Goal: Task Accomplishment & Management: Use online tool/utility

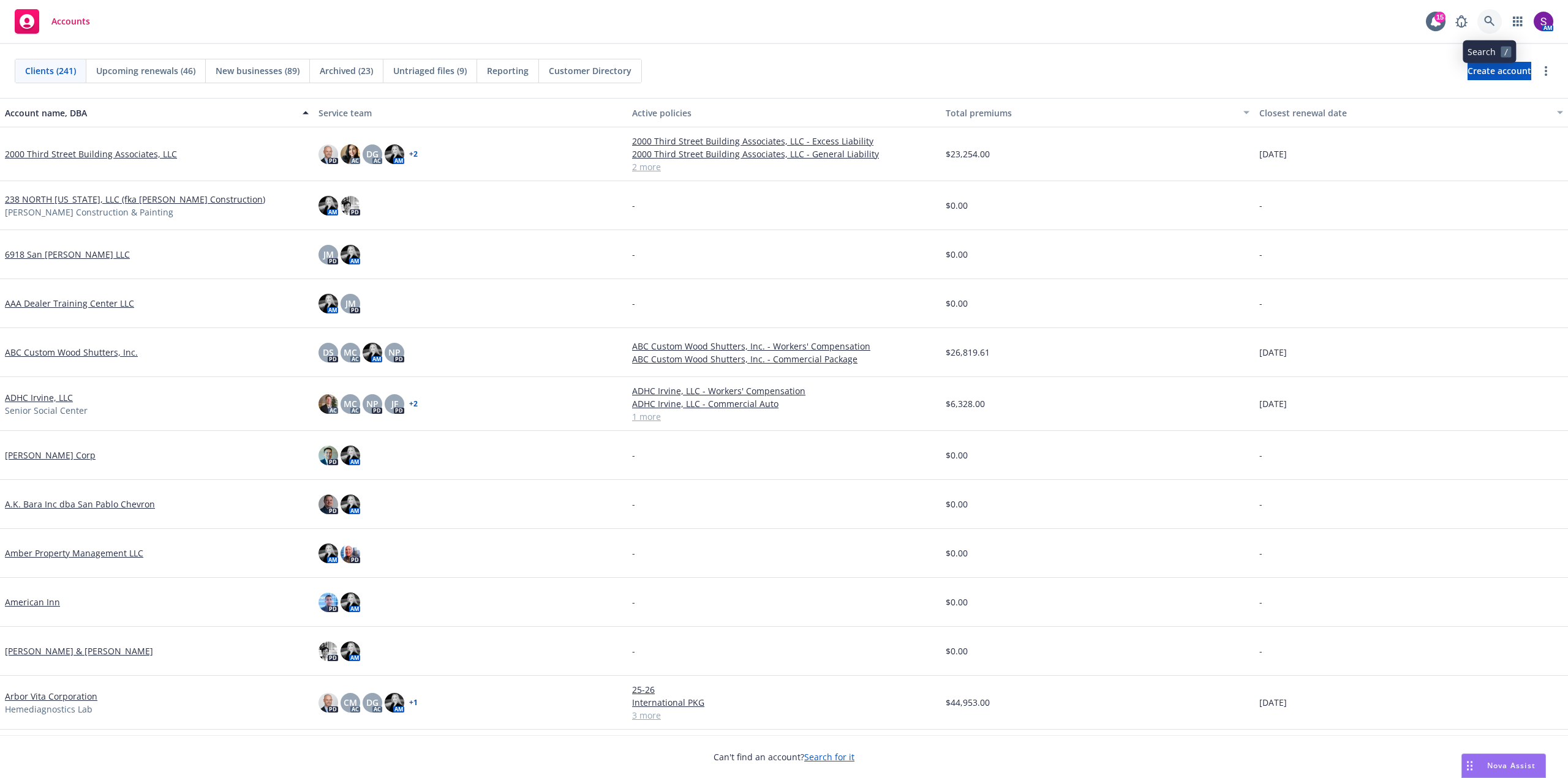
click at [1483, 25] on link at bounding box center [1490, 21] width 25 height 25
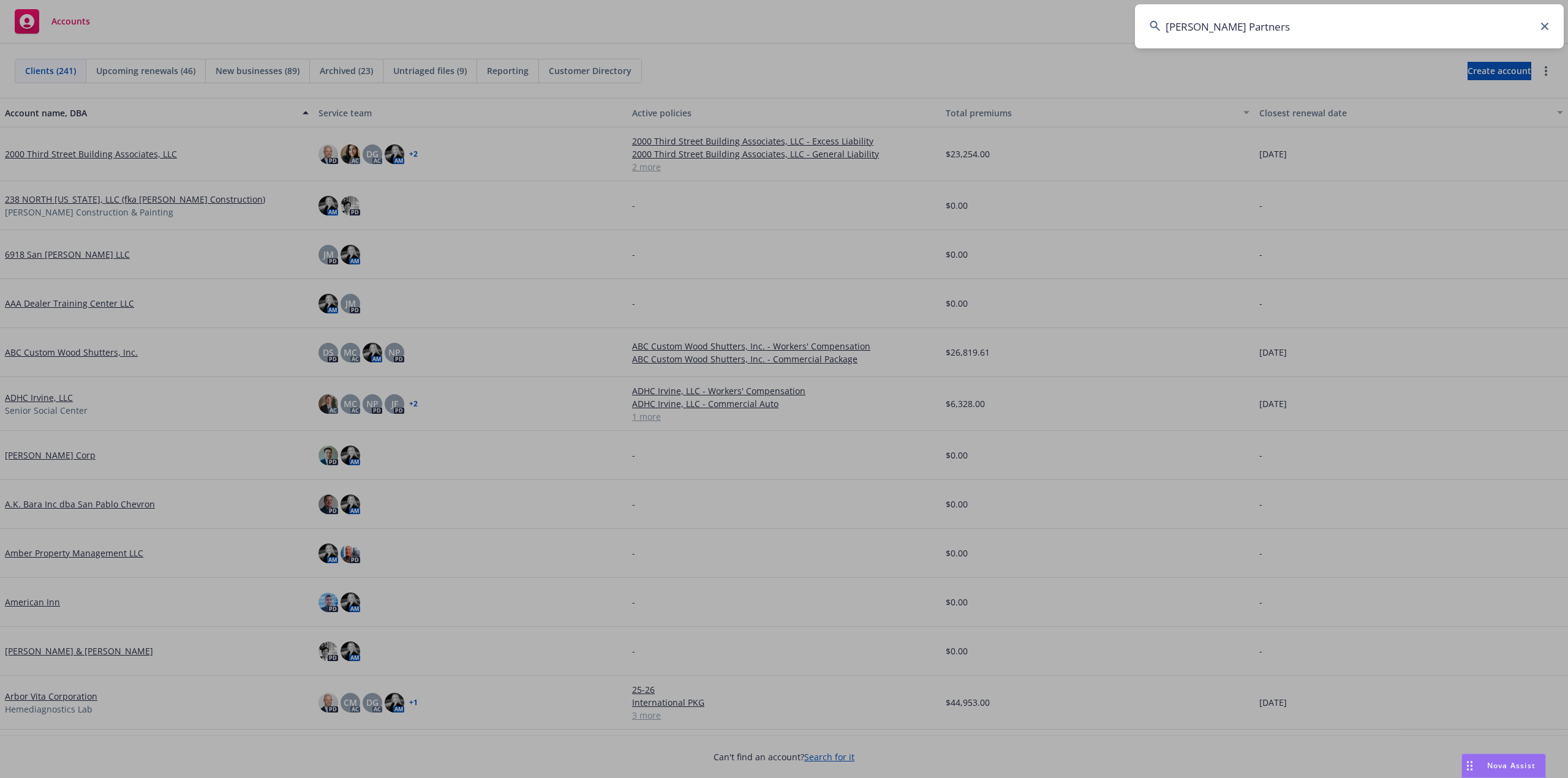
type input "Castro Partners"
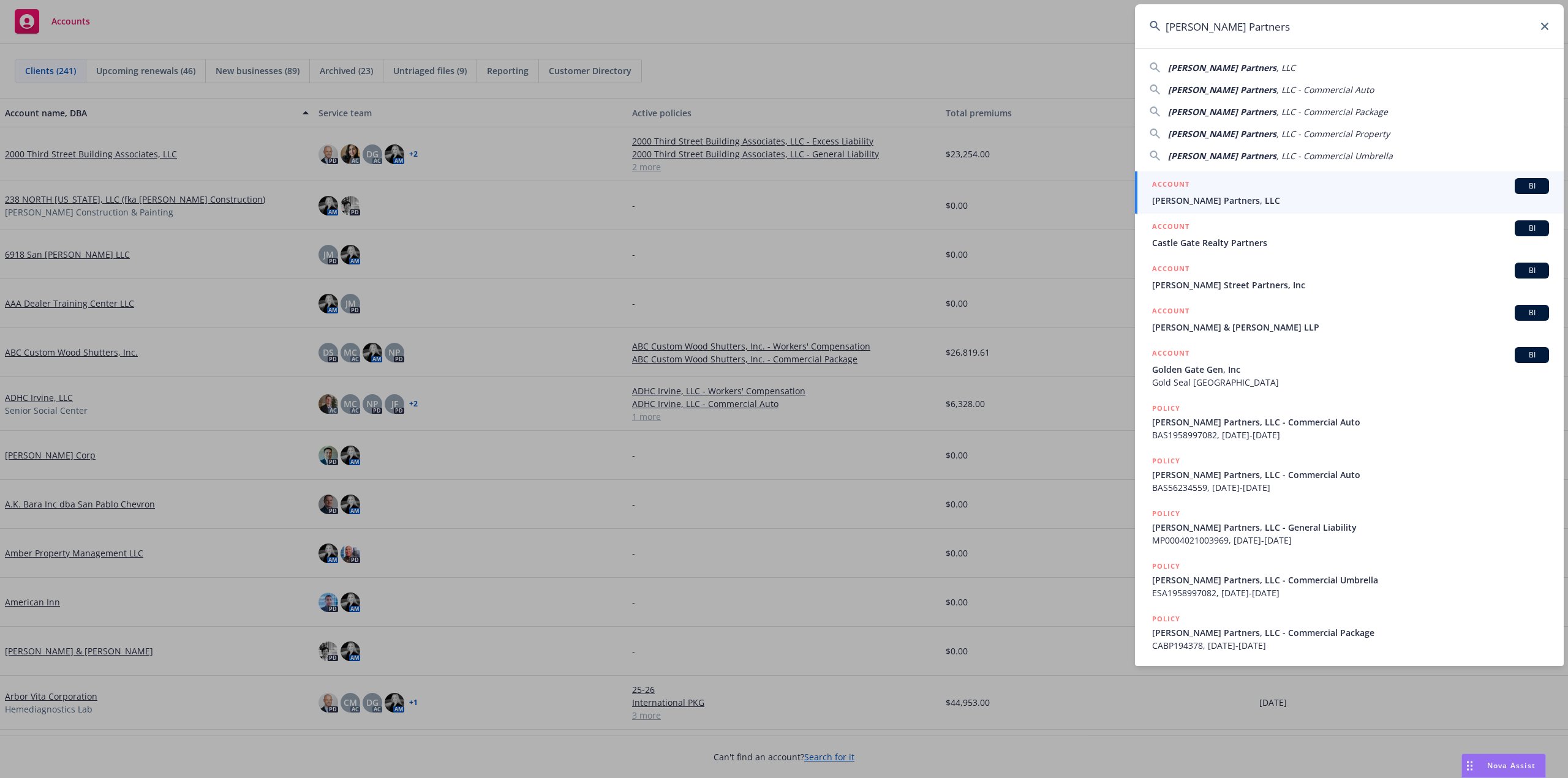
click at [1232, 198] on span "Castro Partners, LLC" at bounding box center [1351, 200] width 397 height 13
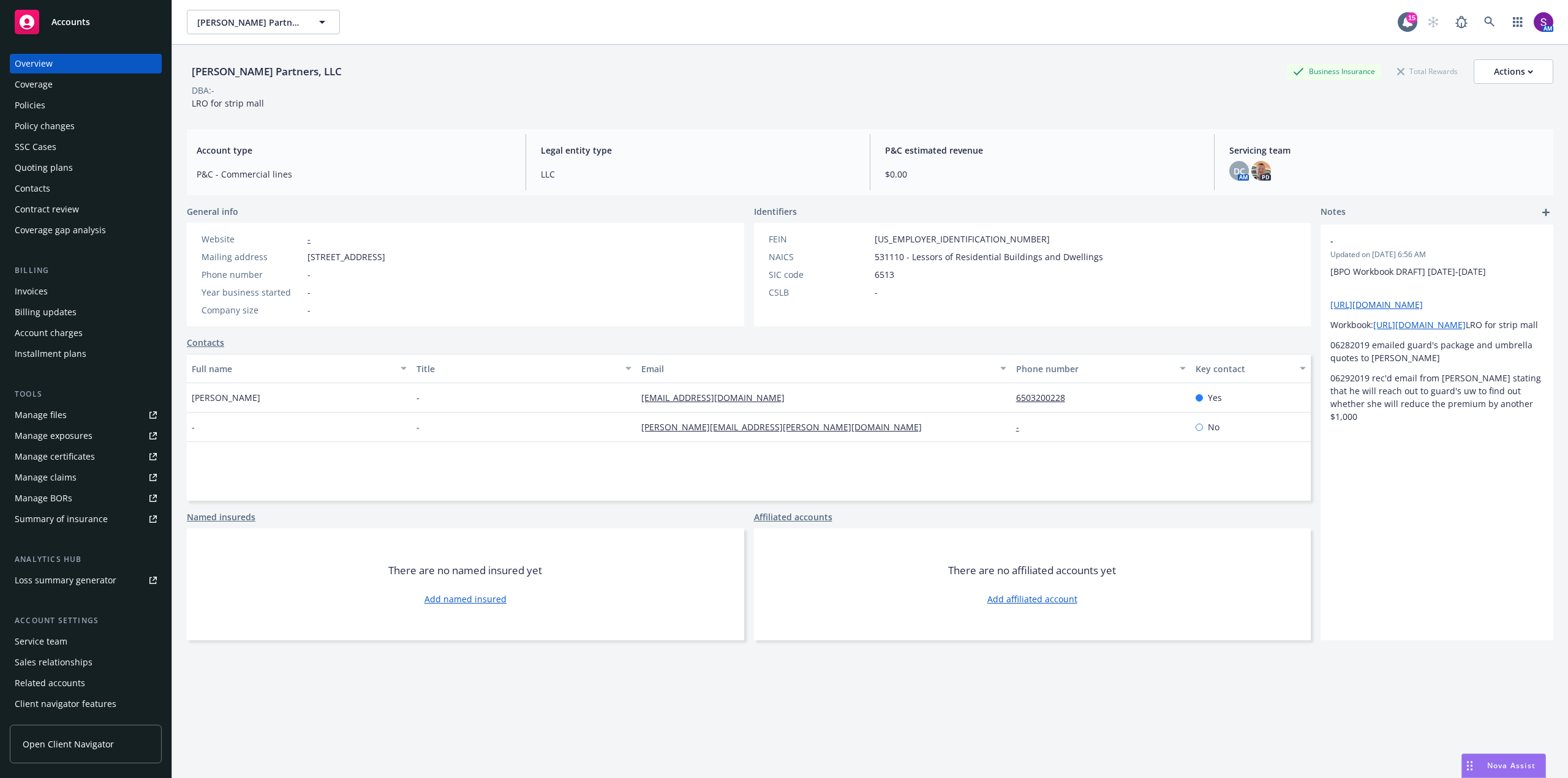
drag, startPoint x: 30, startPoint y: 102, endPoint x: 42, endPoint y: 106, distance: 12.6
click at [29, 101] on div "Policies" at bounding box center [30, 105] width 30 height 19
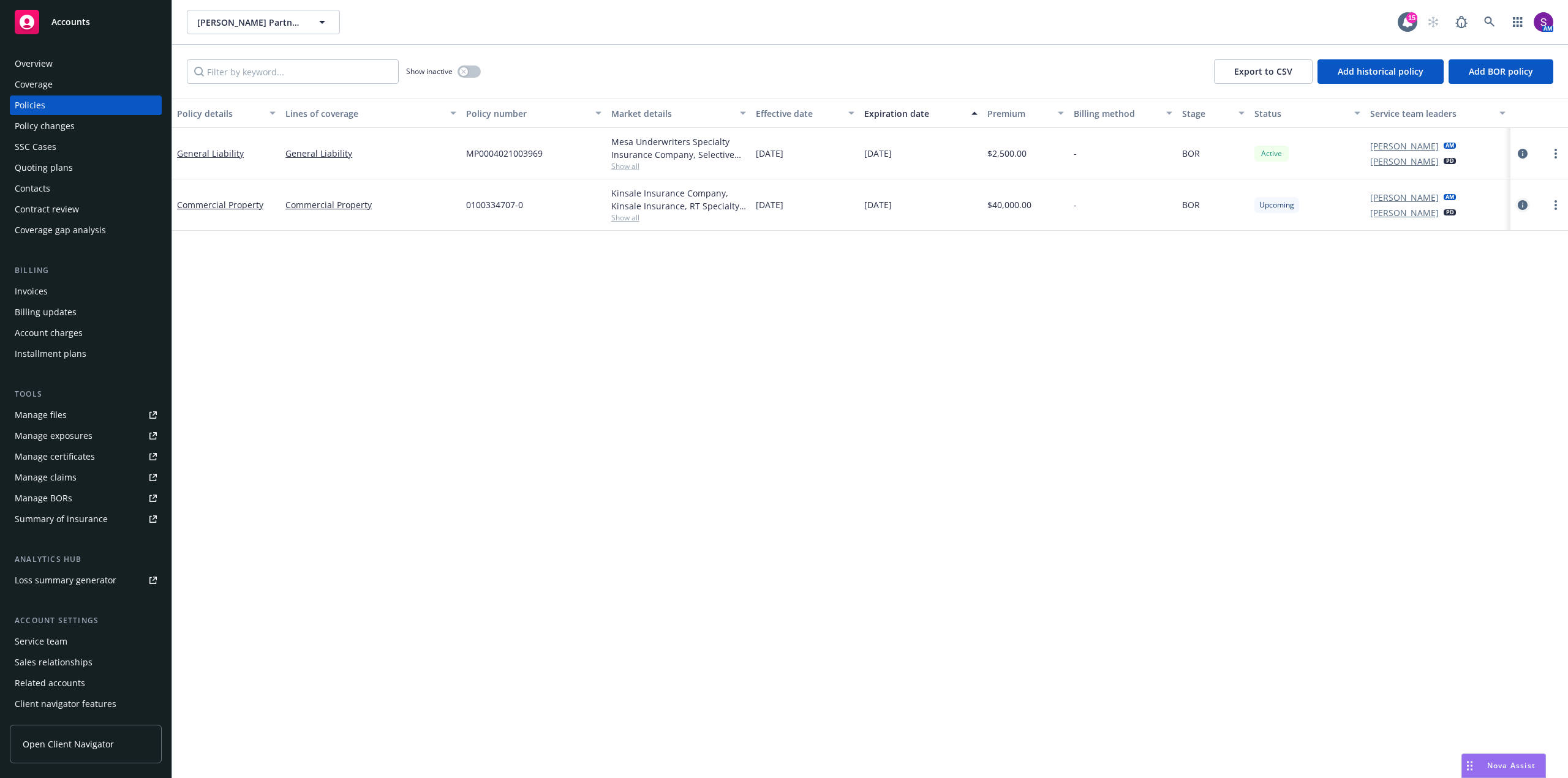
click at [1519, 206] on icon "circleInformation" at bounding box center [1523, 205] width 10 height 10
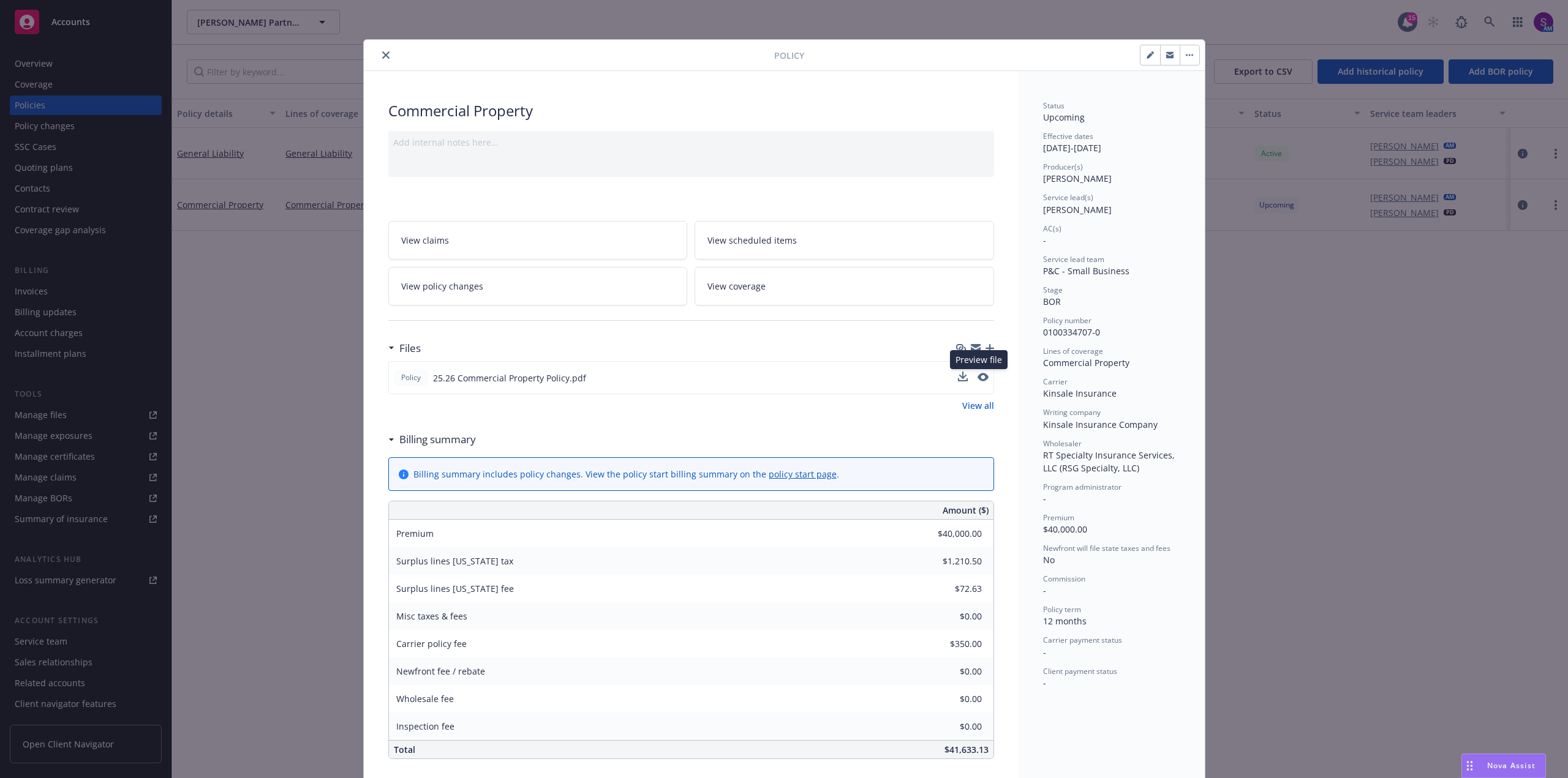
click at [979, 383] on button at bounding box center [983, 378] width 11 height 13
click at [978, 376] on icon "preview file" at bounding box center [982, 377] width 11 height 9
click at [382, 53] on icon "close" at bounding box center [385, 54] width 7 height 7
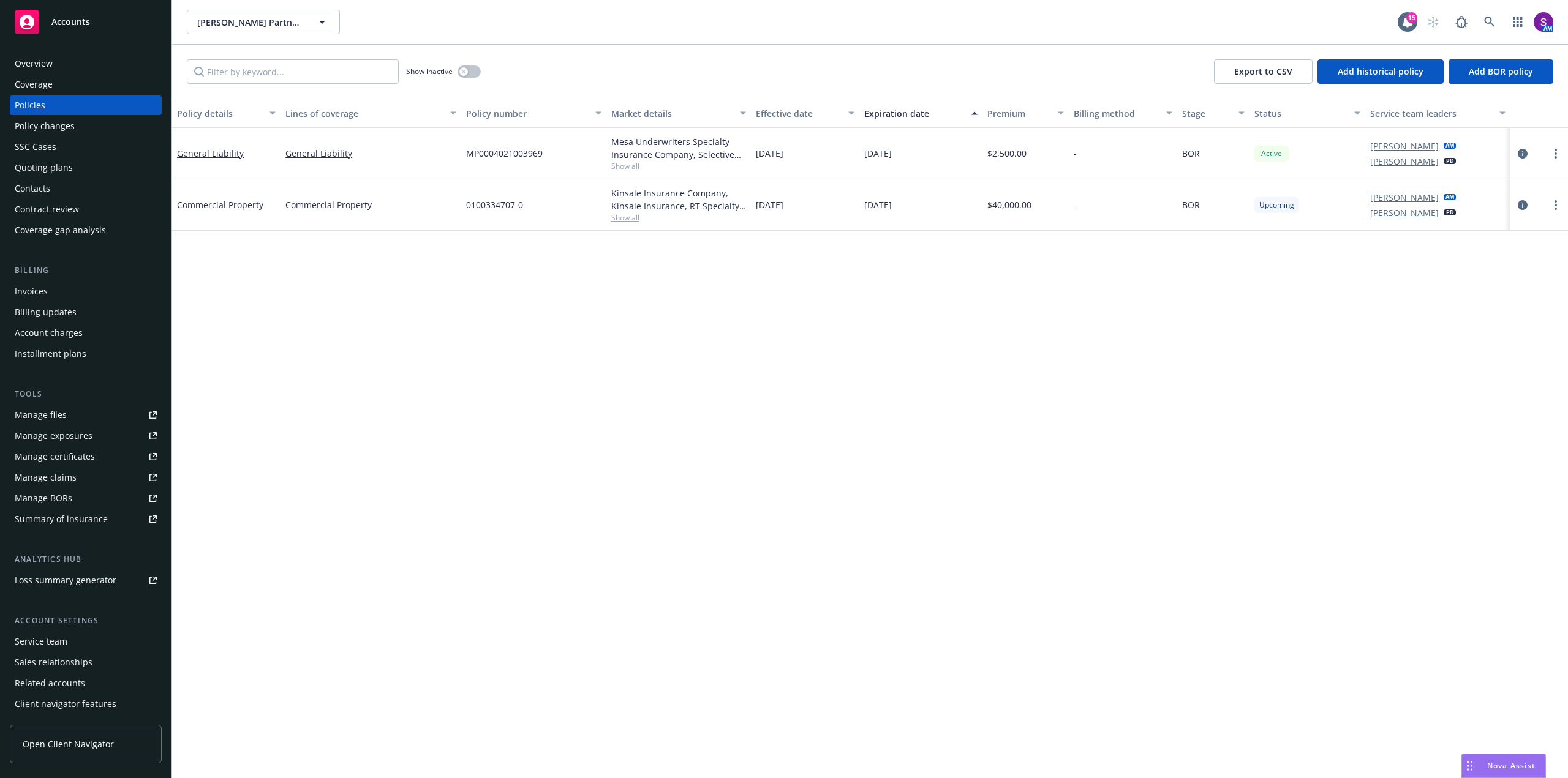
click at [75, 62] on div "Overview" at bounding box center [85, 63] width 142 height 19
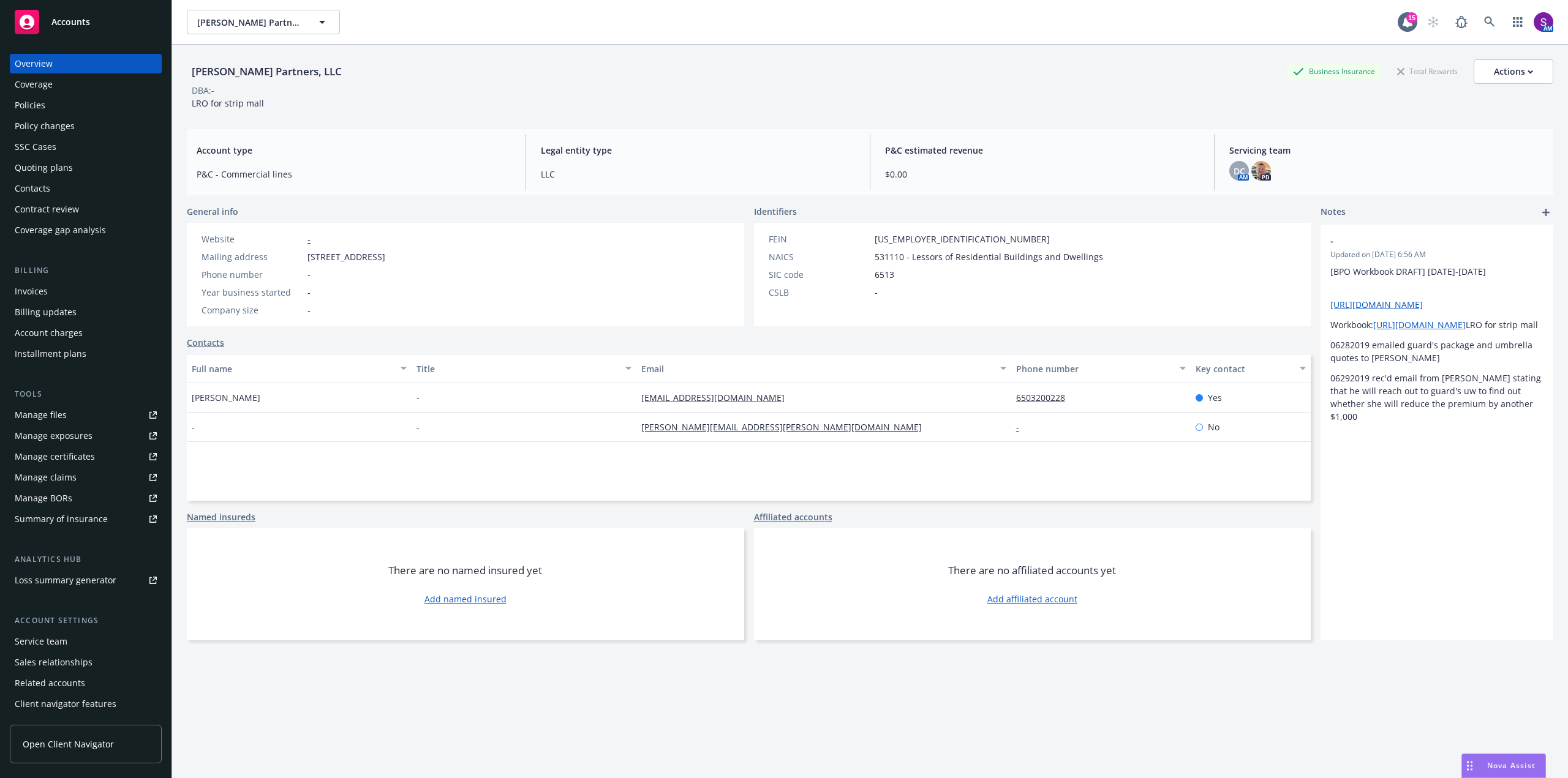
click at [52, 103] on div "Policies" at bounding box center [85, 105] width 142 height 19
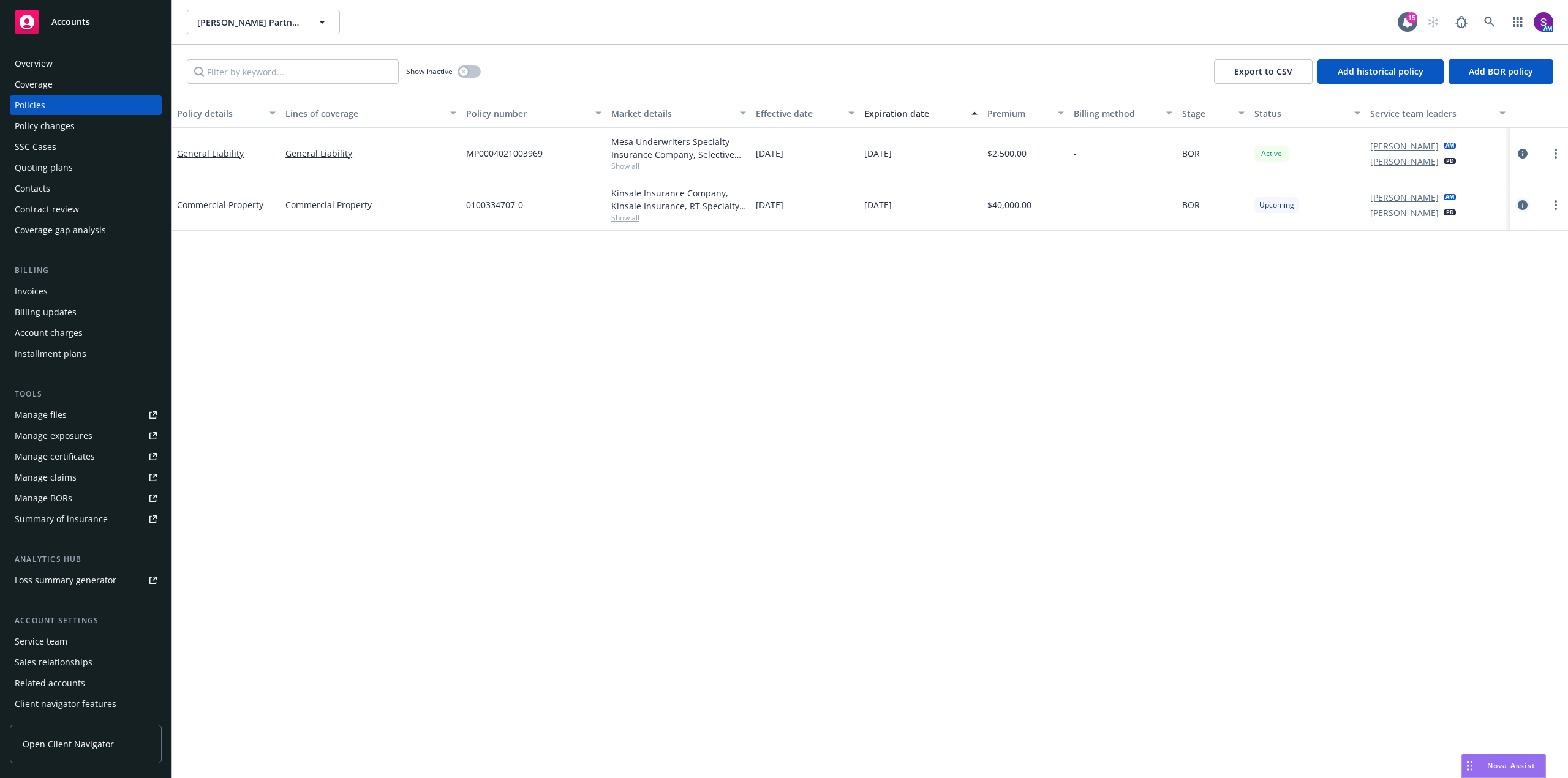
click at [1526, 203] on icon "circleInformation" at bounding box center [1523, 205] width 10 height 10
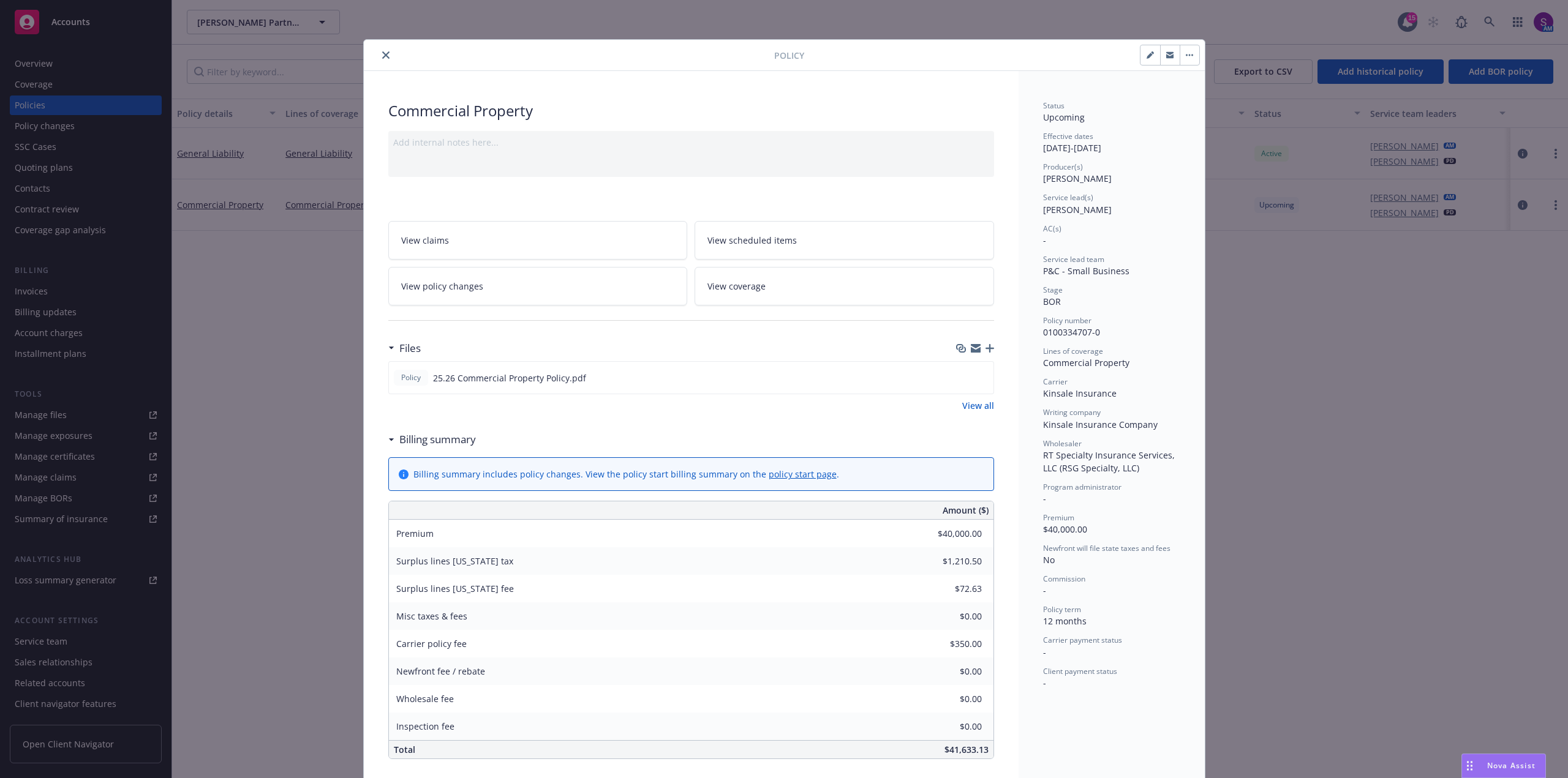
scroll to position [37, 0]
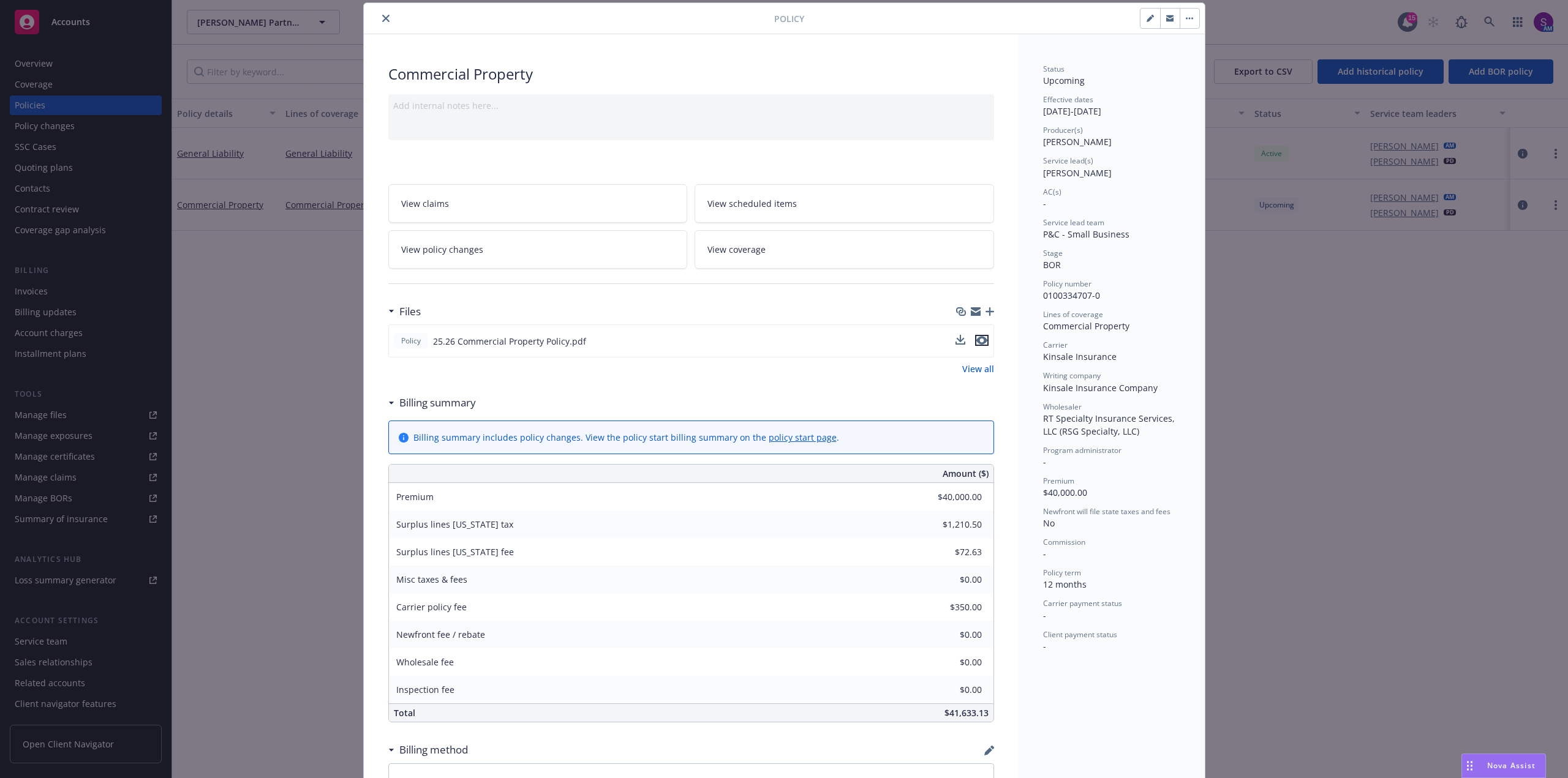
click at [979, 337] on icon "preview file" at bounding box center [982, 340] width 11 height 9
click at [382, 17] on icon "close" at bounding box center [385, 18] width 7 height 7
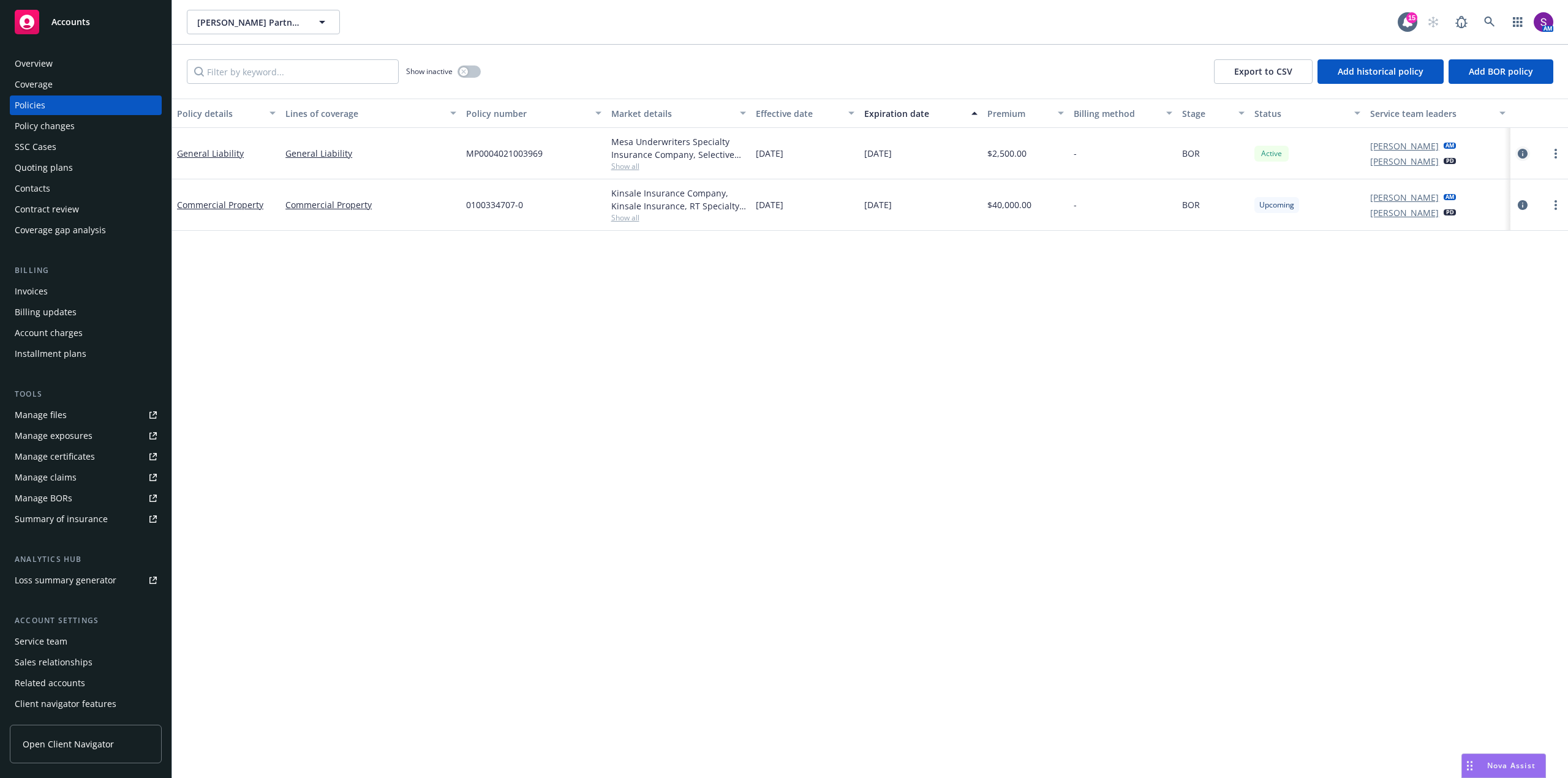
click at [1518, 150] on icon "circleInformation" at bounding box center [1523, 154] width 10 height 10
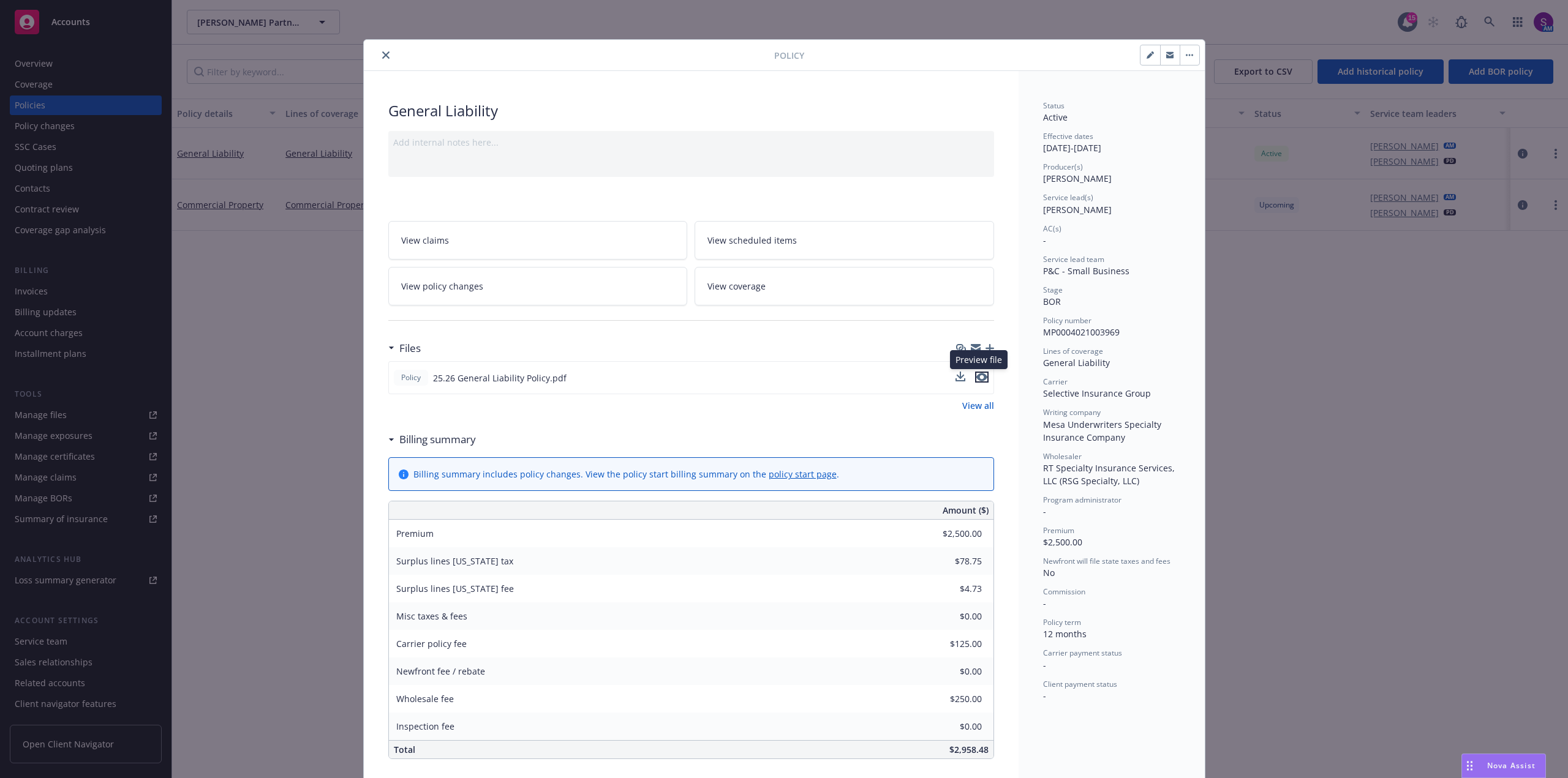
click at [976, 379] on icon "preview file" at bounding box center [982, 377] width 11 height 9
click at [379, 56] on button "close" at bounding box center [386, 55] width 14 height 14
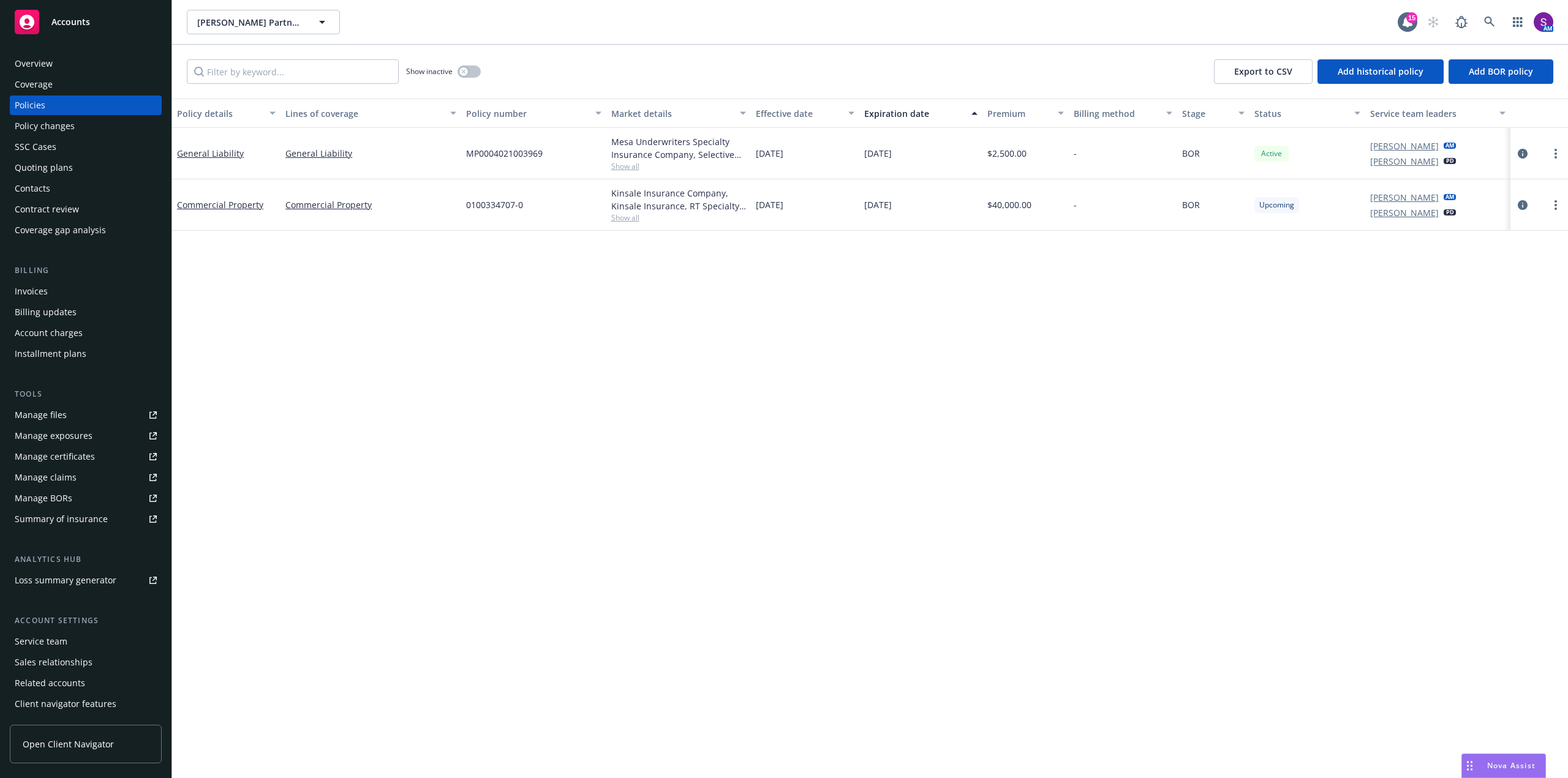
click at [66, 411] on link "Manage files" at bounding box center [86, 415] width 152 height 19
click at [70, 417] on link "Manage files" at bounding box center [86, 415] width 152 height 19
click at [1481, 16] on link at bounding box center [1490, 22] width 25 height 25
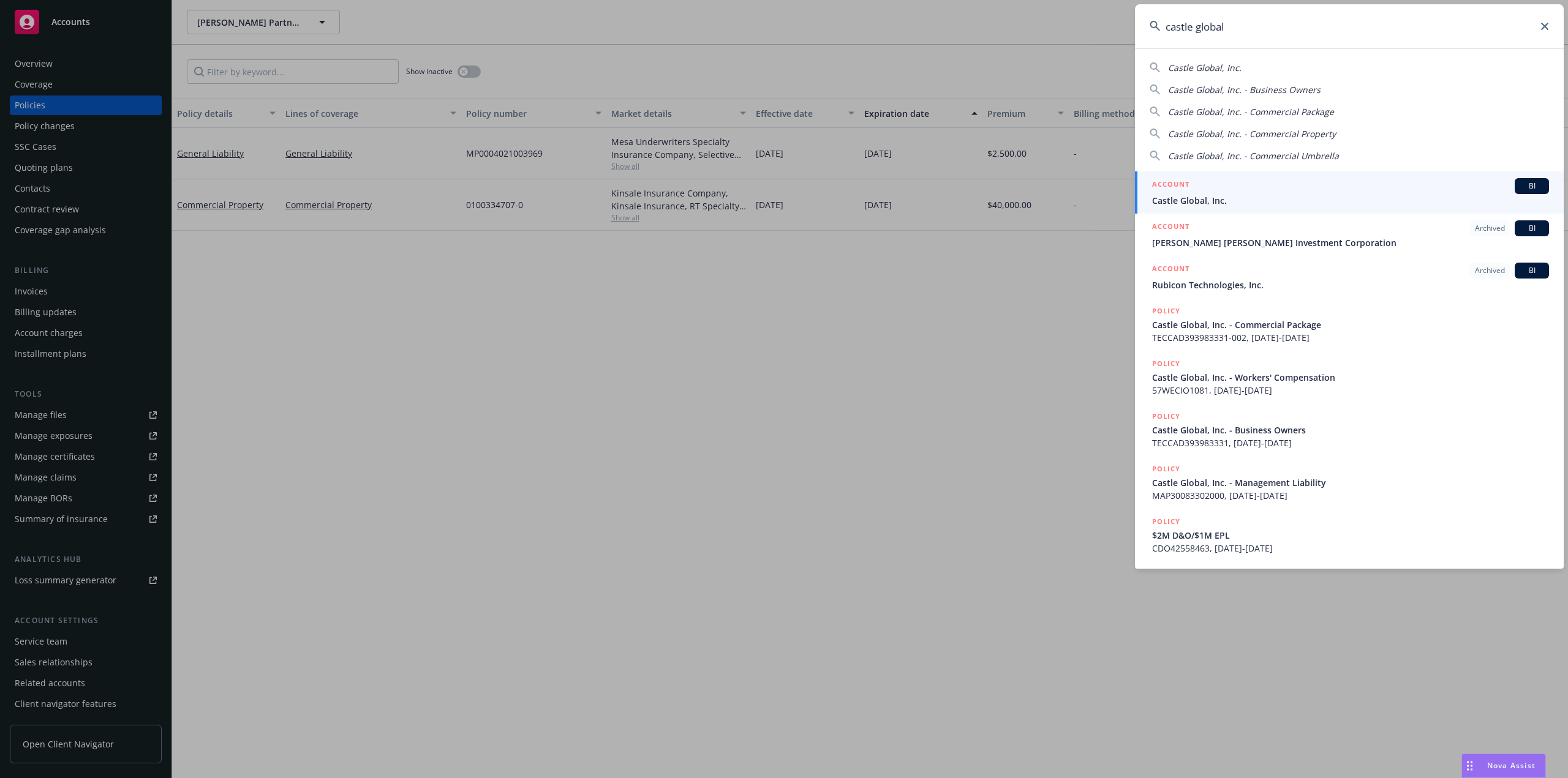
type input "castle global"
click at [1208, 195] on span "Castle Global, Inc." at bounding box center [1351, 200] width 397 height 13
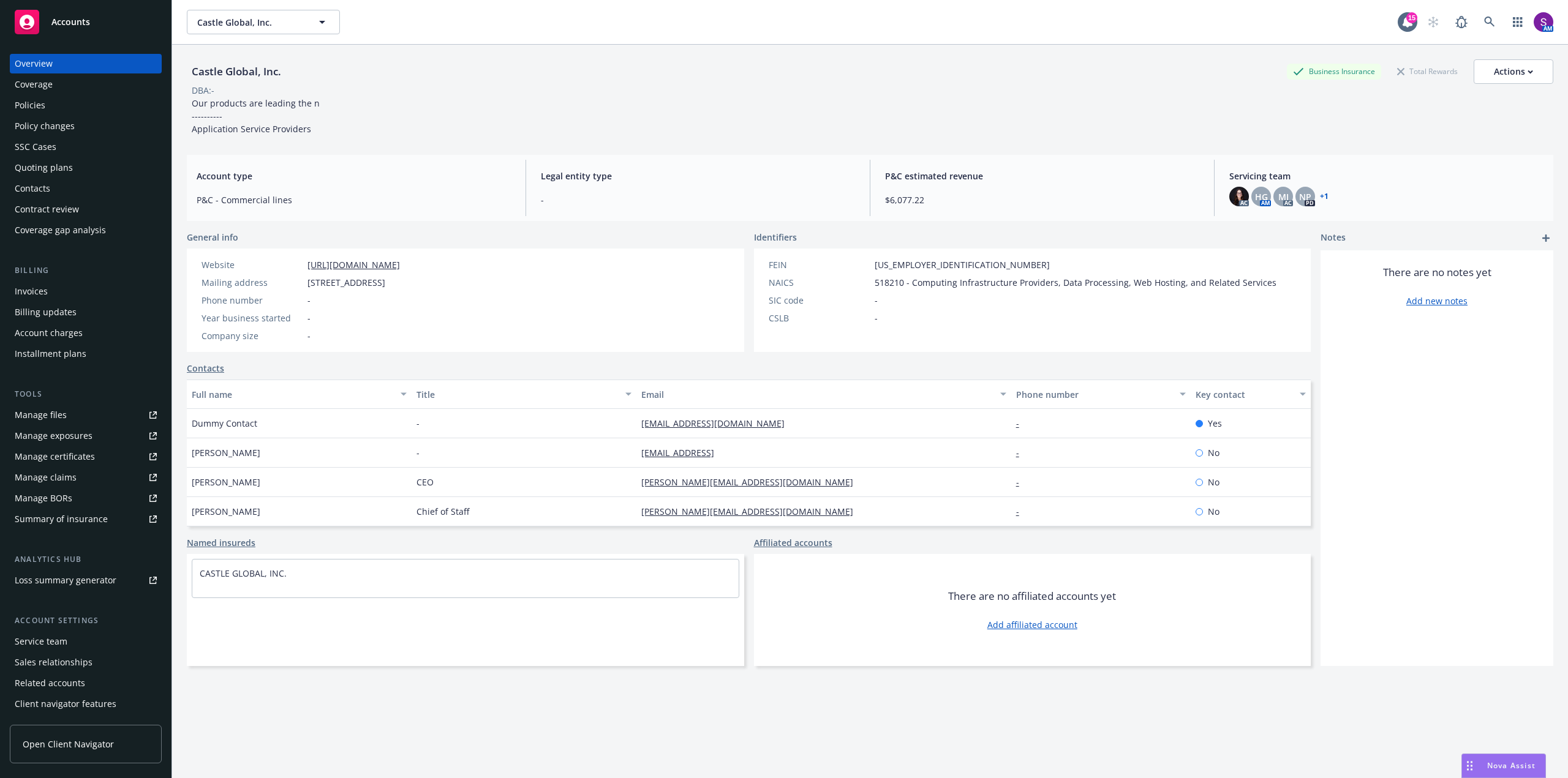
click at [54, 110] on div "Policies" at bounding box center [85, 105] width 142 height 19
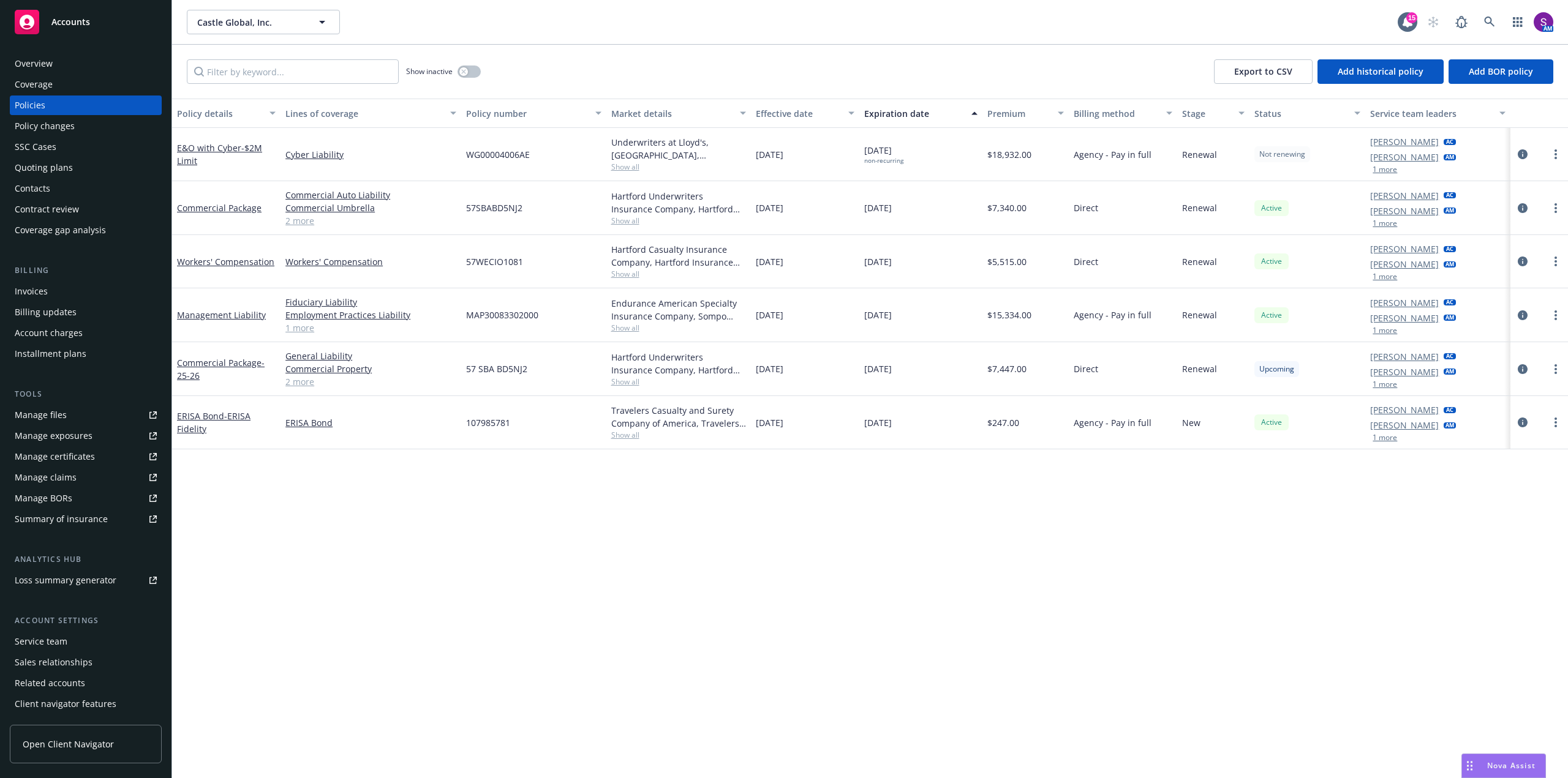
click at [1387, 439] on button "1 more" at bounding box center [1385, 437] width 25 height 7
click at [1504, 760] on div "Nova Assist" at bounding box center [1504, 765] width 83 height 23
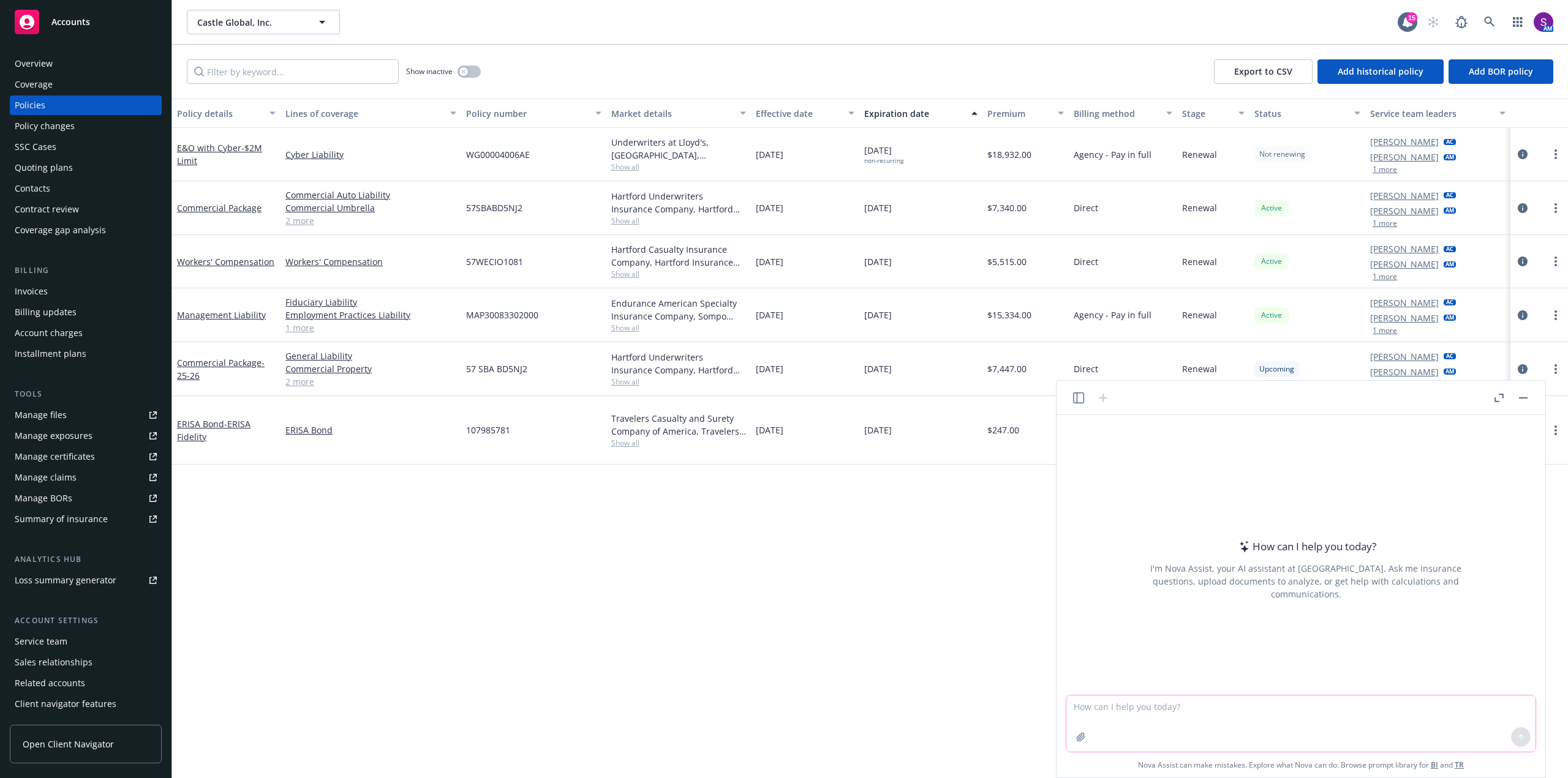
click at [1147, 704] on textarea at bounding box center [1301, 724] width 469 height 56
paste textarea "Hi Kristy, I hope this email finds you well! My name is Sarah great to e meet y…"
type textarea "write this in an email to a client firm professional and helpful, Hi Kristy, I …"
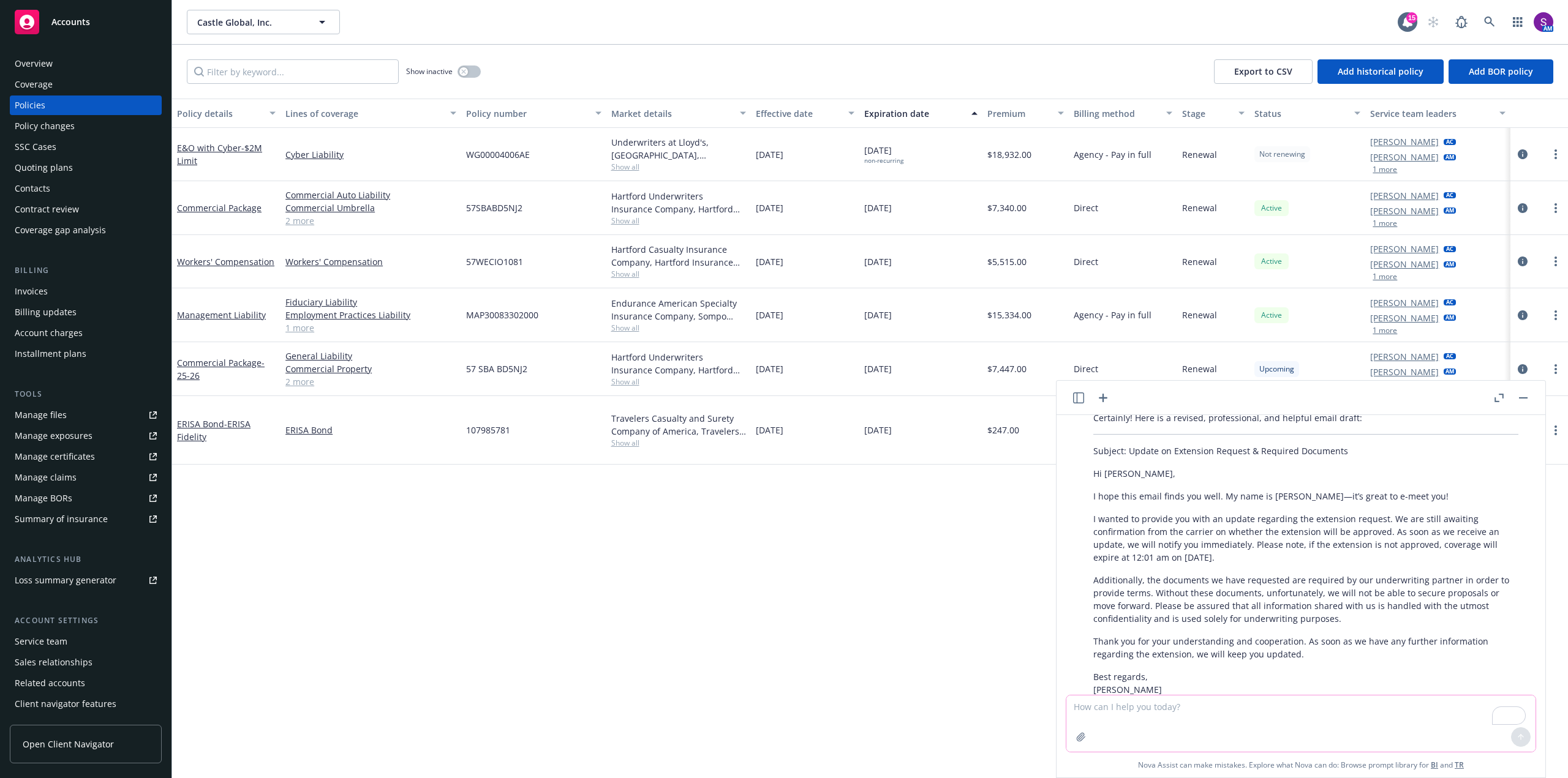
scroll to position [220, 0]
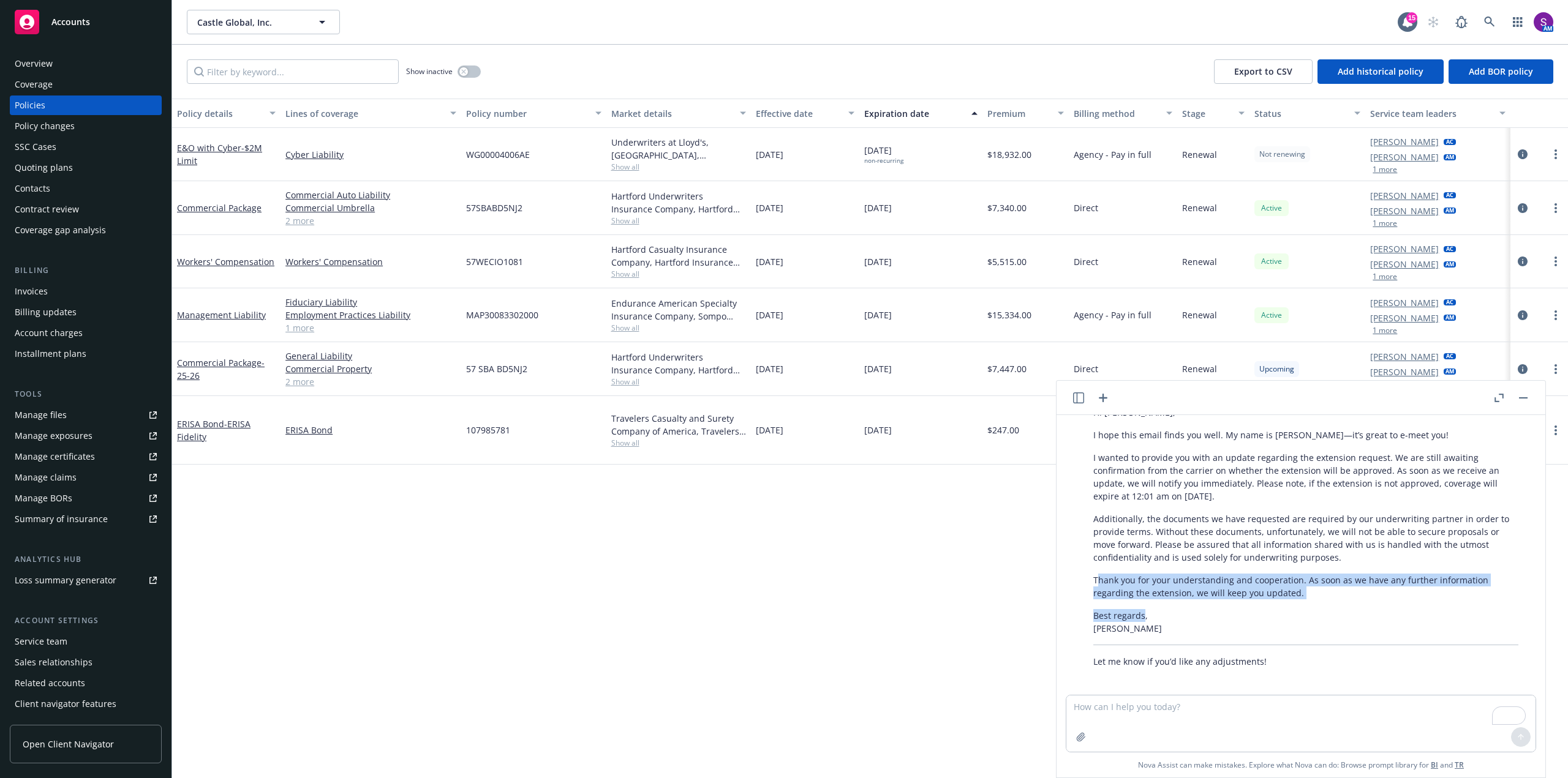
drag, startPoint x: 1144, startPoint y: 617, endPoint x: 1100, endPoint y: 579, distance: 58.1
click at [1100, 579] on div "Certainly! Here is a revised, professional, and helpful email draft: Subject: U…" at bounding box center [1305, 508] width 449 height 327
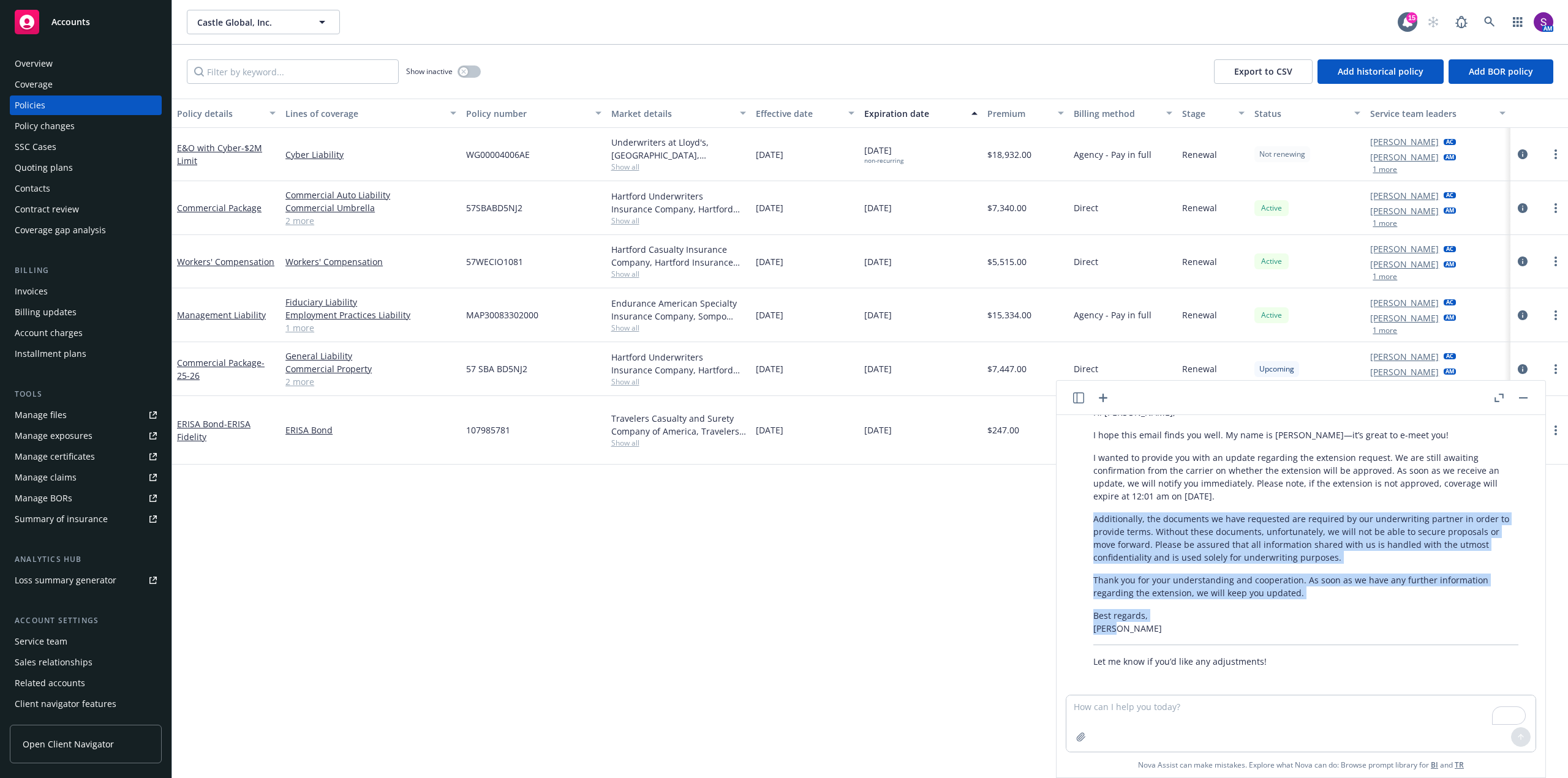
scroll to position [98, 0]
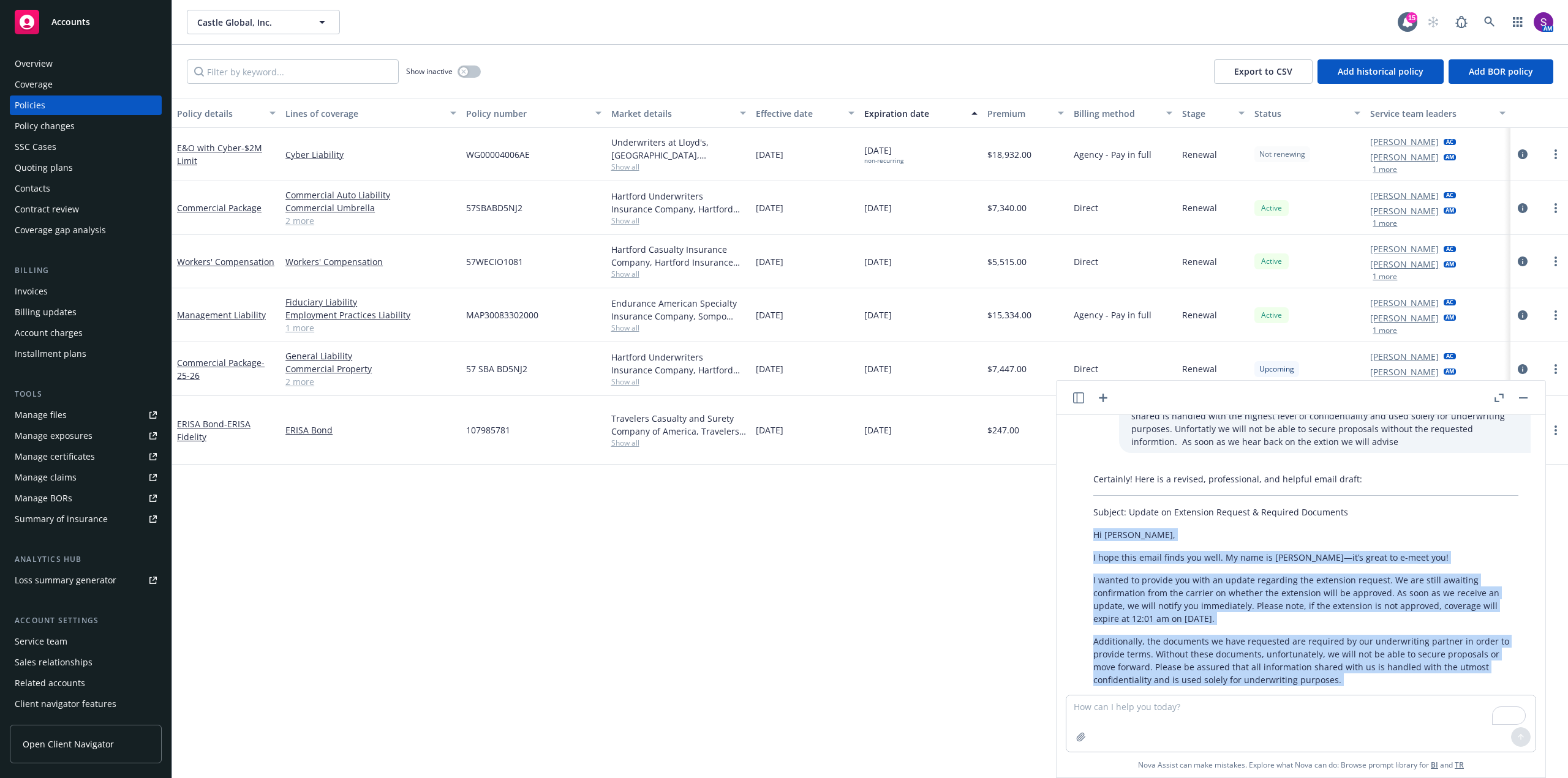
drag, startPoint x: 1124, startPoint y: 624, endPoint x: 1091, endPoint y: 538, distance: 92.1
click at [1091, 538] on div "Certainly! Here is a revised, professional, and helpful email draft: Subject: U…" at bounding box center [1305, 631] width 449 height 327
copy div "Hi Kristy, I hope this email finds you well. My name is Sarah—it’s great to e-m…"
click at [109, 71] on div "Overview" at bounding box center [85, 63] width 142 height 19
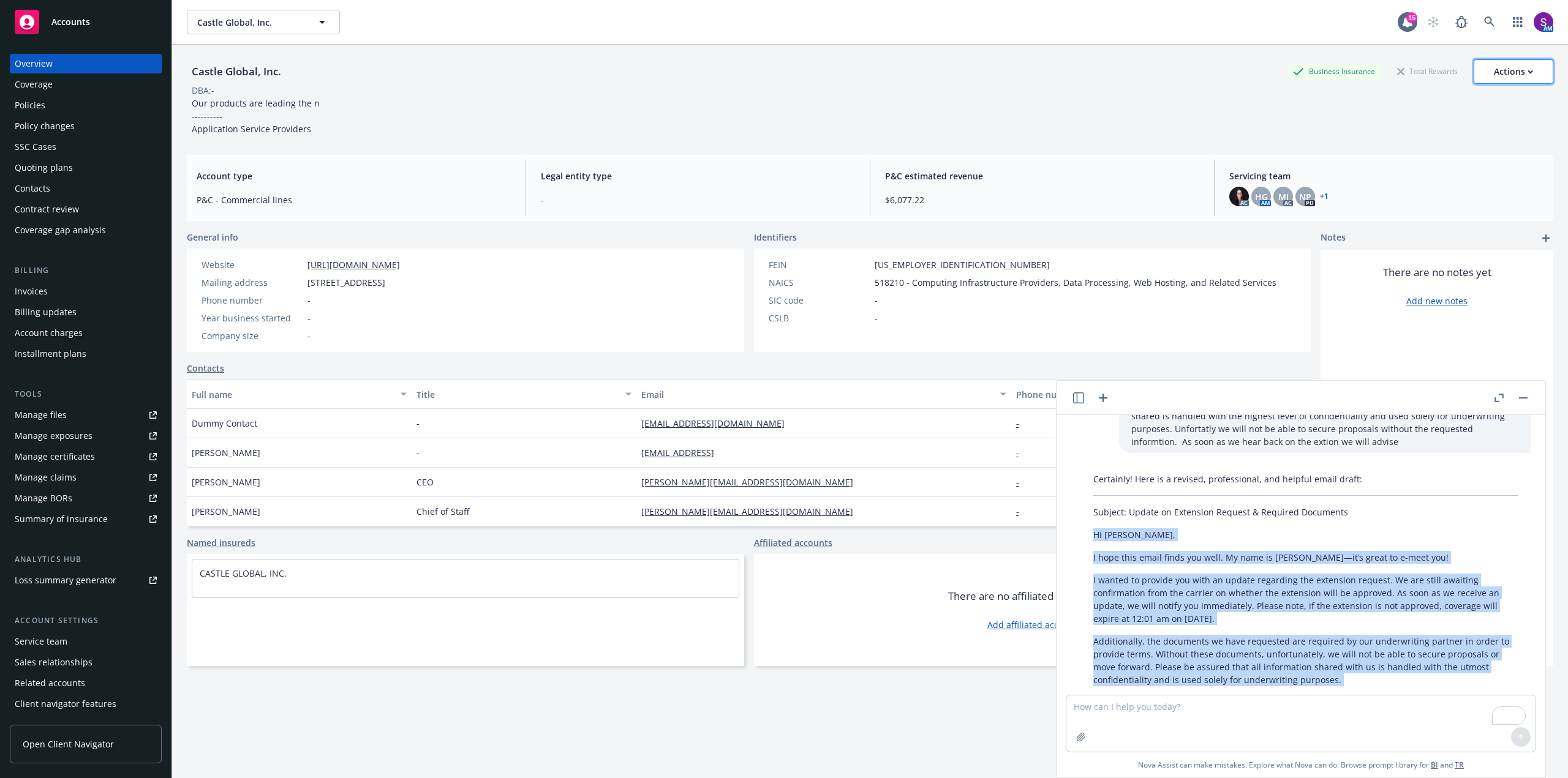
click at [1526, 82] on button "Actions" at bounding box center [1513, 71] width 79 height 25
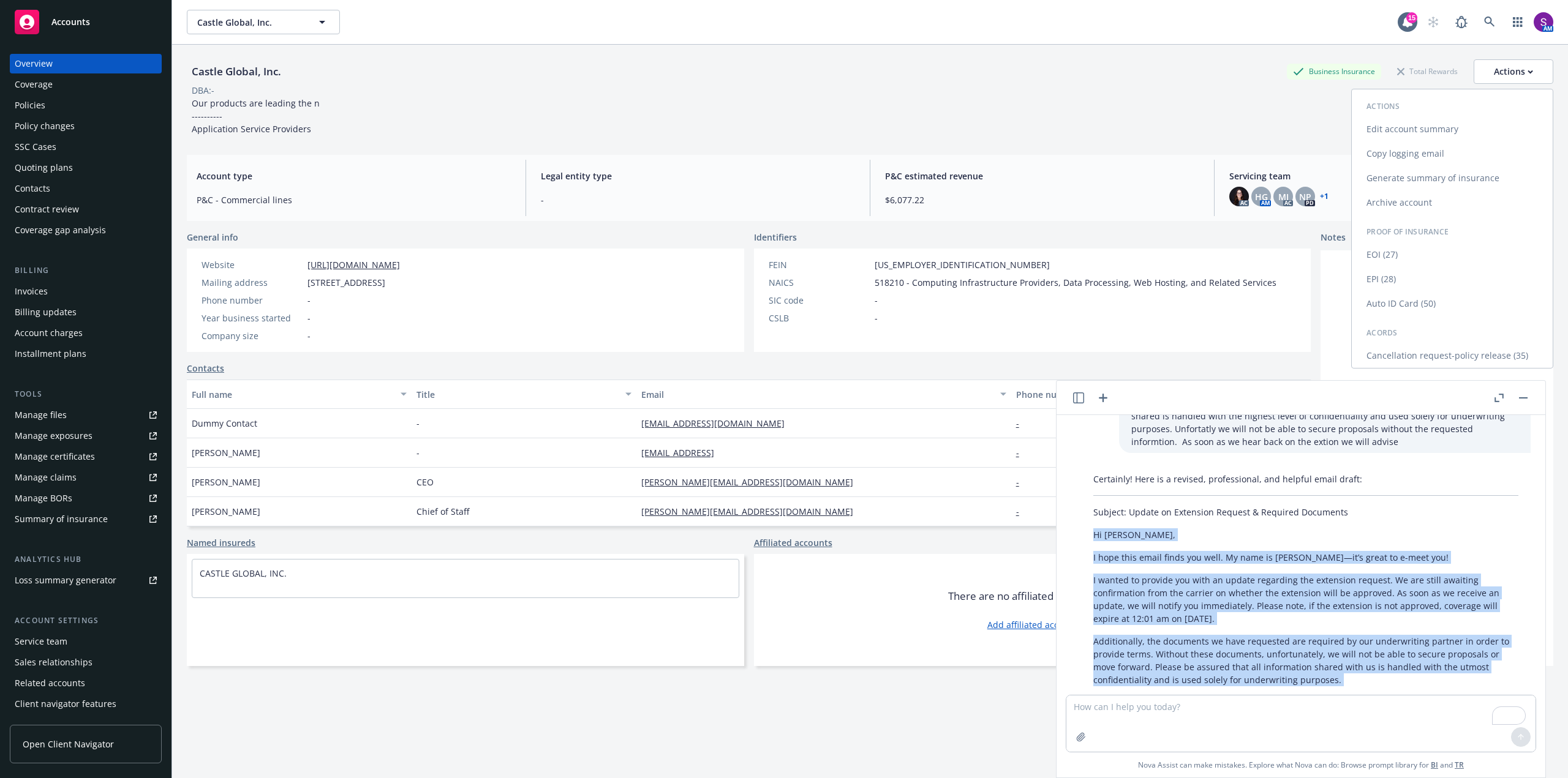
click at [1427, 152] on link "Copy logging email" at bounding box center [1452, 154] width 201 height 25
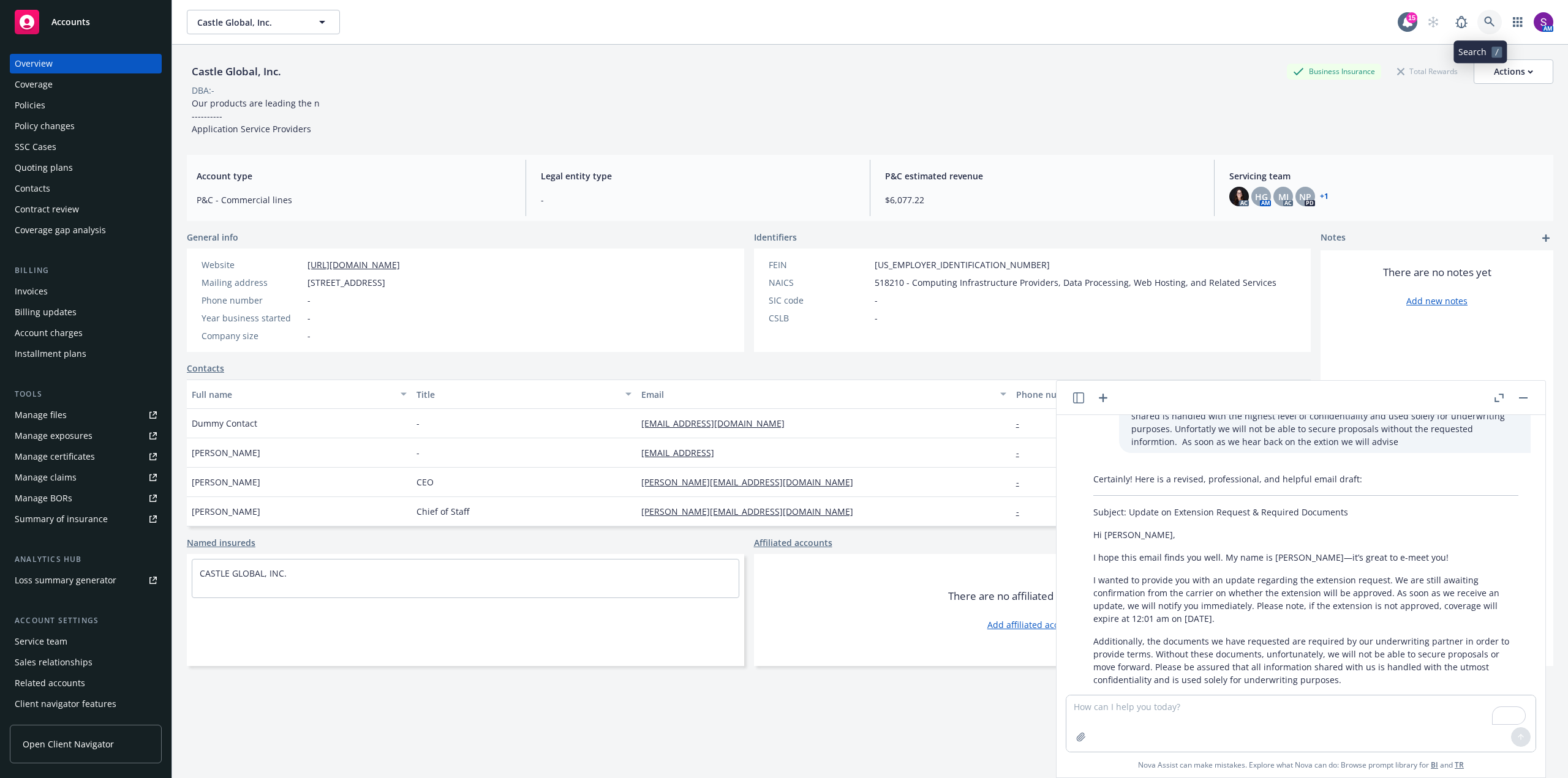
click at [1484, 22] on icon at bounding box center [1490, 22] width 11 height 11
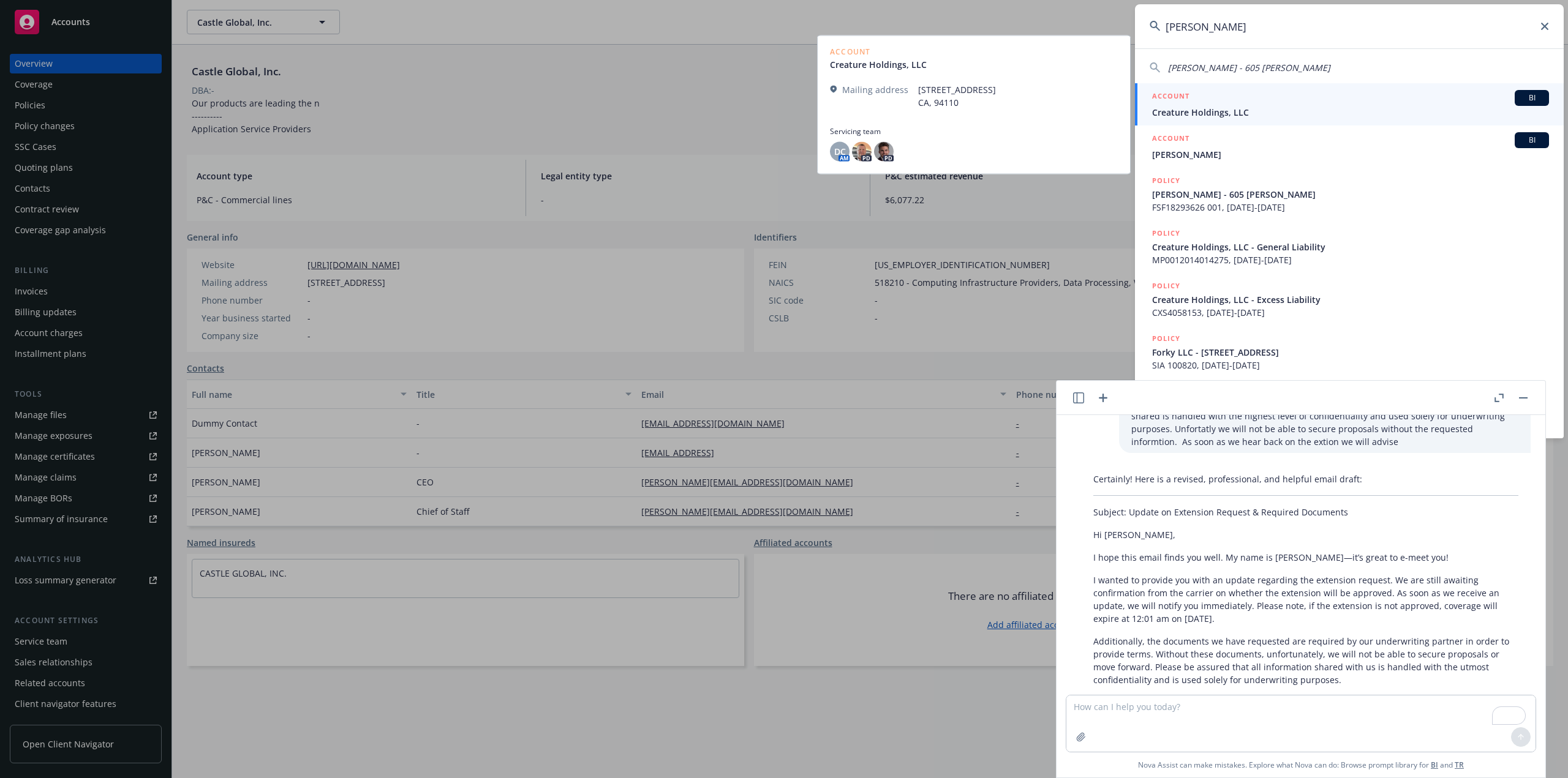
type input "andrew wasserman"
click at [1200, 115] on span "Creature Holdings, LLC" at bounding box center [1351, 112] width 397 height 13
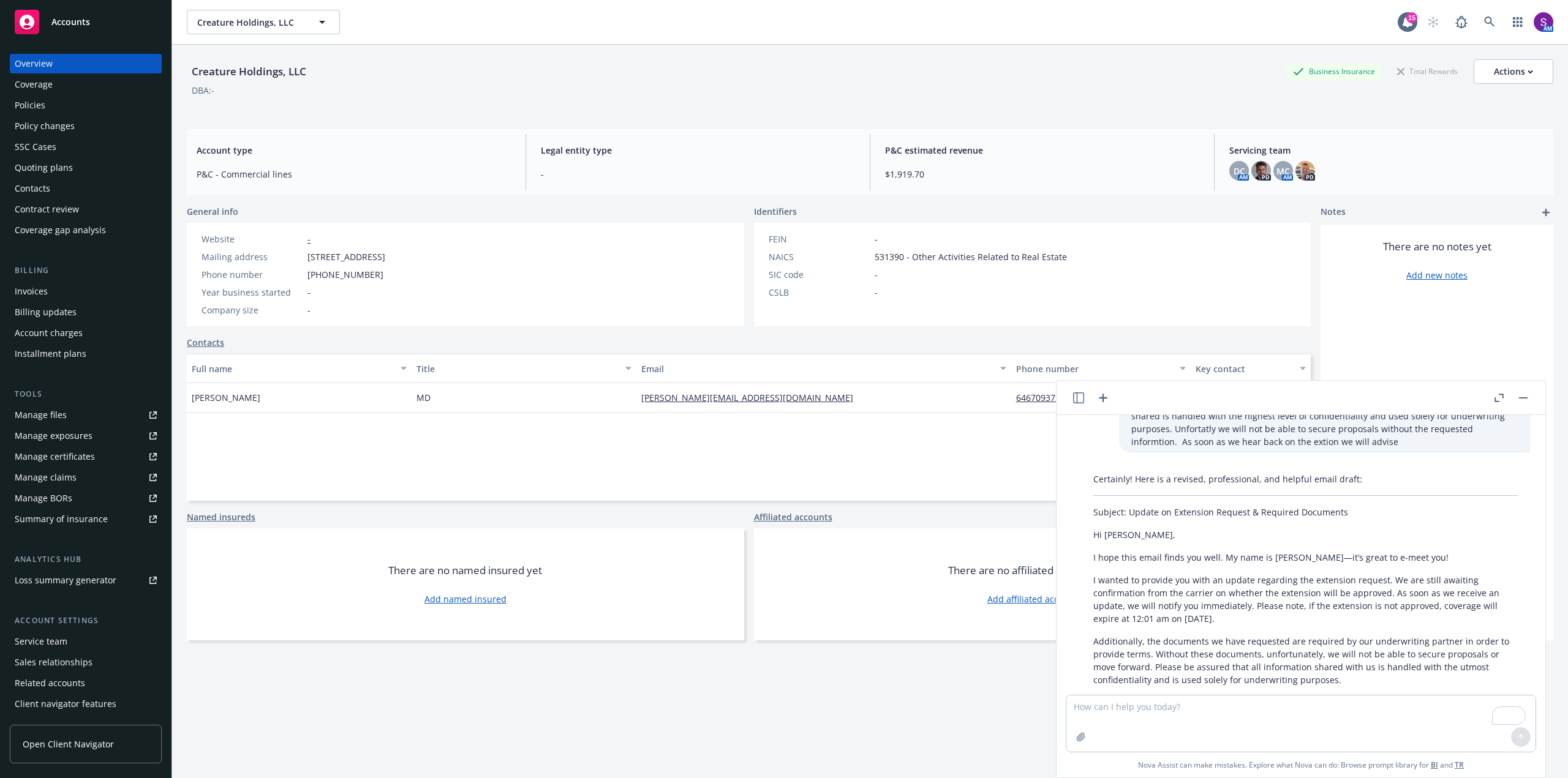
click at [46, 104] on div "Policies" at bounding box center [85, 105] width 142 height 19
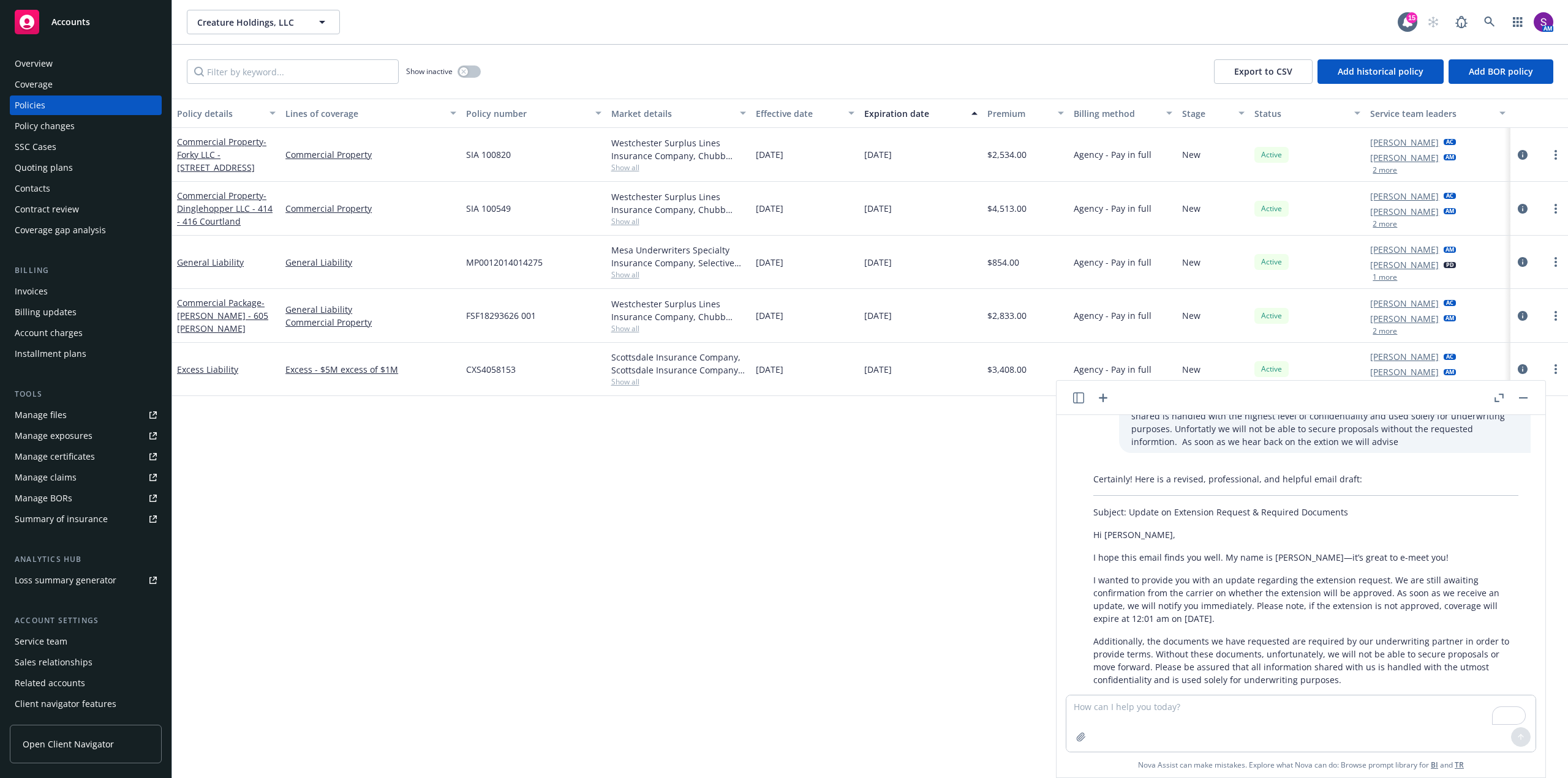
click at [1527, 392] on button "button" at bounding box center [1523, 398] width 14 height 14
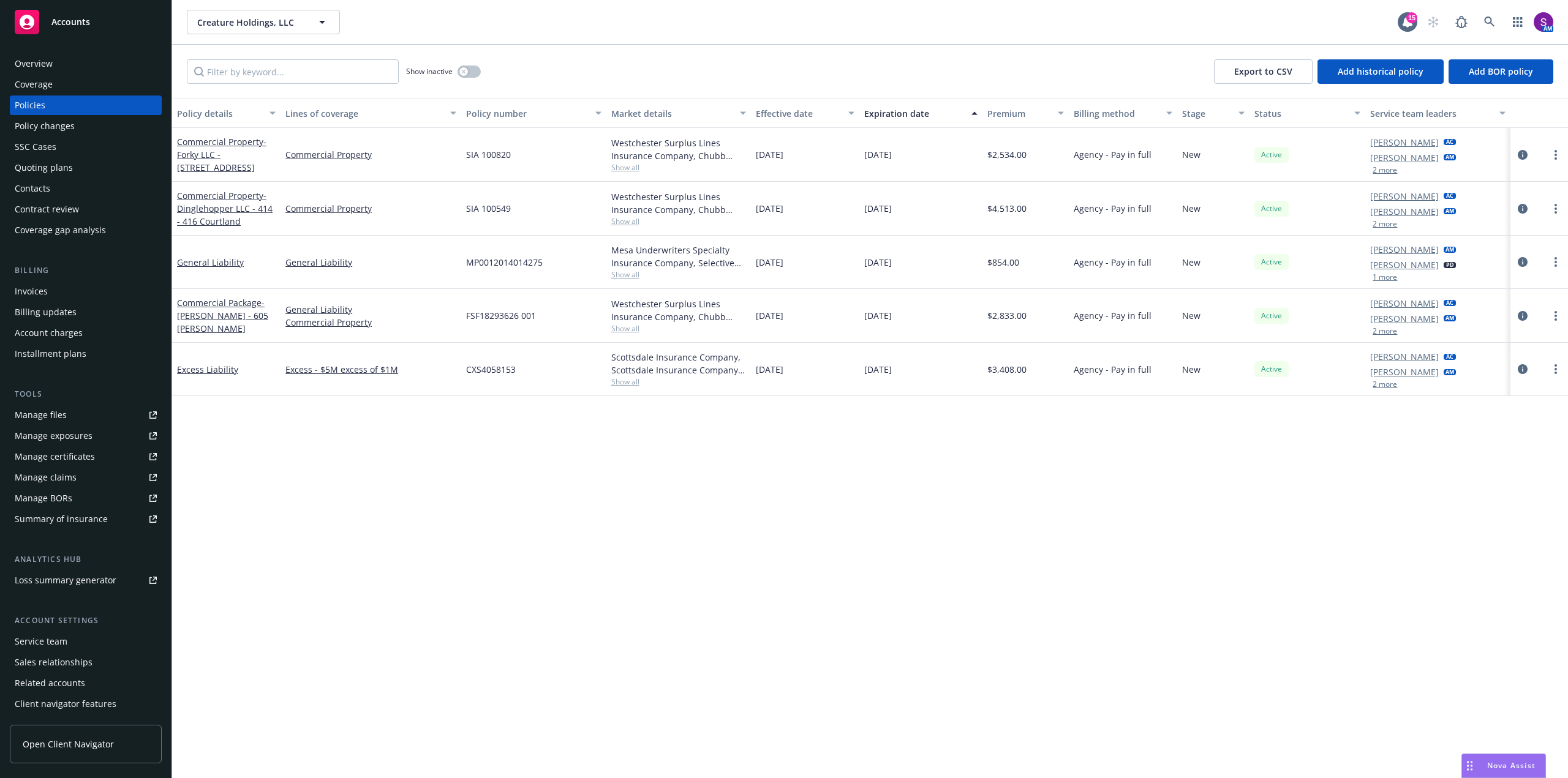
click at [56, 413] on div "Manage files" at bounding box center [40, 415] width 52 height 19
click at [58, 61] on div "Overview" at bounding box center [85, 63] width 142 height 19
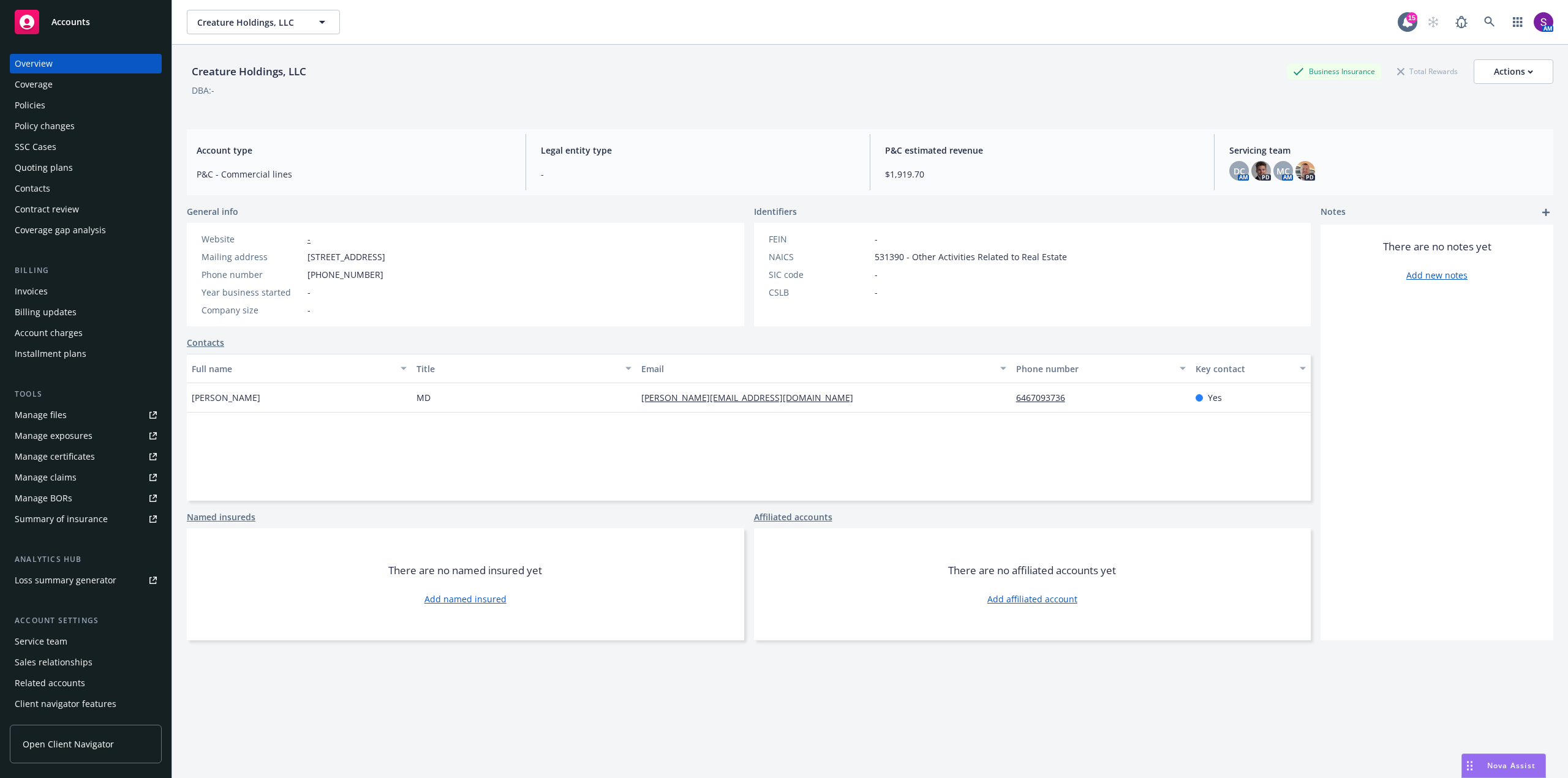
click at [53, 108] on div "Policies" at bounding box center [85, 105] width 142 height 19
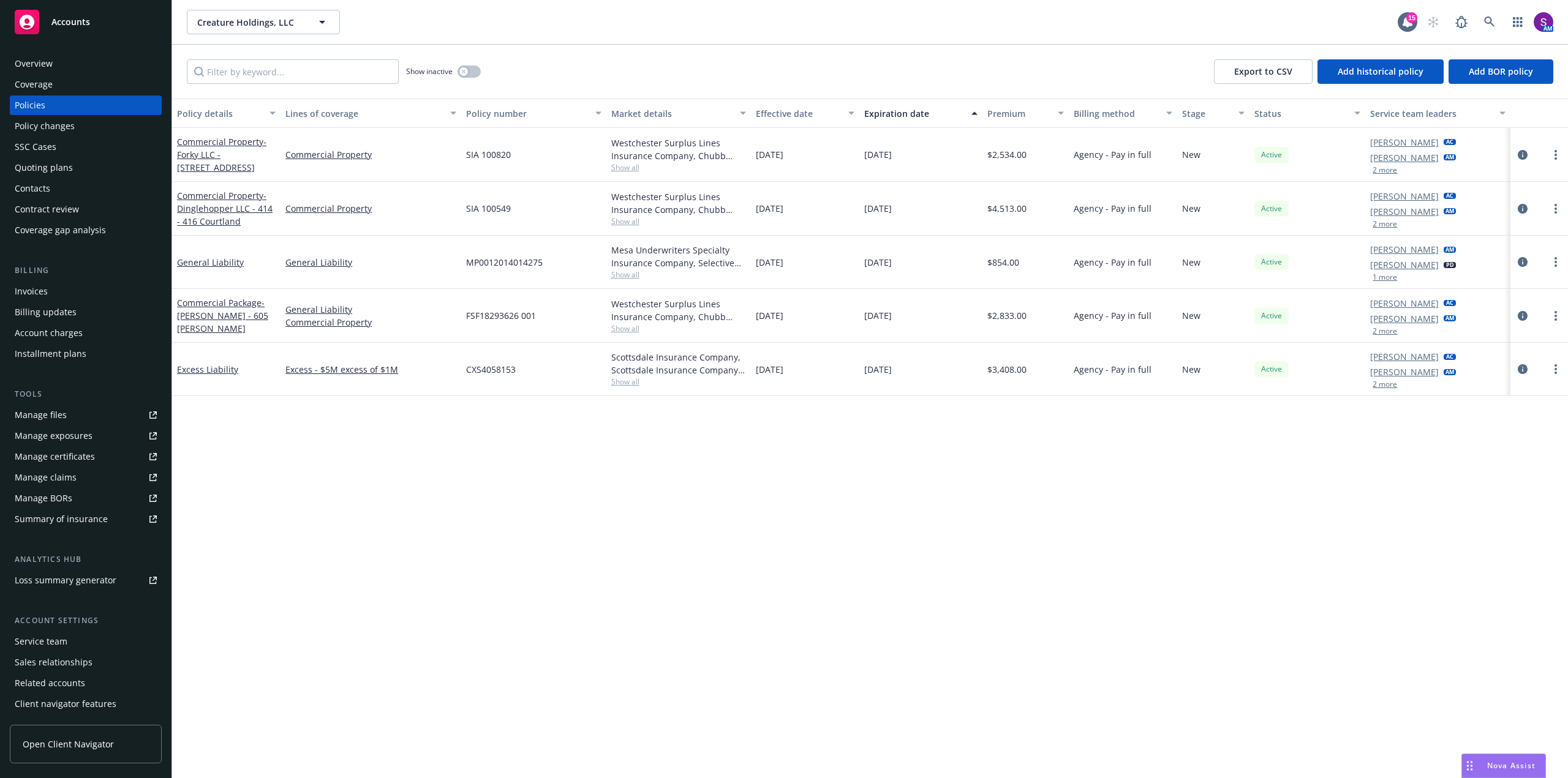
click at [30, 66] on div "Overview" at bounding box center [33, 63] width 38 height 19
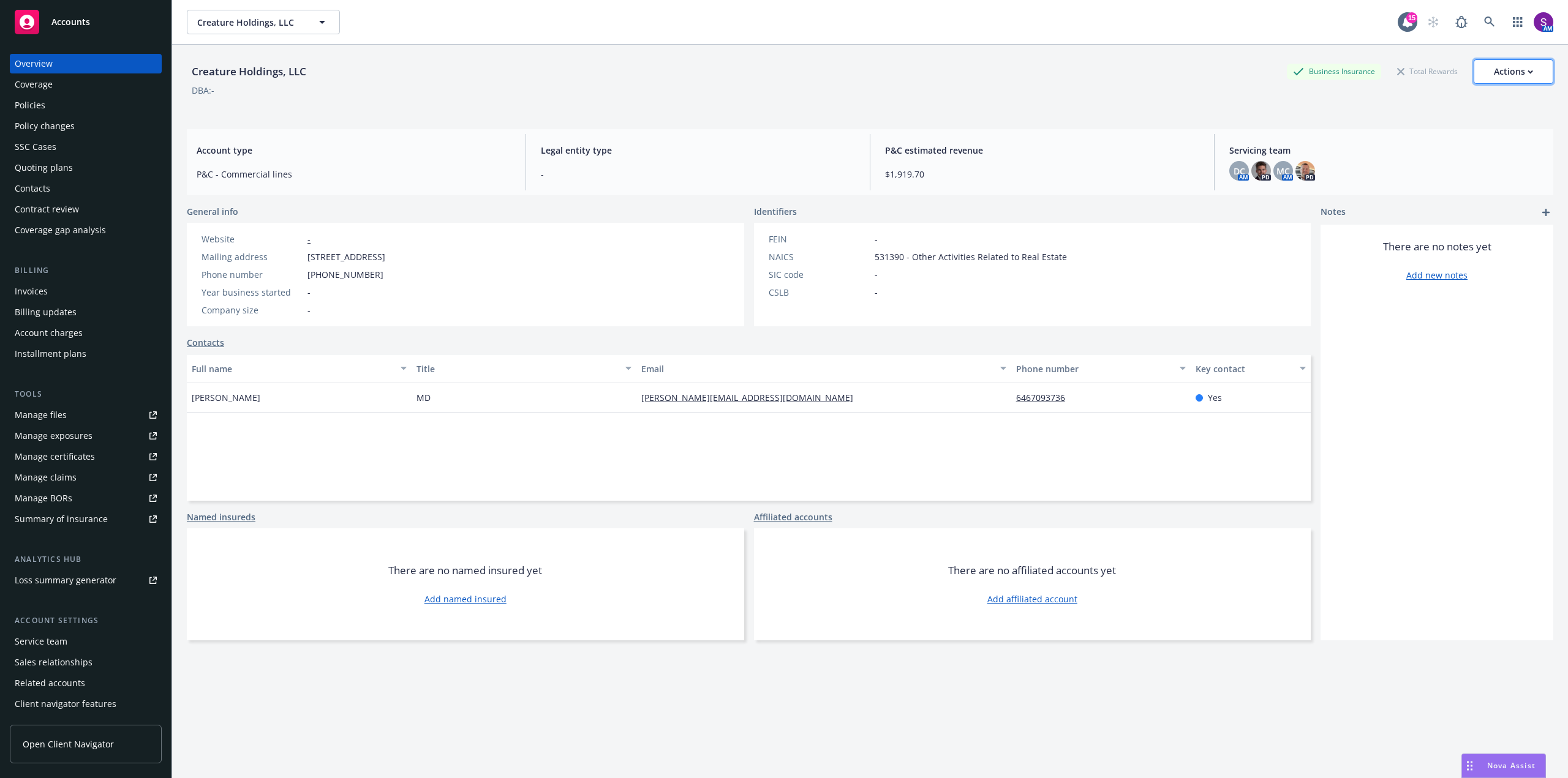
click at [1505, 66] on div "Actions" at bounding box center [1514, 71] width 39 height 23
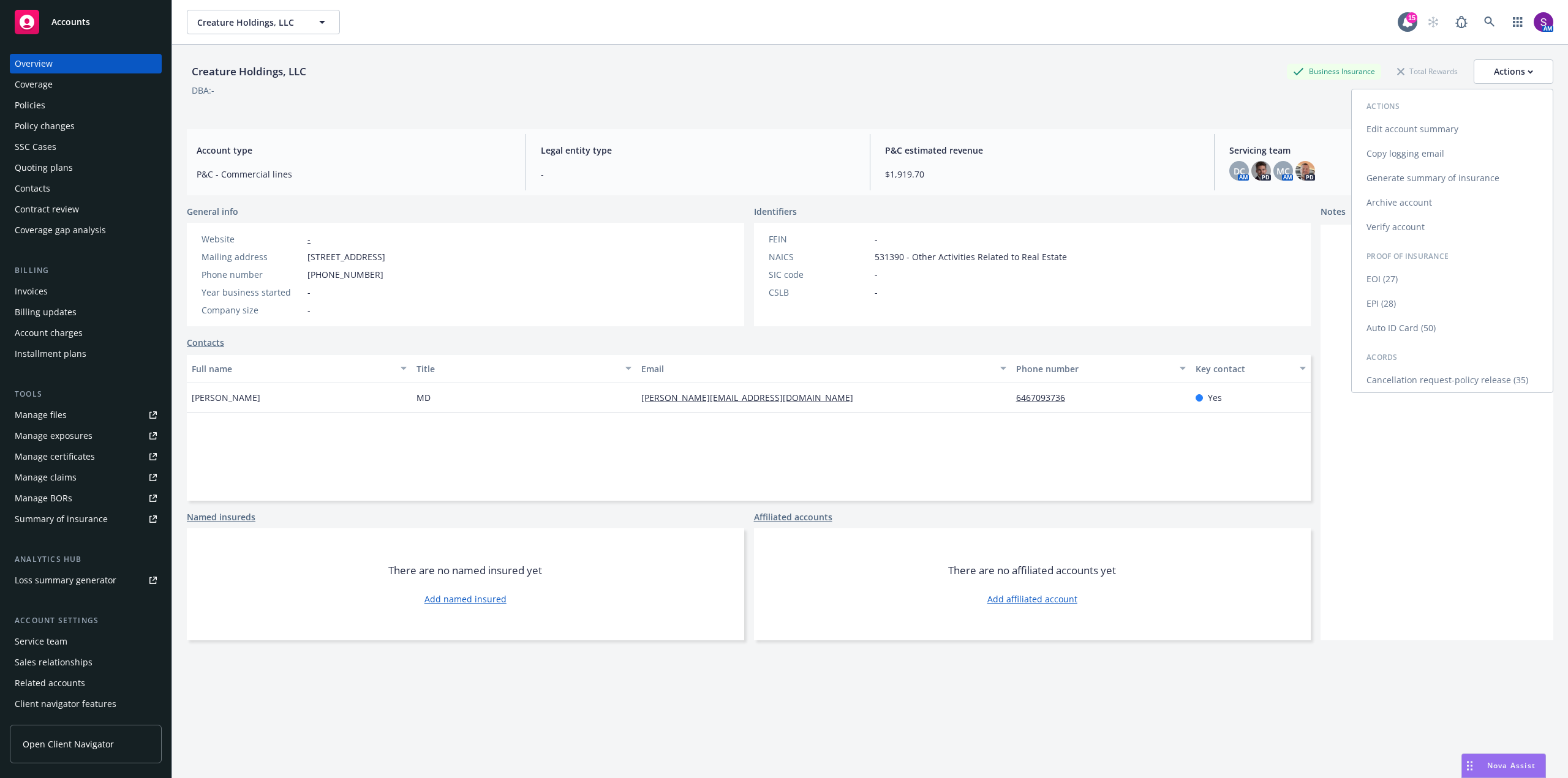
click at [1417, 155] on link "Copy logging email" at bounding box center [1452, 154] width 201 height 25
click at [46, 98] on div "Policies" at bounding box center [85, 105] width 142 height 19
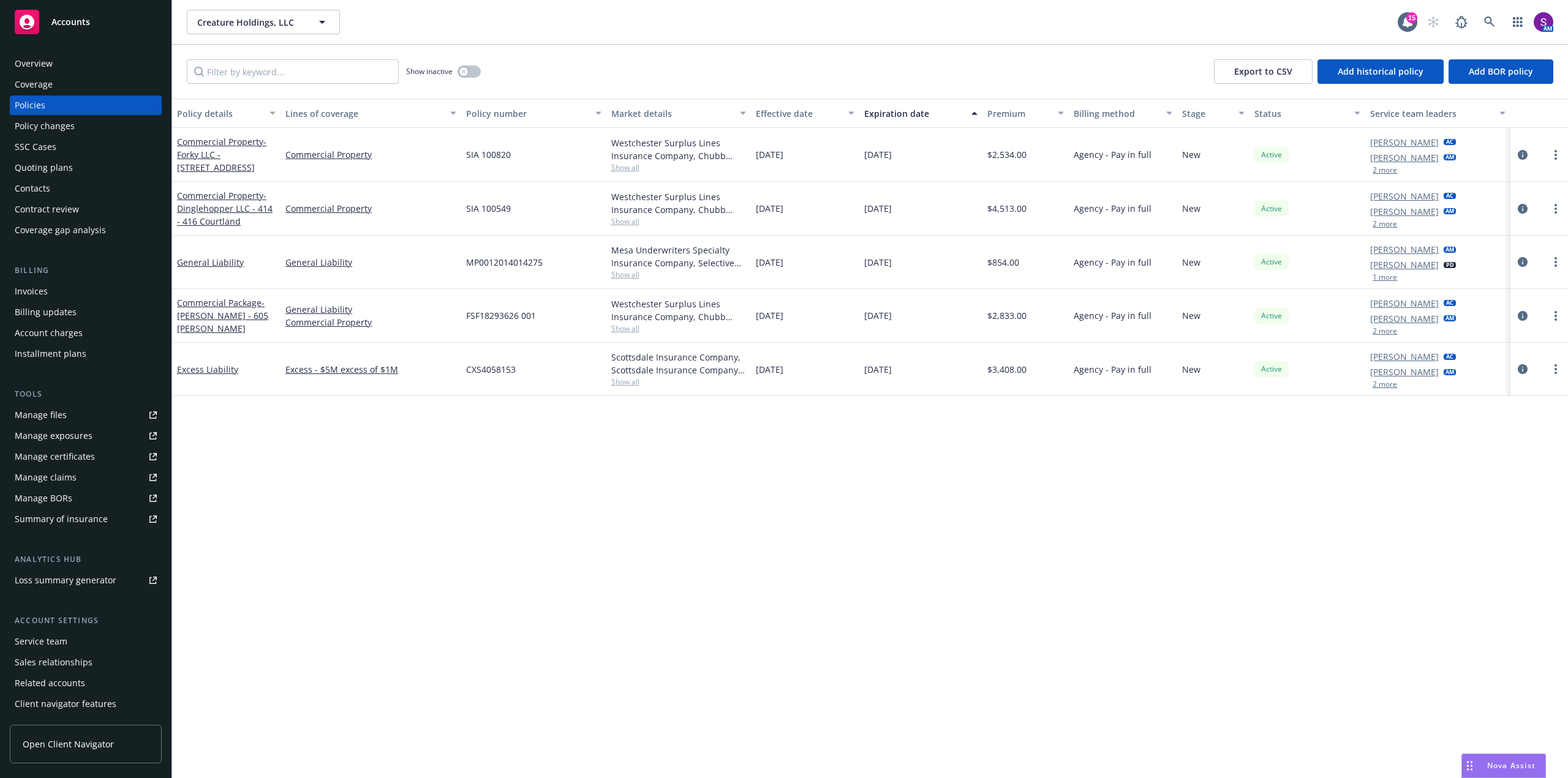
click at [1502, 770] on span "Nova Assist" at bounding box center [1511, 765] width 48 height 10
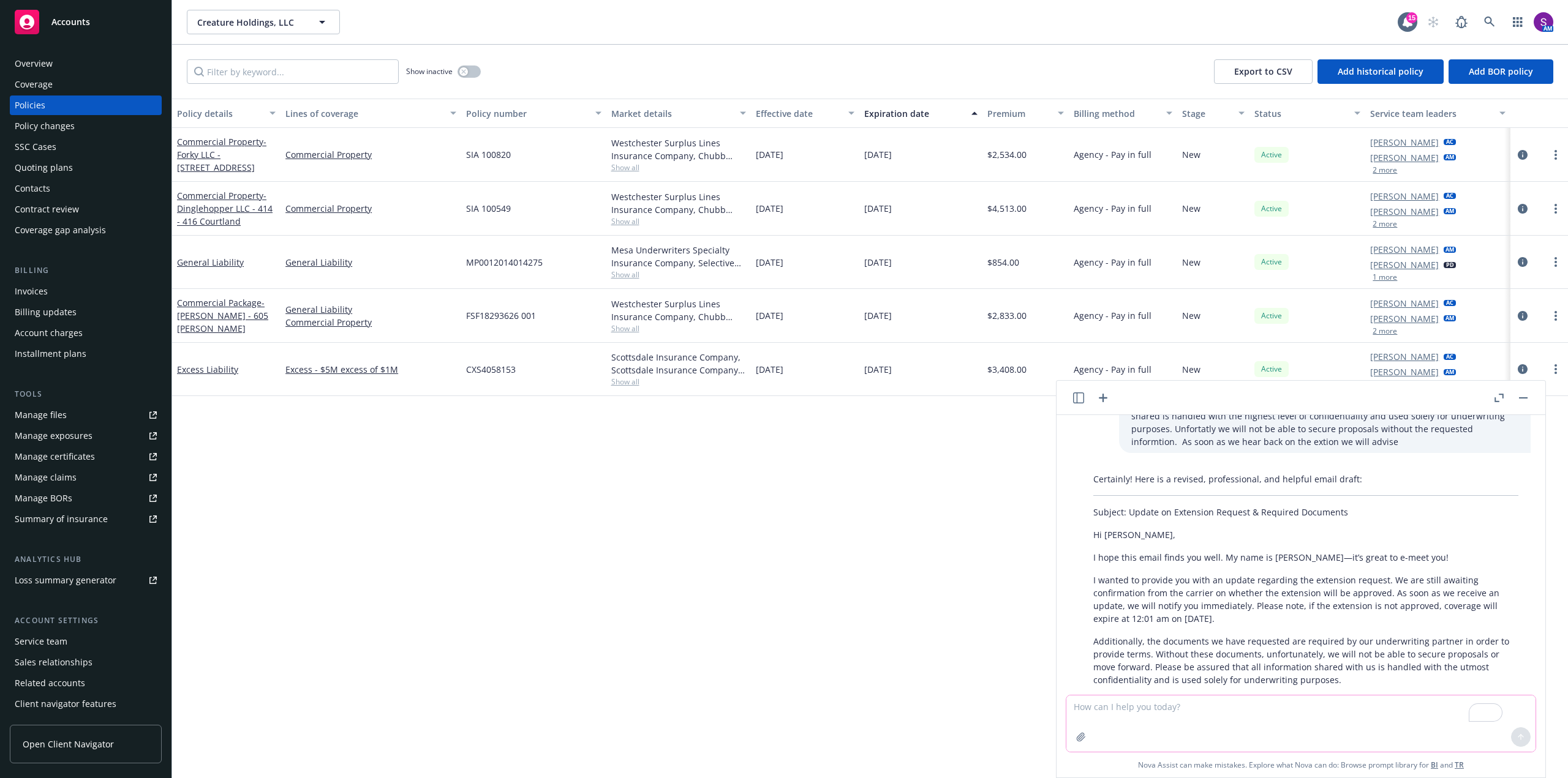
click at [1136, 720] on textarea "To enrich screen reader interactions, please activate Accessibility in Grammarl…" at bounding box center [1301, 724] width 469 height 56
paste textarea "Hi, I hopee this email finds you well! I left you a voicemail but also wanted t…"
type textarea "writing an email to a client with 2 pressing outstanding items but want to be v…"
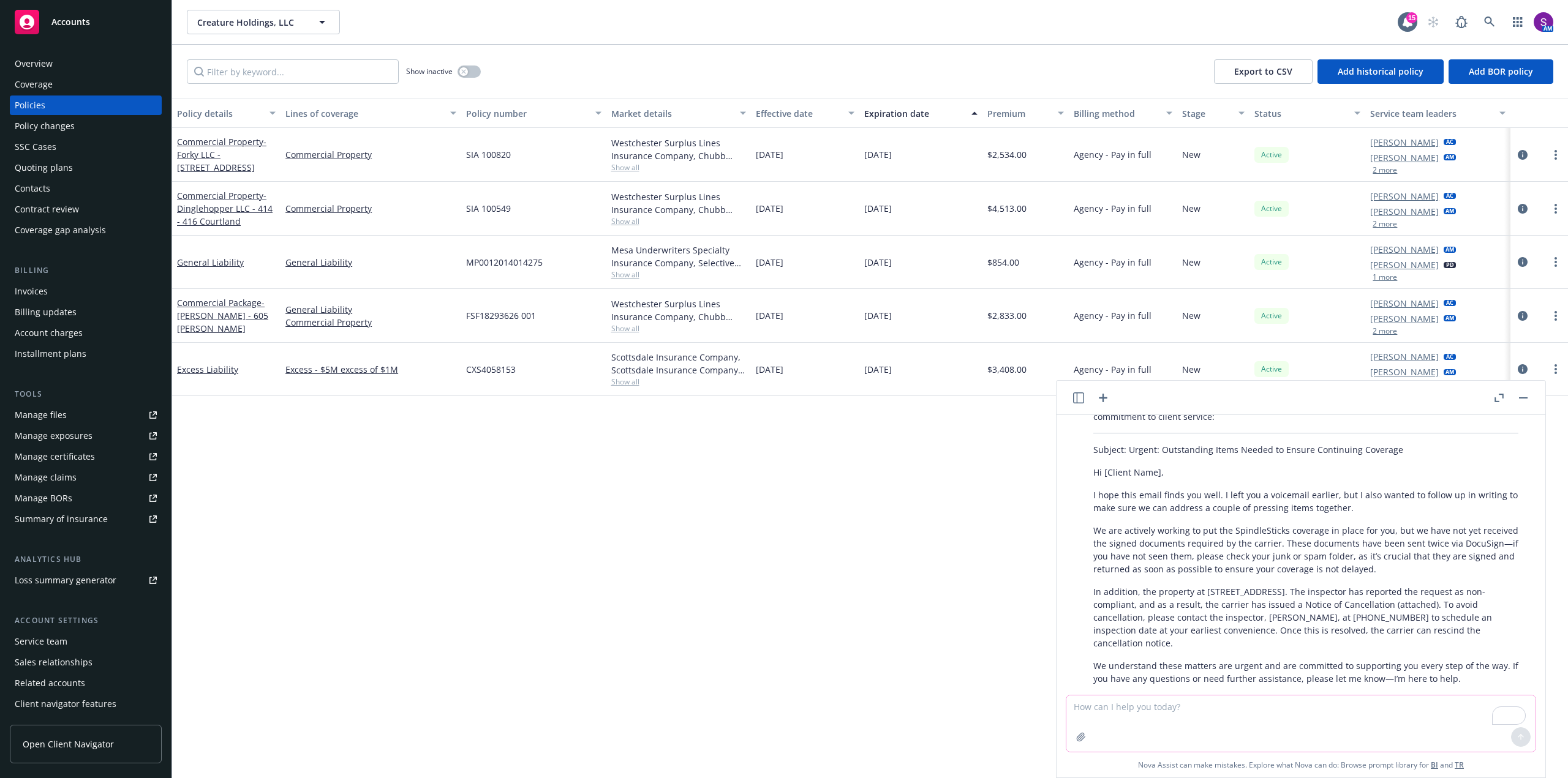
scroll to position [735, 0]
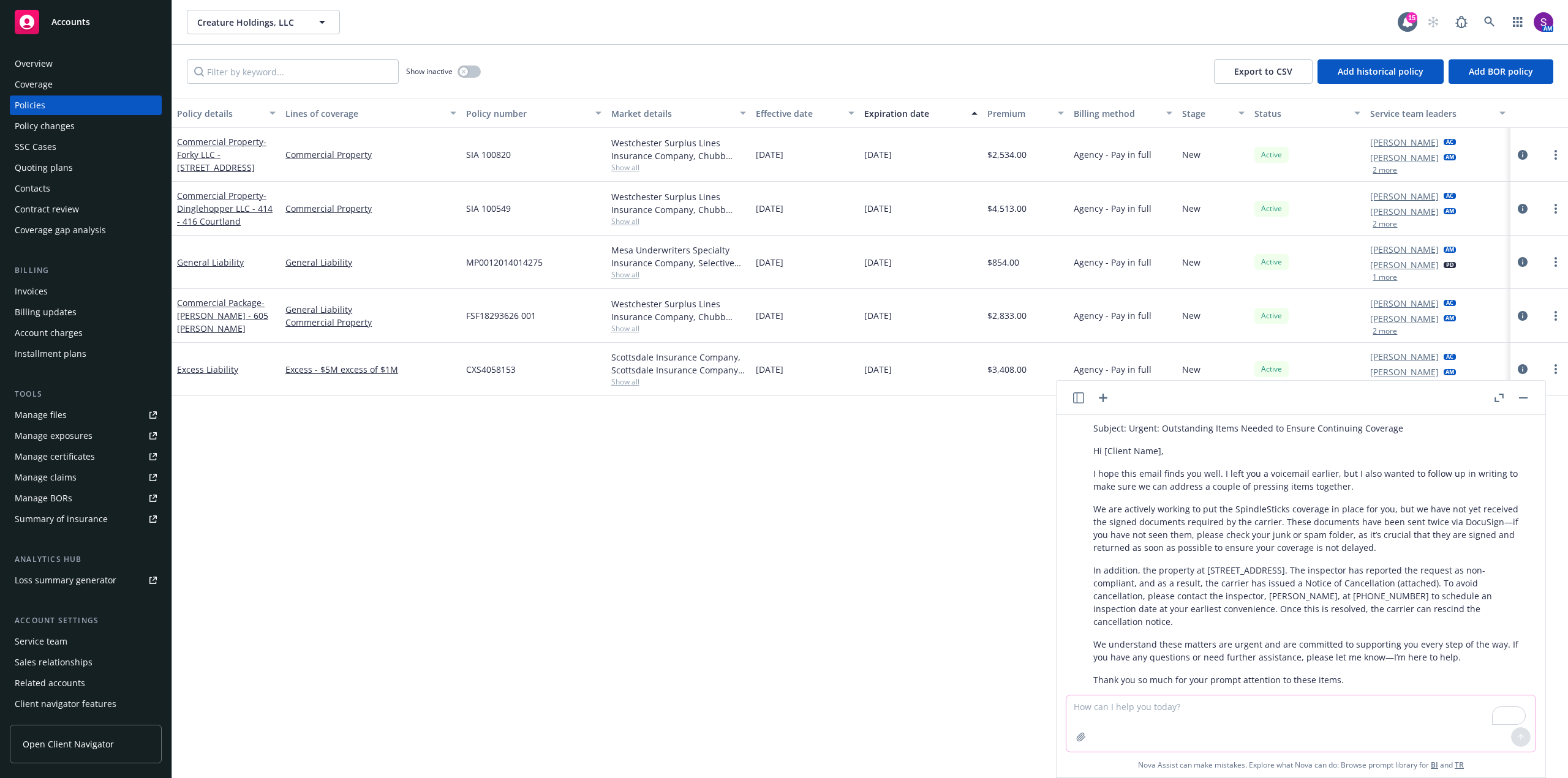
click at [1151, 711] on textarea "To enrich screen reader interactions, please activate Accessibility in Grammarl…" at bounding box center [1301, 724] width 469 height 56
type textarea "I"
type textarea "M"
type textarea "change the tone a bit more client and service focused we are helping"
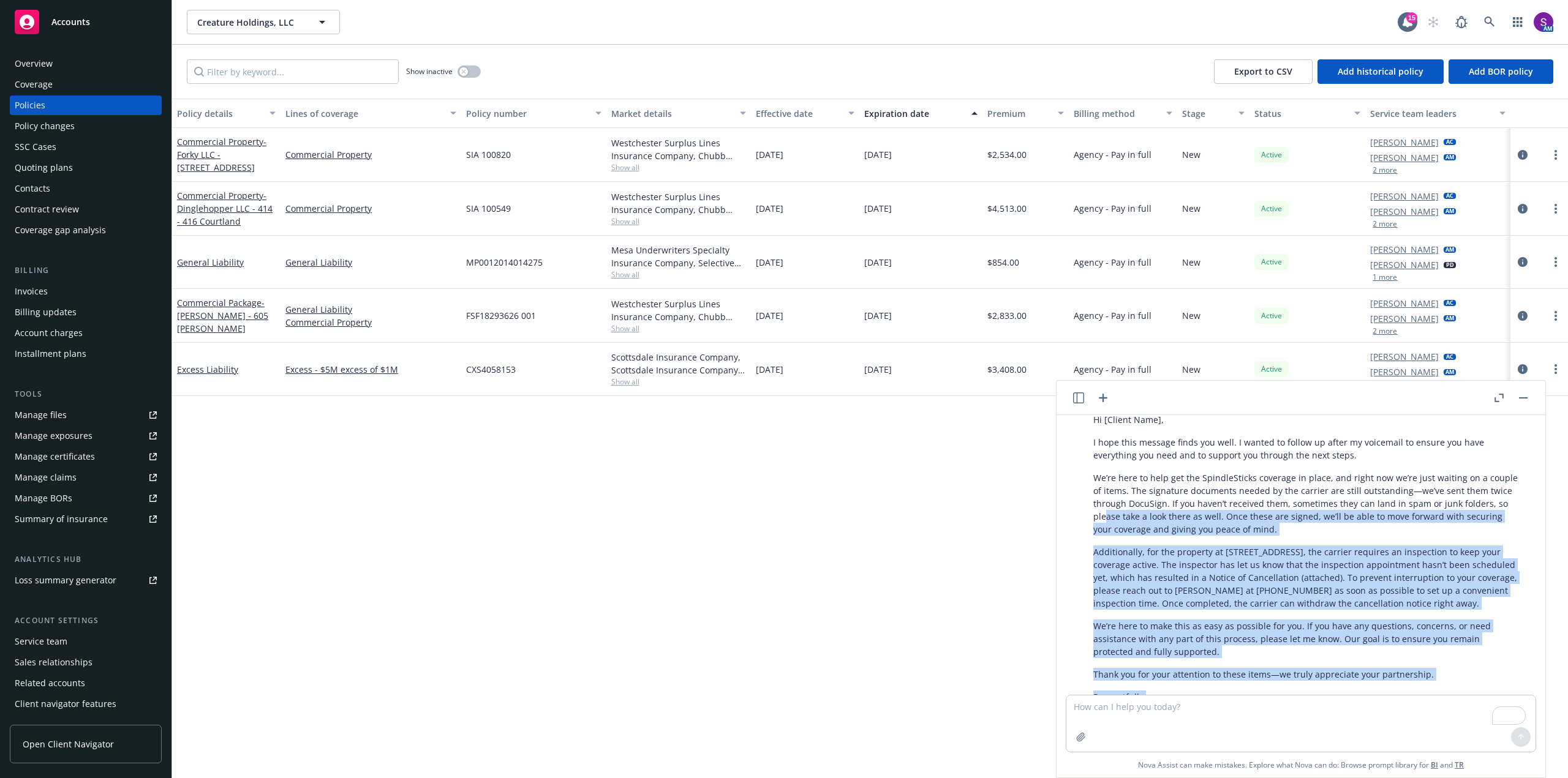
scroll to position [1117, 0]
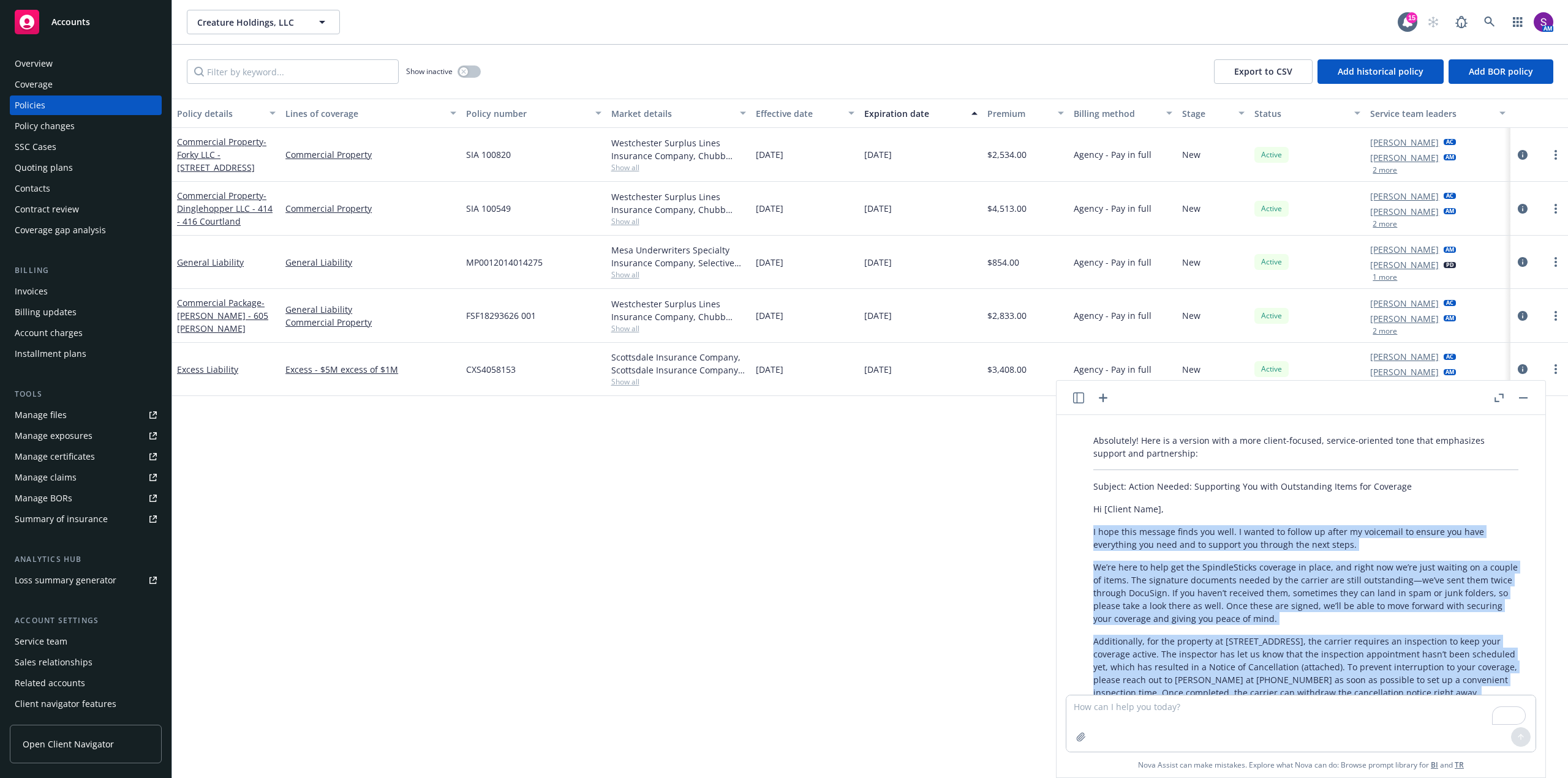
drag, startPoint x: 1148, startPoint y: 640, endPoint x: 1092, endPoint y: 509, distance: 142.5
click at [1092, 509] on div "Absolutely! Here is a version with a more client-focused, service-oriented tone…" at bounding box center [1305, 625] width 449 height 392
copy div "I hope this message finds you well. I wanted to follow up after my voicemail to…"
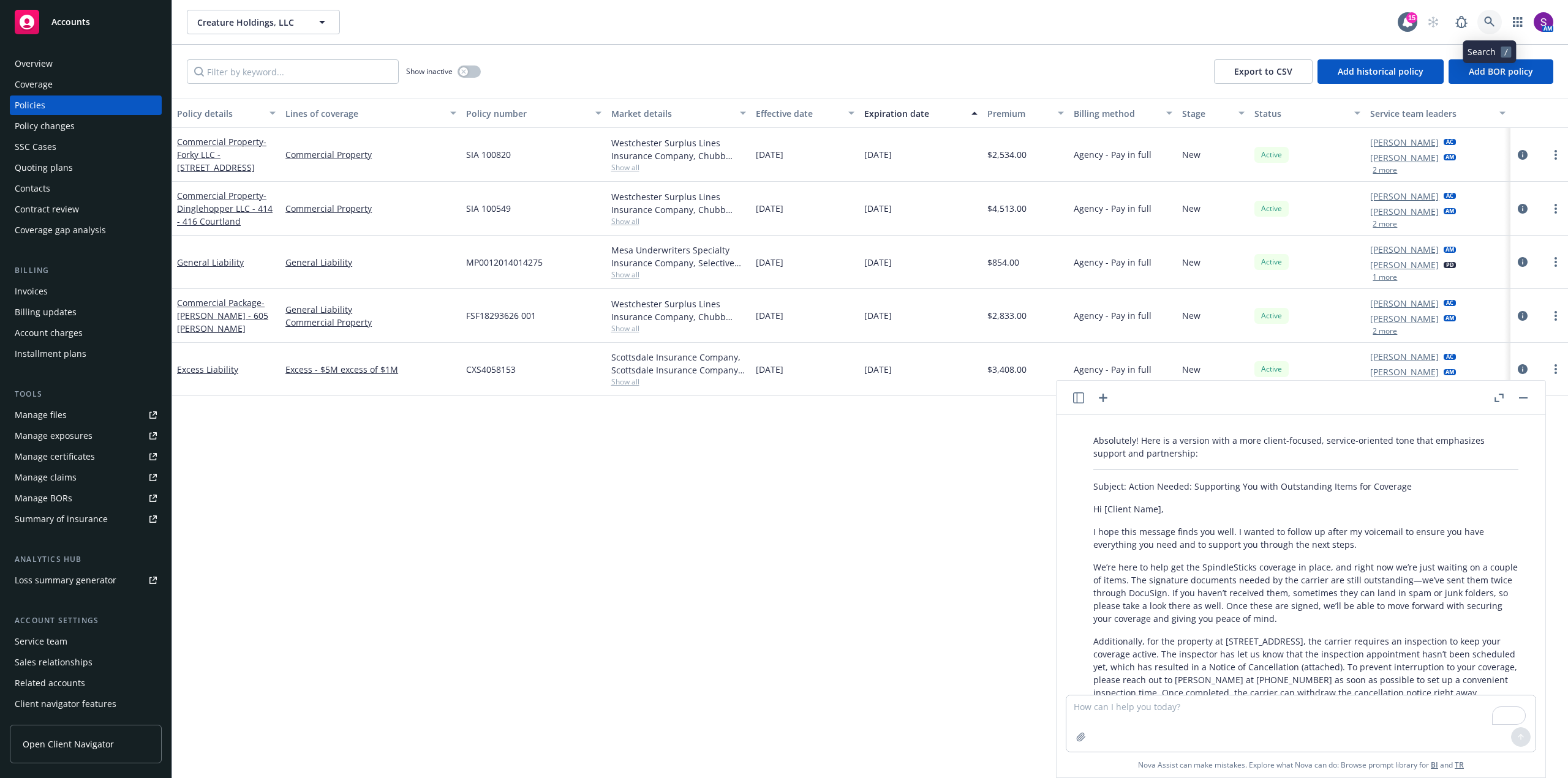
click at [1490, 19] on icon at bounding box center [1490, 22] width 11 height 11
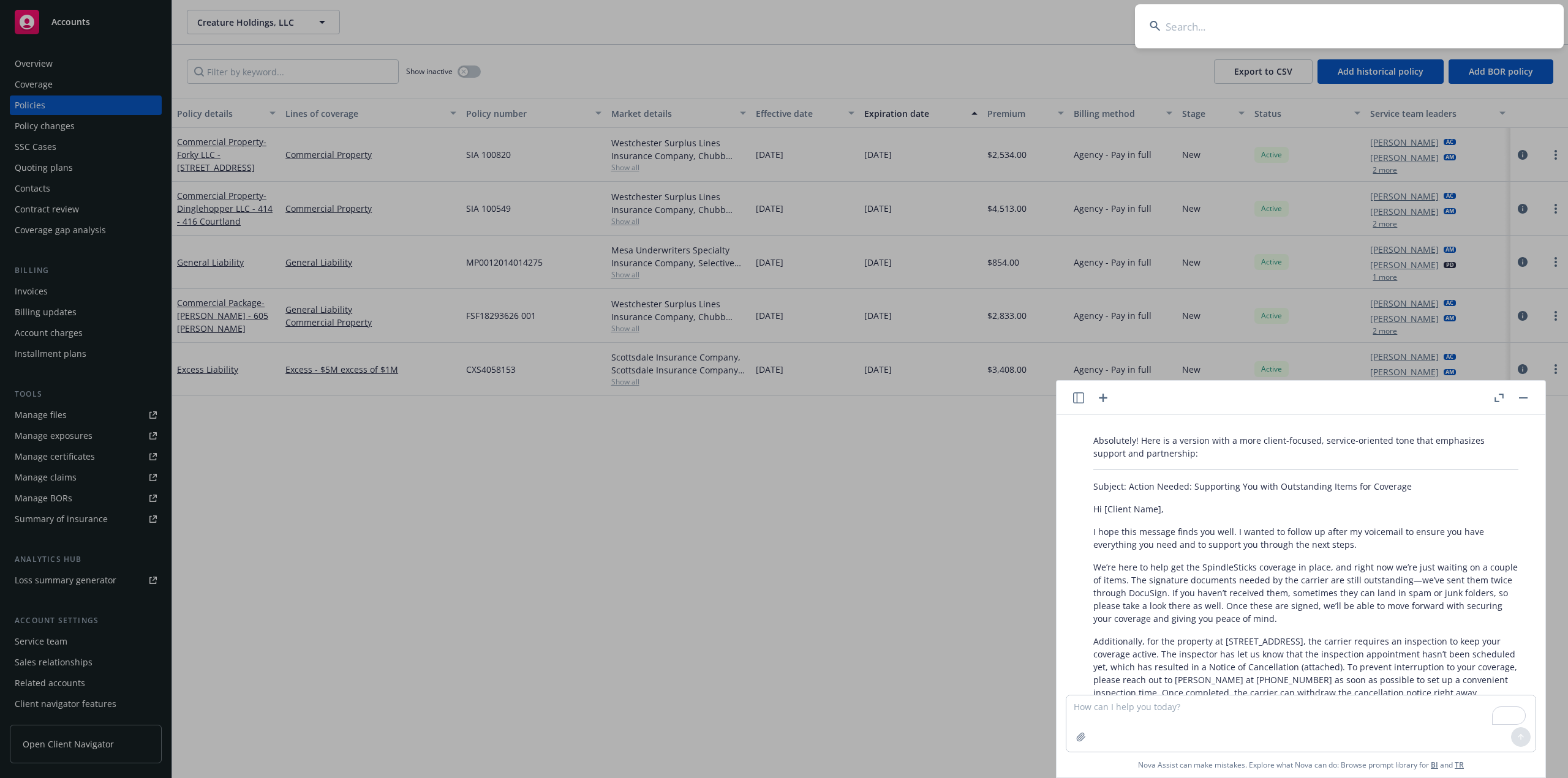
click at [1084, 396] on icon "button" at bounding box center [1079, 398] width 11 height 11
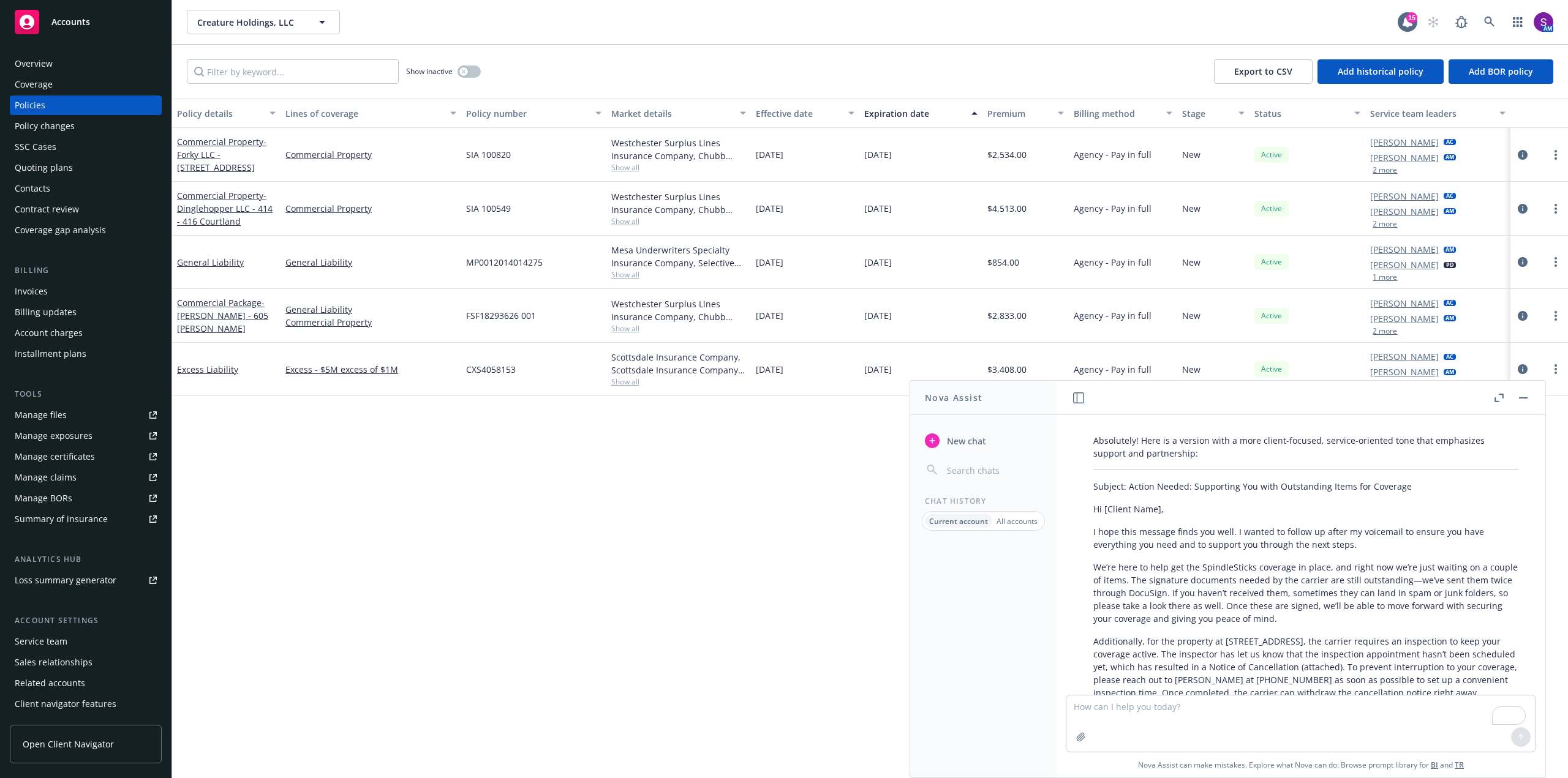
click at [1523, 394] on button "button" at bounding box center [1523, 398] width 14 height 14
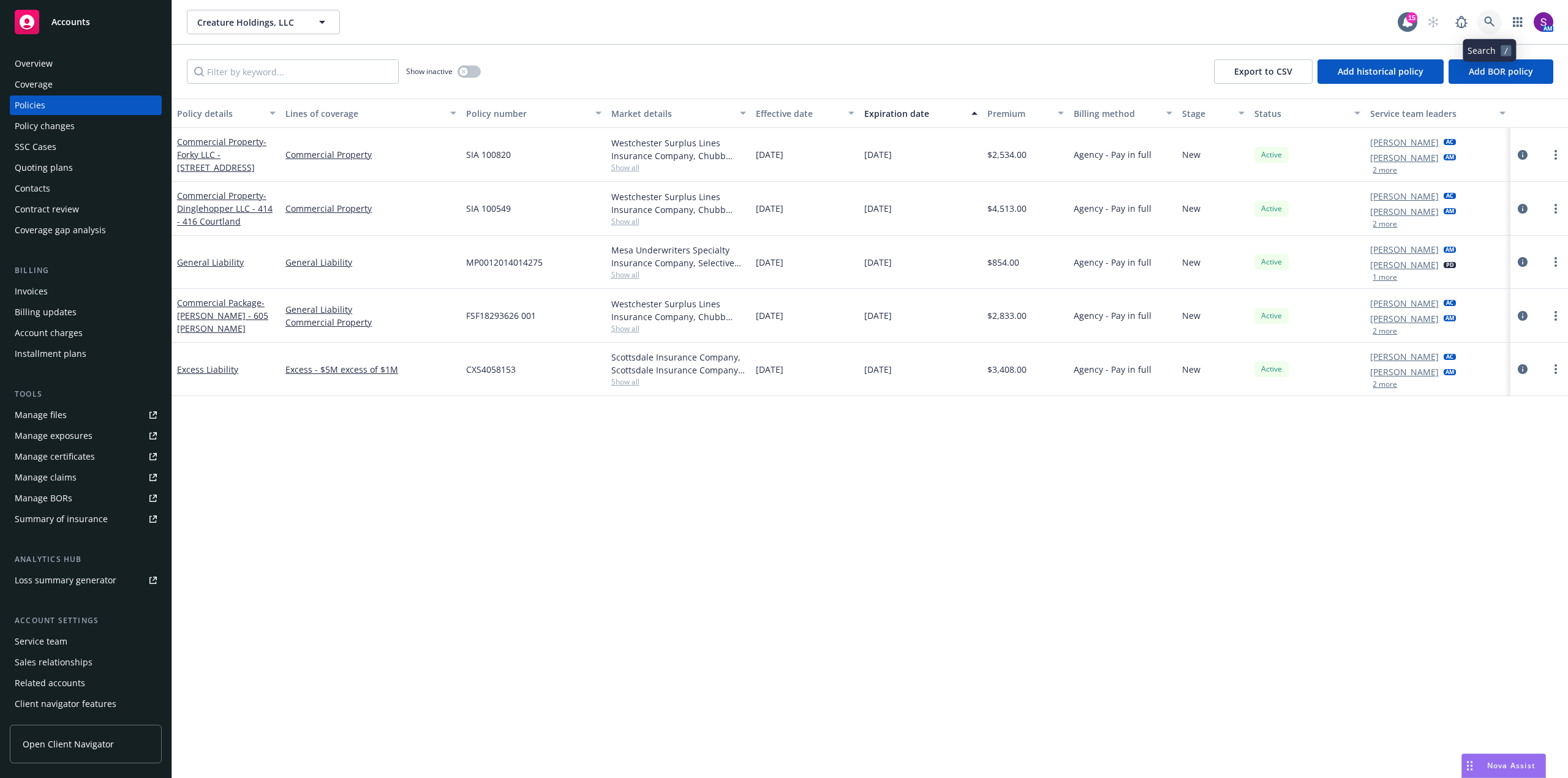
click at [1484, 19] on icon at bounding box center [1490, 22] width 11 height 11
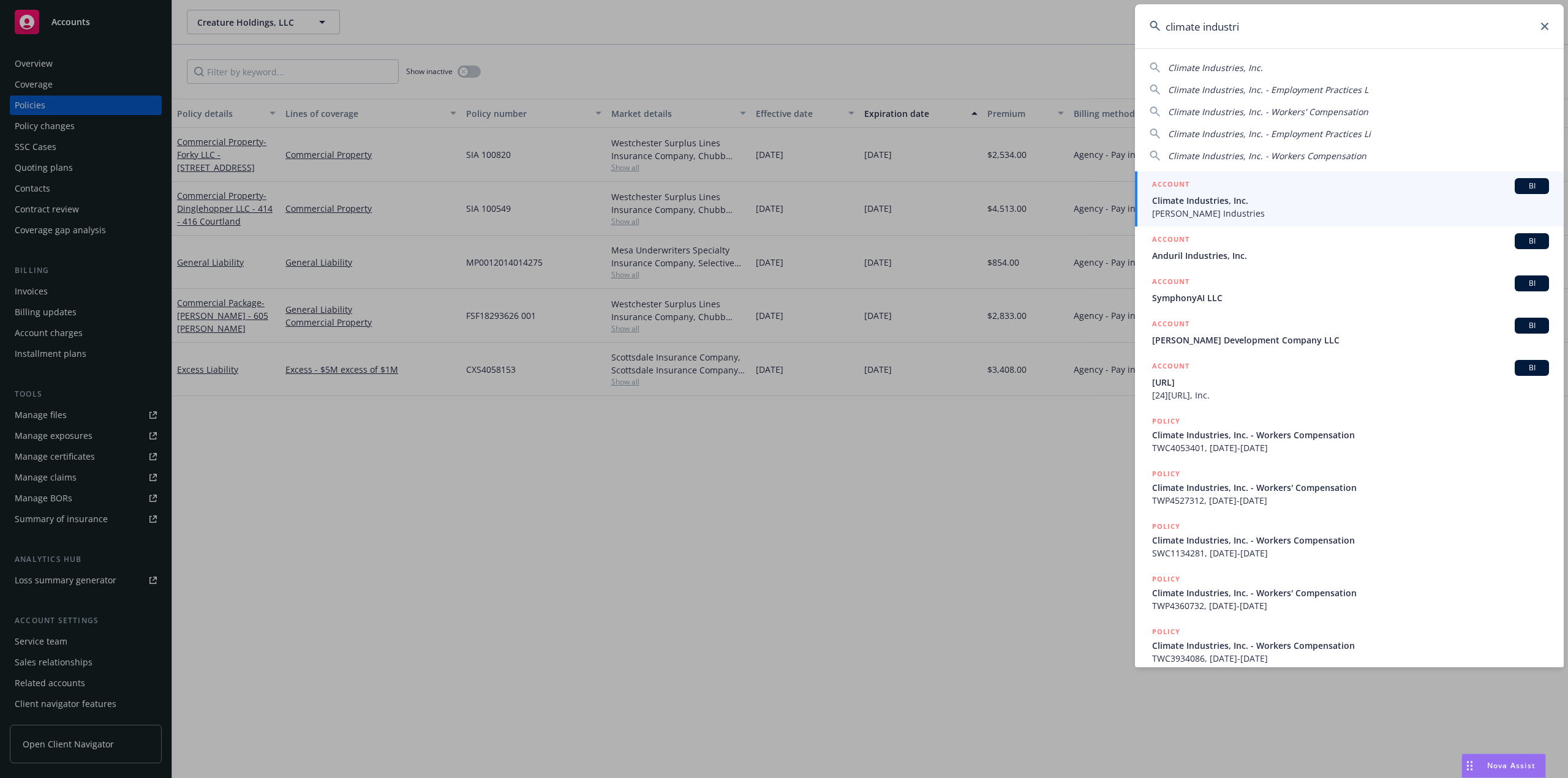
type input "climate industri"
click at [1182, 202] on span "Climate Industries, Inc." at bounding box center [1351, 200] width 397 height 13
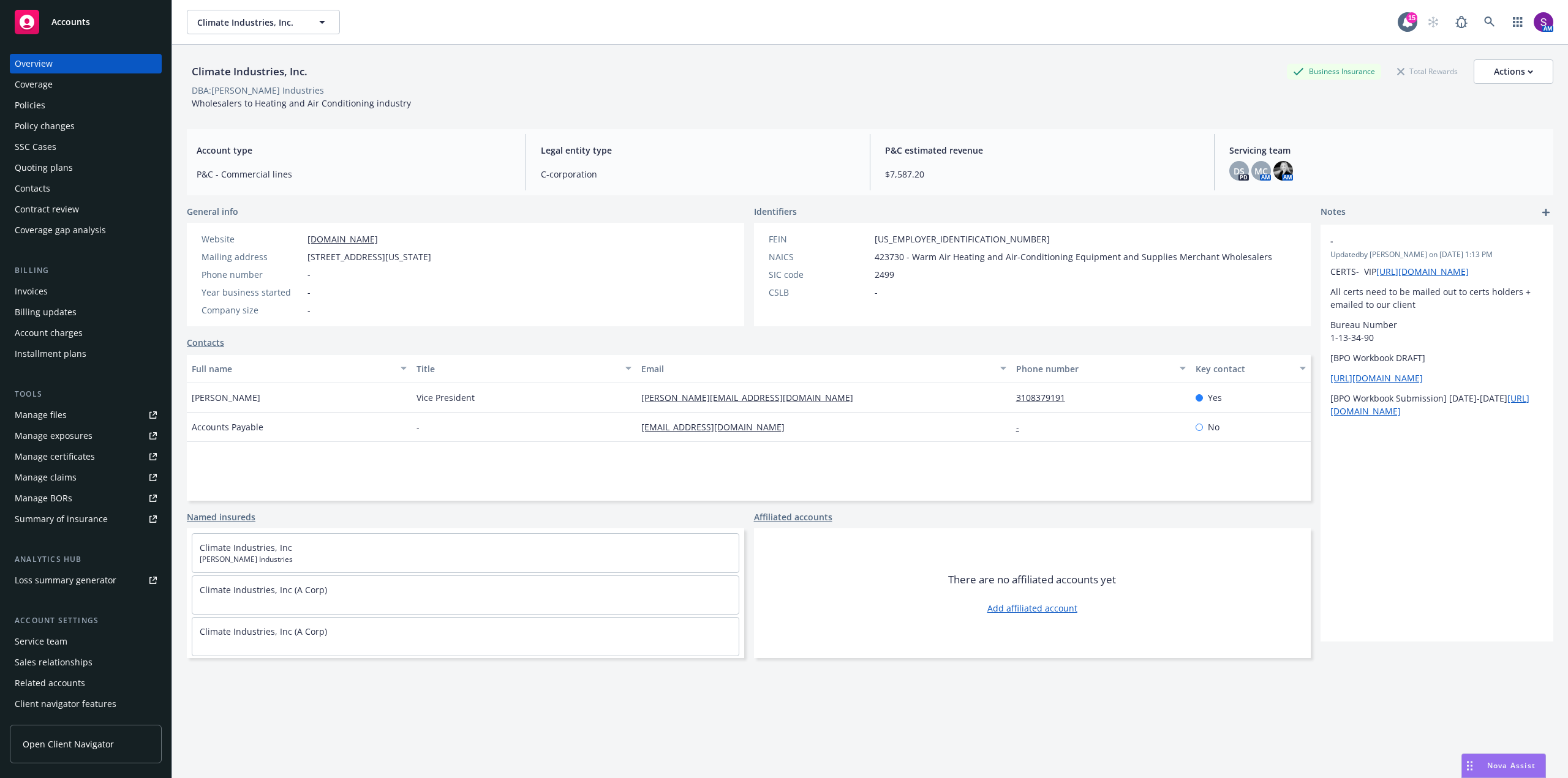
click at [58, 104] on div "Policies" at bounding box center [85, 105] width 142 height 19
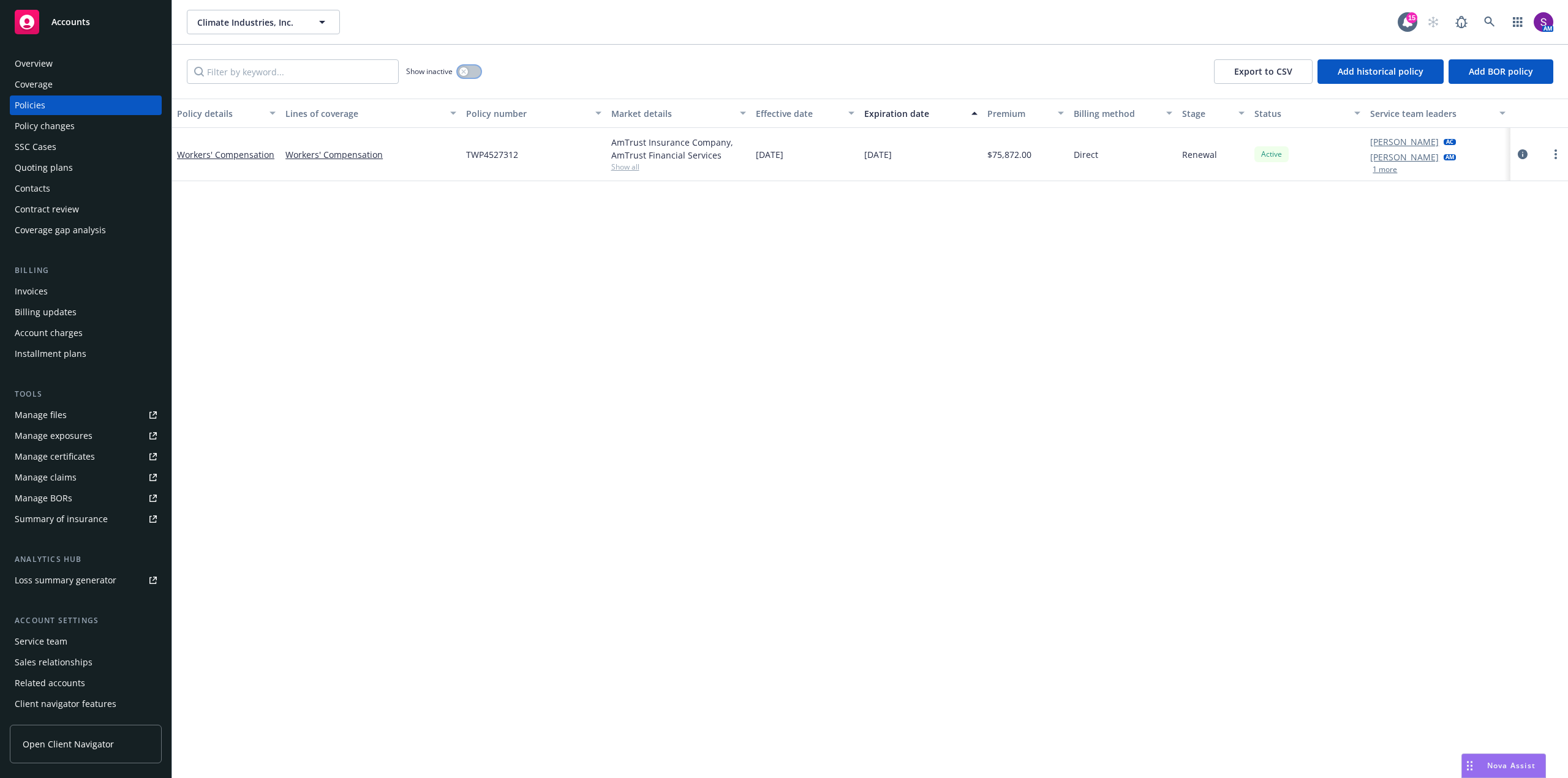
click at [468, 73] on div "button" at bounding box center [464, 71] width 9 height 9
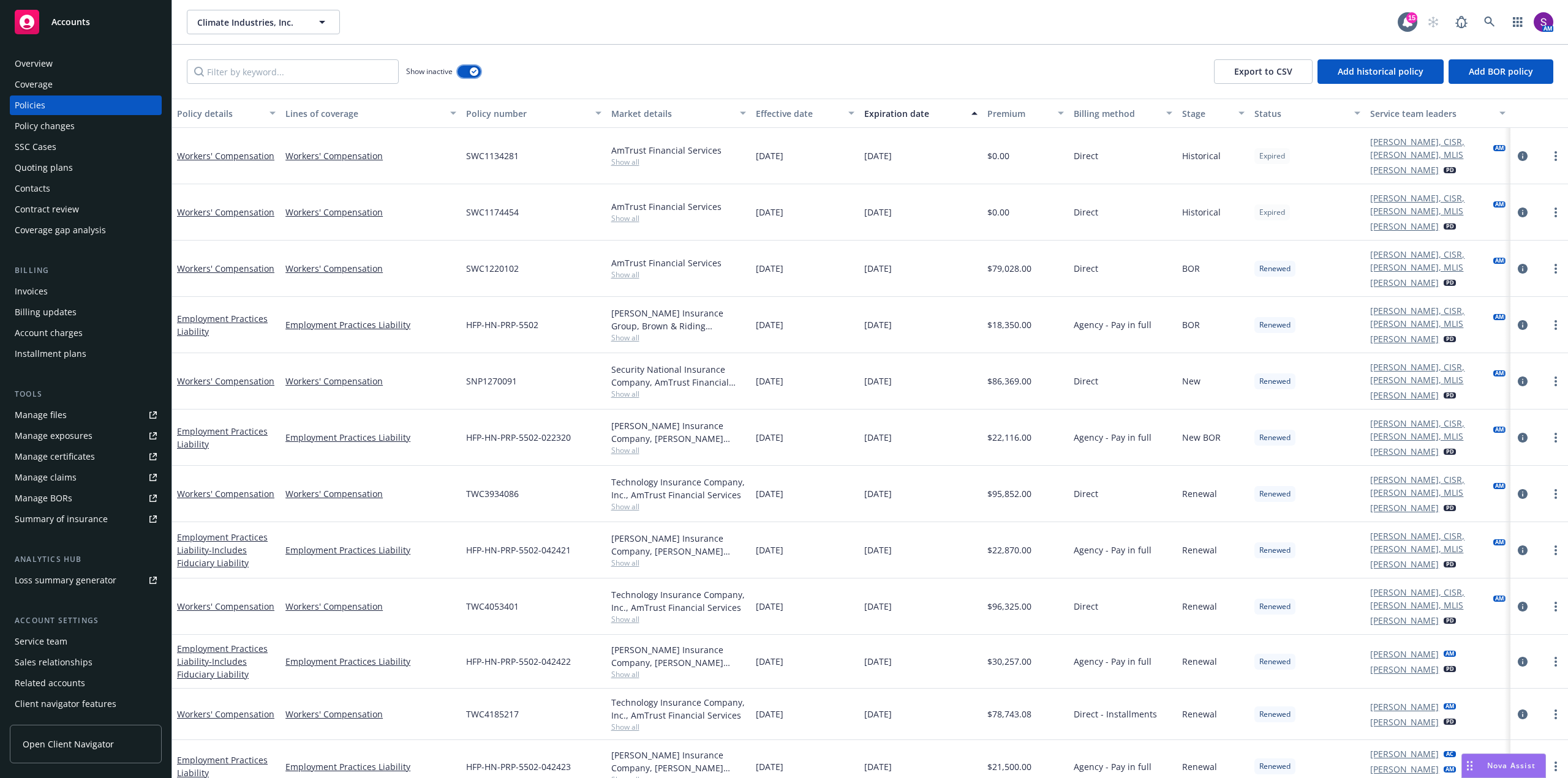
click at [468, 73] on button "button" at bounding box center [468, 71] width 23 height 12
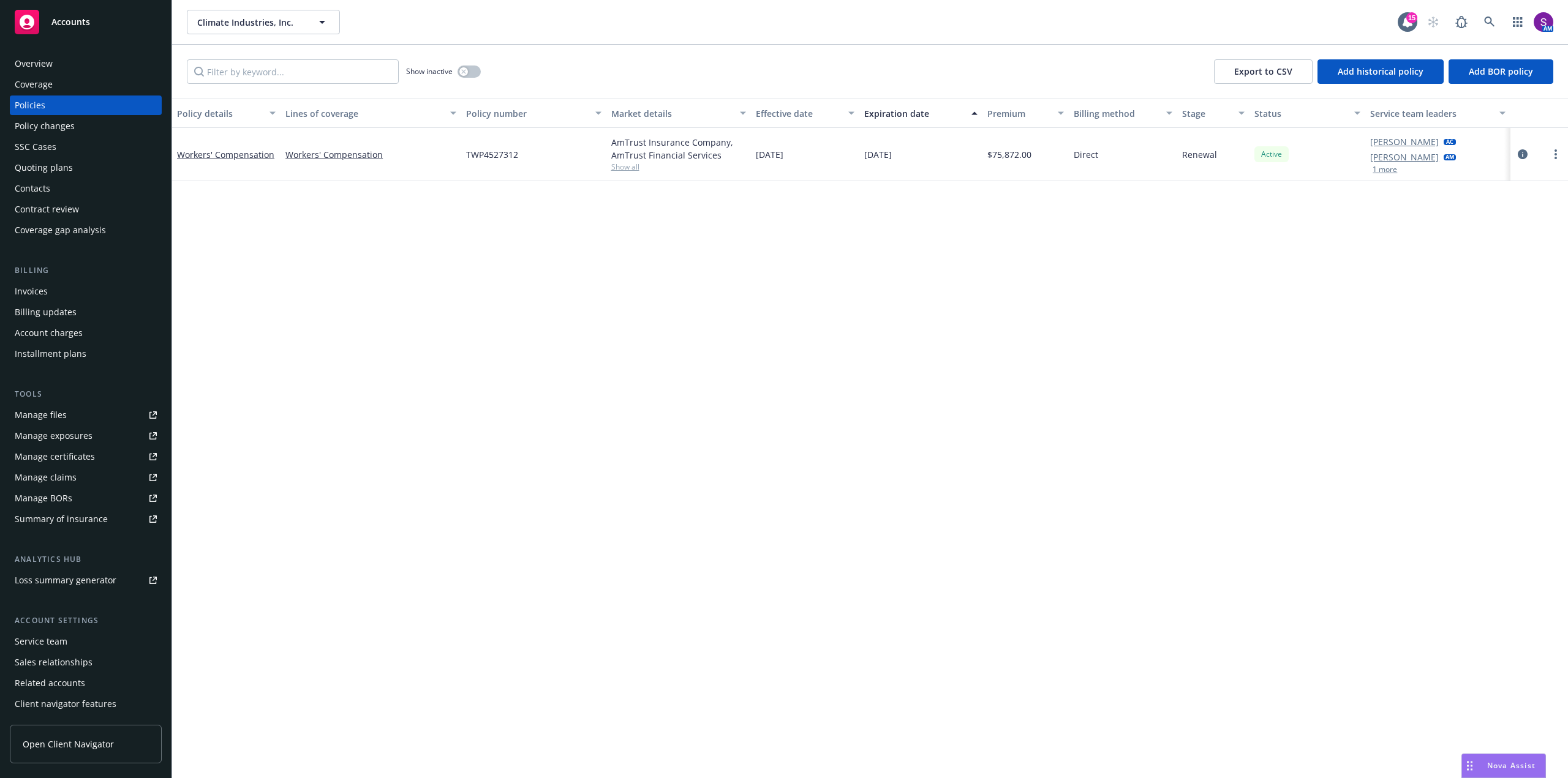
click at [56, 165] on div "Quoting plans" at bounding box center [43, 167] width 58 height 19
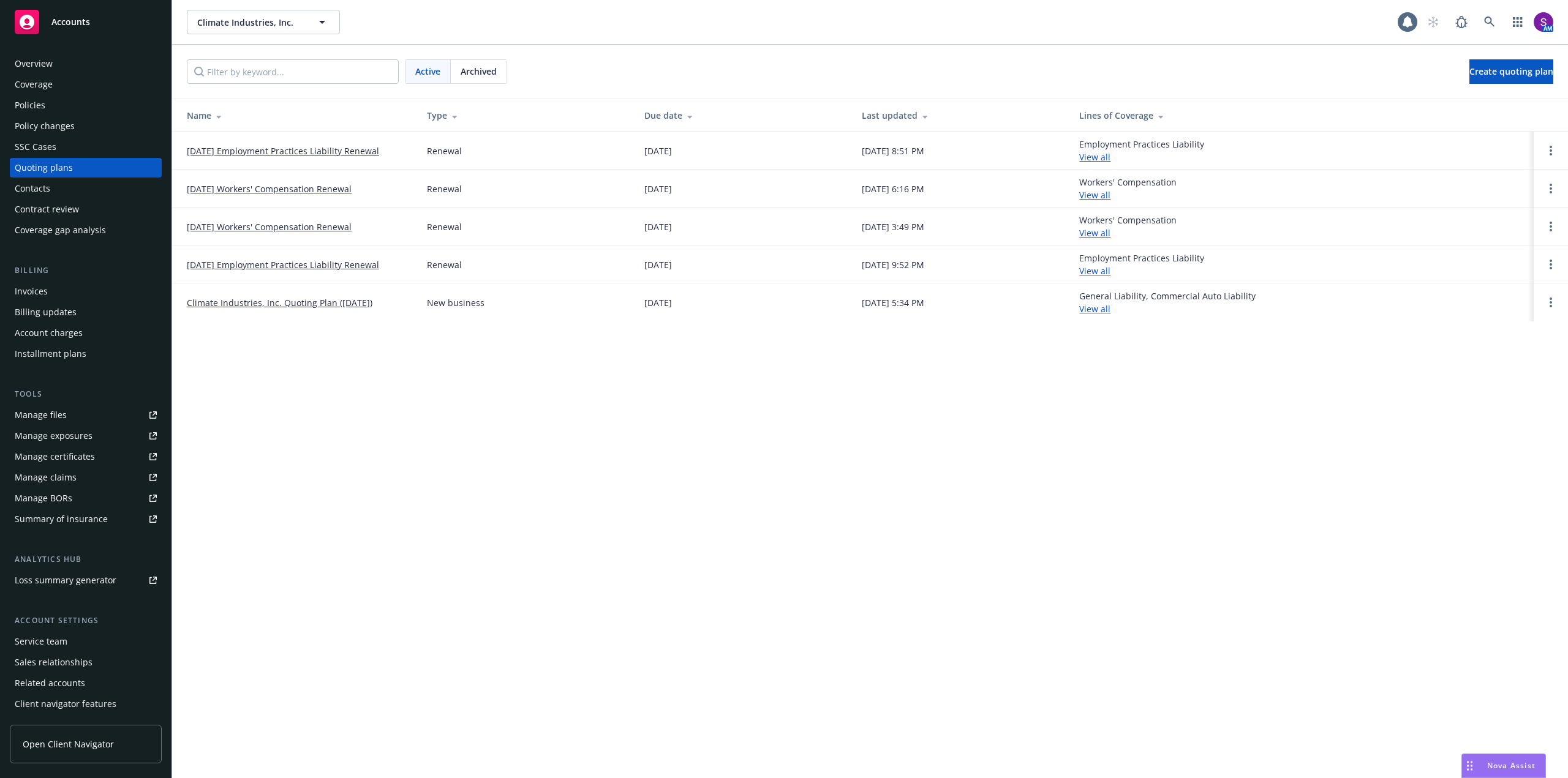
click at [349, 148] on link "07/30/25 Employment Practices Liability Renewal" at bounding box center [283, 151] width 192 height 13
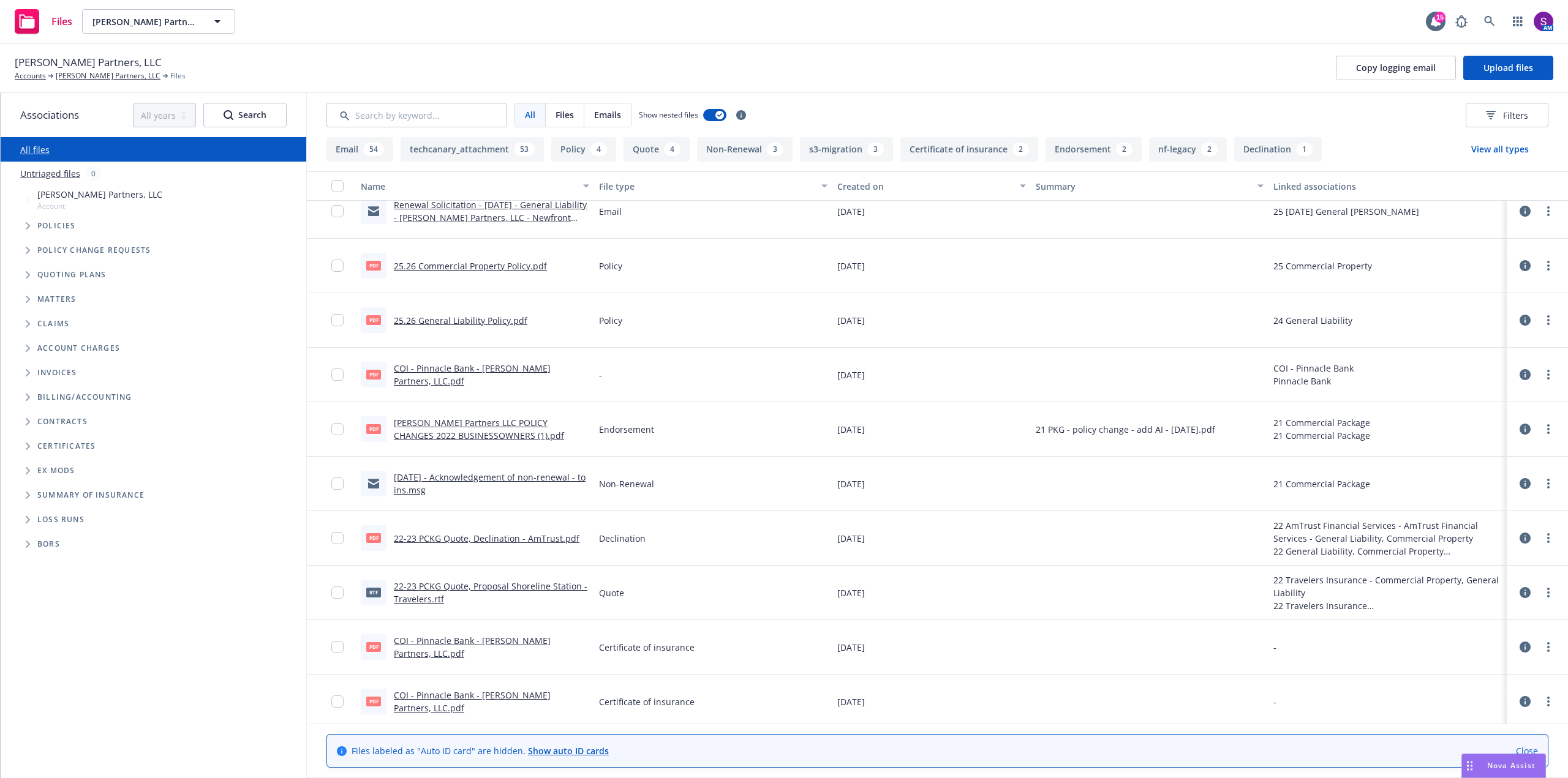
scroll to position [183, 0]
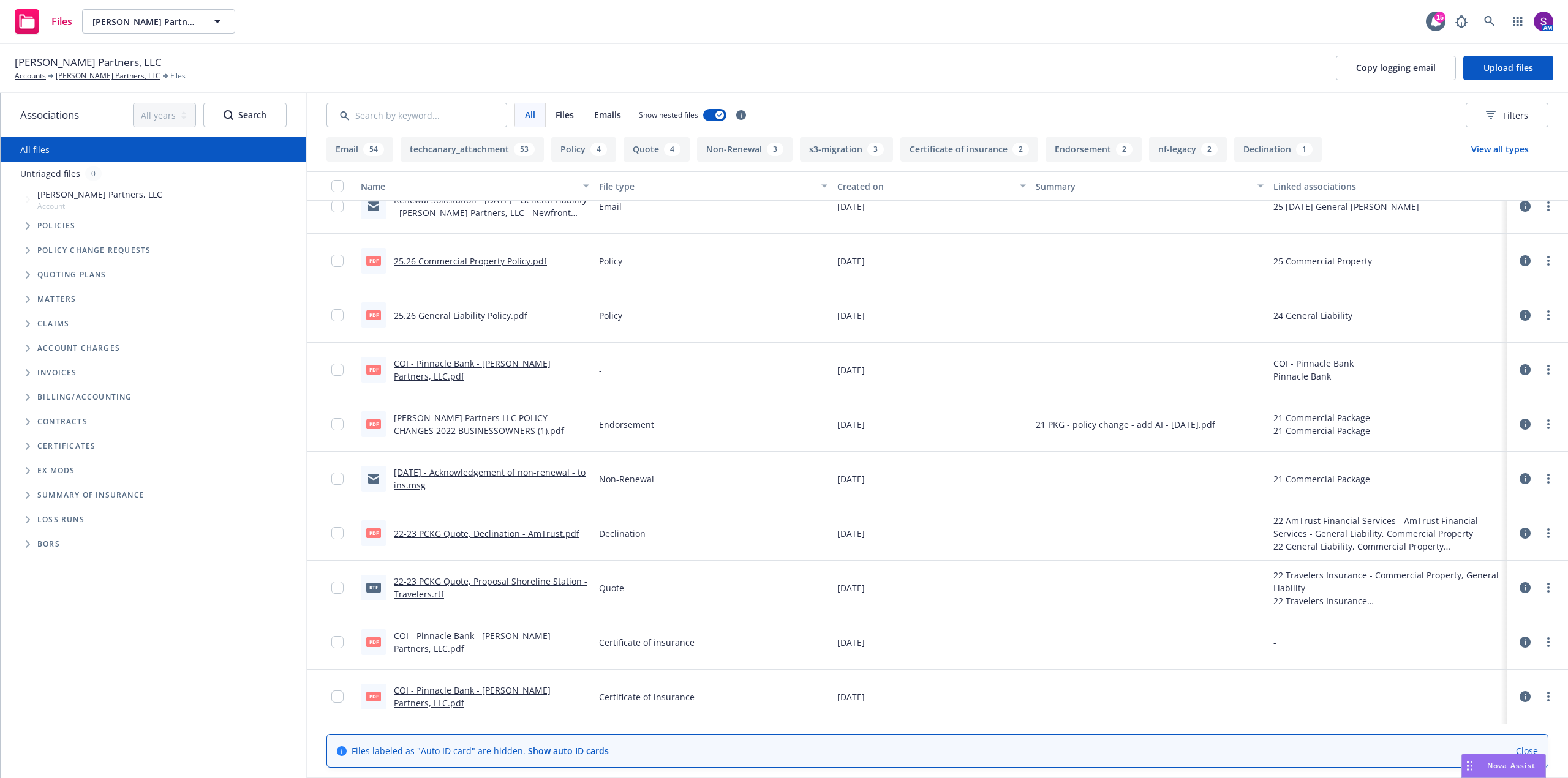
click at [457, 471] on link "July 2022 - Acknowledgement of non-renewal - to ins.msg" at bounding box center [489, 479] width 191 height 25
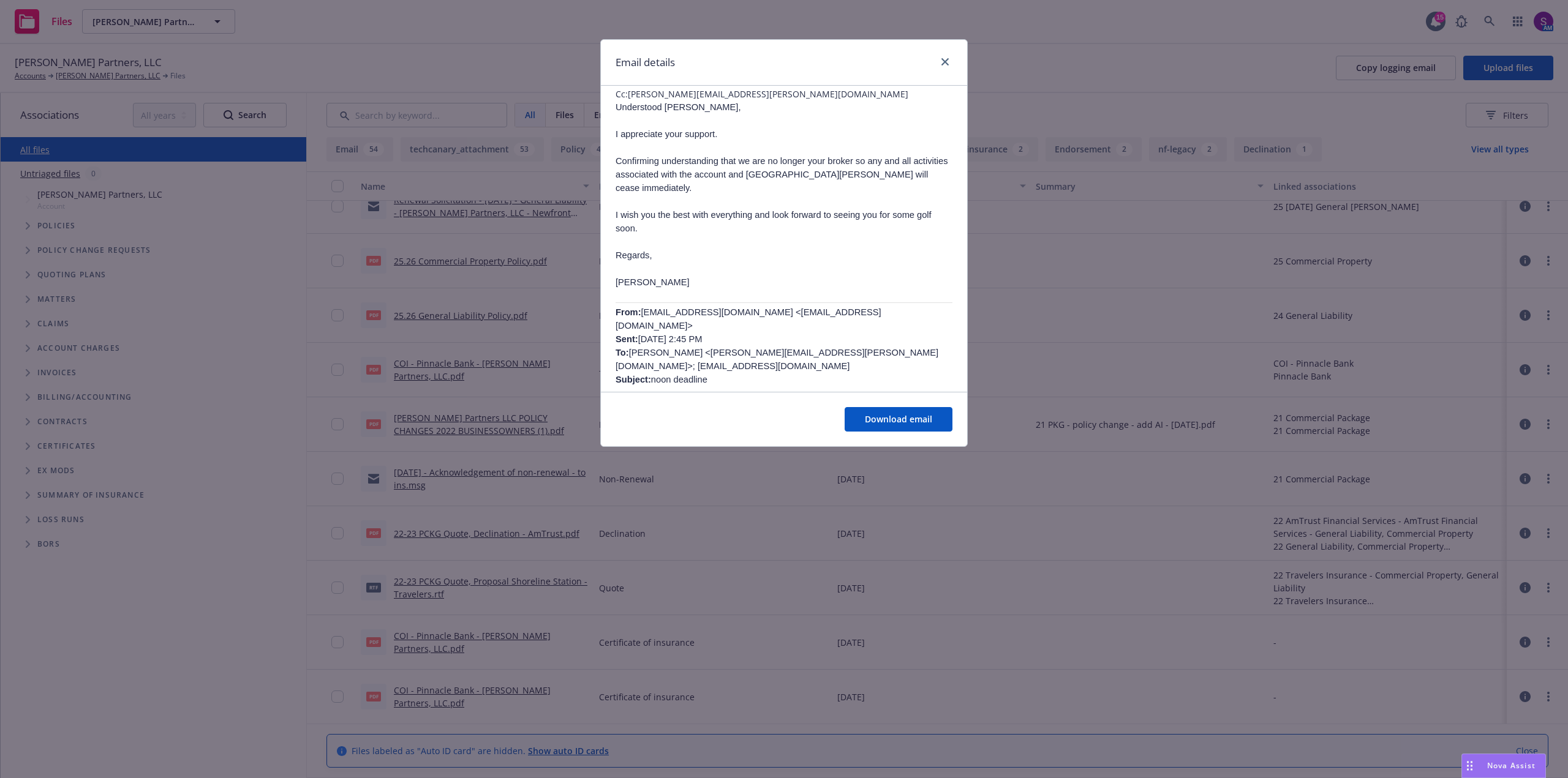
scroll to position [0, 0]
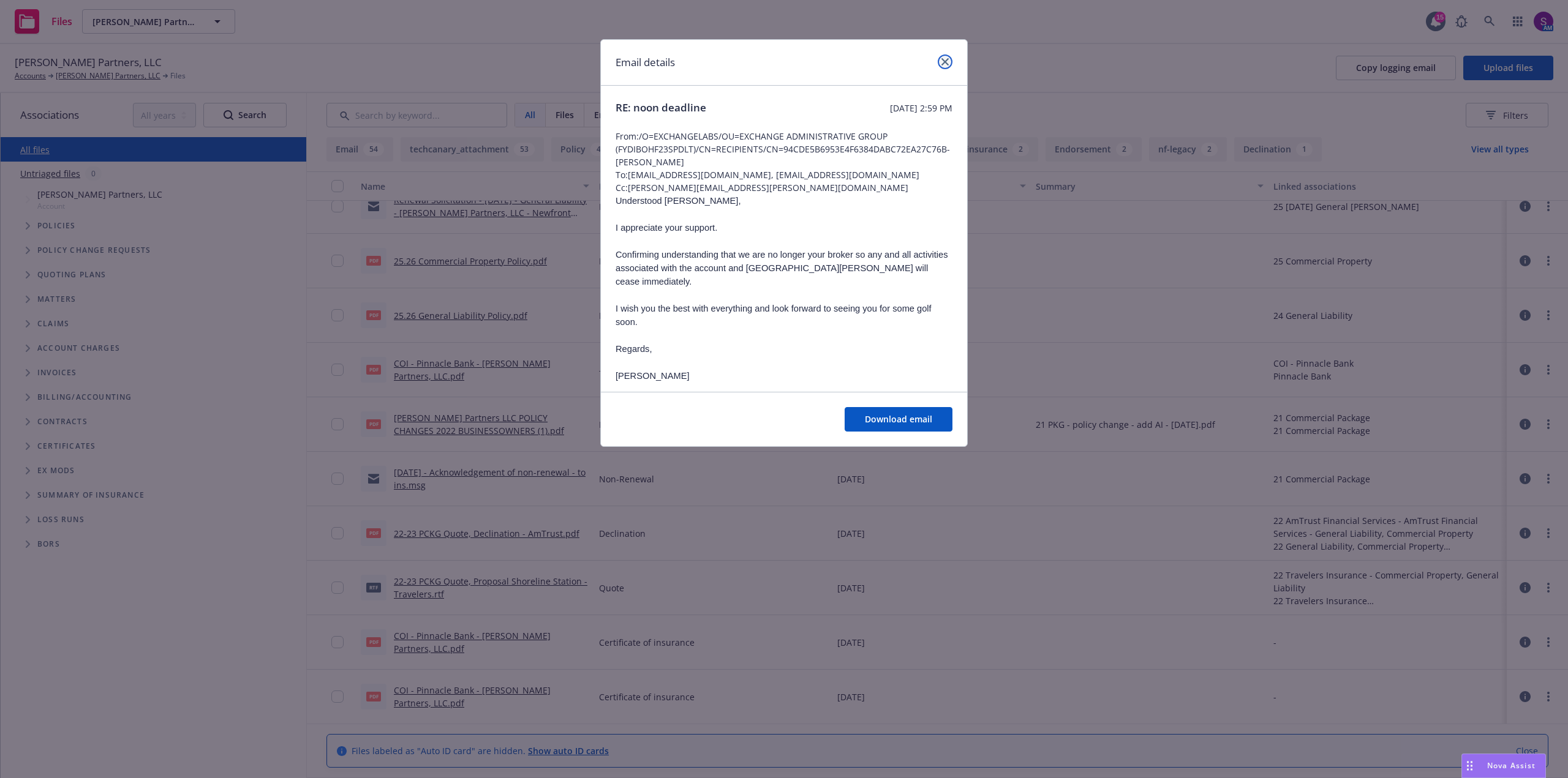
click at [939, 63] on link "close" at bounding box center [945, 62] width 14 height 14
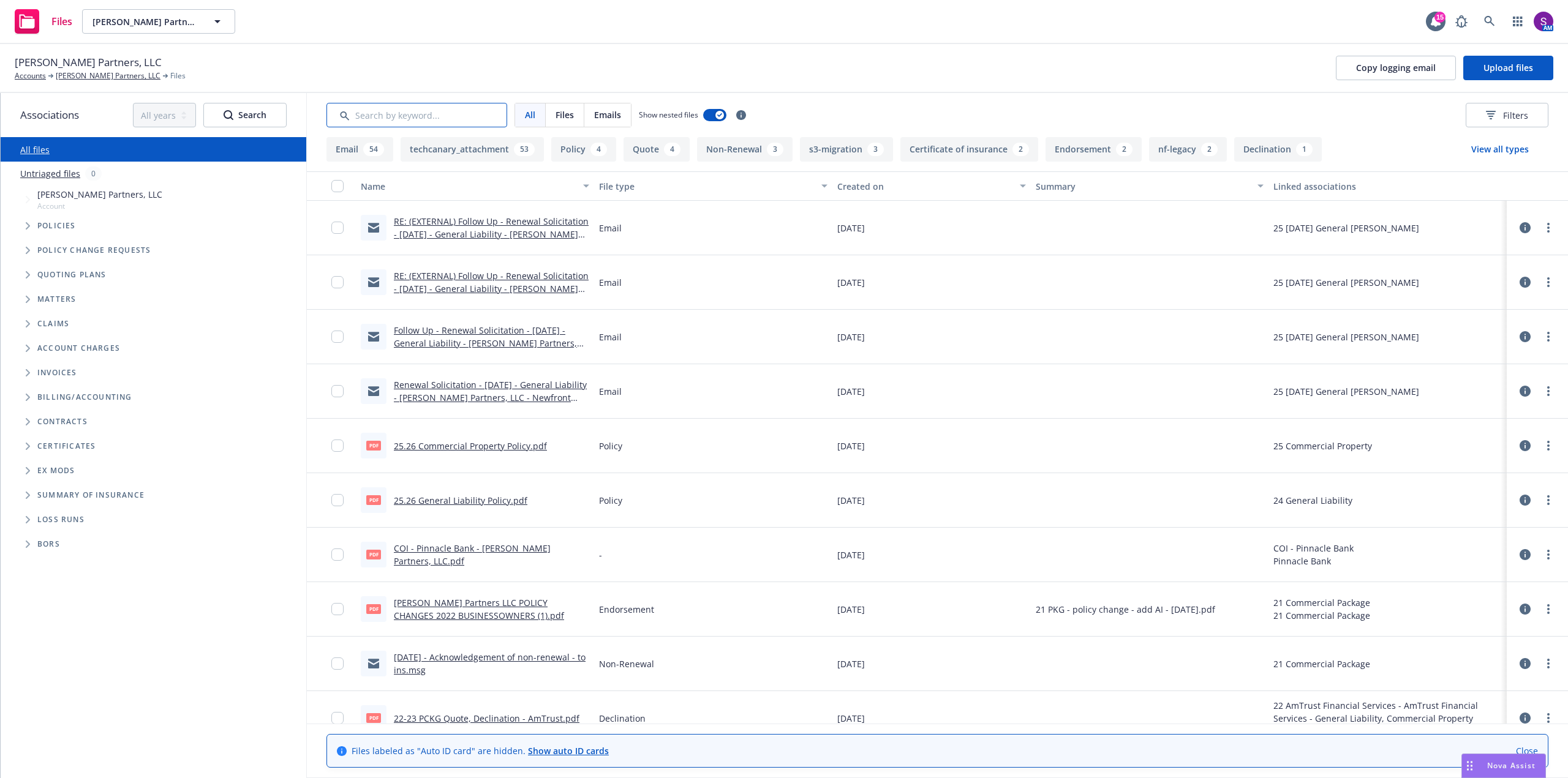
click at [378, 118] on input "Search by keyword..." at bounding box center [417, 115] width 181 height 25
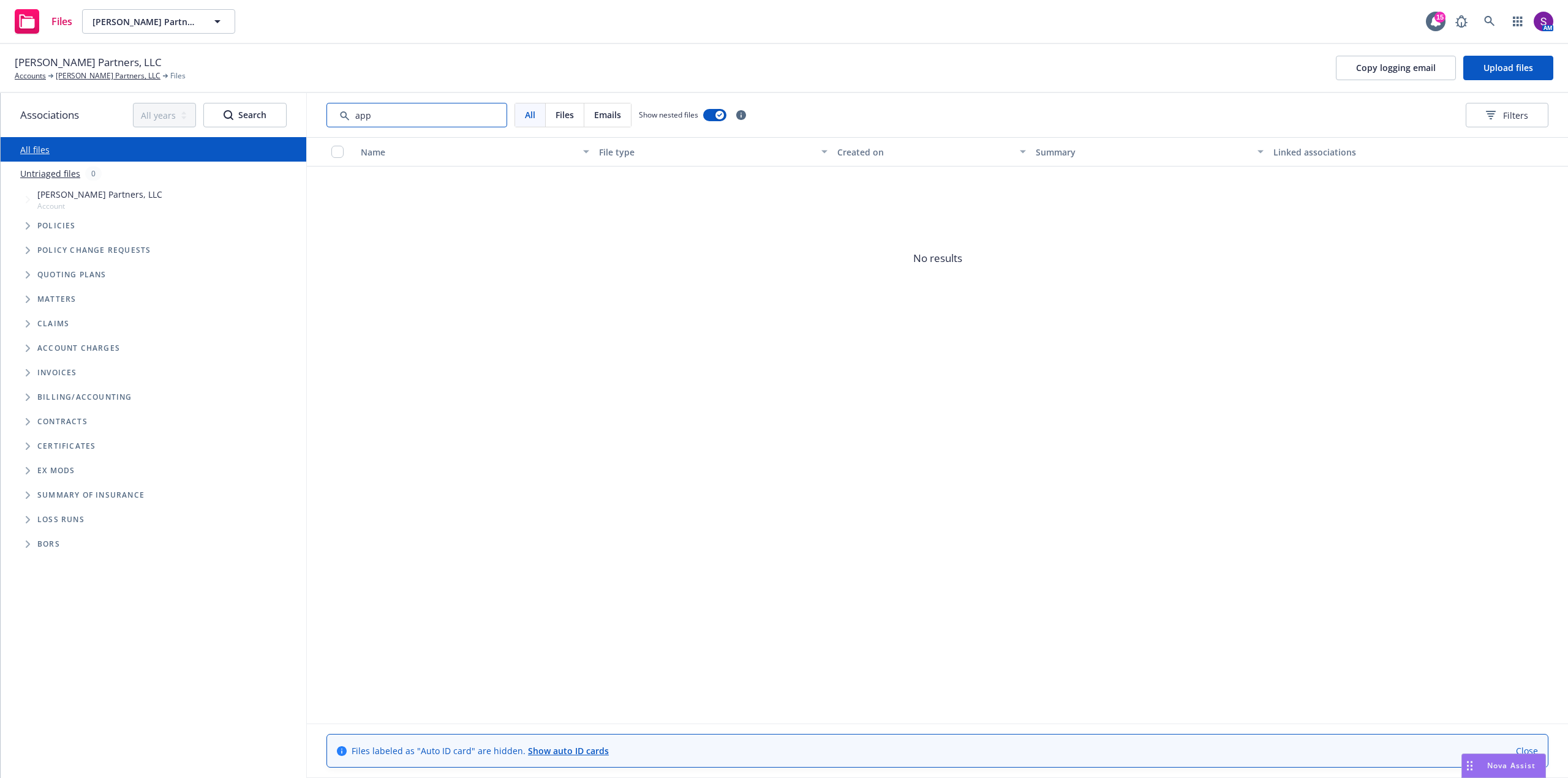
type input "app"
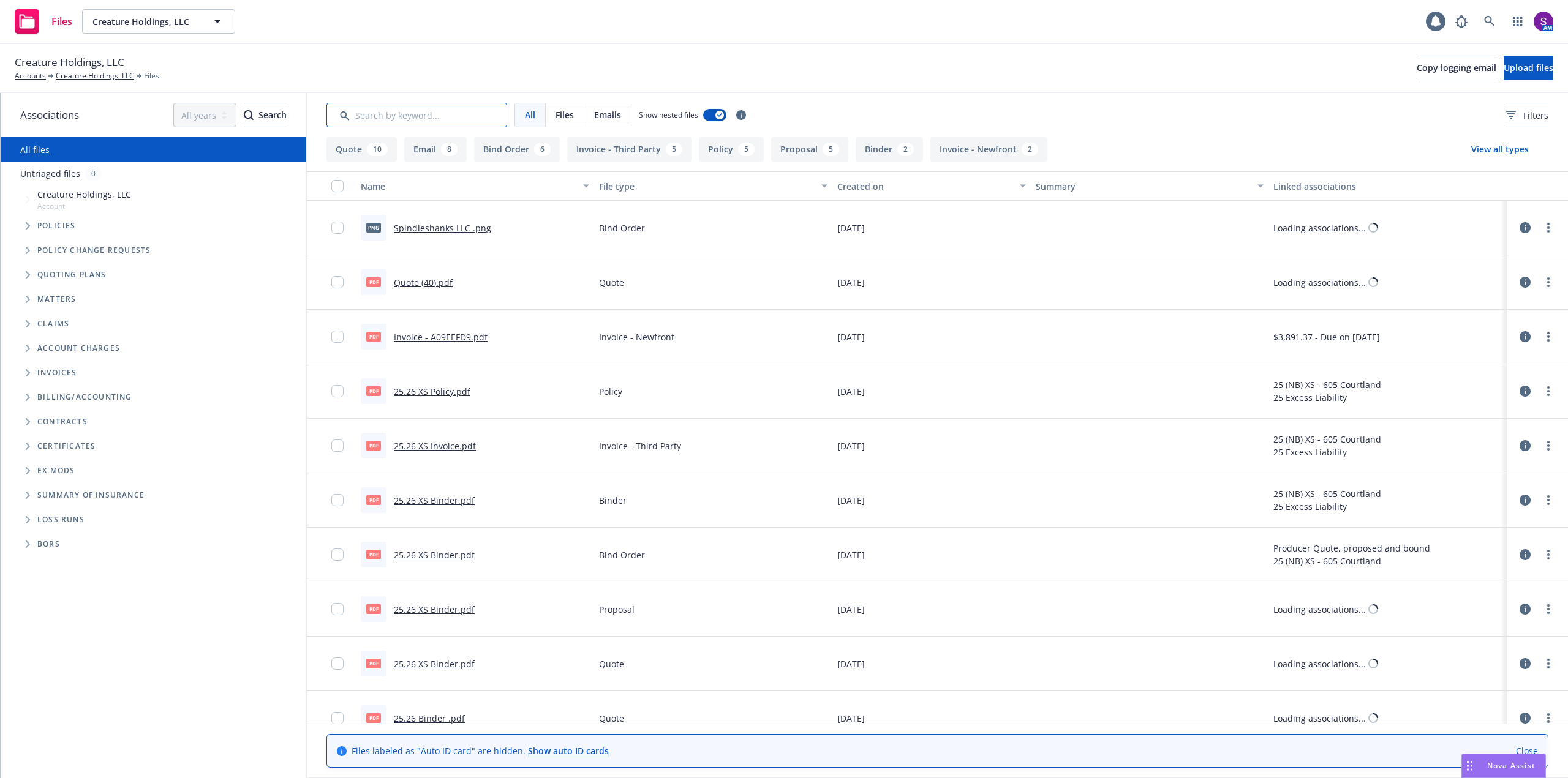
click at [374, 116] on input "Search by keyword..." at bounding box center [417, 115] width 181 height 25
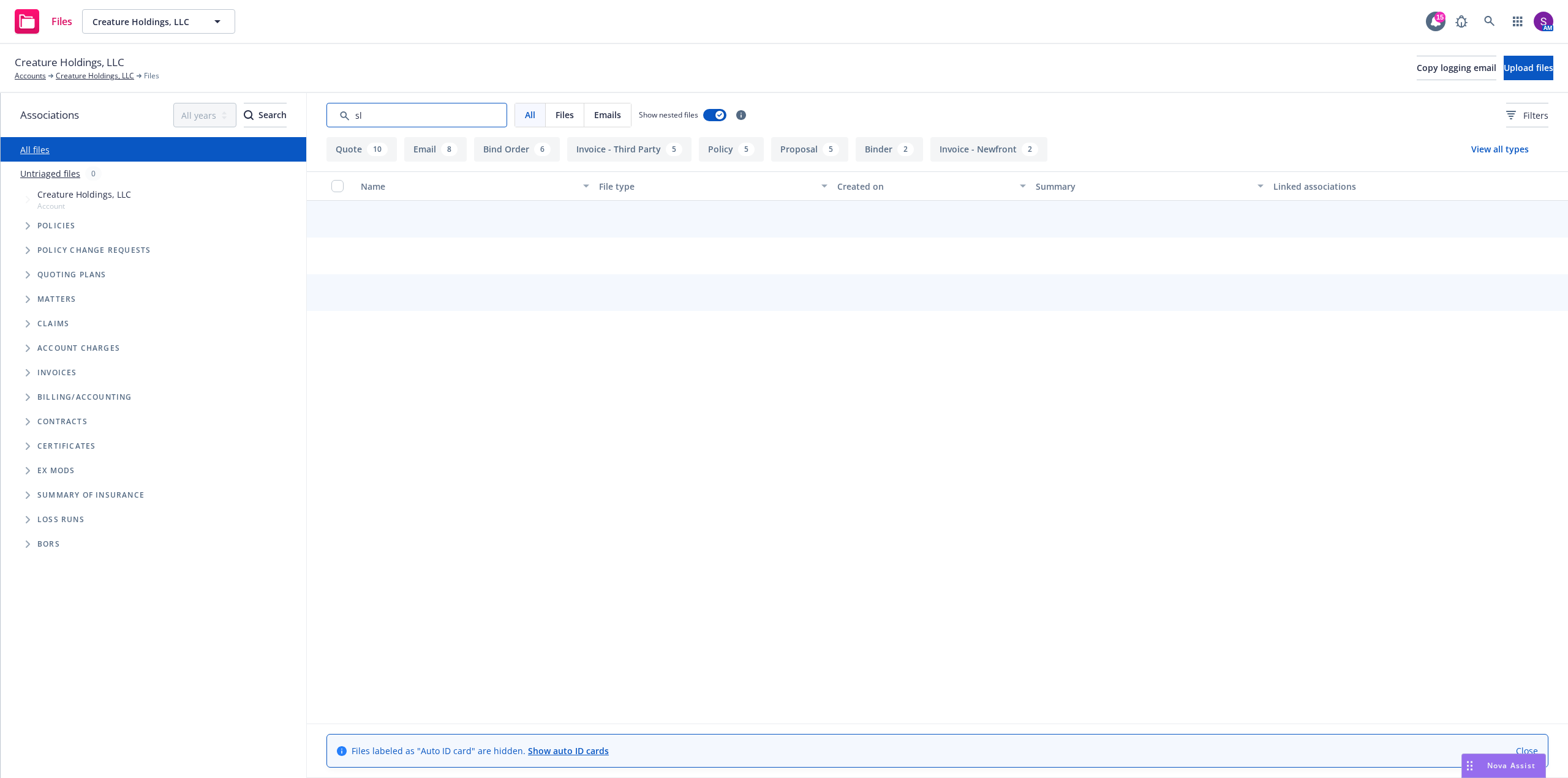
type input "sl2"
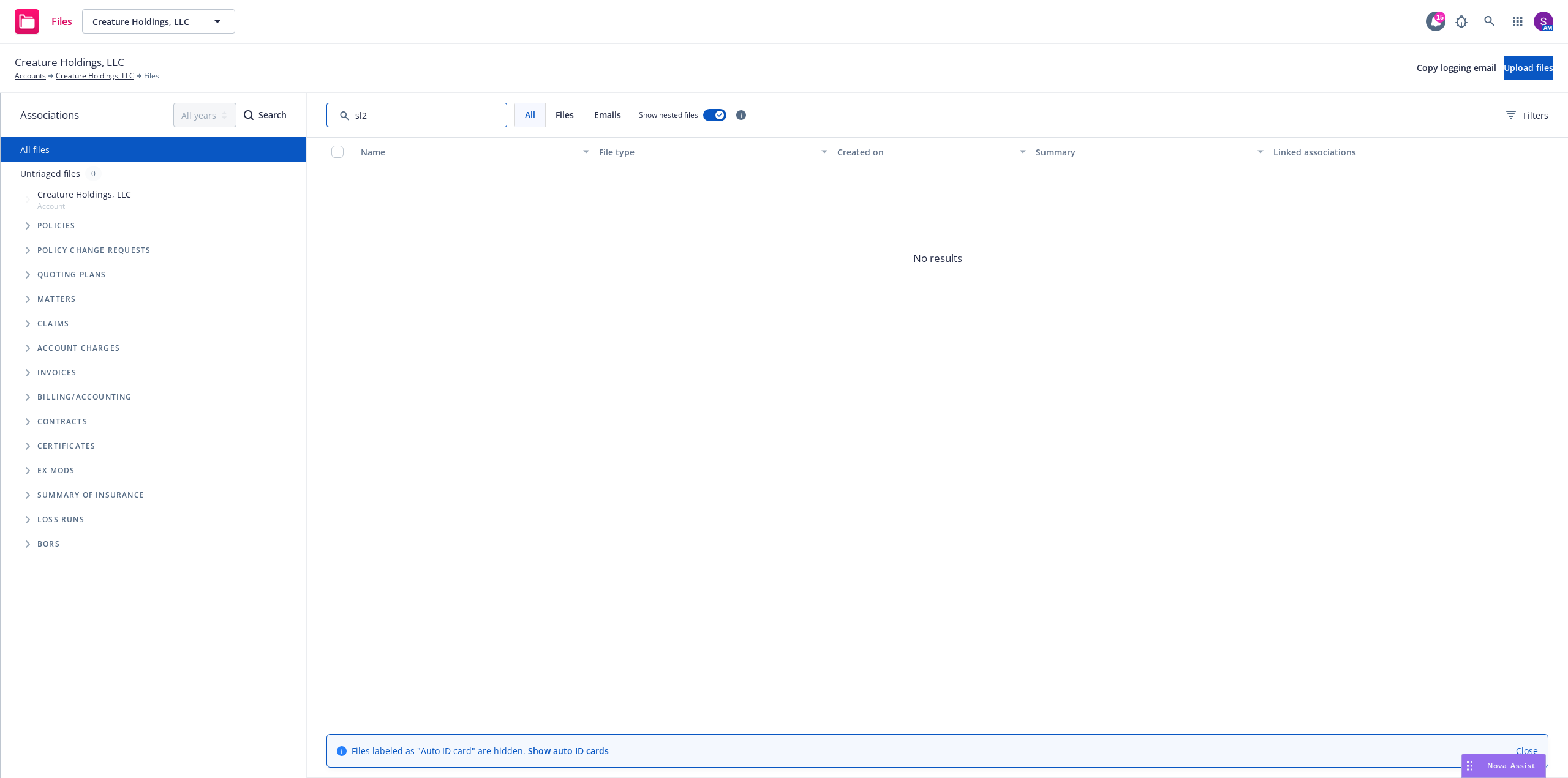
drag, startPoint x: 372, startPoint y: 114, endPoint x: 334, endPoint y: 115, distance: 38.0
click at [334, 115] on input "Search by keyword..." at bounding box center [417, 115] width 181 height 25
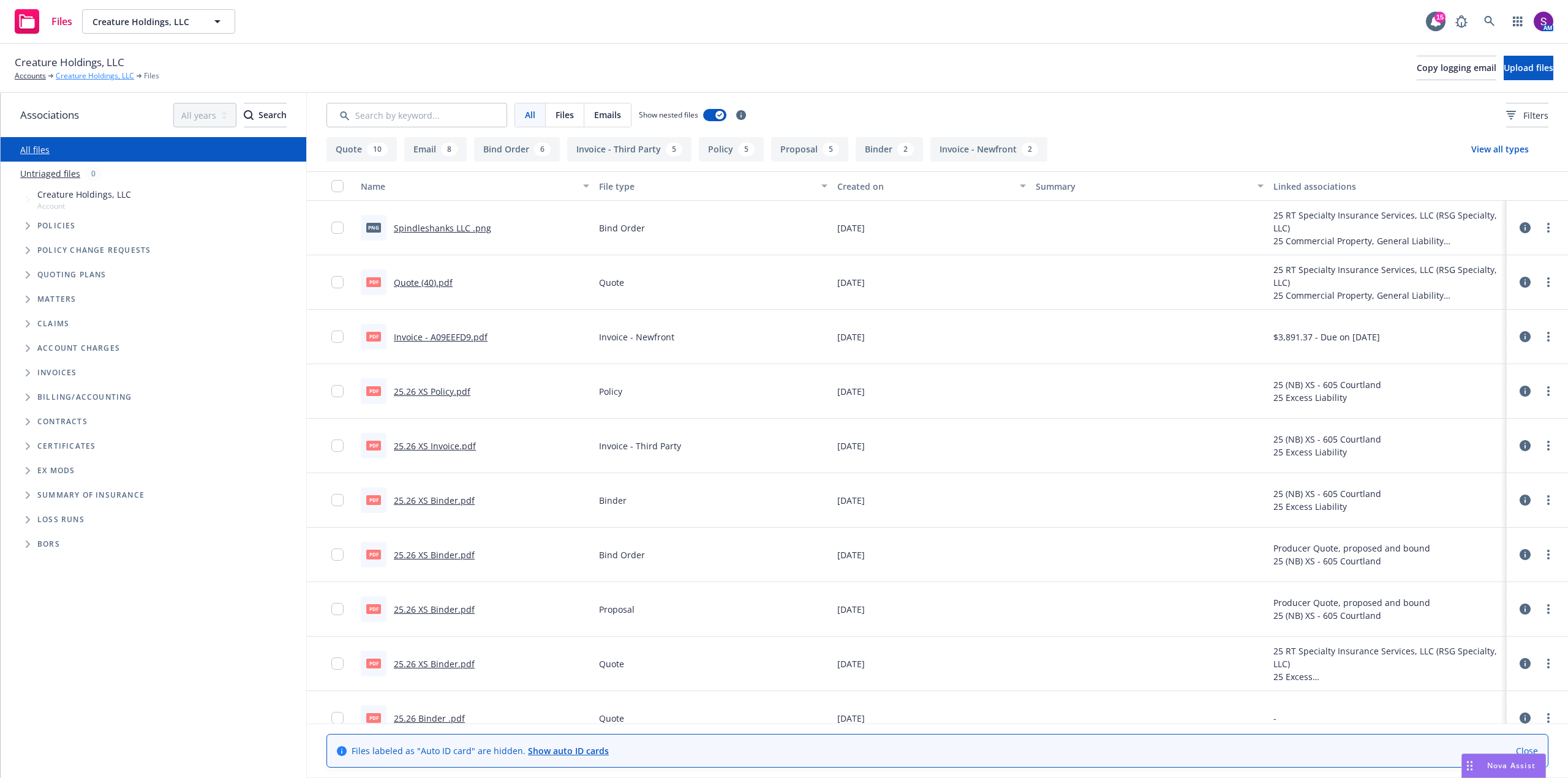
click at [112, 77] on link "Creature Holdings, LLC" at bounding box center [95, 76] width 78 height 11
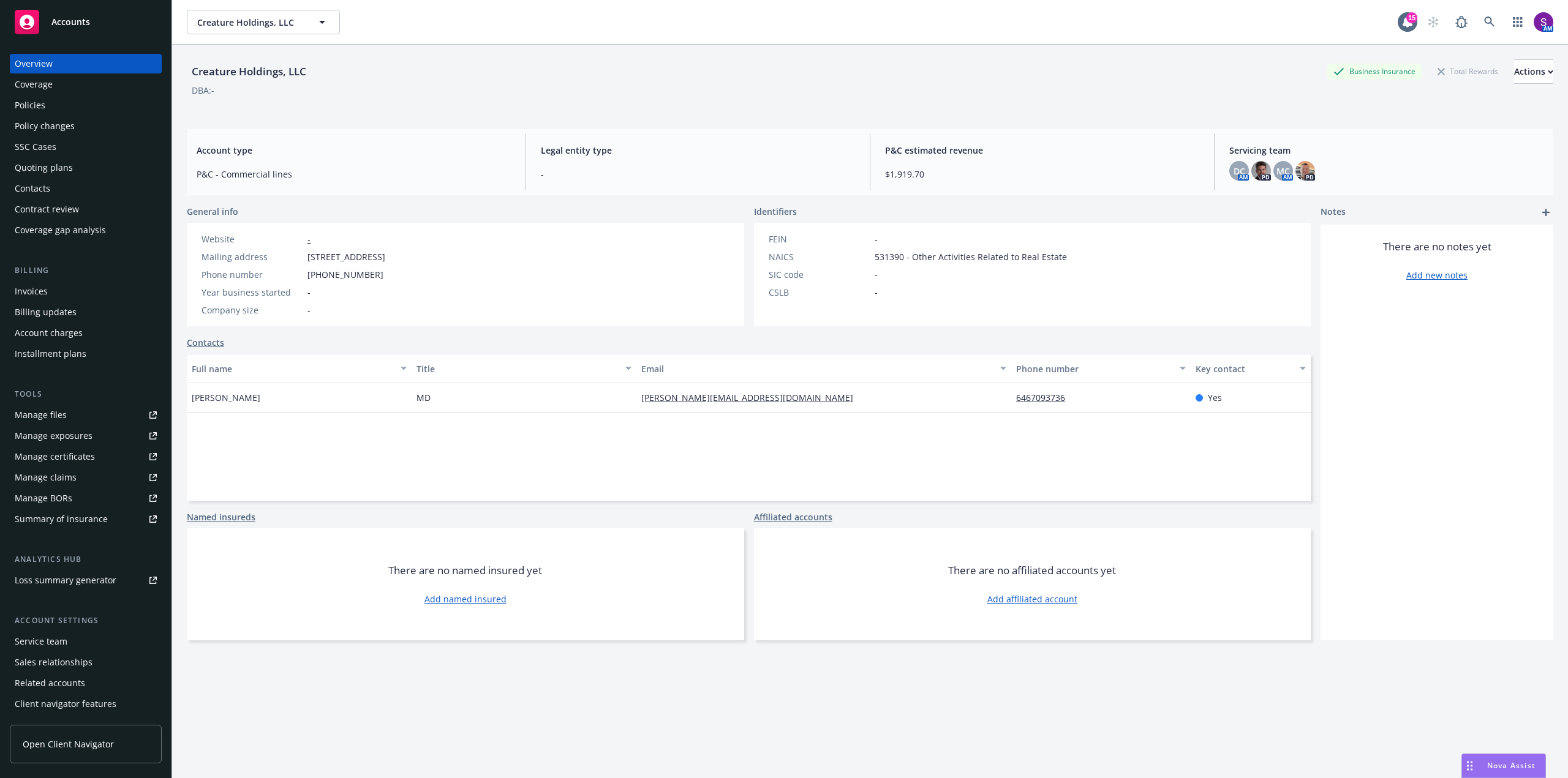
click at [69, 110] on div "Policies" at bounding box center [85, 105] width 142 height 19
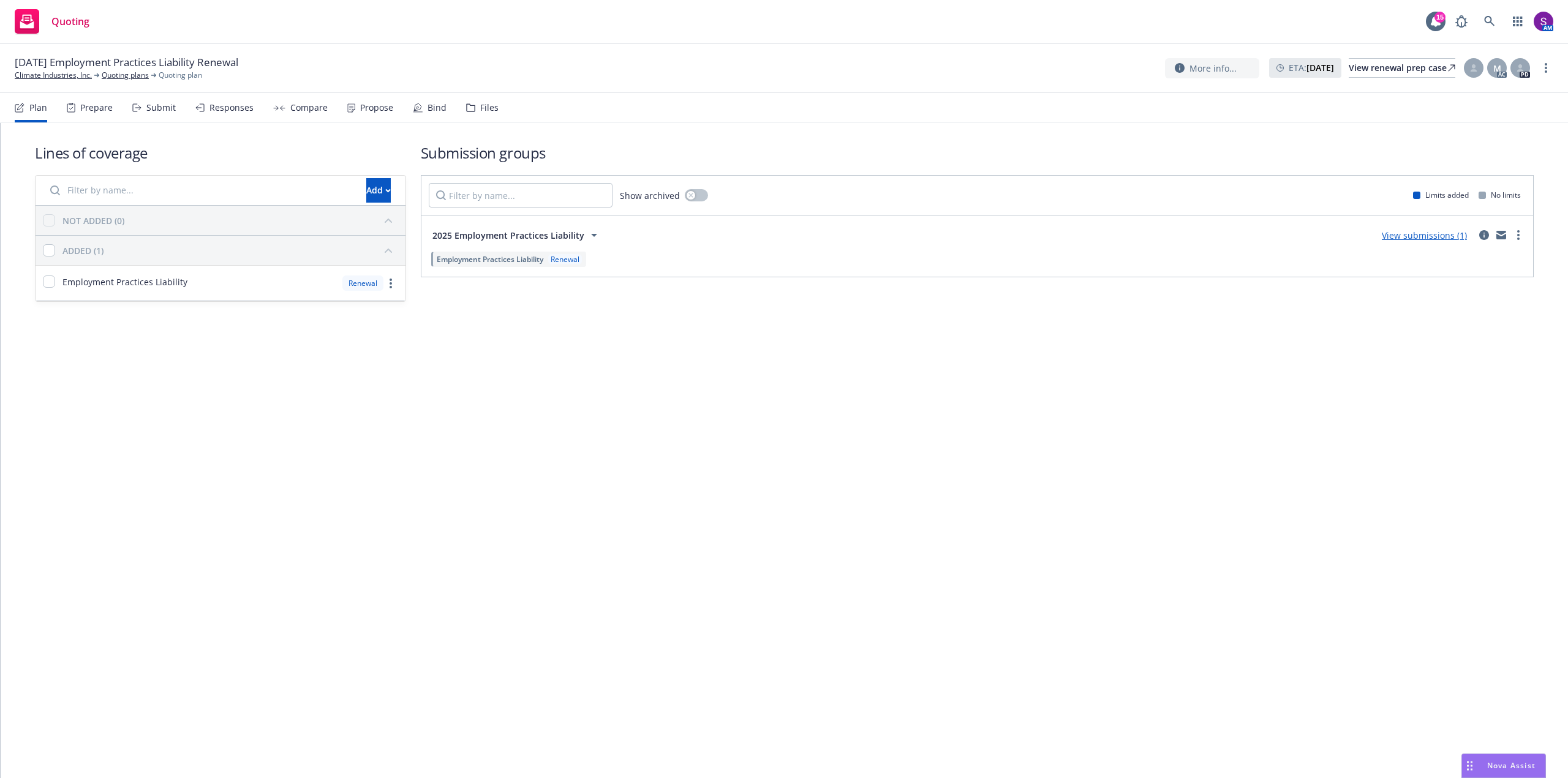
click at [108, 110] on div "Prepare" at bounding box center [96, 108] width 33 height 10
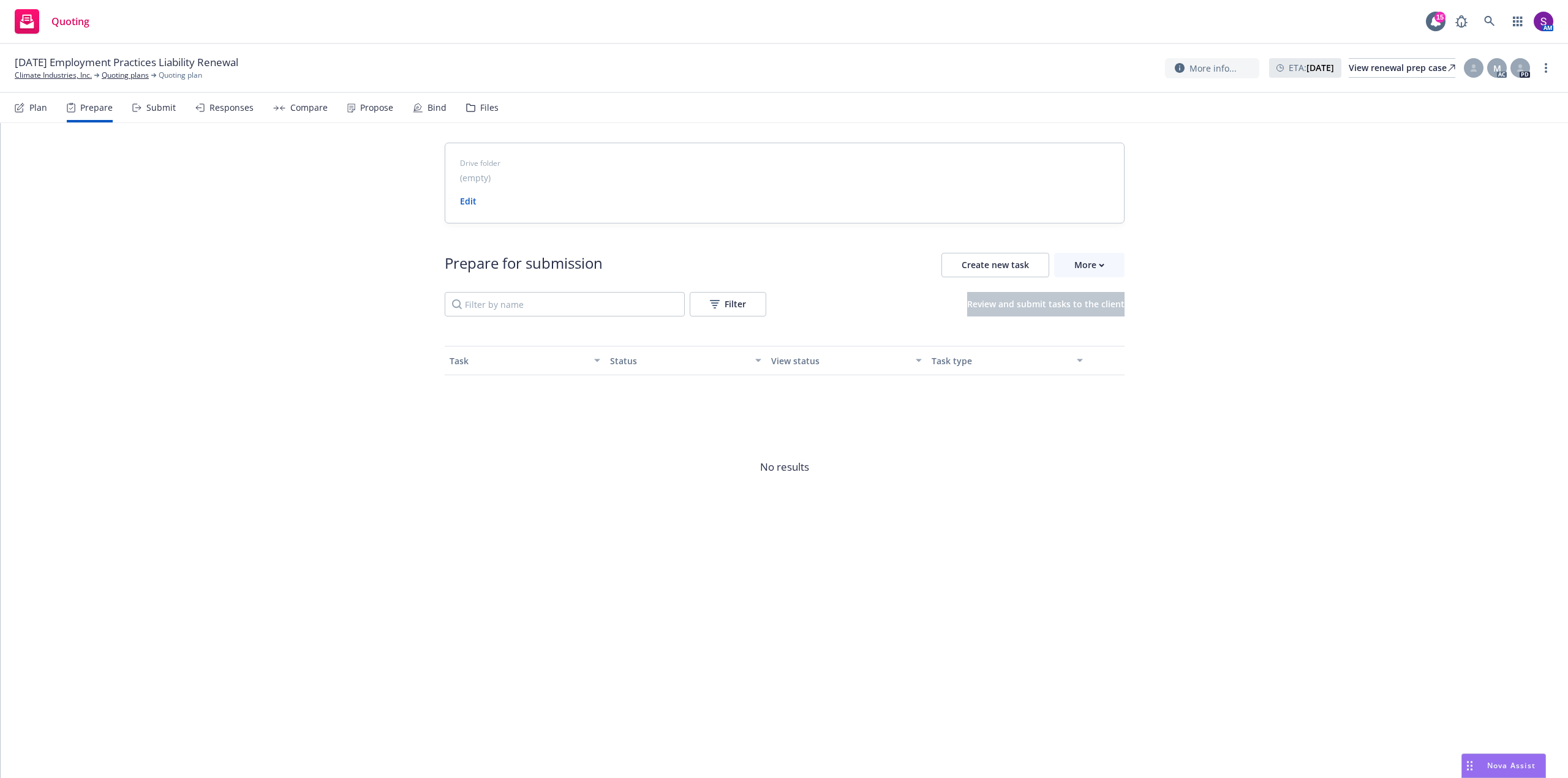
click at [311, 107] on div "Compare" at bounding box center [309, 108] width 38 height 10
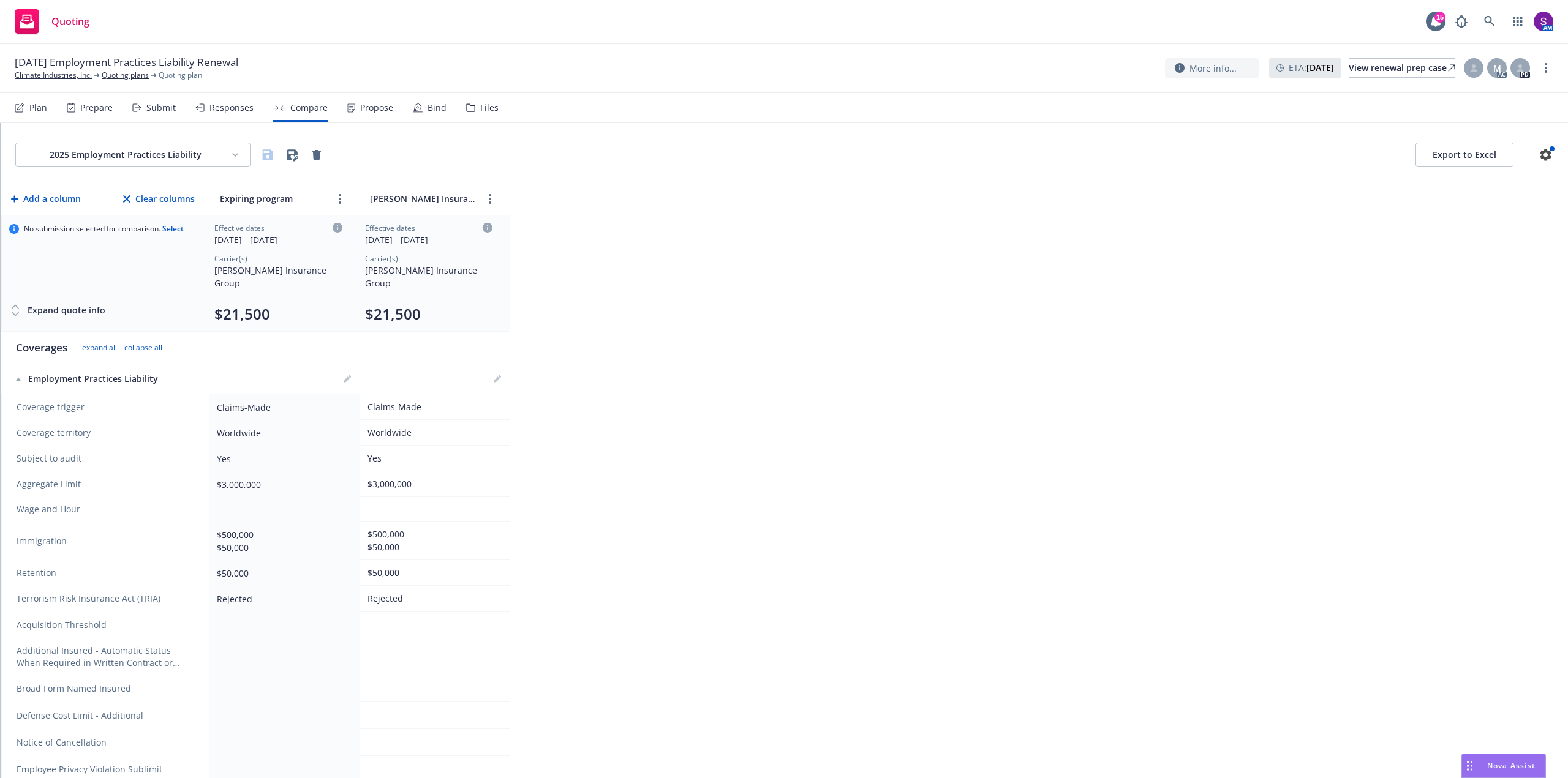
click at [378, 106] on div "Propose" at bounding box center [376, 108] width 33 height 10
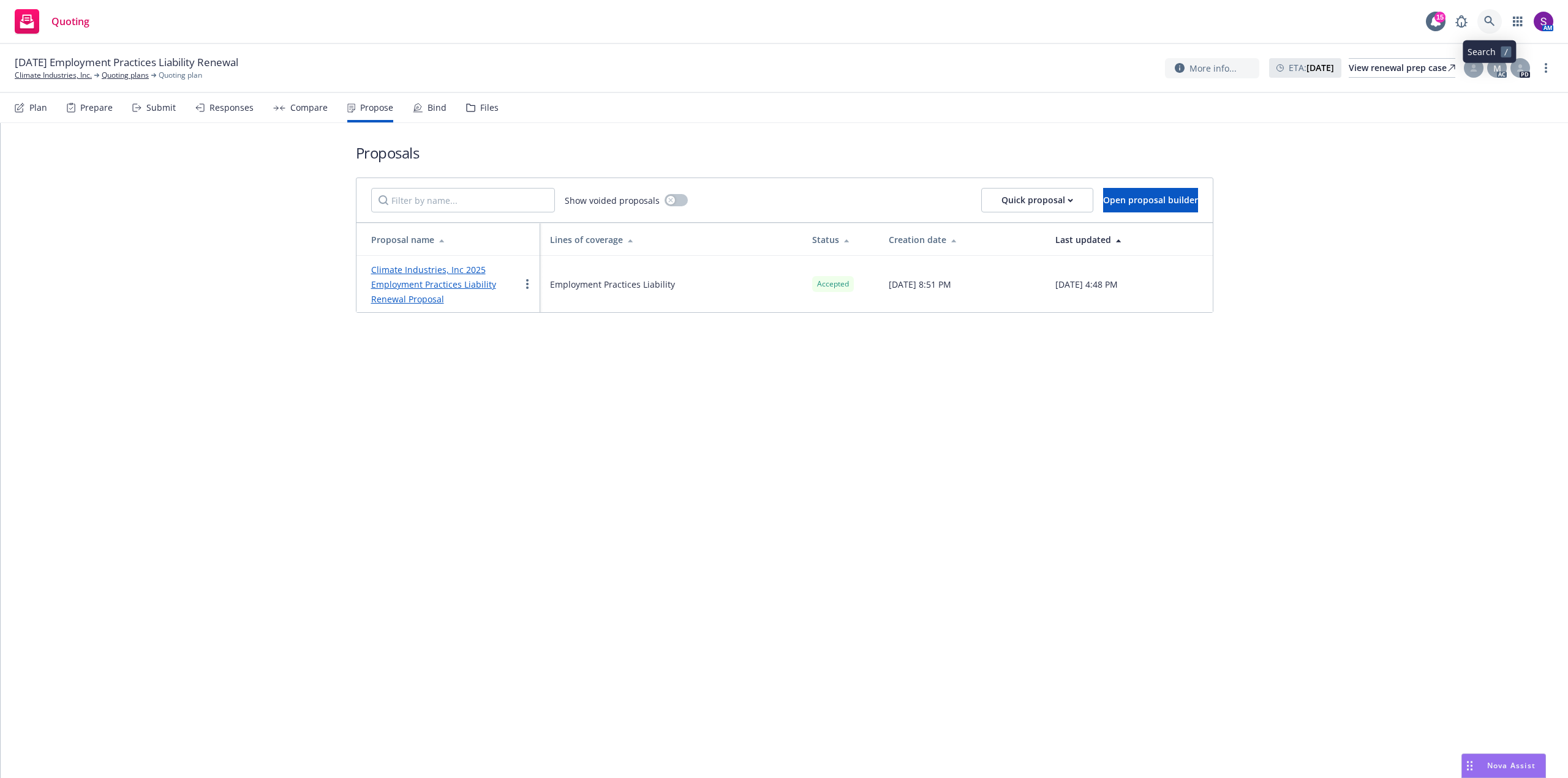
click at [1486, 22] on icon at bounding box center [1489, 21] width 10 height 10
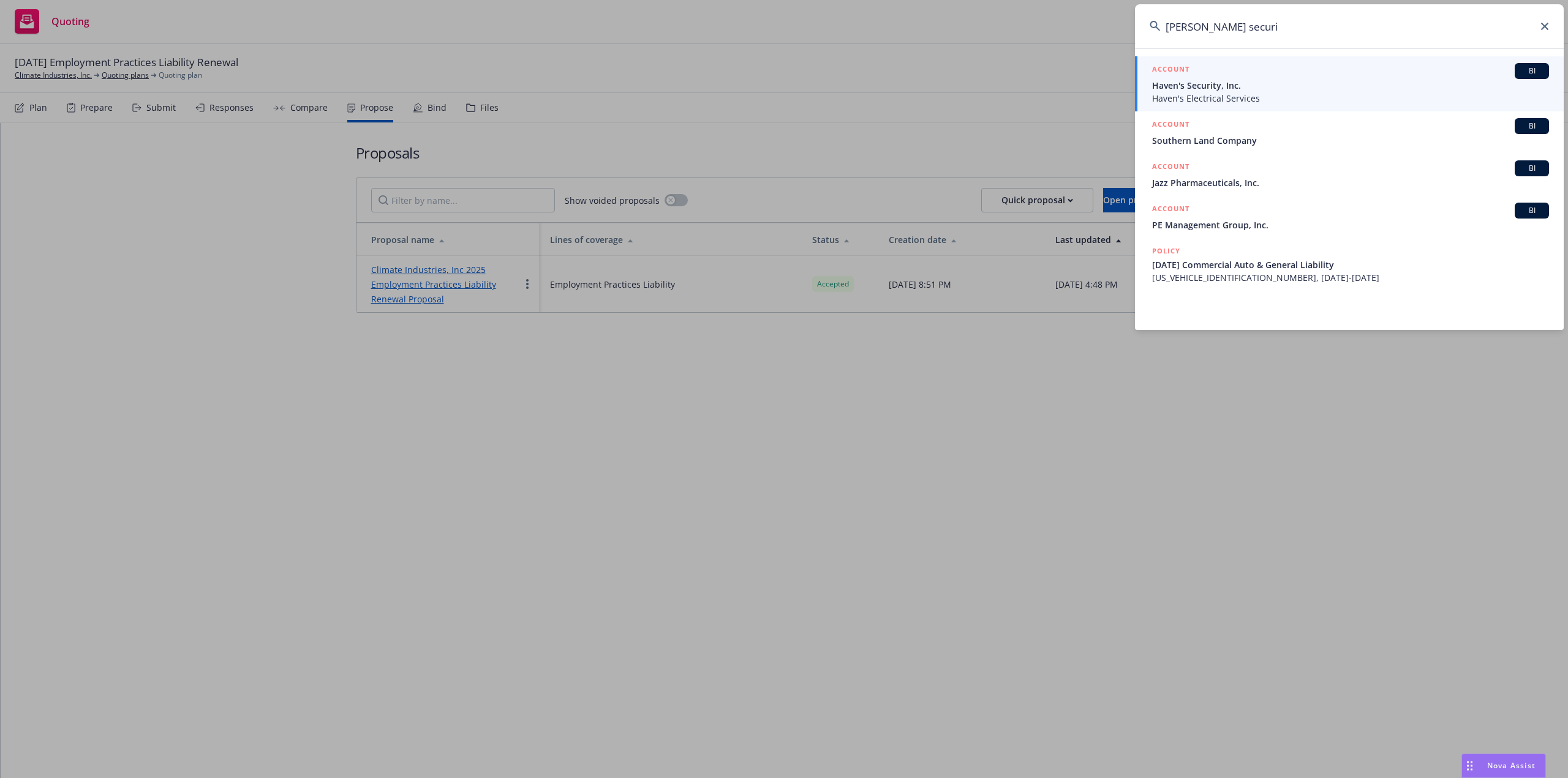
type input "havens securi"
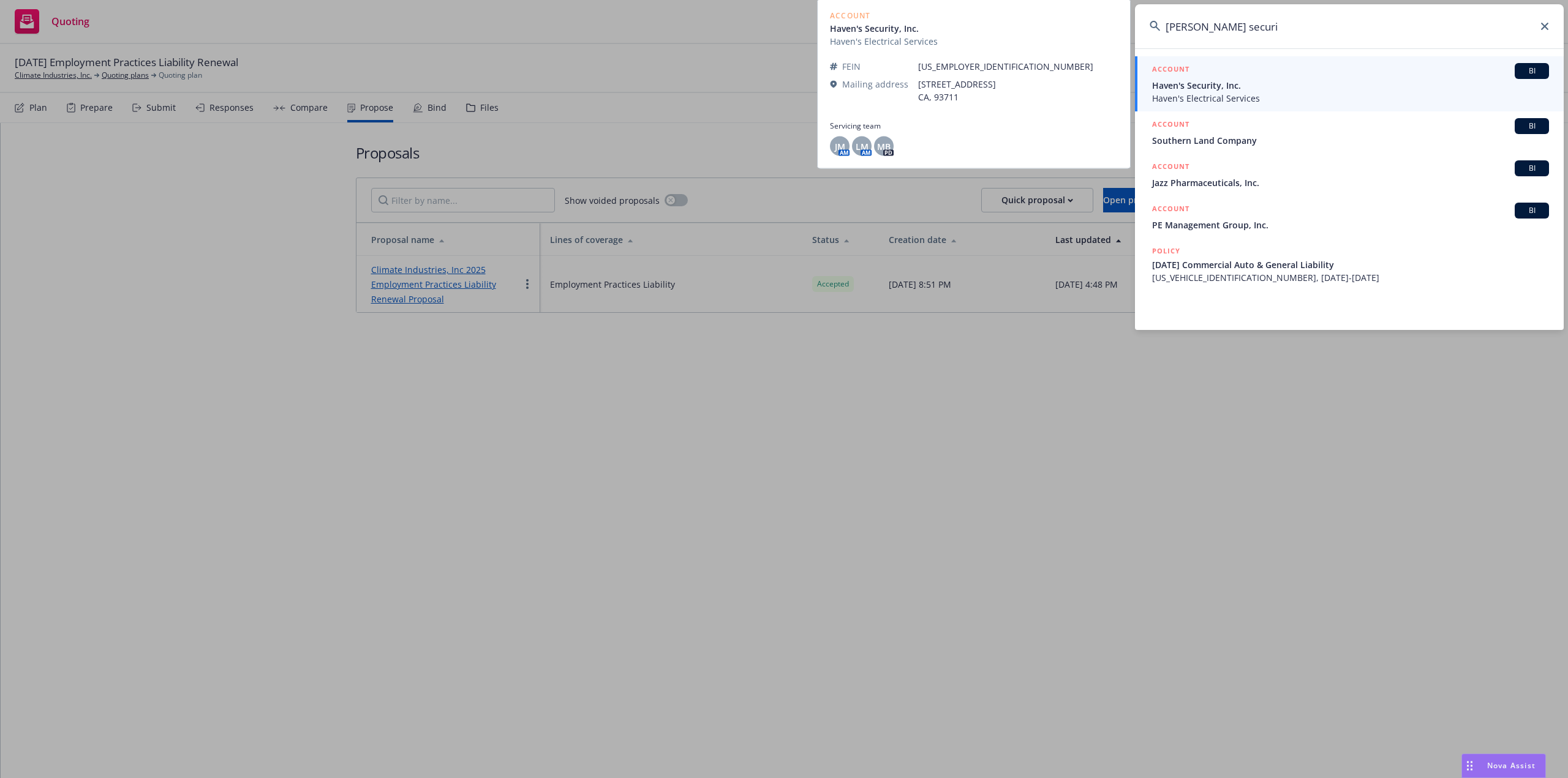
click at [1197, 90] on span "Haven's Security, Inc." at bounding box center [1351, 86] width 397 height 13
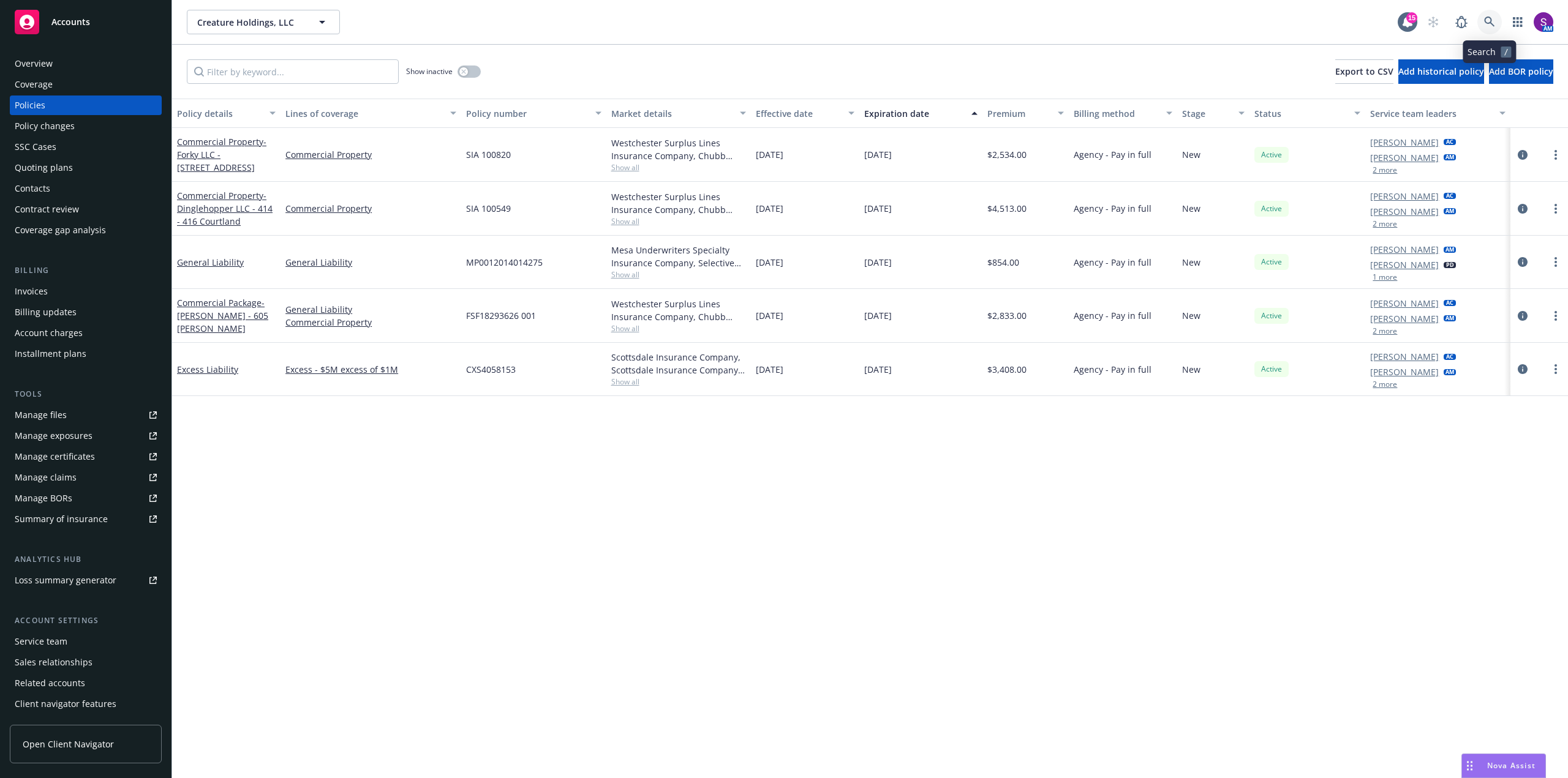
click at [1487, 22] on icon at bounding box center [1490, 22] width 11 height 11
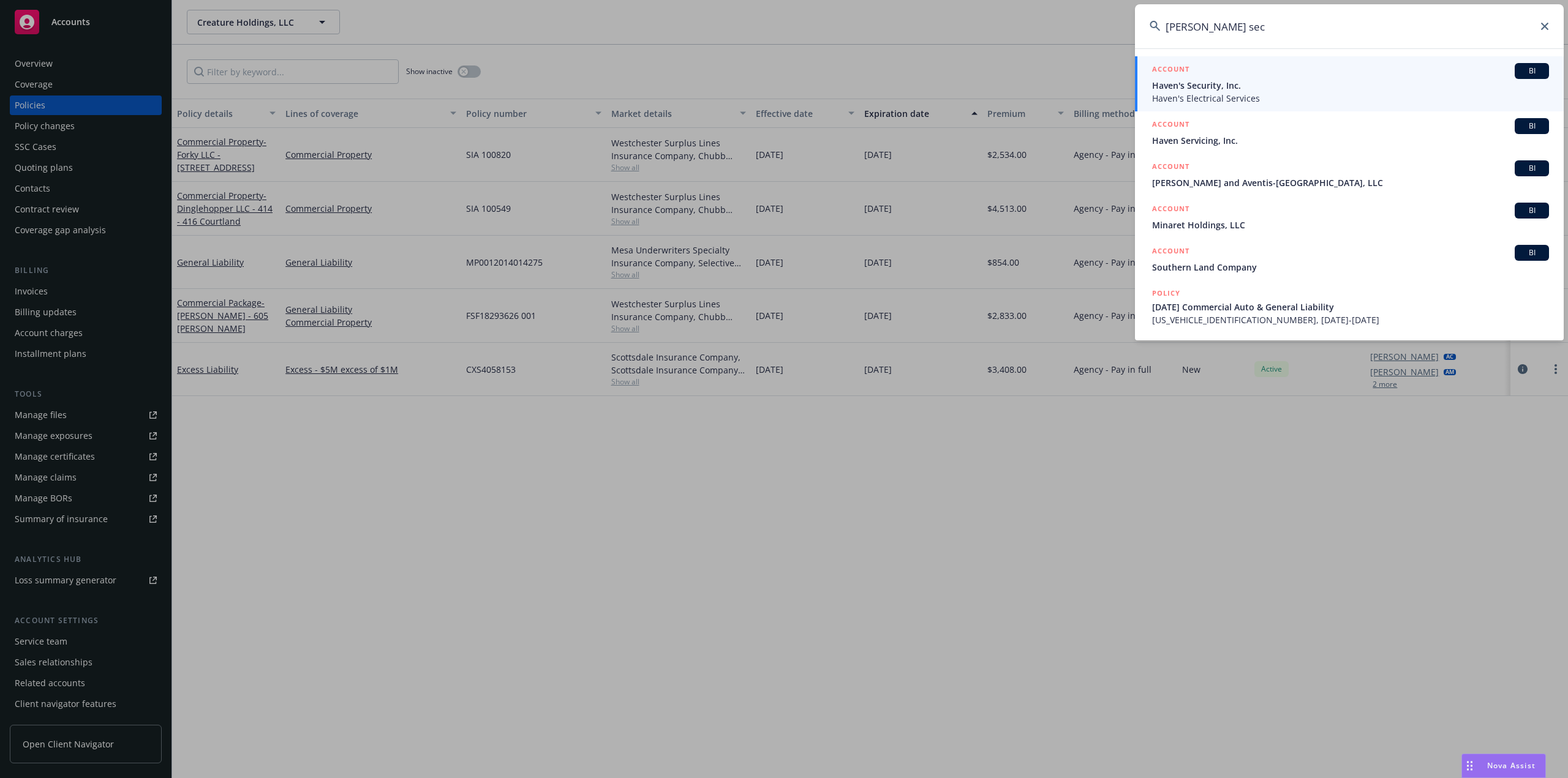
type input "havens sec"
click at [1212, 94] on span "Haven's Electrical Services" at bounding box center [1351, 98] width 397 height 13
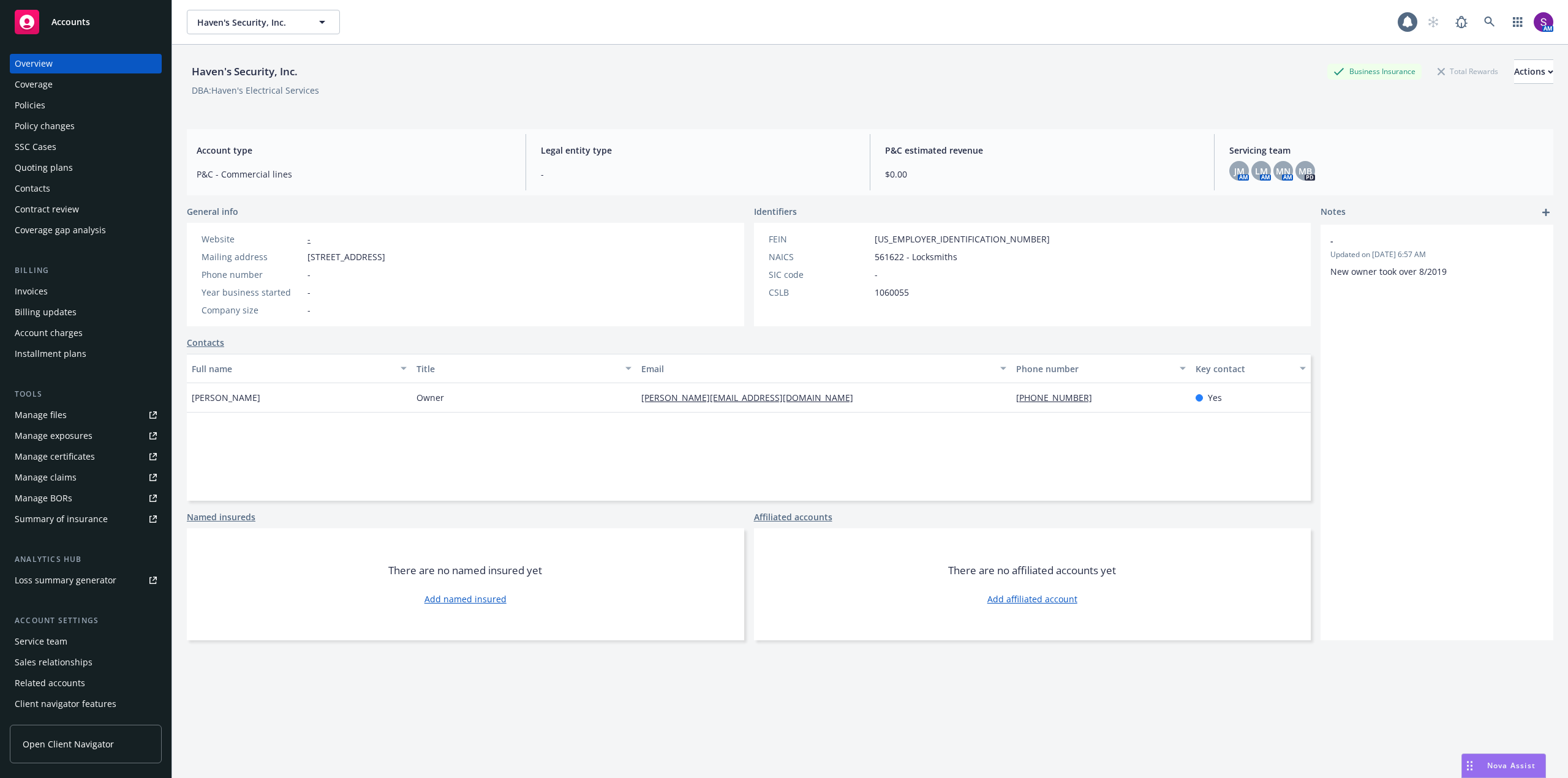
click at [53, 104] on div "Policies" at bounding box center [85, 105] width 142 height 19
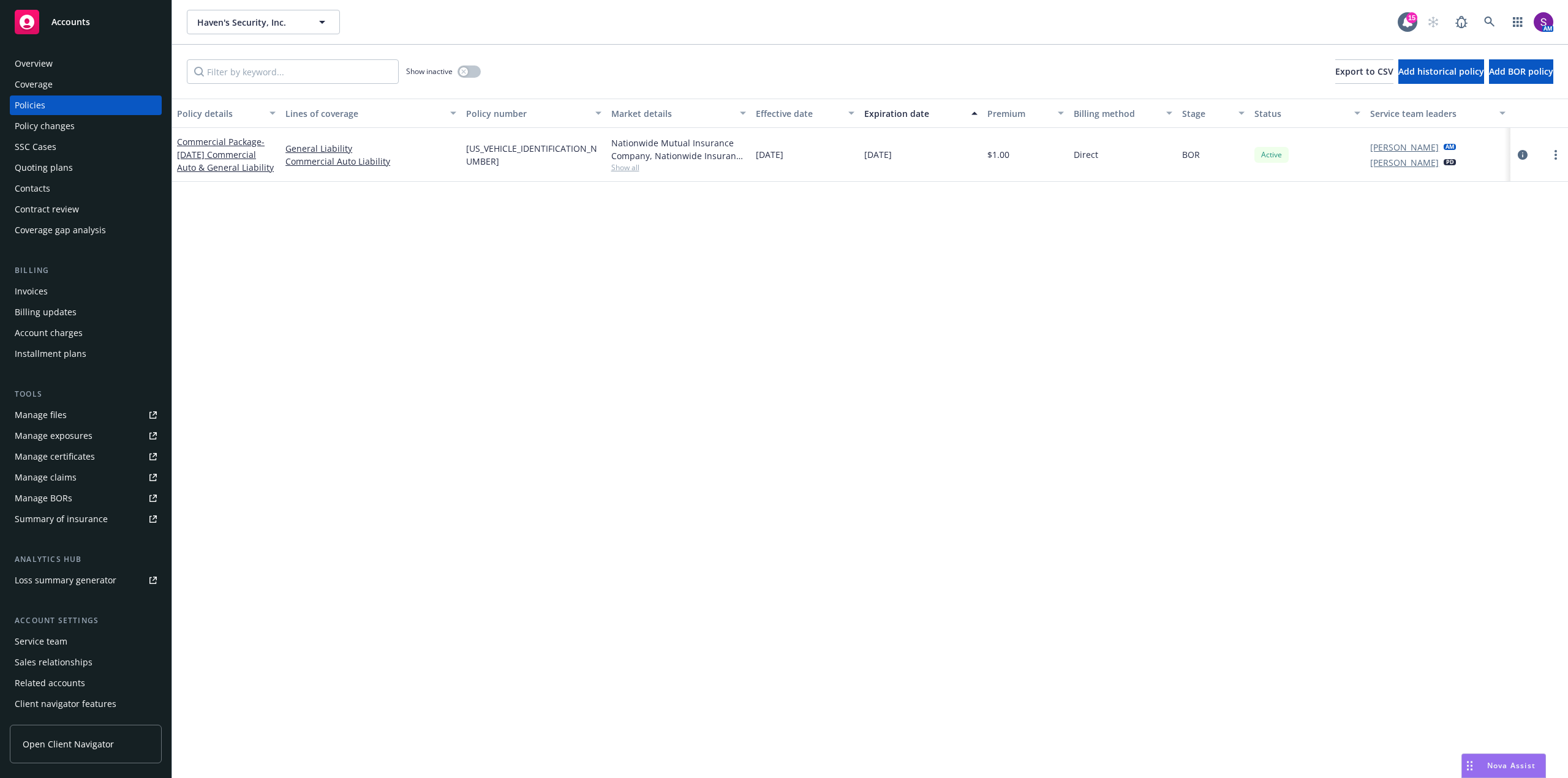
click at [226, 147] on div "Commercial Package - 08/23/24 Commercial Auto & General Liability" at bounding box center [226, 154] width 99 height 38
click at [1522, 156] on icon "circleInformation" at bounding box center [1523, 154] width 10 height 10
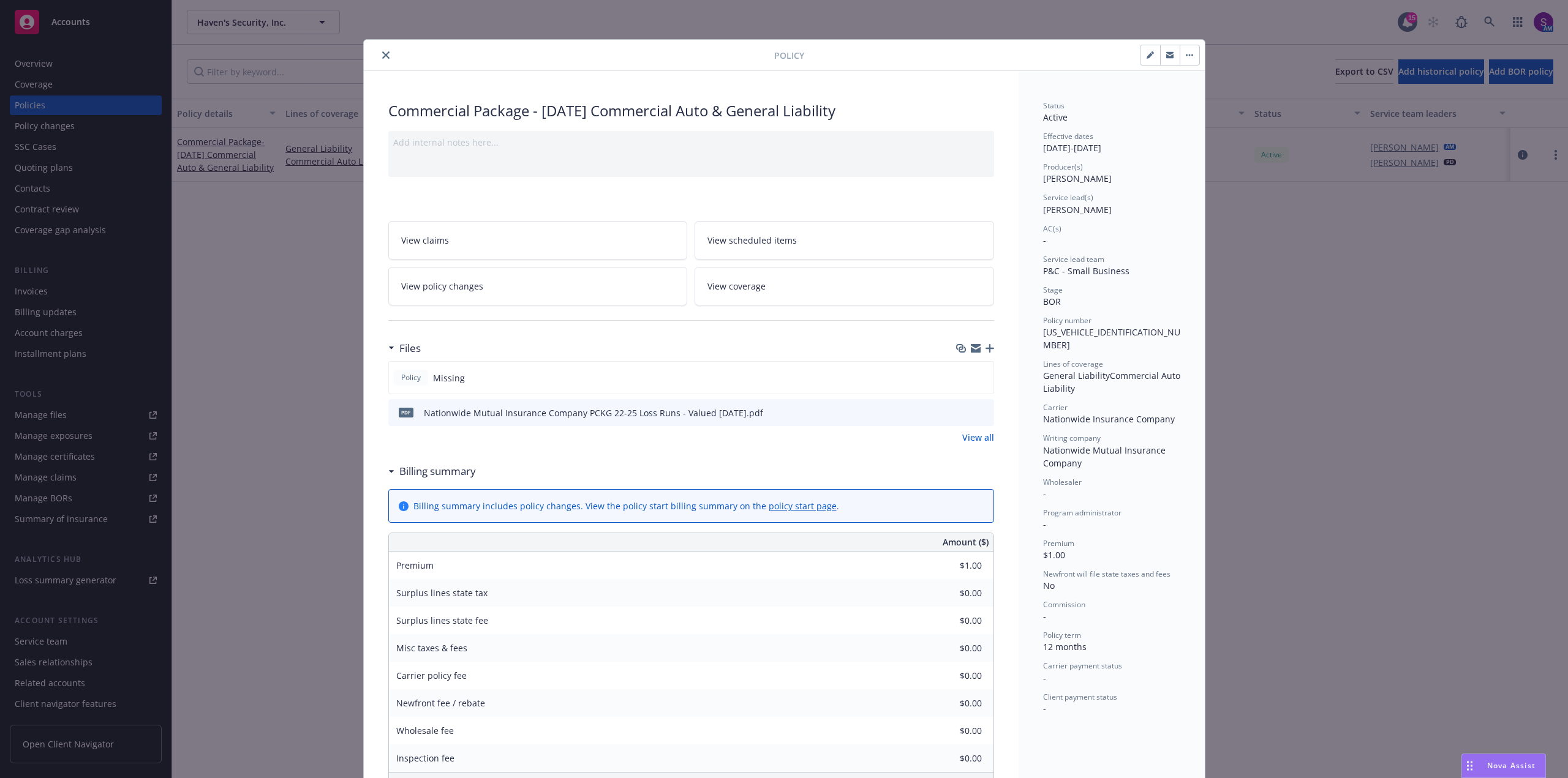
click at [379, 54] on button "close" at bounding box center [386, 55] width 14 height 14
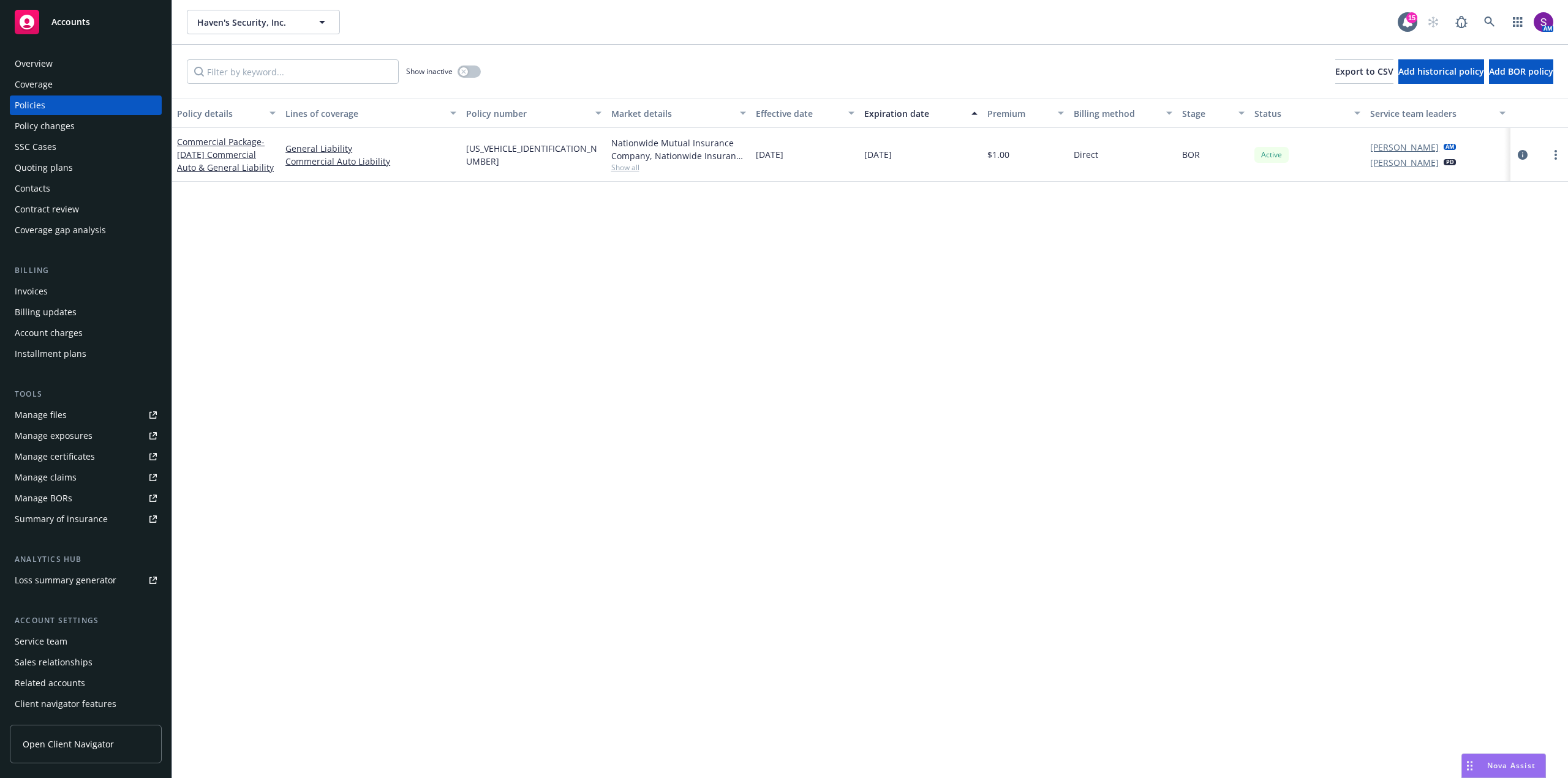
click at [56, 166] on div "Quoting plans" at bounding box center [43, 167] width 58 height 19
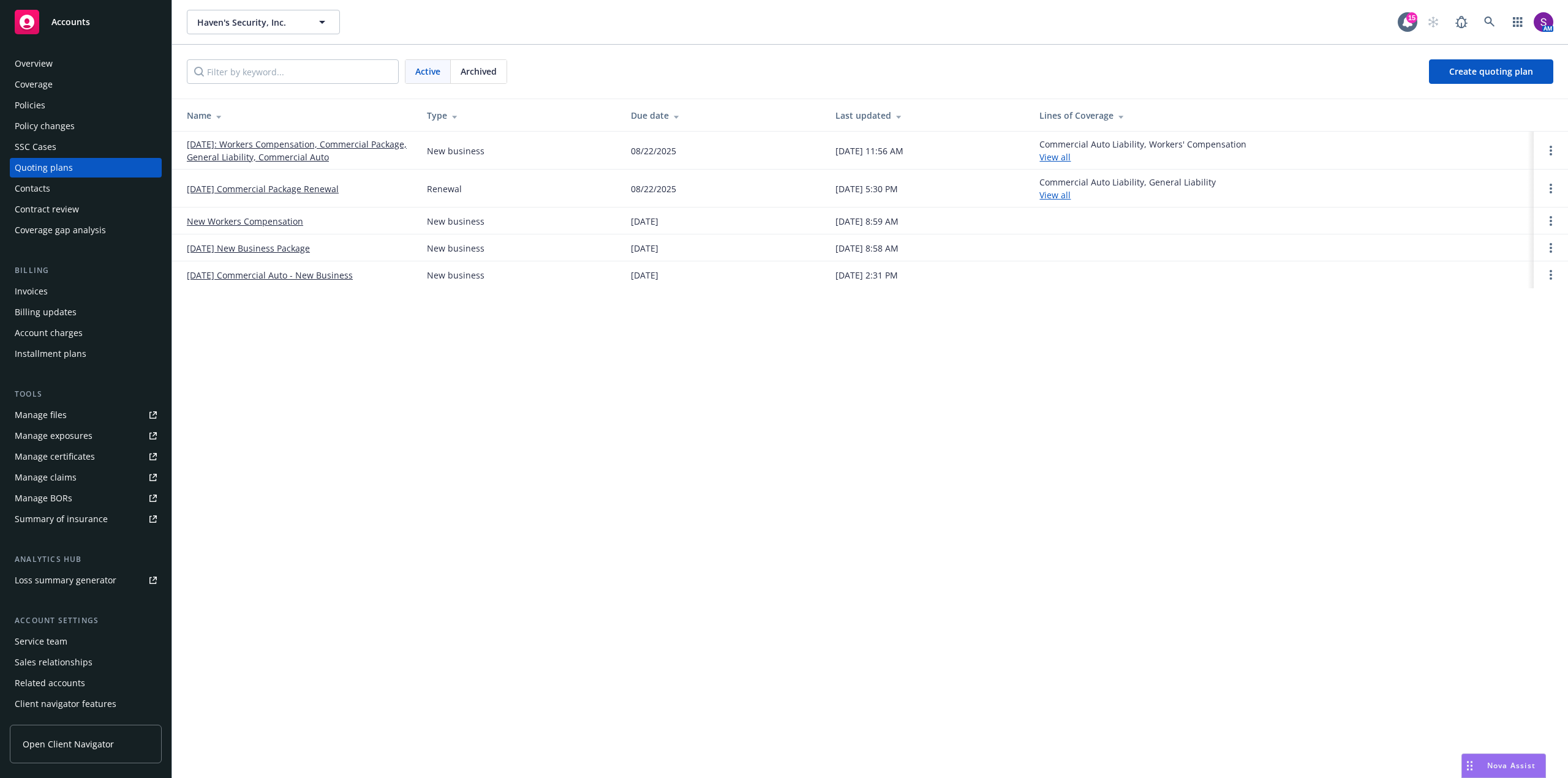
click at [303, 186] on link "08/23/25 Commercial Package Renewal" at bounding box center [263, 189] width 152 height 13
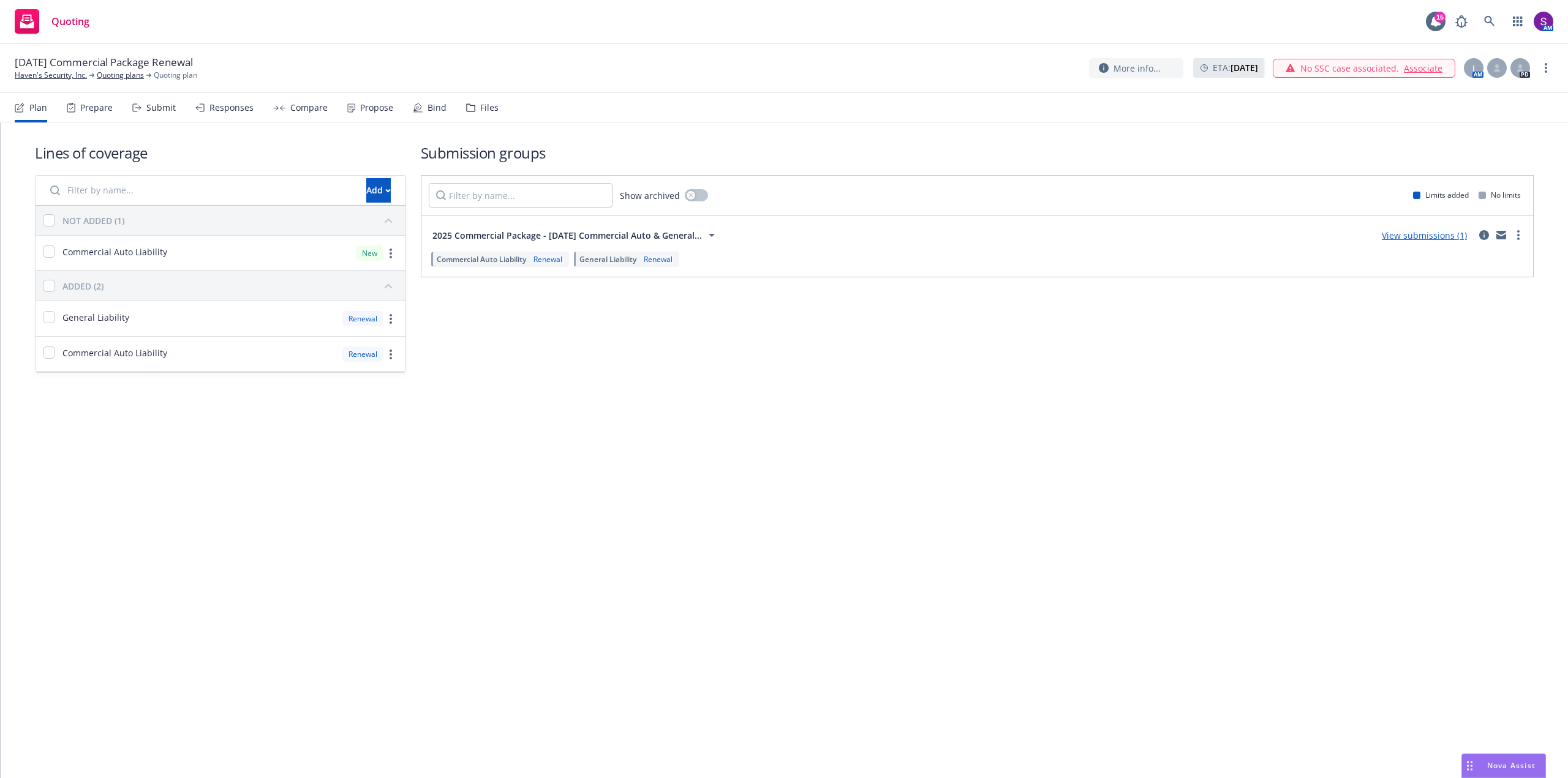
click at [300, 114] on div "Compare" at bounding box center [300, 107] width 54 height 30
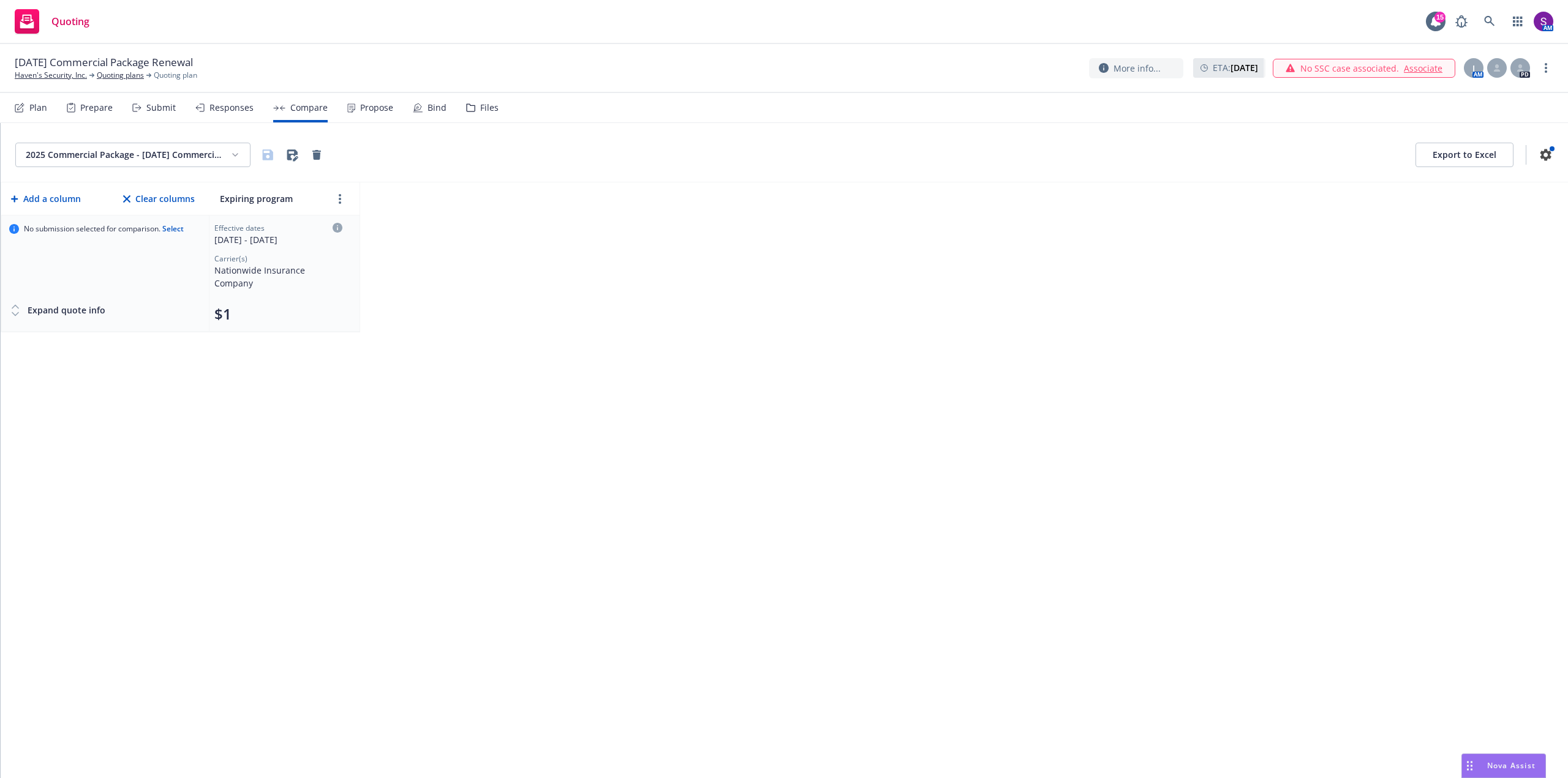
click at [376, 108] on div "Propose" at bounding box center [376, 108] width 33 height 10
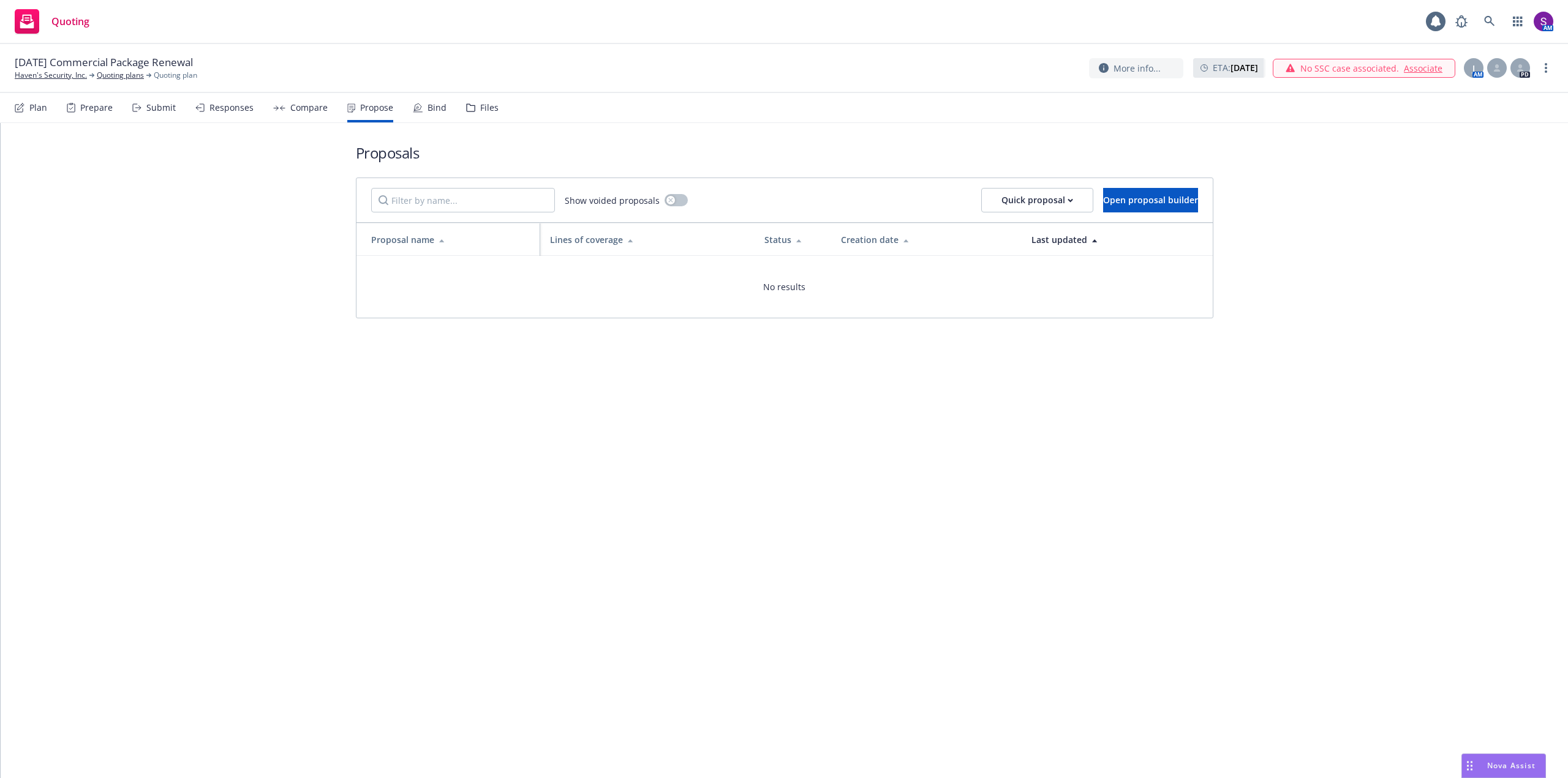
click at [428, 108] on div "Bind" at bounding box center [437, 108] width 19 height 10
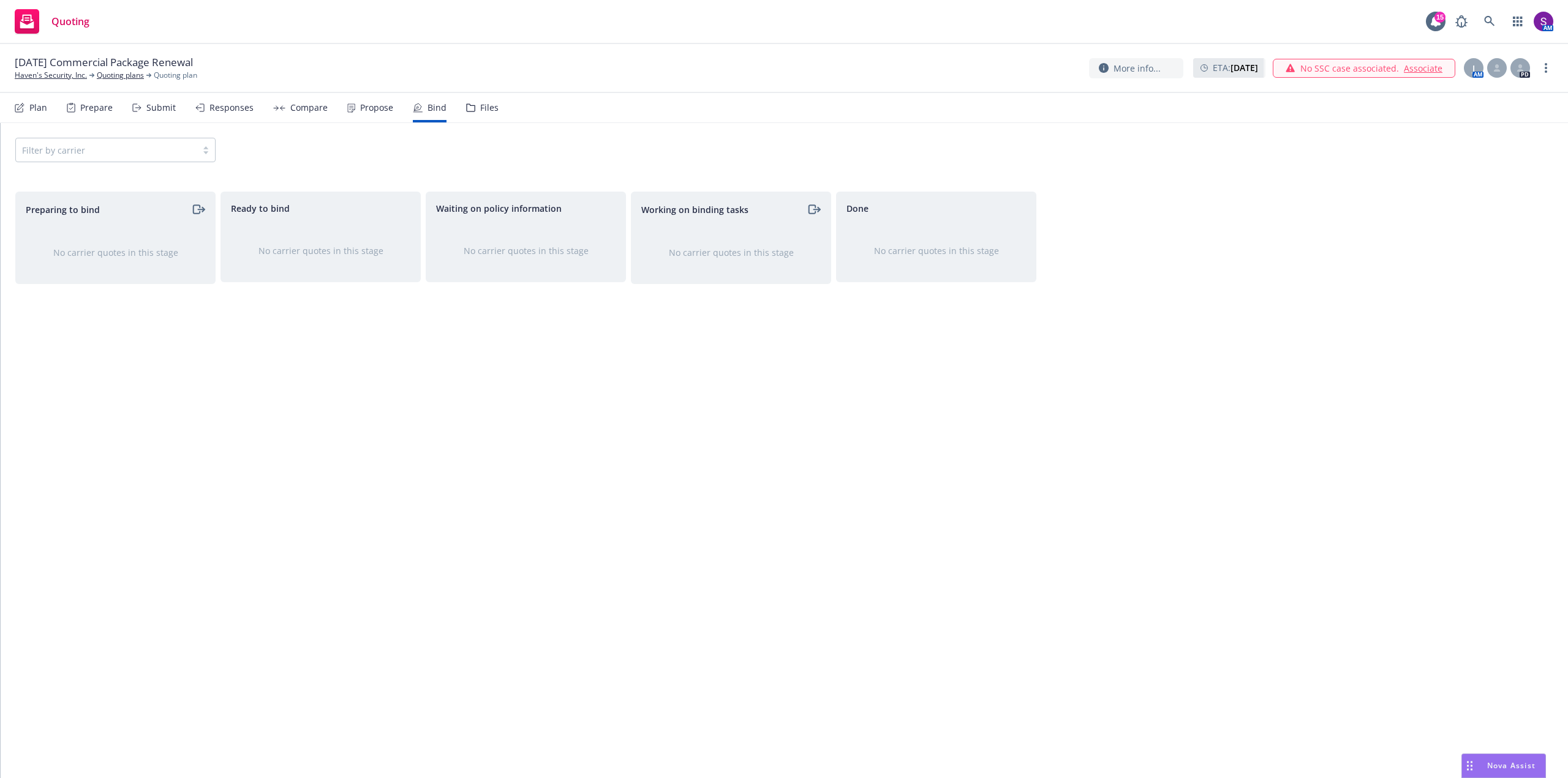
click at [372, 106] on div "Propose" at bounding box center [376, 108] width 33 height 10
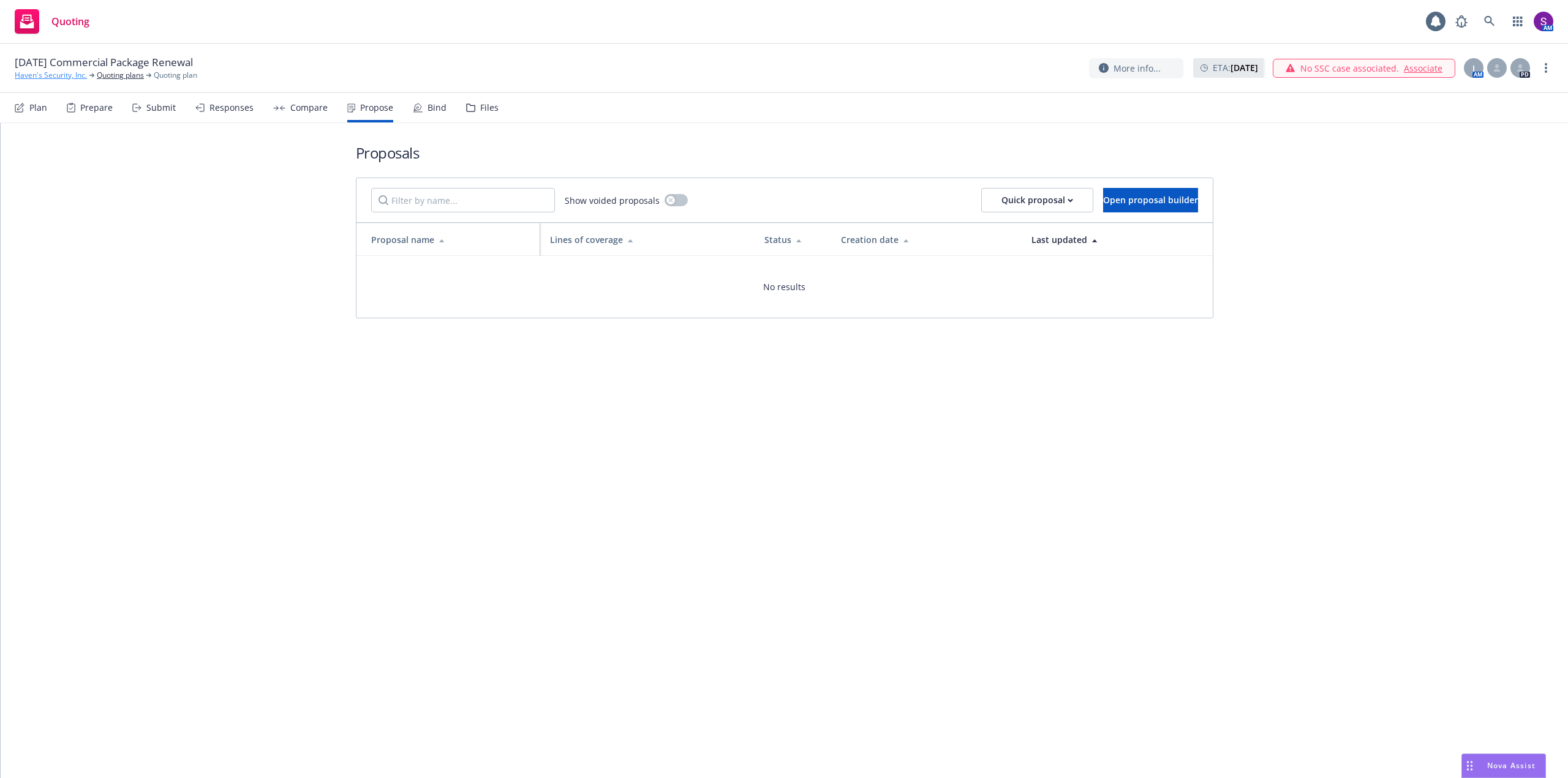
click at [69, 74] on link "Haven's Security, Inc." at bounding box center [50, 75] width 72 height 11
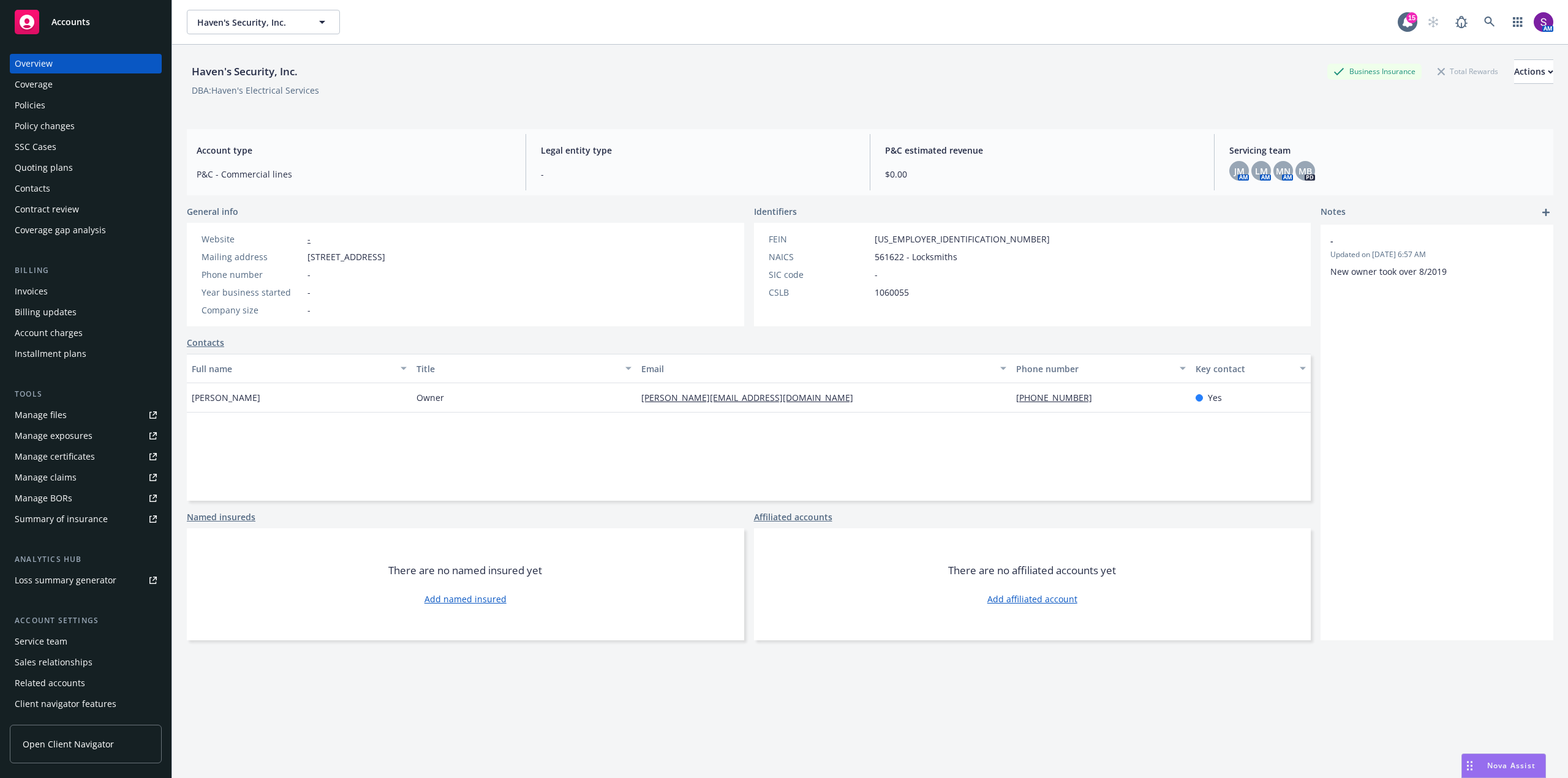
click at [56, 110] on div "Policies" at bounding box center [85, 105] width 142 height 19
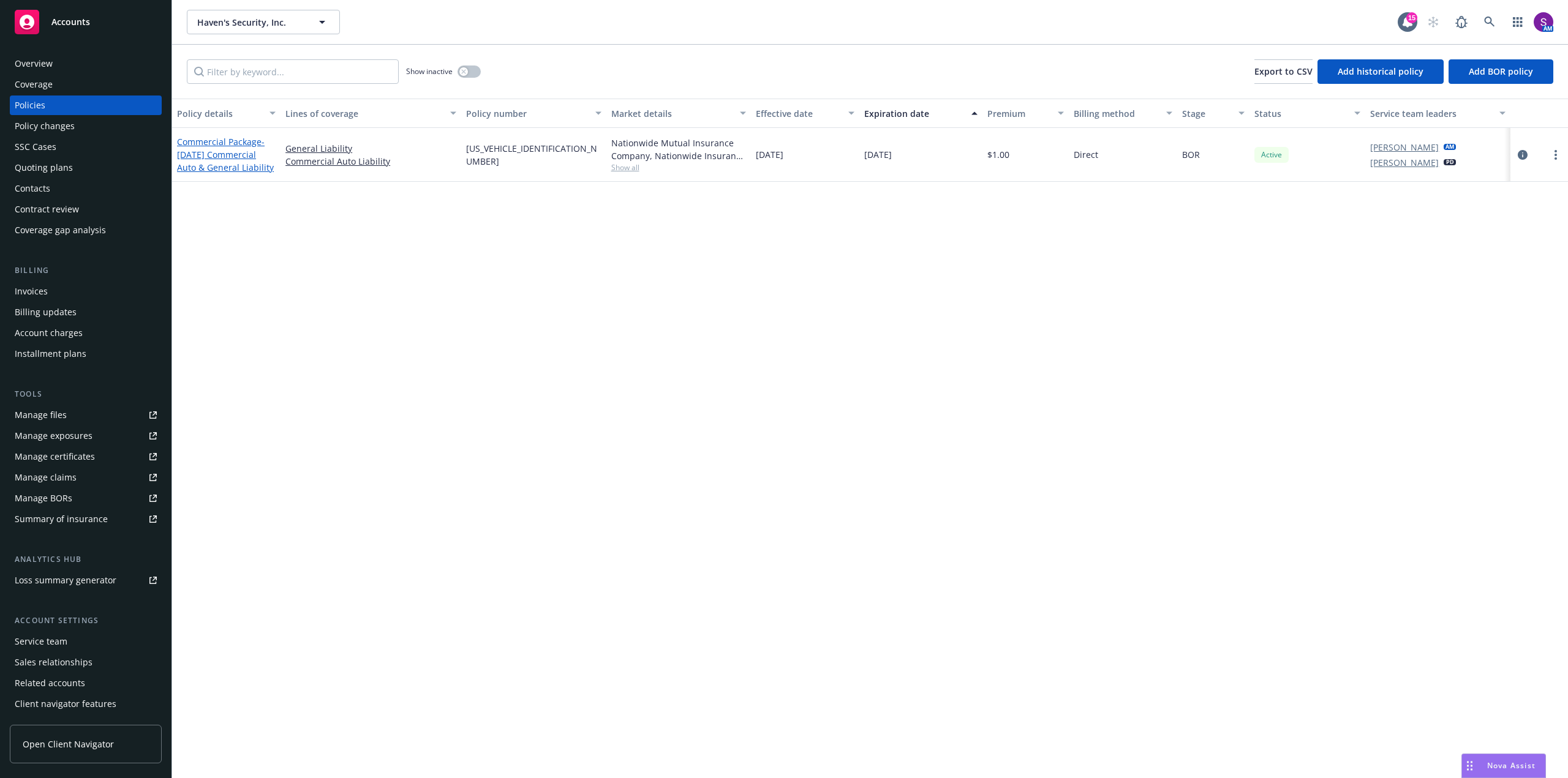
click at [215, 153] on span "- [DATE] Commercial Auto & General Liability" at bounding box center [225, 154] width 97 height 38
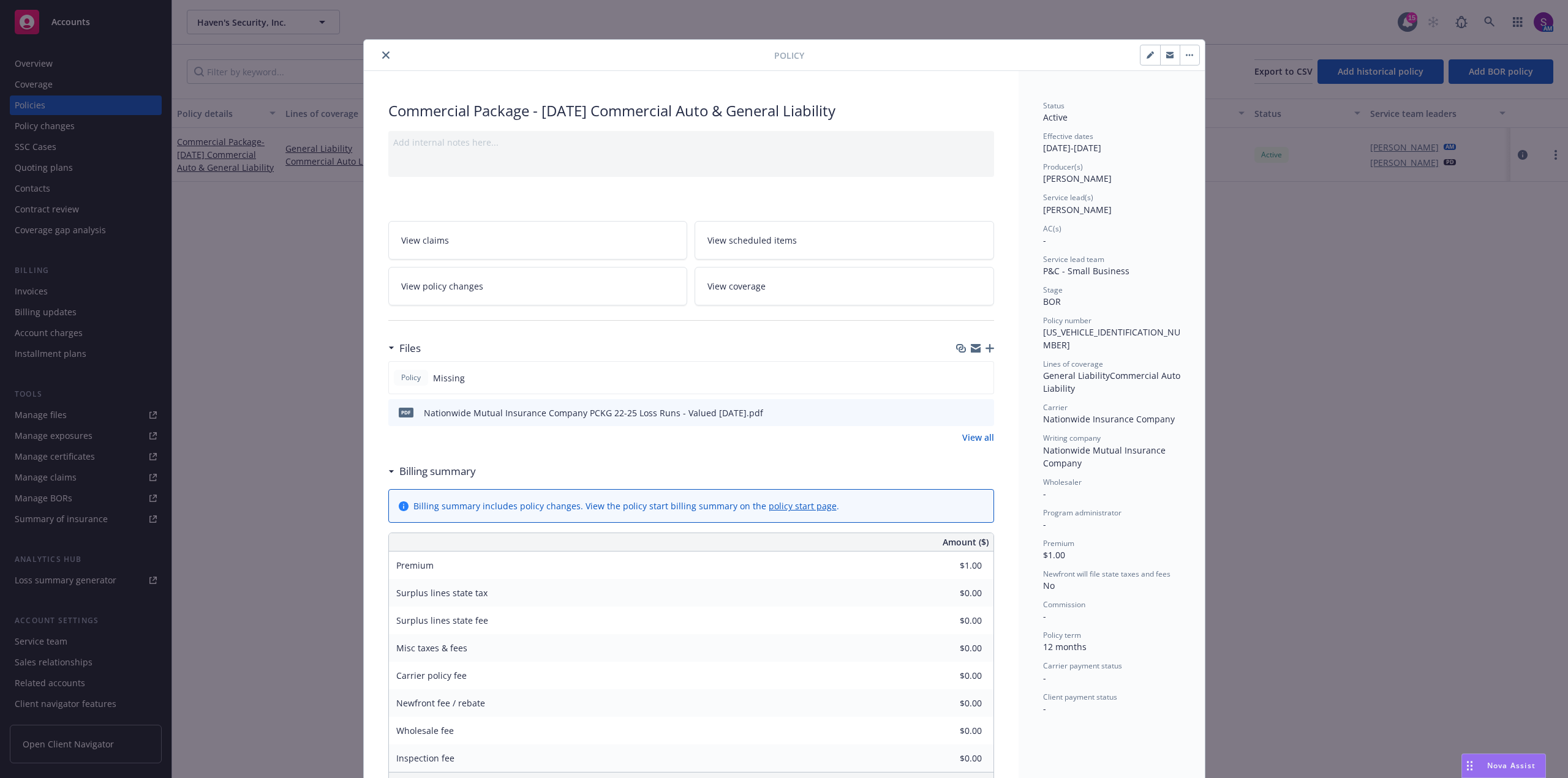
click at [379, 58] on button "close" at bounding box center [386, 55] width 14 height 14
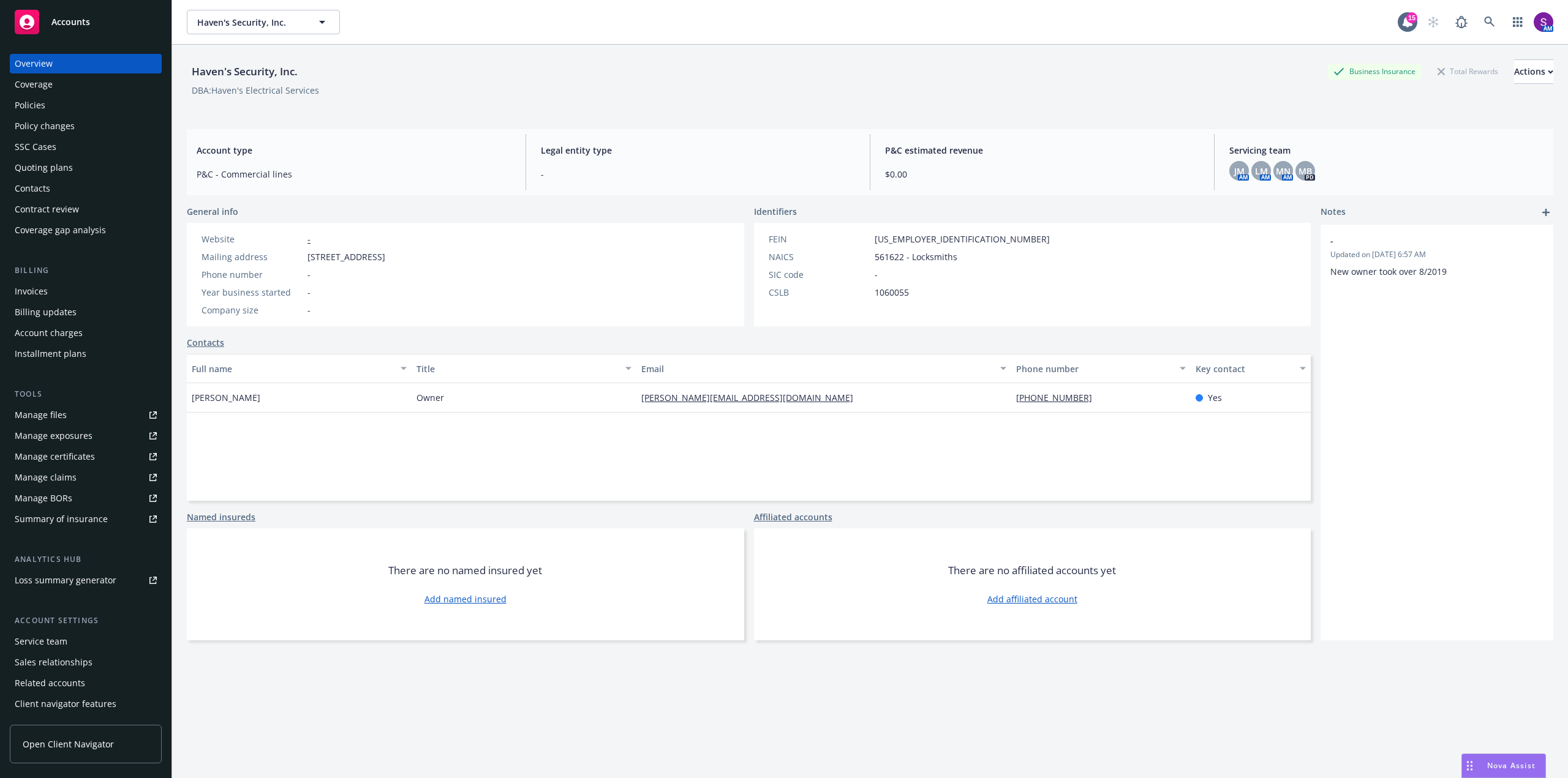
click at [37, 108] on div "Policies" at bounding box center [30, 105] width 30 height 19
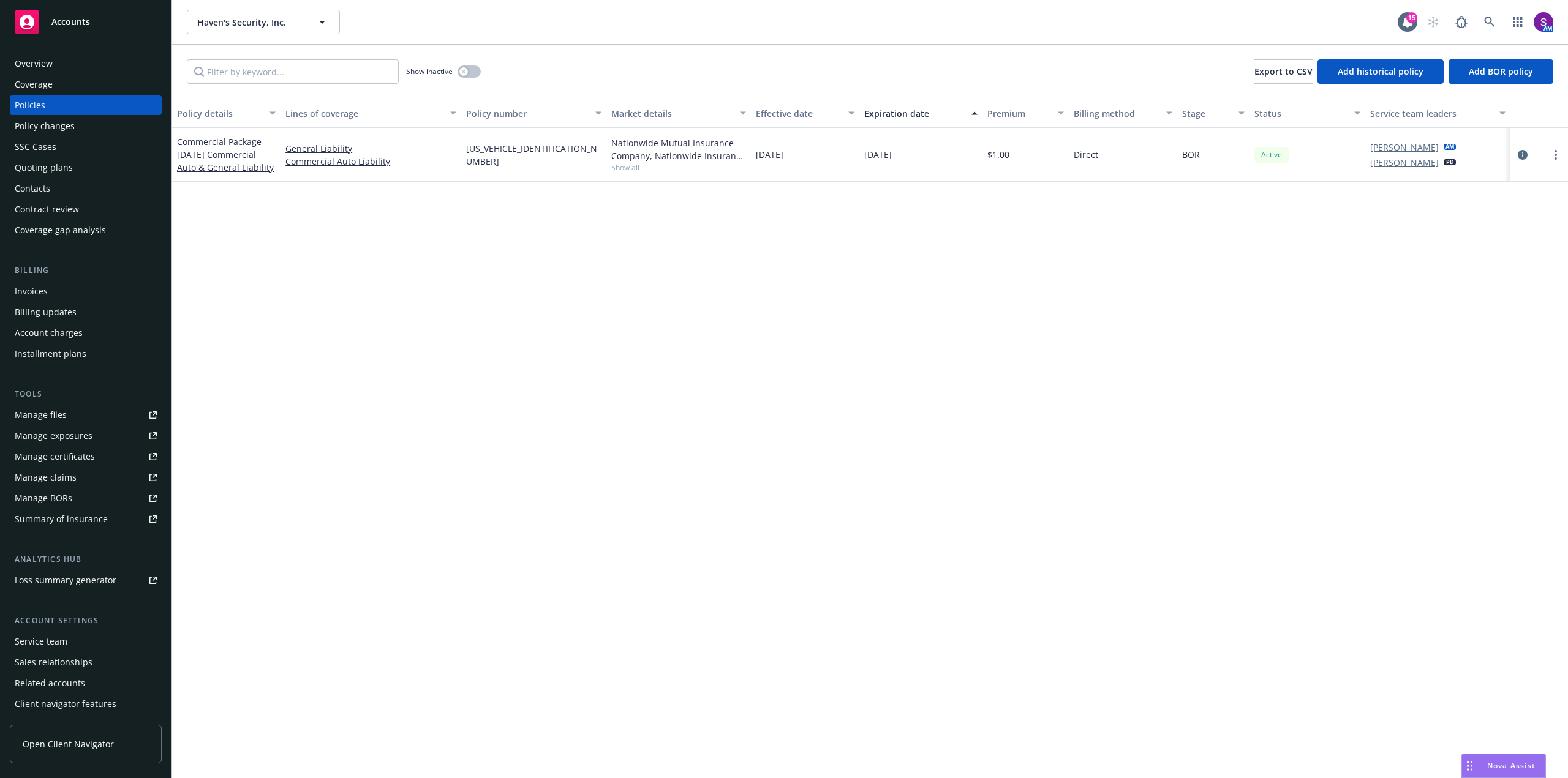
click at [62, 170] on div "Quoting plans" at bounding box center [43, 167] width 58 height 19
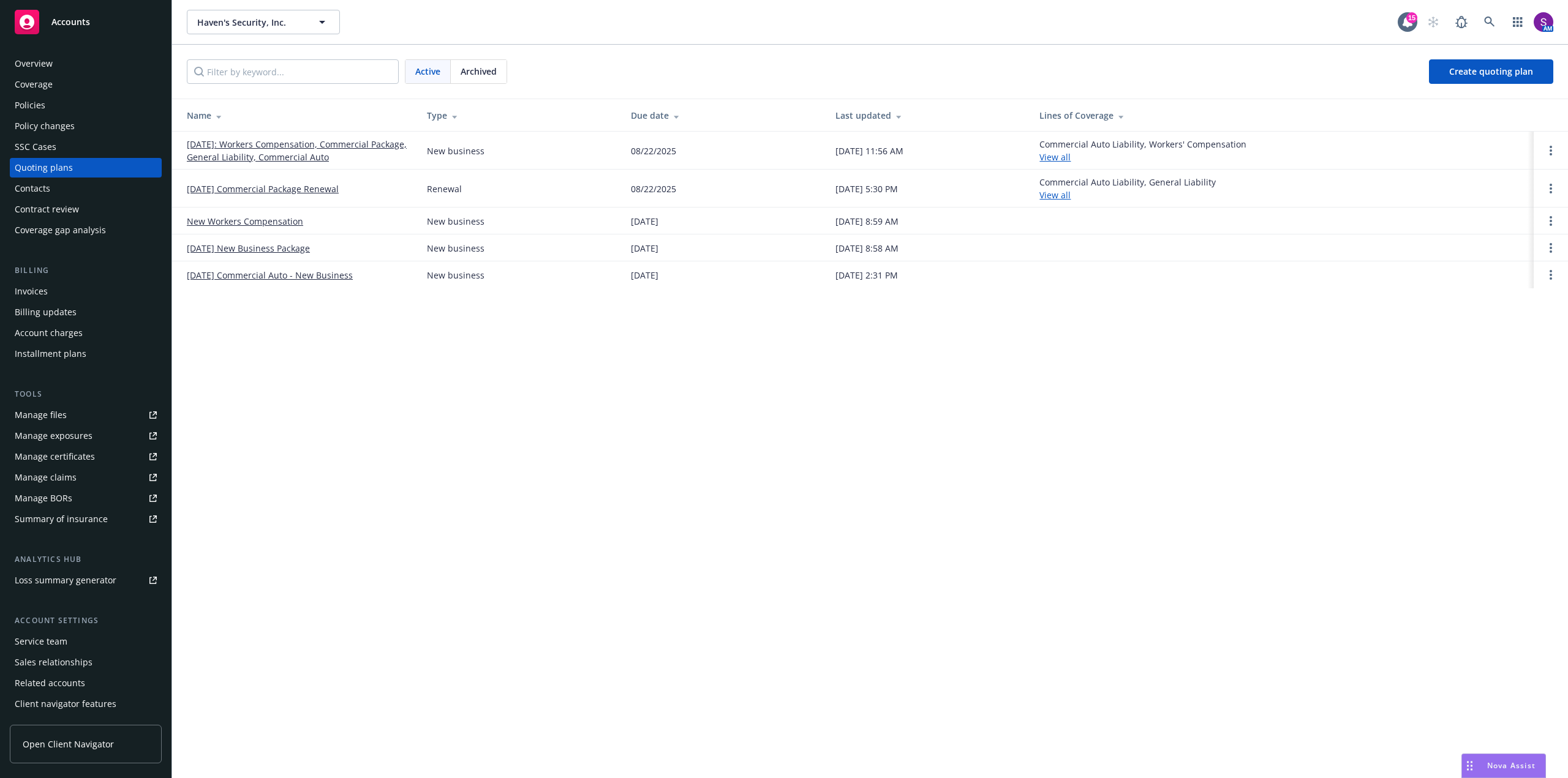
click at [77, 415] on link "Manage files" at bounding box center [86, 415] width 152 height 19
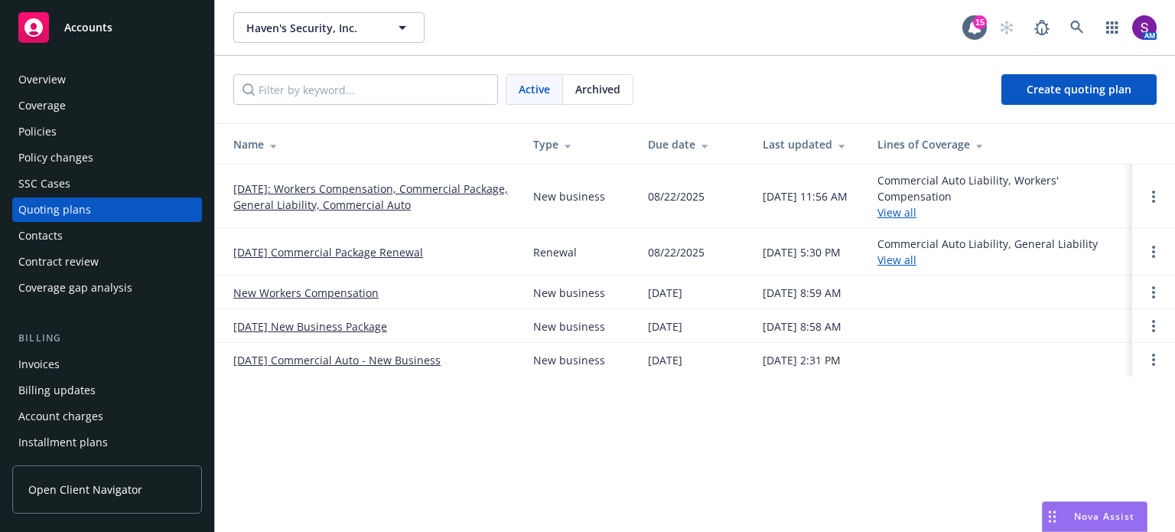
click at [317, 252] on link "08/23/25 Commercial Package Renewal" at bounding box center [328, 252] width 190 height 16
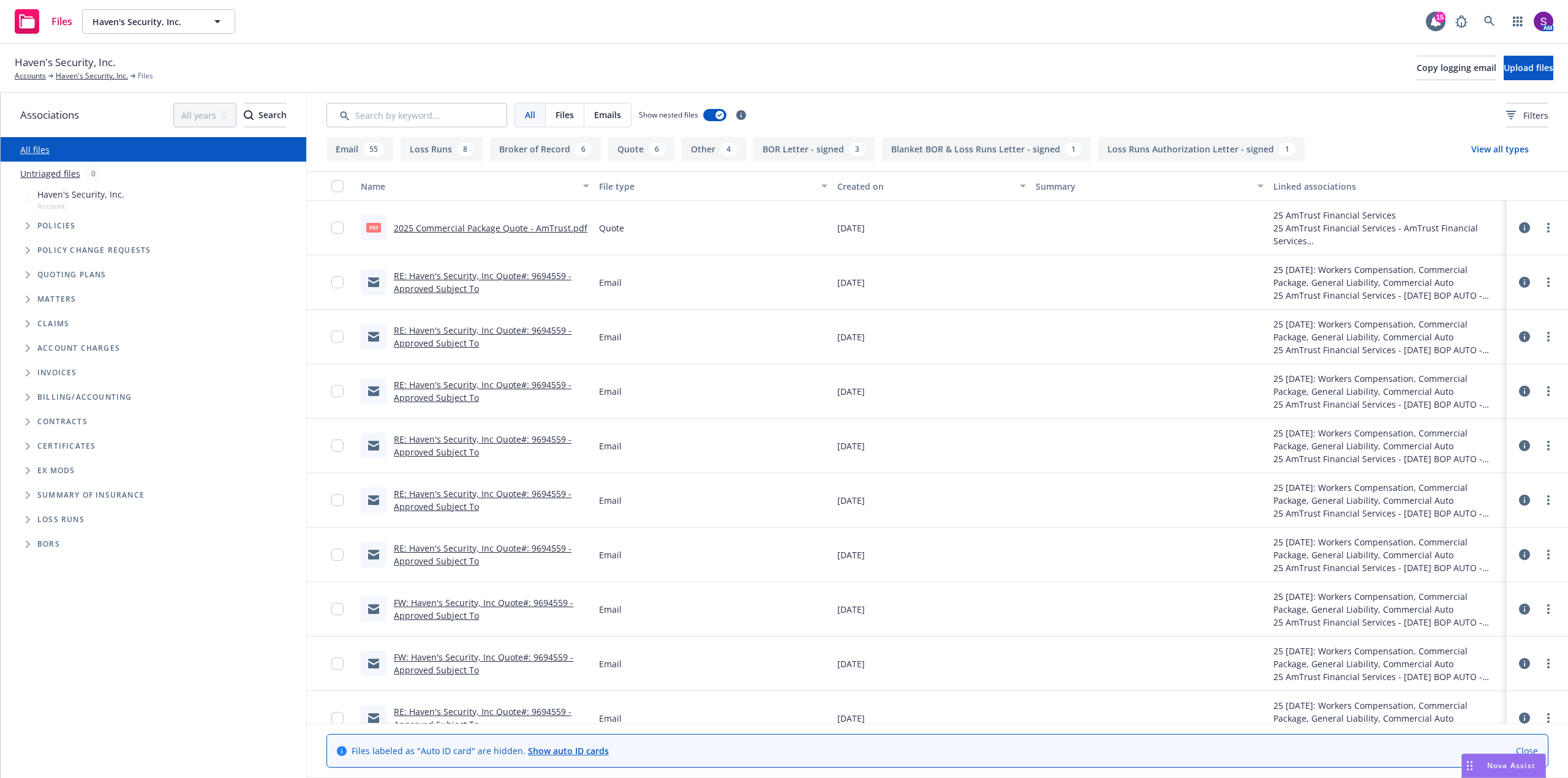
click at [495, 231] on link "2025 Commercial Package Quote - AmTrust.pdf" at bounding box center [491, 228] width 194 height 12
click at [469, 278] on link "RE: Haven's Security, Inc Quote#: 9694559 - Approved Subject To" at bounding box center [483, 282] width 178 height 25
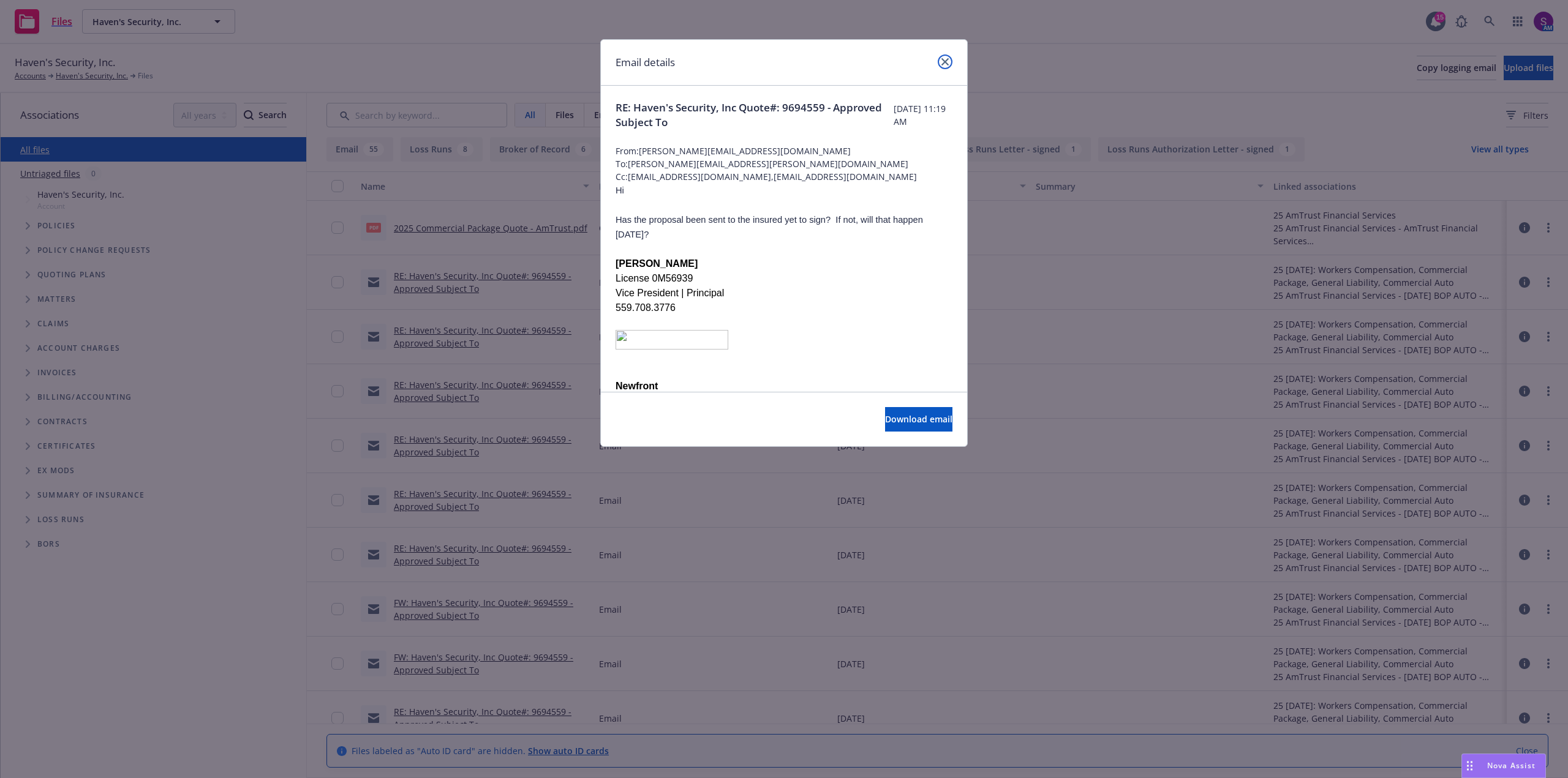
click at [945, 57] on link "close" at bounding box center [945, 62] width 14 height 14
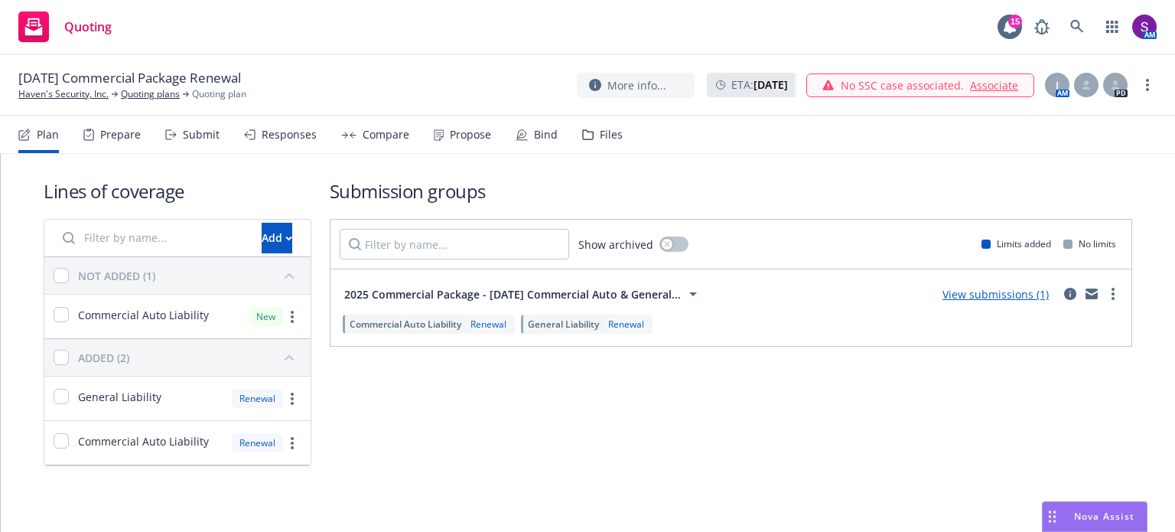
click at [464, 137] on div "Propose" at bounding box center [470, 135] width 41 height 12
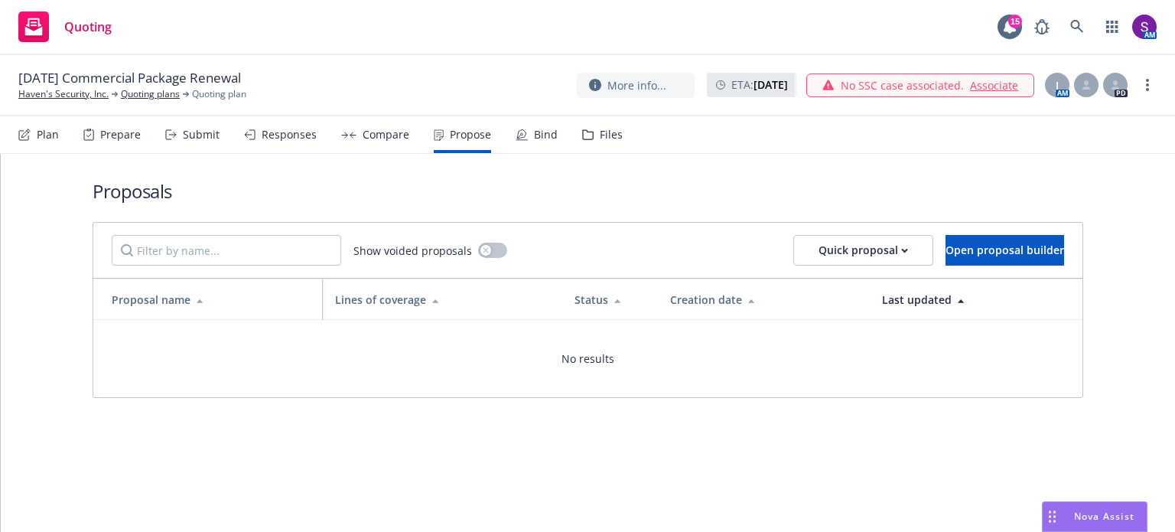
click at [379, 134] on div "Compare" at bounding box center [386, 135] width 47 height 12
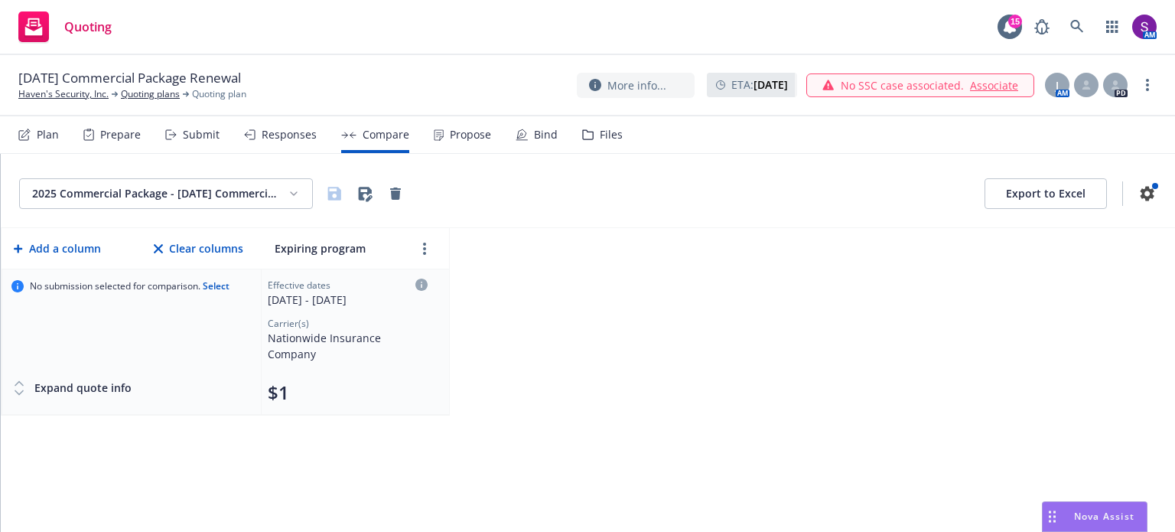
click at [454, 138] on div "Propose" at bounding box center [470, 135] width 41 height 12
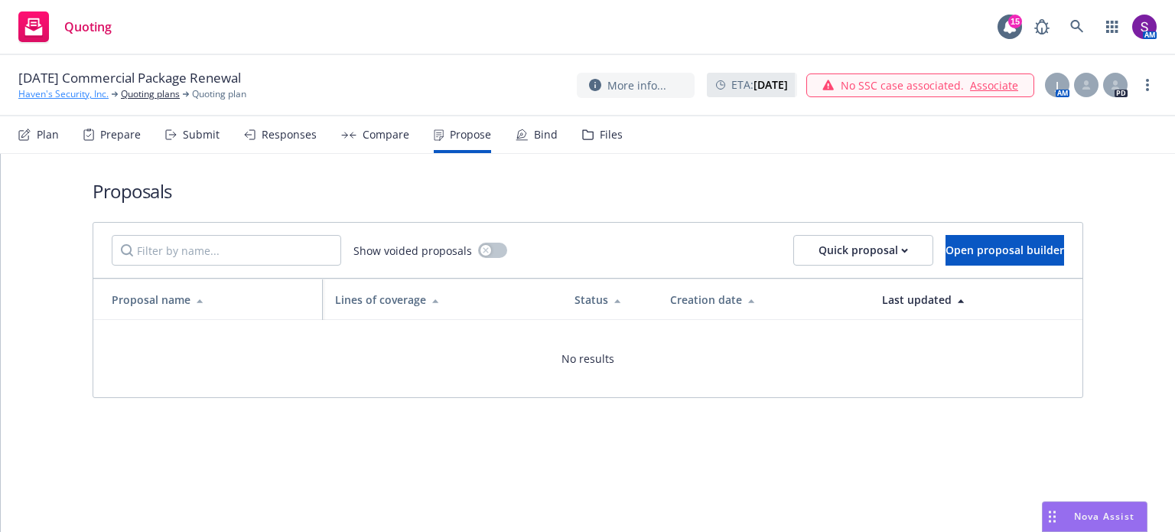
click at [54, 94] on link "Haven's Security, Inc." at bounding box center [63, 94] width 90 height 14
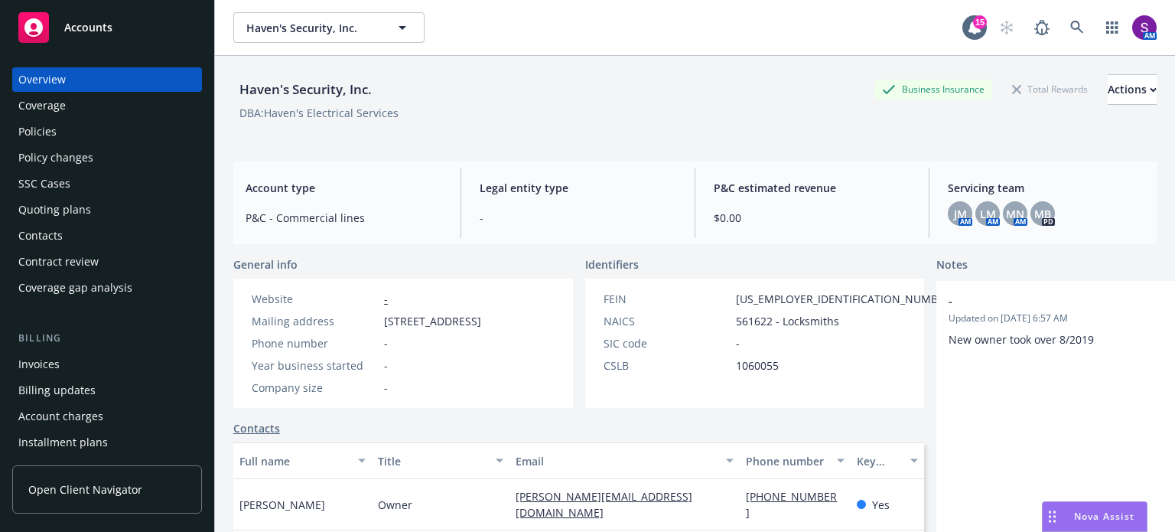
click at [83, 207] on div "Quoting plans" at bounding box center [54, 209] width 73 height 24
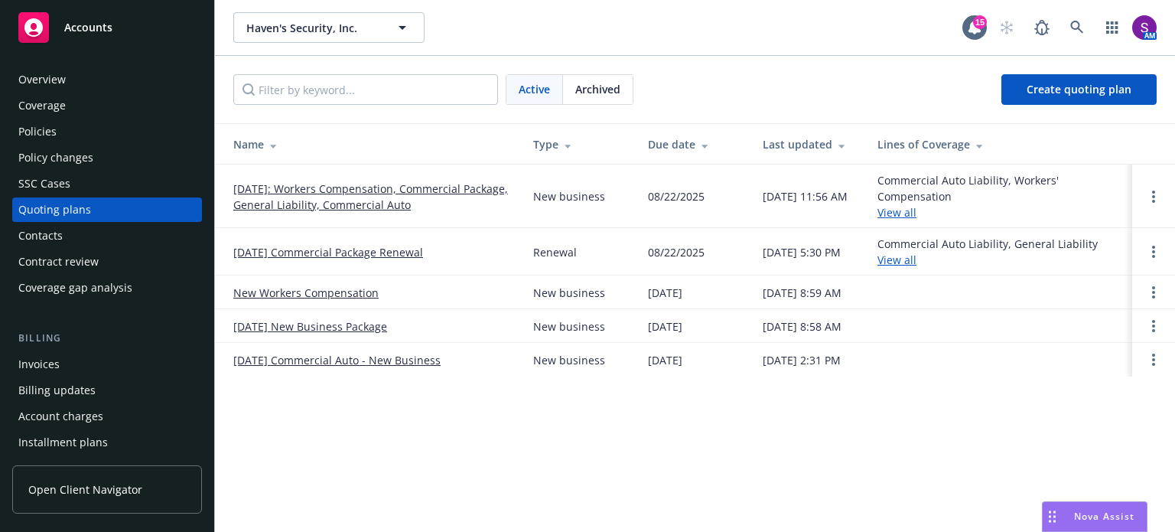
click at [359, 194] on link "[DATE]: Workers Compensation, Commercial Package, General Liability, Commercial…" at bounding box center [370, 197] width 275 height 32
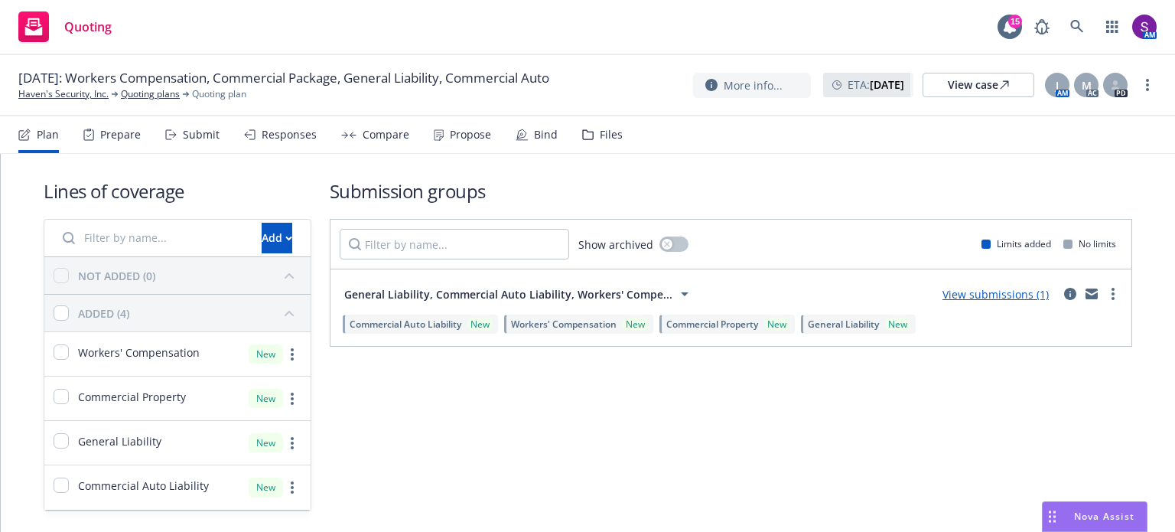
click at [454, 136] on div "Propose" at bounding box center [470, 135] width 41 height 12
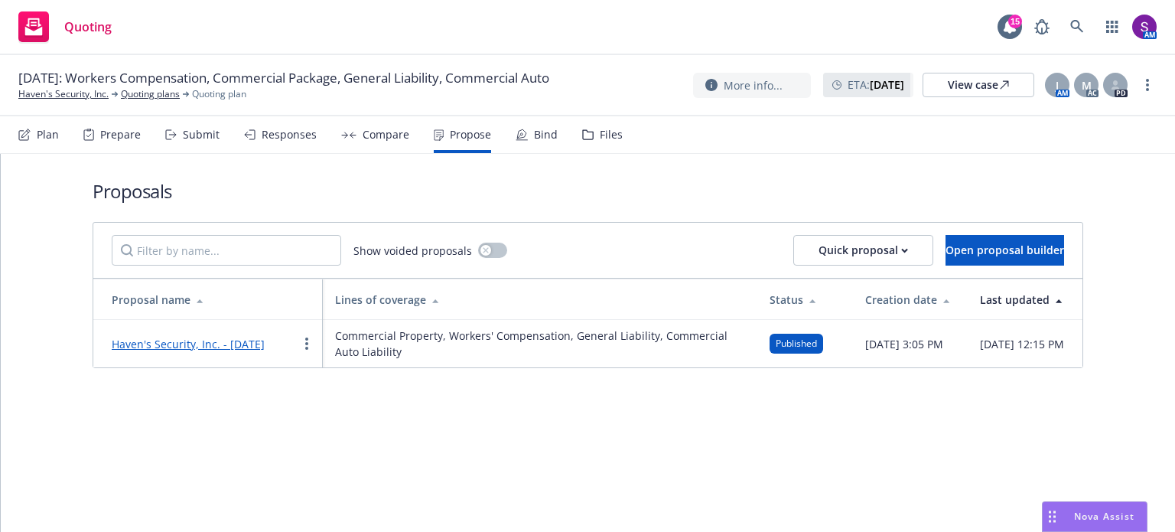
click at [535, 143] on div "Bind" at bounding box center [537, 134] width 42 height 37
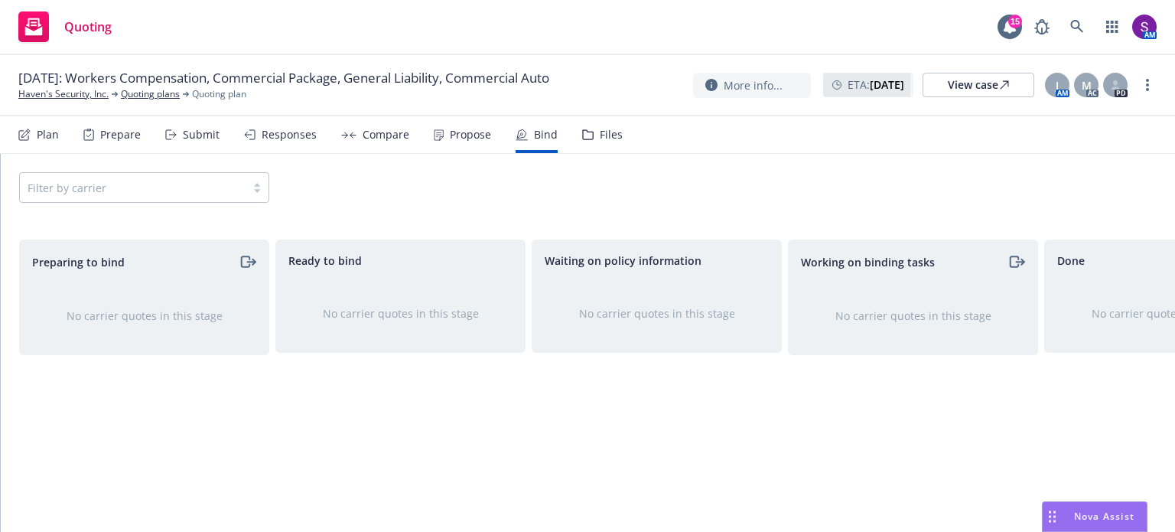
click at [471, 139] on div "Propose" at bounding box center [470, 135] width 41 height 12
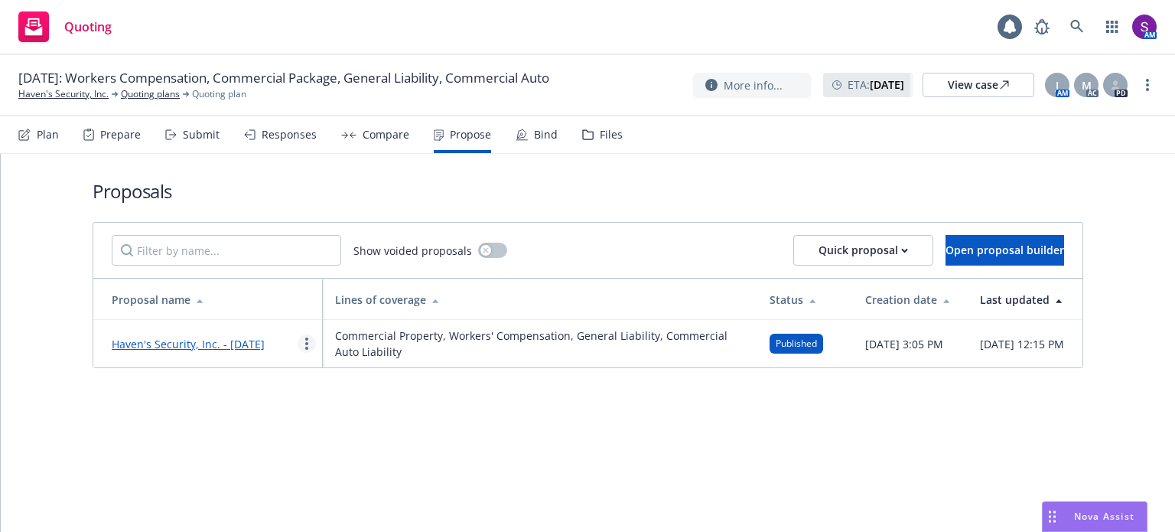
click at [304, 342] on link "more" at bounding box center [307, 343] width 18 height 18
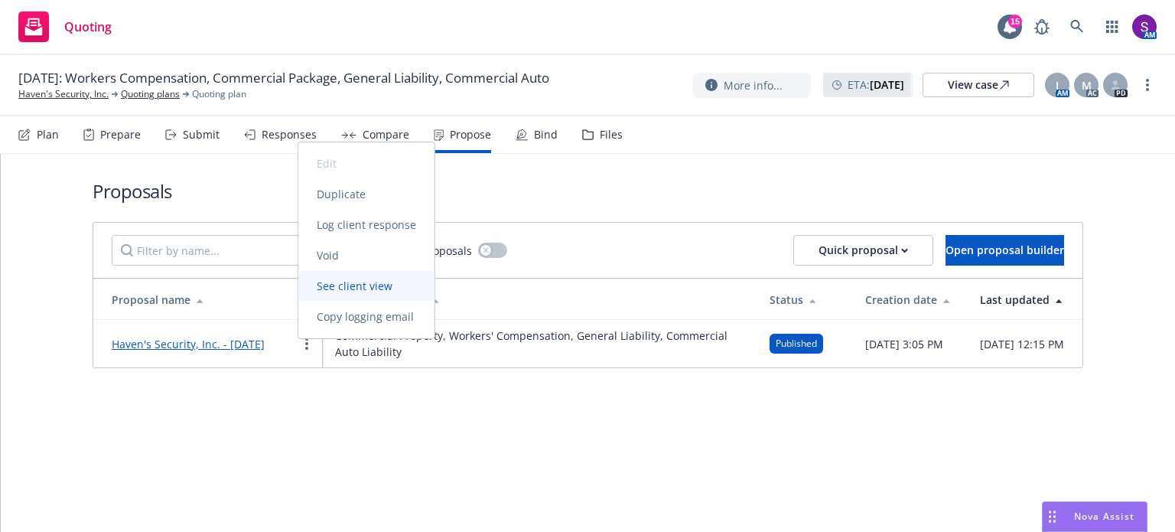
click at [371, 290] on span "See client view" at bounding box center [354, 285] width 112 height 15
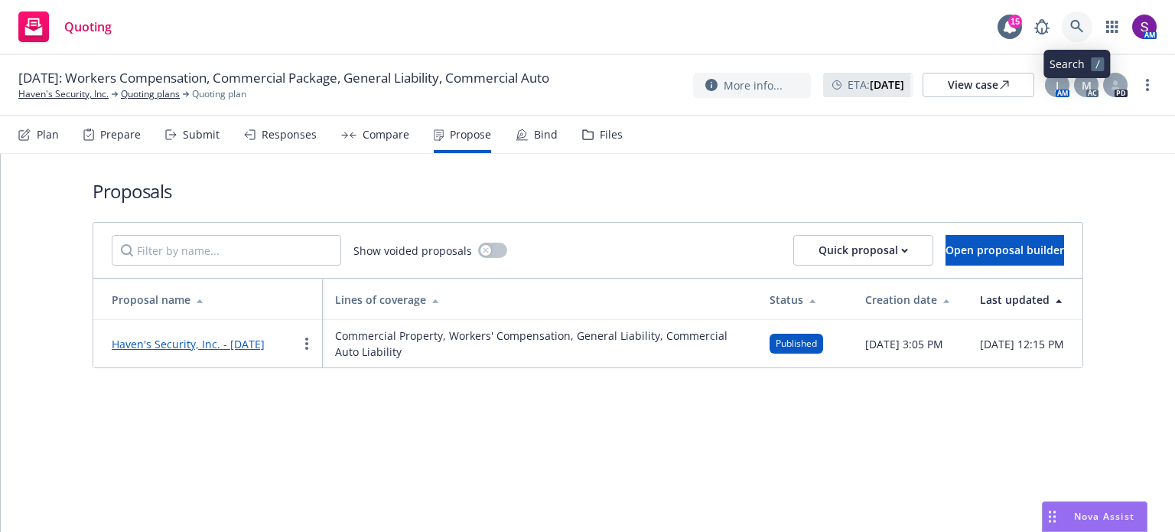
click at [1079, 30] on icon at bounding box center [1077, 27] width 14 height 14
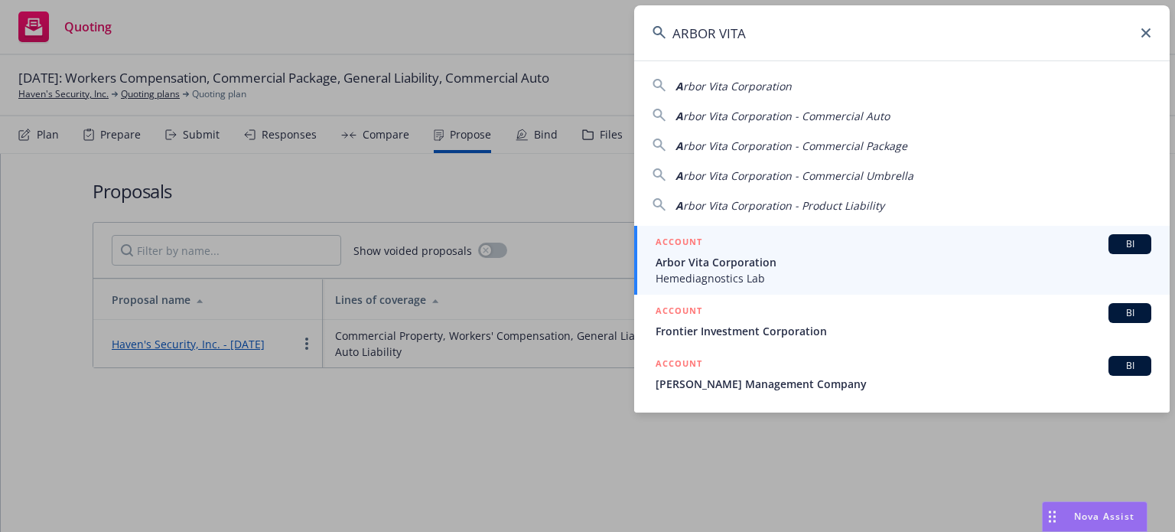
type input "ARBOR VITA"
click at [723, 272] on span "Hemediagnostics Lab" at bounding box center [904, 278] width 496 height 16
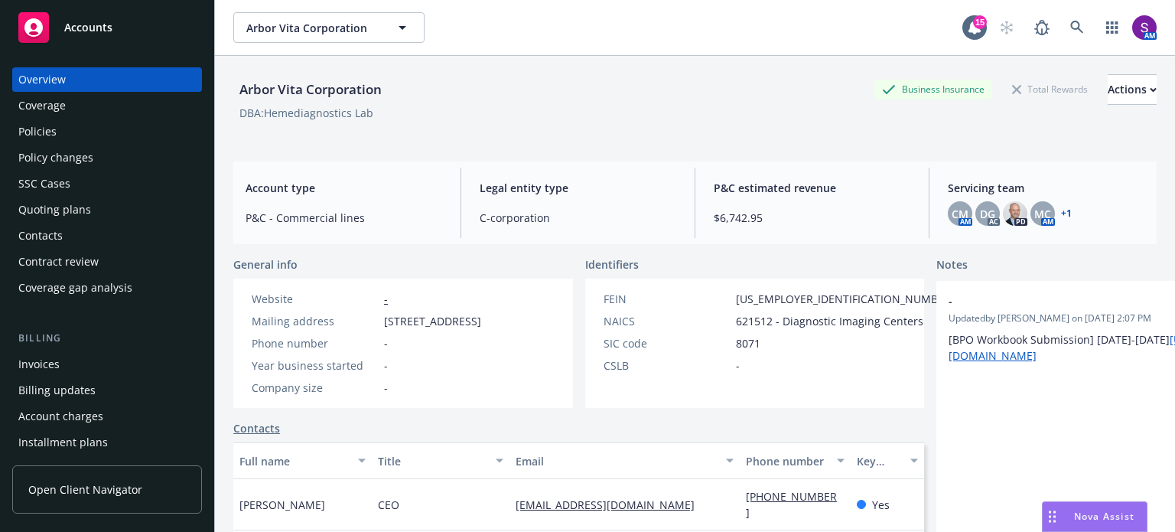
click at [86, 218] on div "Quoting plans" at bounding box center [54, 209] width 73 height 24
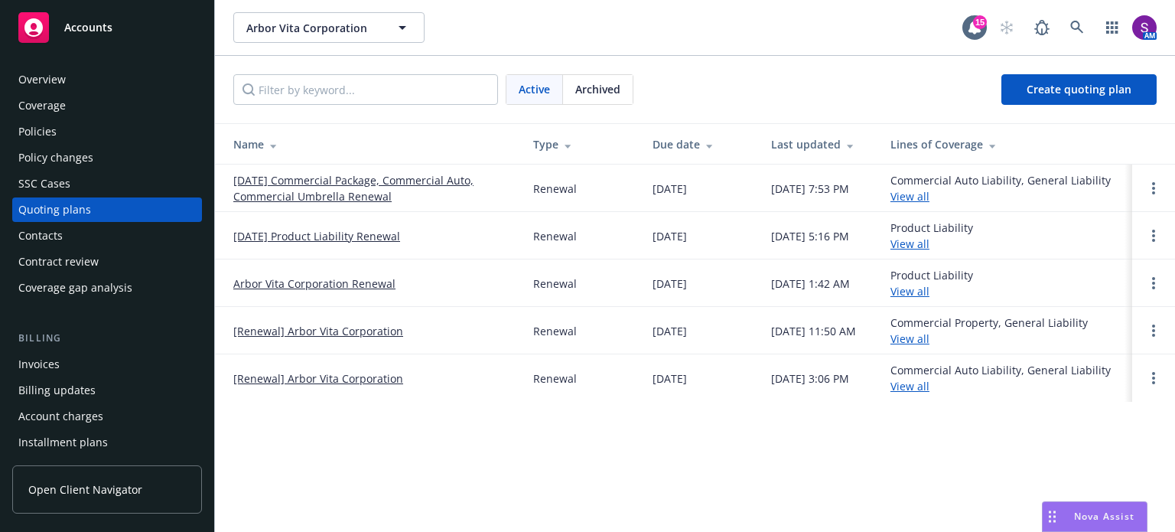
click at [359, 181] on link "09/01/25 Commercial Package, Commercial Auto, Commercial Umbrella Renewal" at bounding box center [370, 188] width 275 height 32
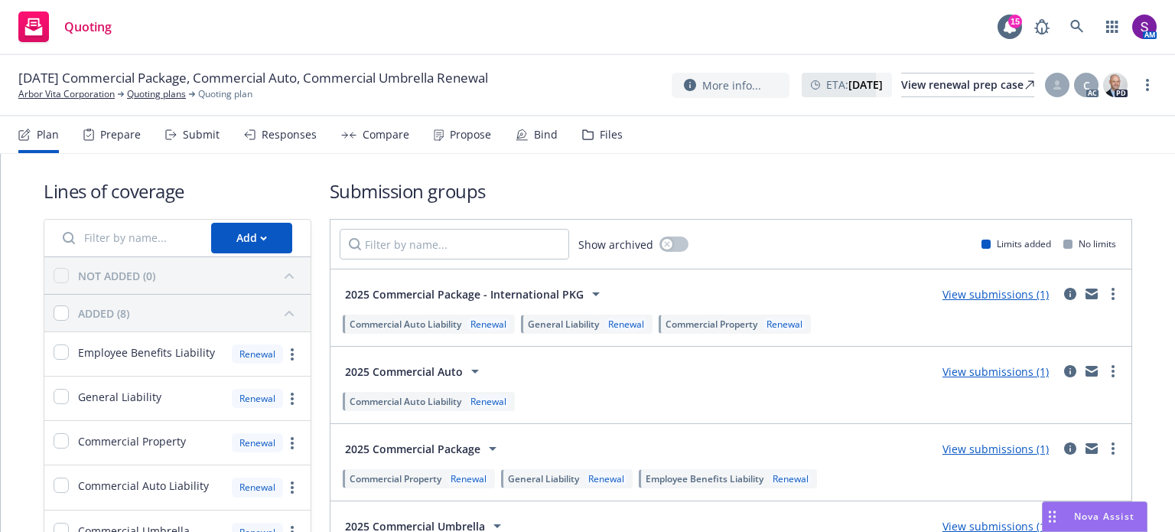
click at [472, 137] on div "Propose" at bounding box center [470, 135] width 41 height 12
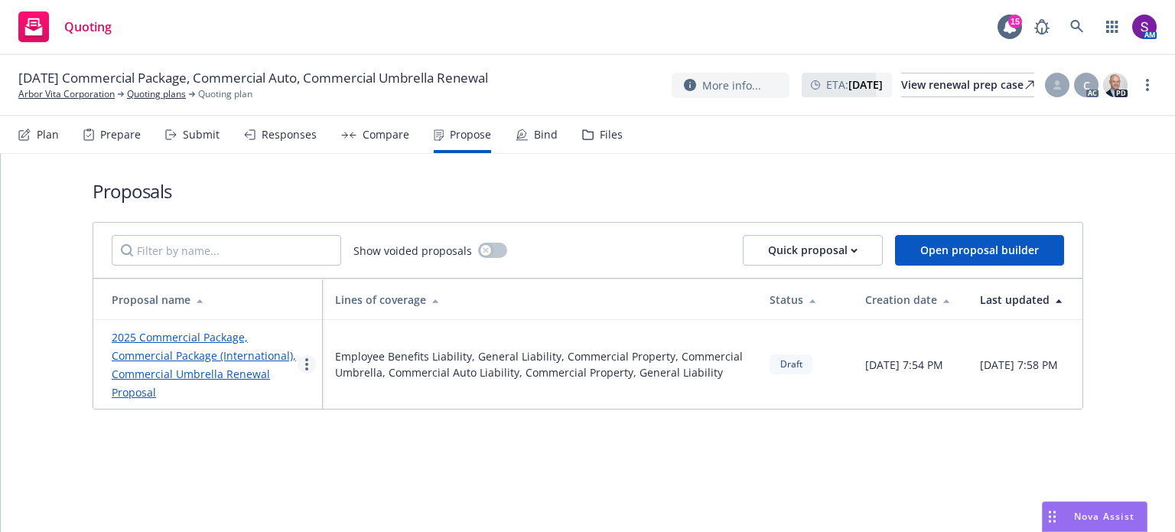
click at [305, 369] on icon "more" at bounding box center [306, 364] width 3 height 12
click at [373, 308] on span "See client view" at bounding box center [354, 306] width 112 height 15
click at [90, 96] on link "Arbor Vita Corporation" at bounding box center [66, 94] width 96 height 14
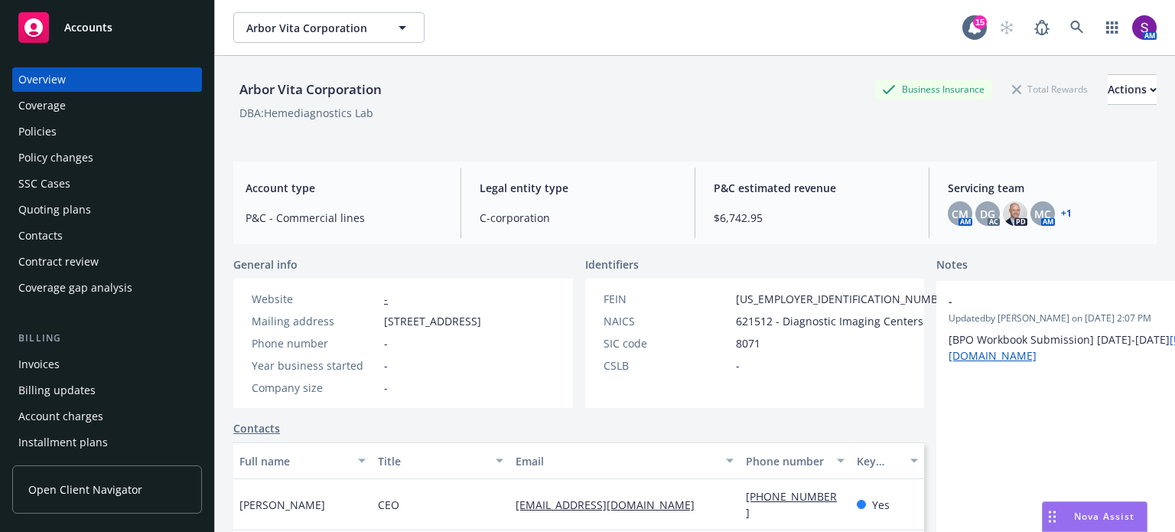
drag, startPoint x: 1049, startPoint y: 0, endPoint x: 527, endPoint y: 42, distance: 523.4
click at [527, 42] on div "Arbor Vita Corporation Arbor Vita Corporation" at bounding box center [597, 27] width 729 height 31
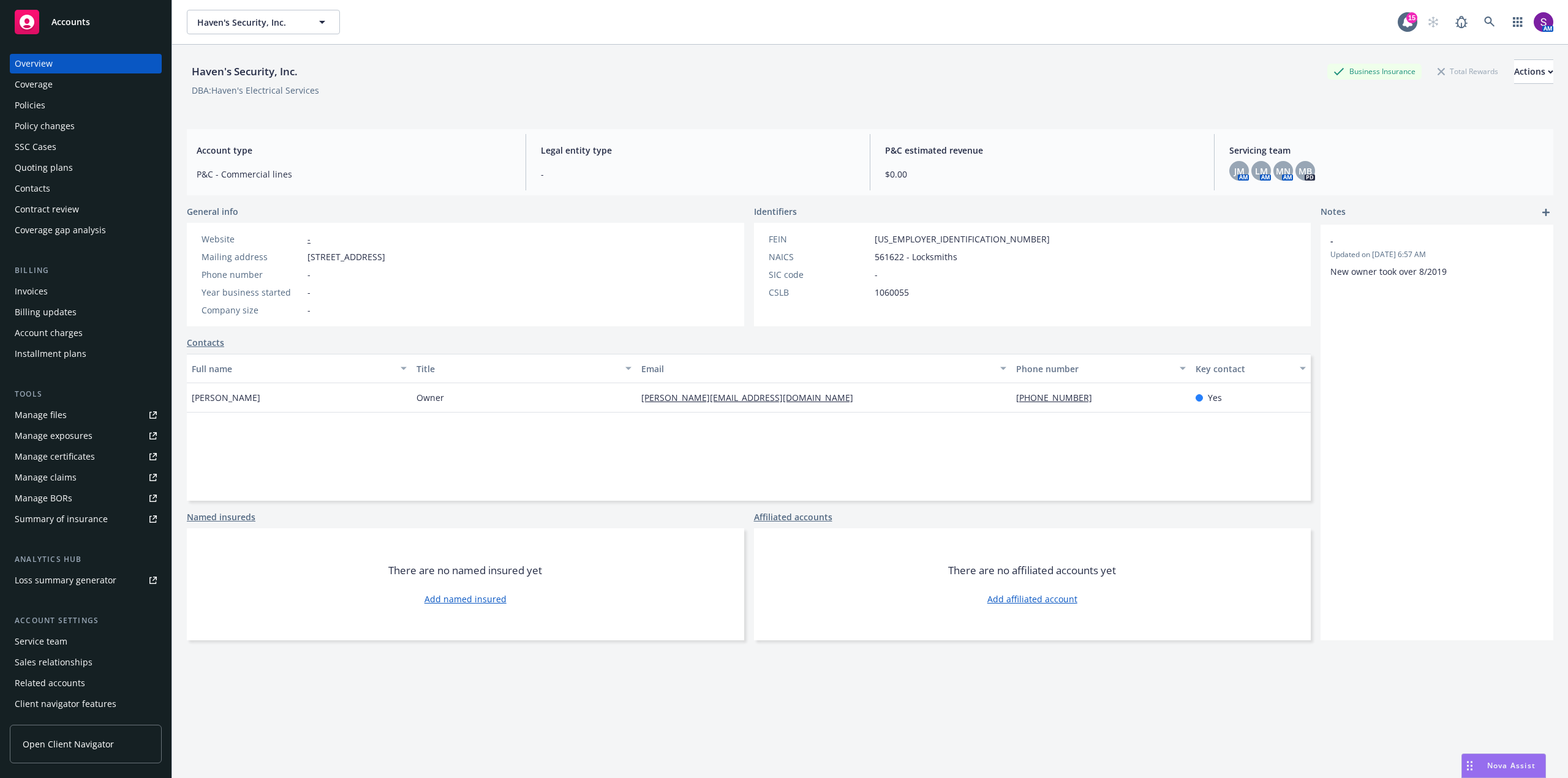
click at [61, 162] on div "Quoting plans" at bounding box center [43, 167] width 58 height 19
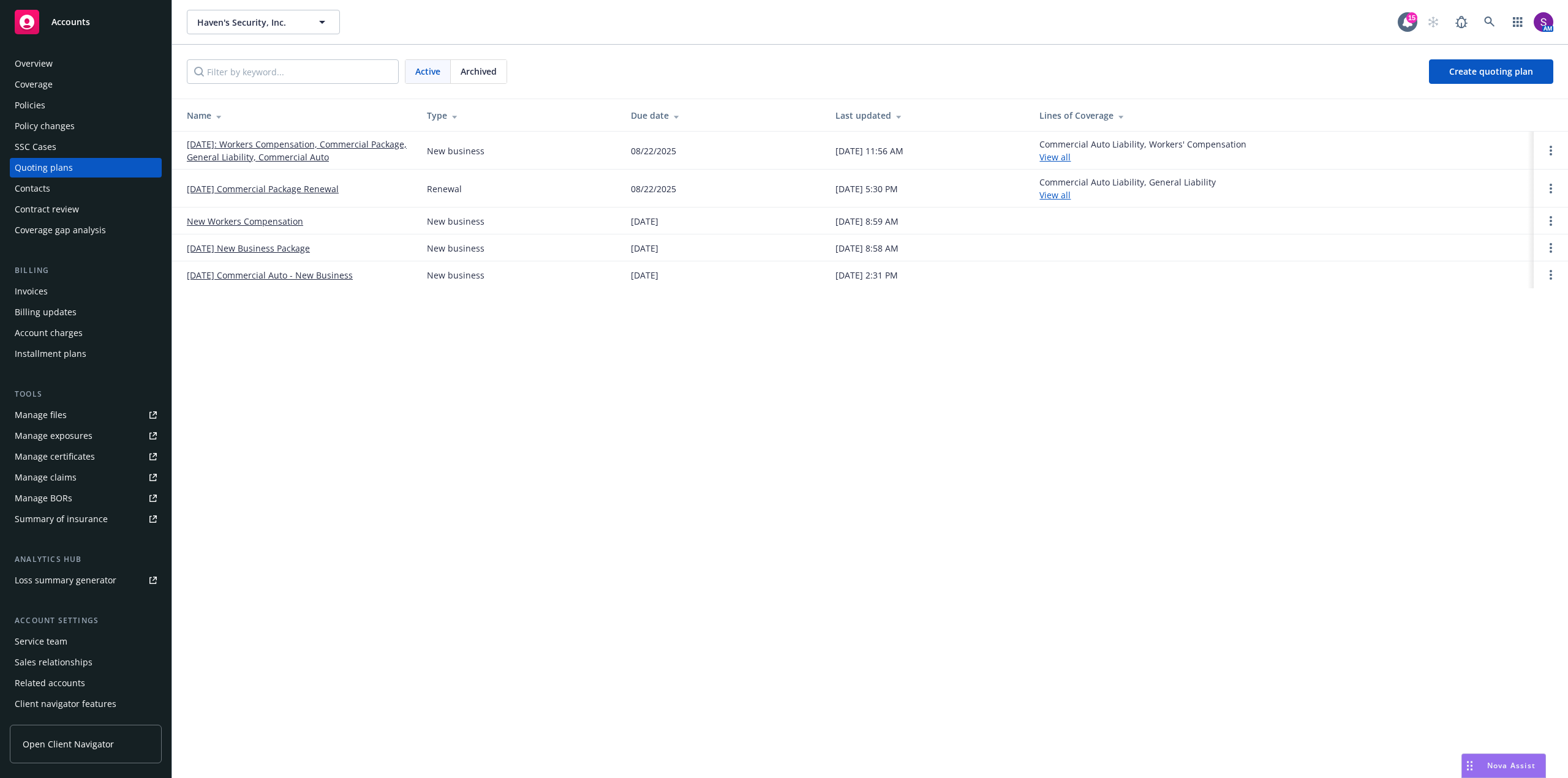
click at [312, 152] on link "[DATE]: Workers Compensation, Commercial Package, General Liability, Commercial…" at bounding box center [296, 150] width 220 height 26
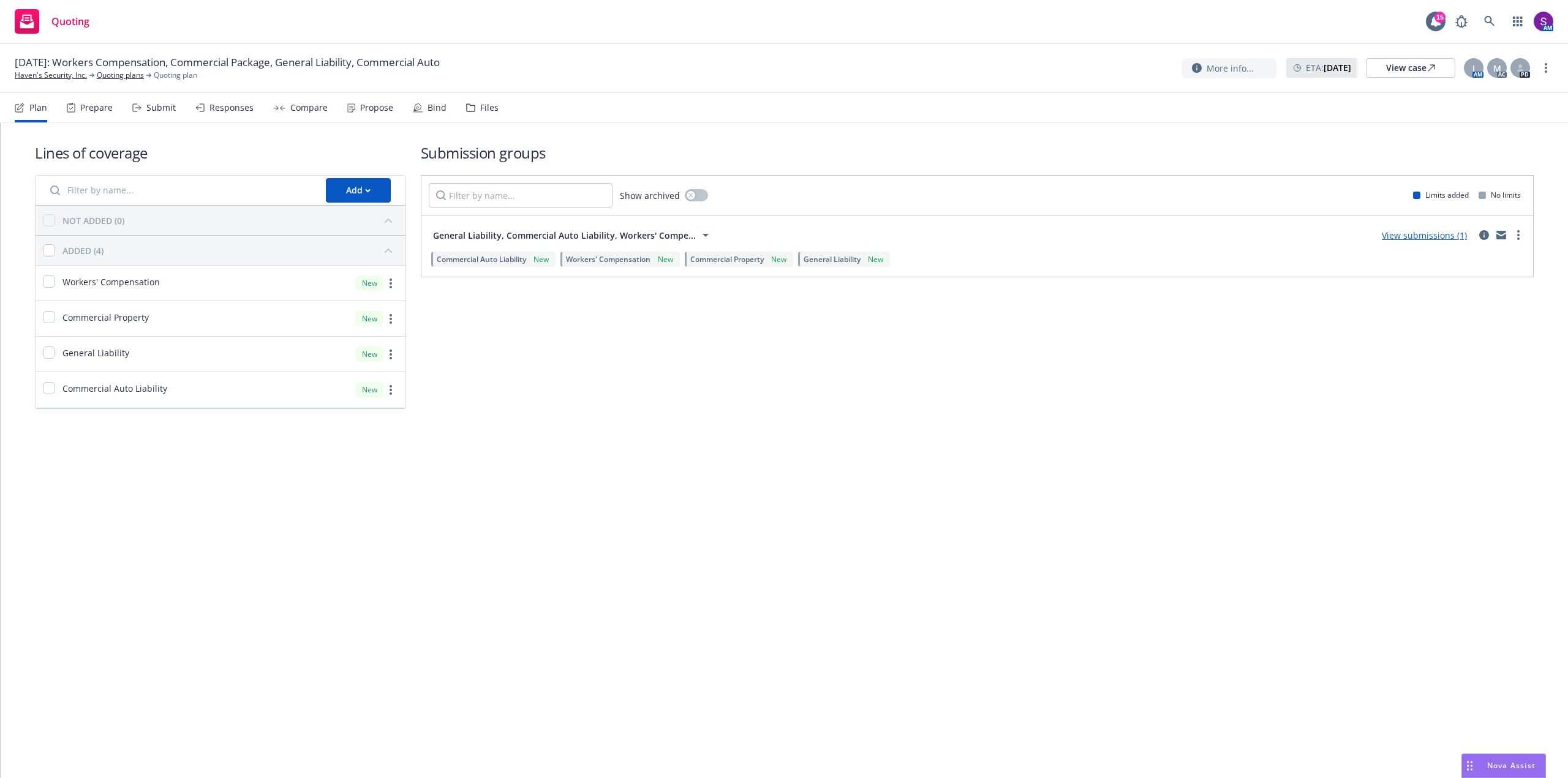
click at [388, 110] on div "Propose" at bounding box center [376, 108] width 33 height 10
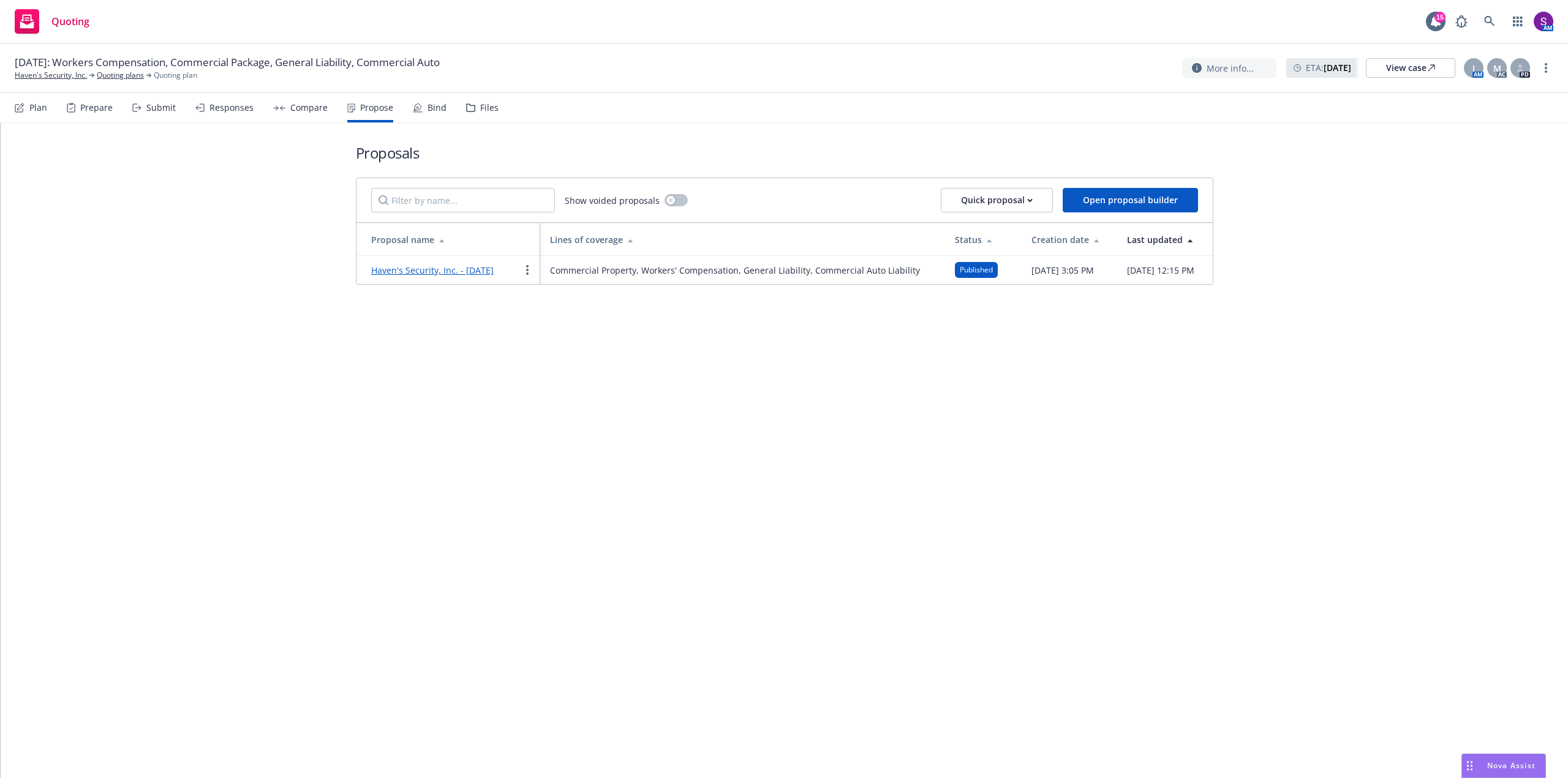
click at [450, 276] on link "Haven's Security, Inc. - [DATE]" at bounding box center [432, 270] width 123 height 12
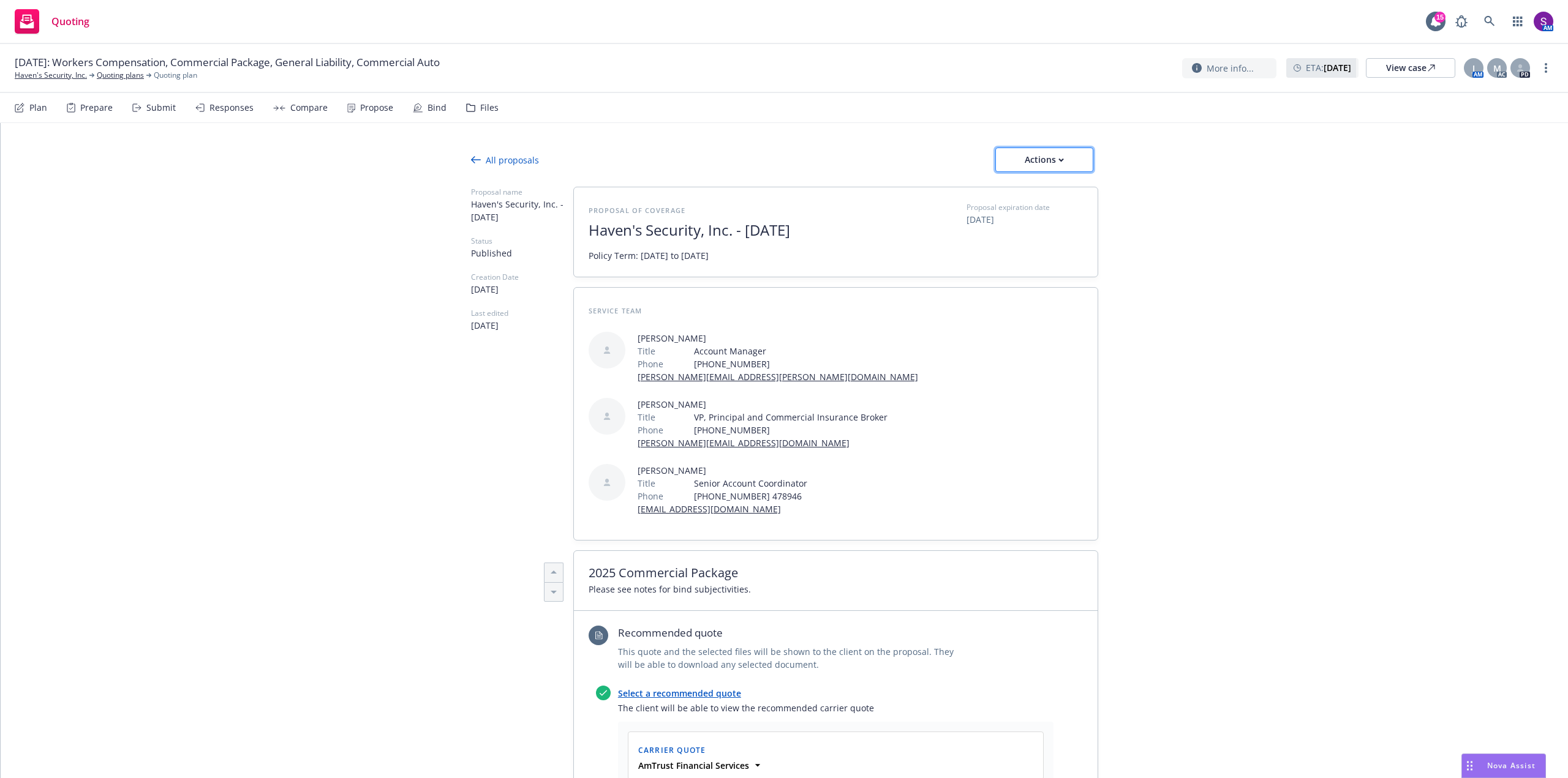
click at [1049, 150] on div "Actions" at bounding box center [1044, 159] width 58 height 23
click at [1038, 215] on span "See client view" at bounding box center [1036, 215] width 90 height 12
click at [1050, 159] on div "Actions" at bounding box center [1044, 159] width 58 height 23
click at [620, 149] on div "All proposals Actions" at bounding box center [784, 159] width 627 height 25
click at [484, 160] on div "All proposals" at bounding box center [505, 160] width 68 height 13
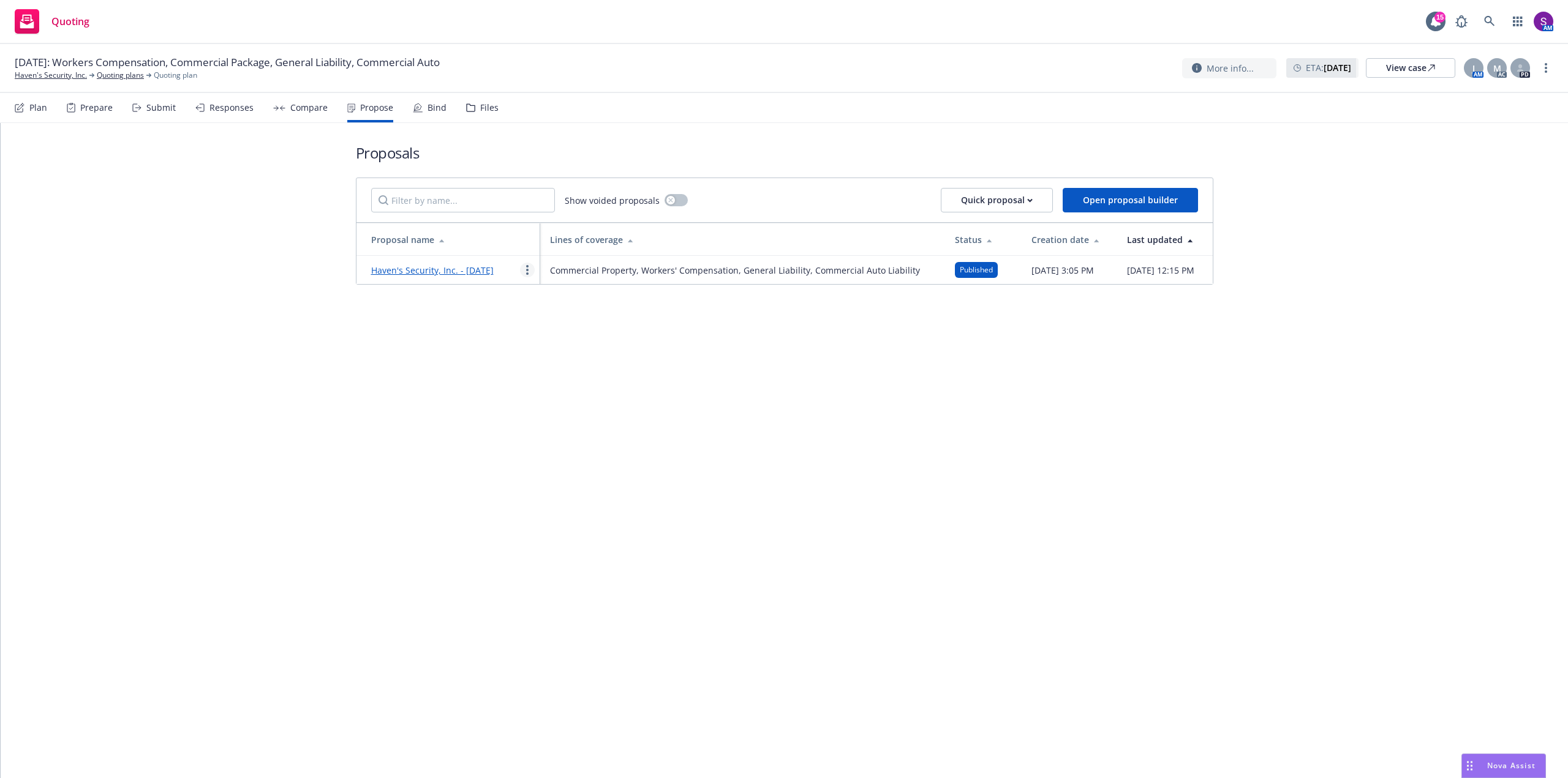
click at [528, 267] on circle "more" at bounding box center [527, 266] width 2 height 2
click at [561, 327] on span "Duplicate" at bounding box center [555, 329] width 69 height 12
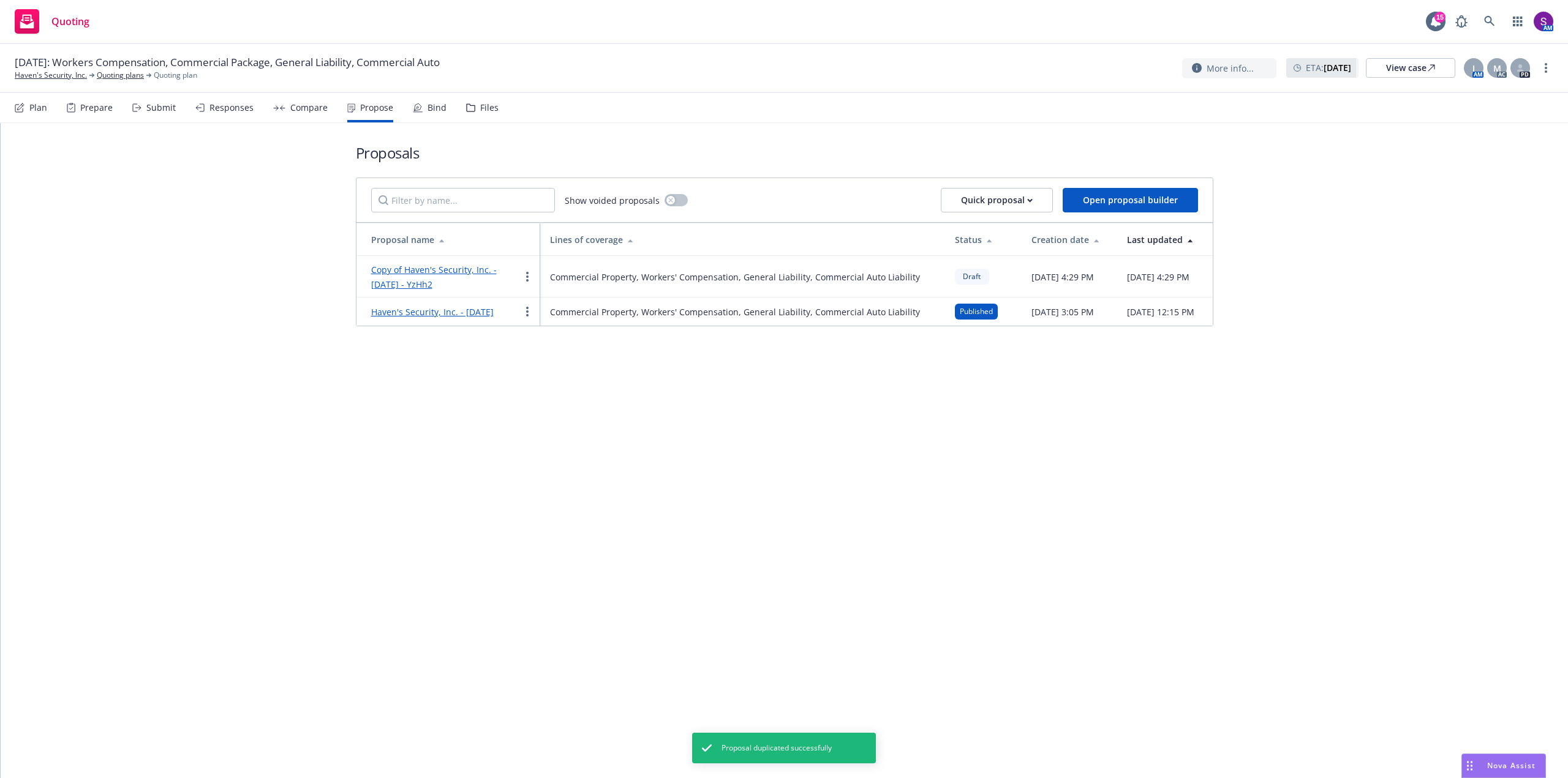
click at [424, 273] on link "Copy of Haven's Security, Inc. - [DATE] - YzHh2" at bounding box center [434, 277] width 126 height 26
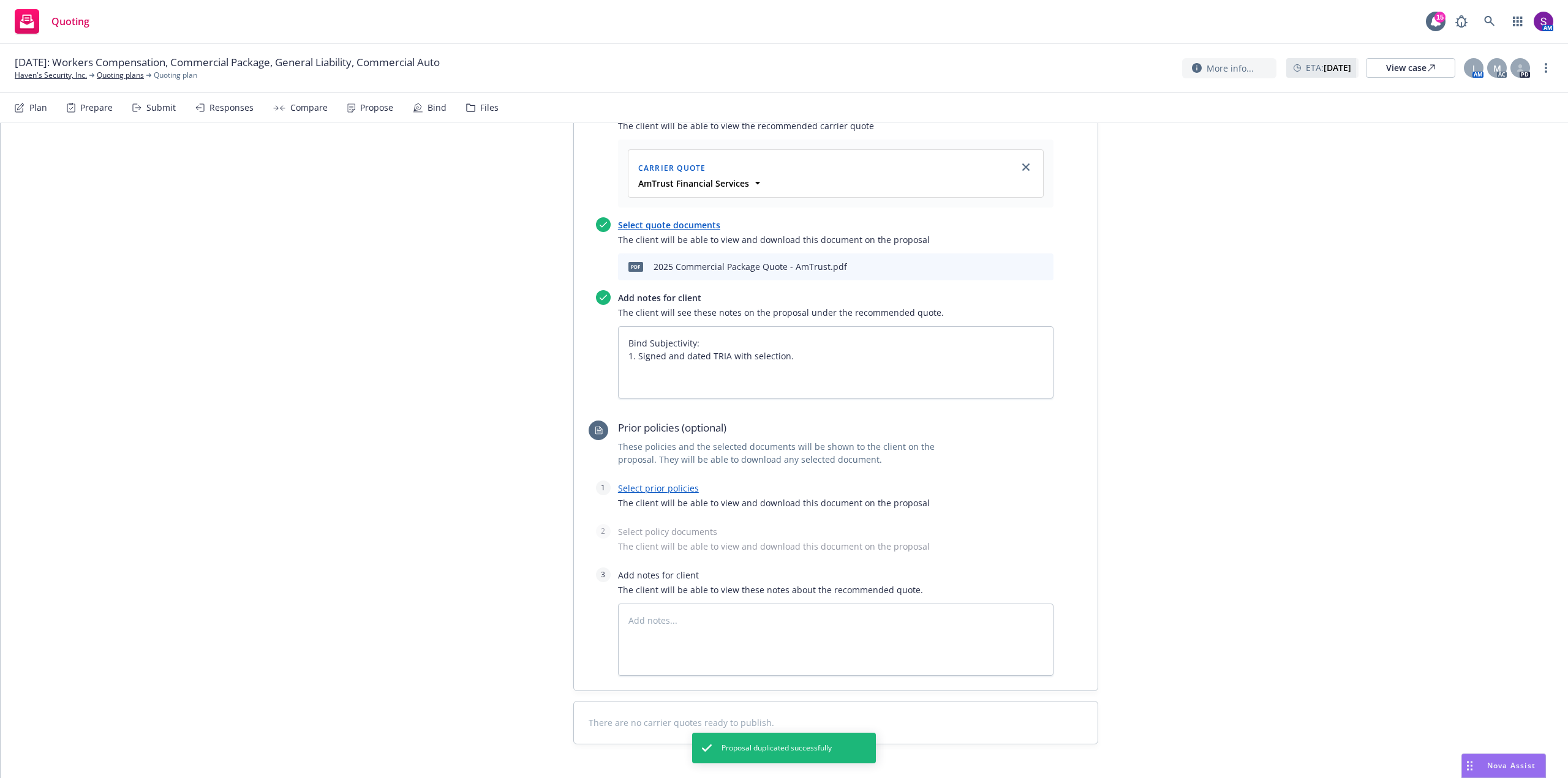
scroll to position [579, 0]
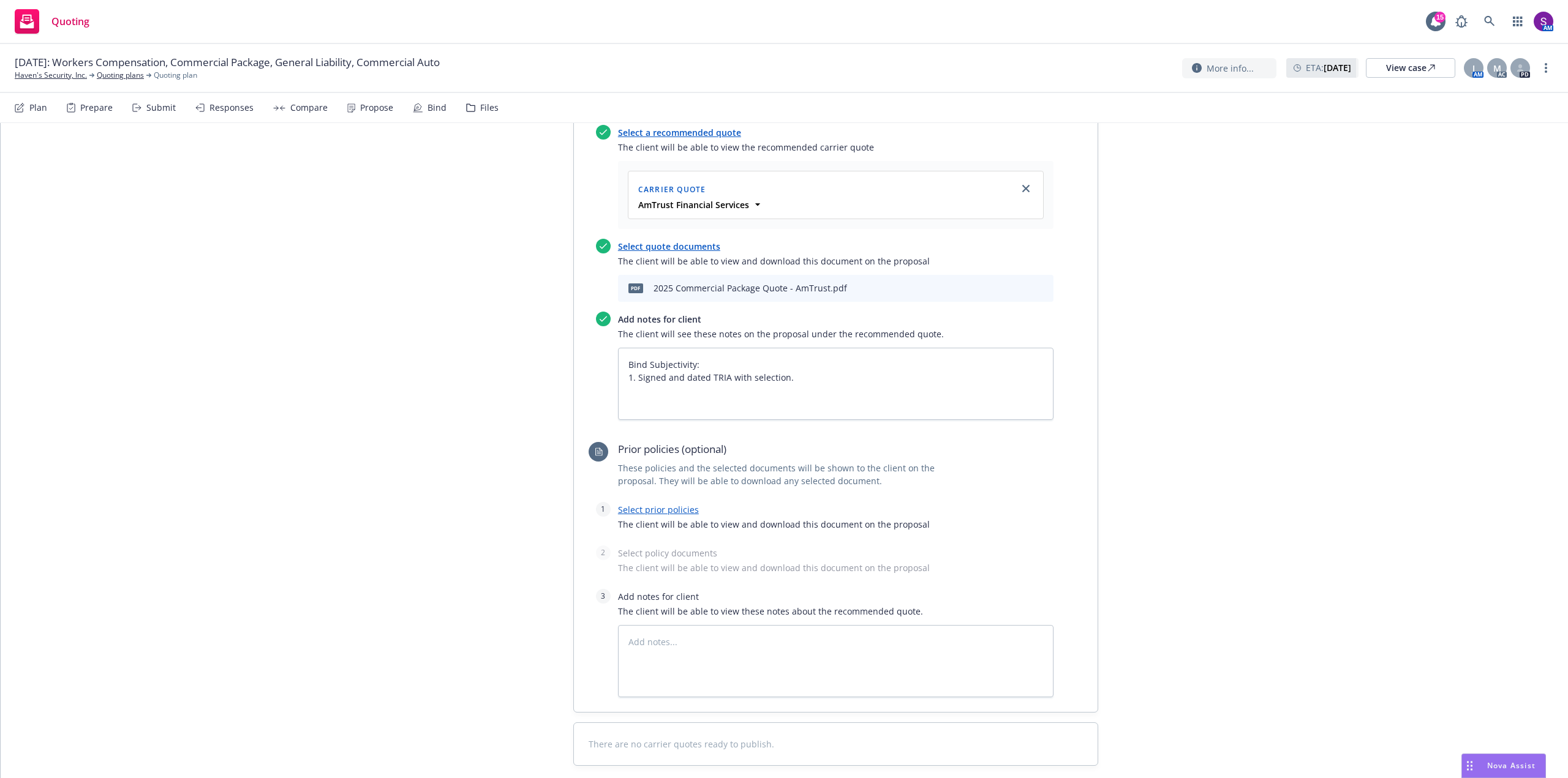
type textarea "x"
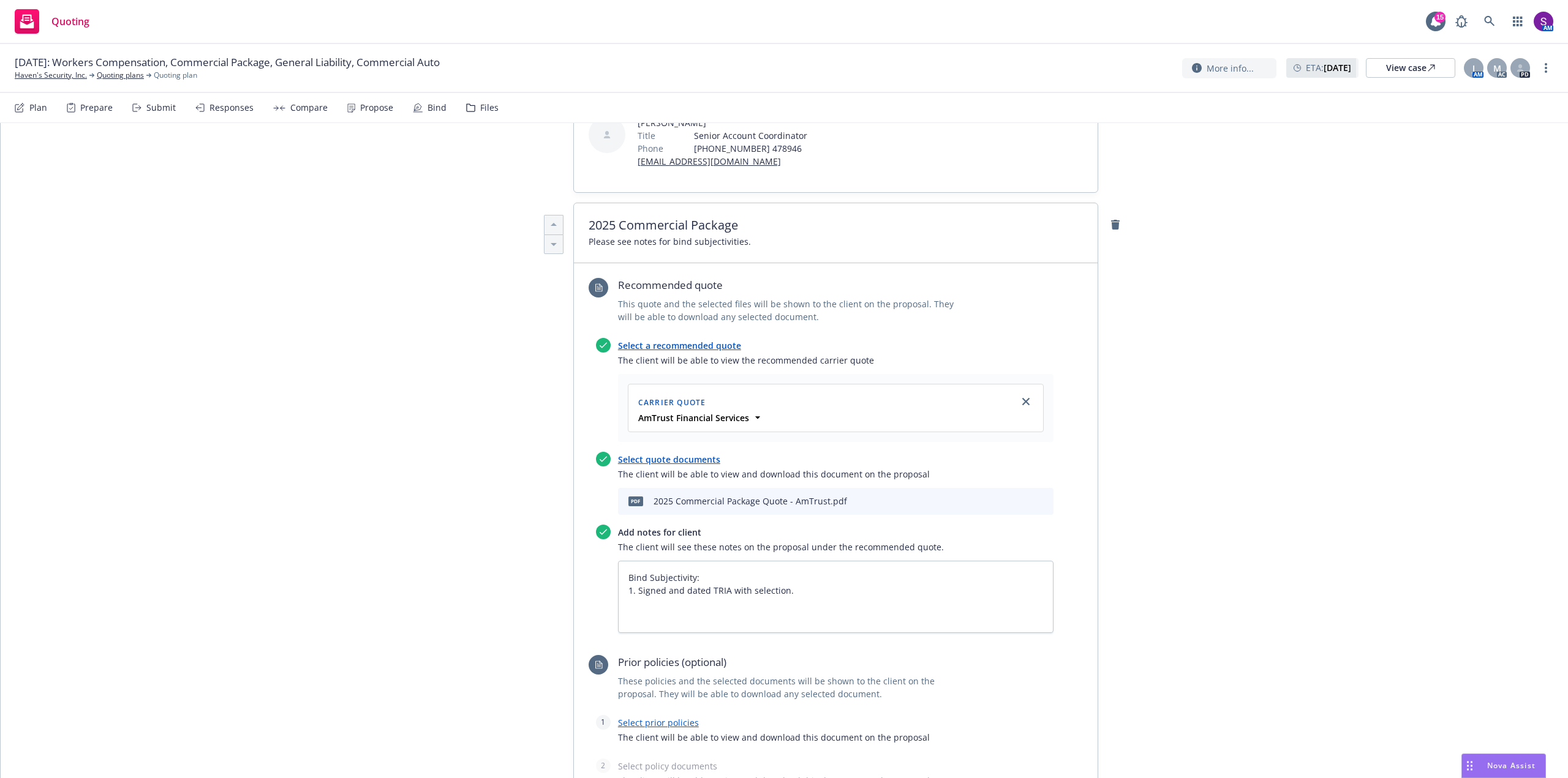
scroll to position [334, 0]
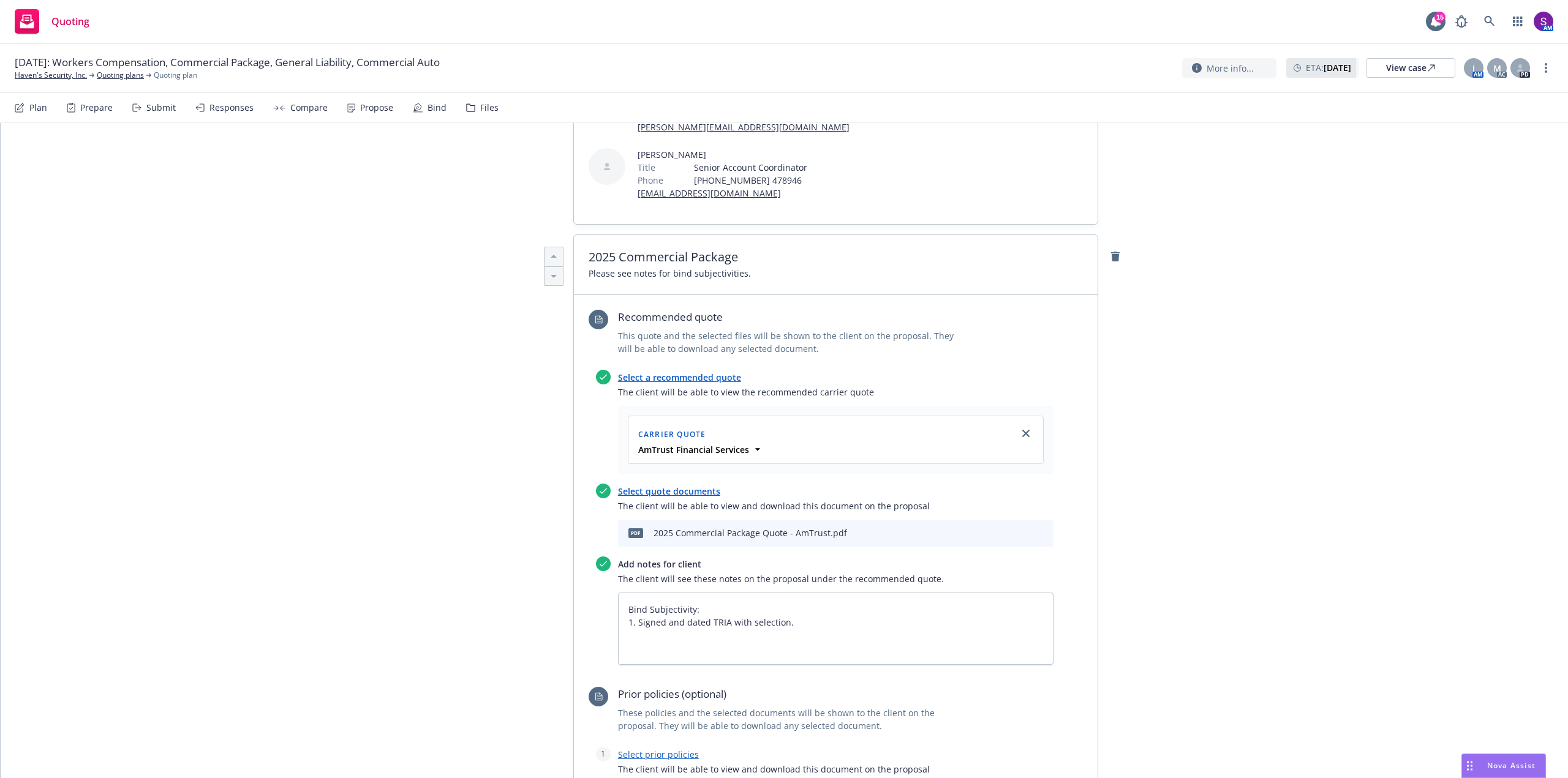
click at [300, 113] on div "Compare" at bounding box center [309, 108] width 38 height 10
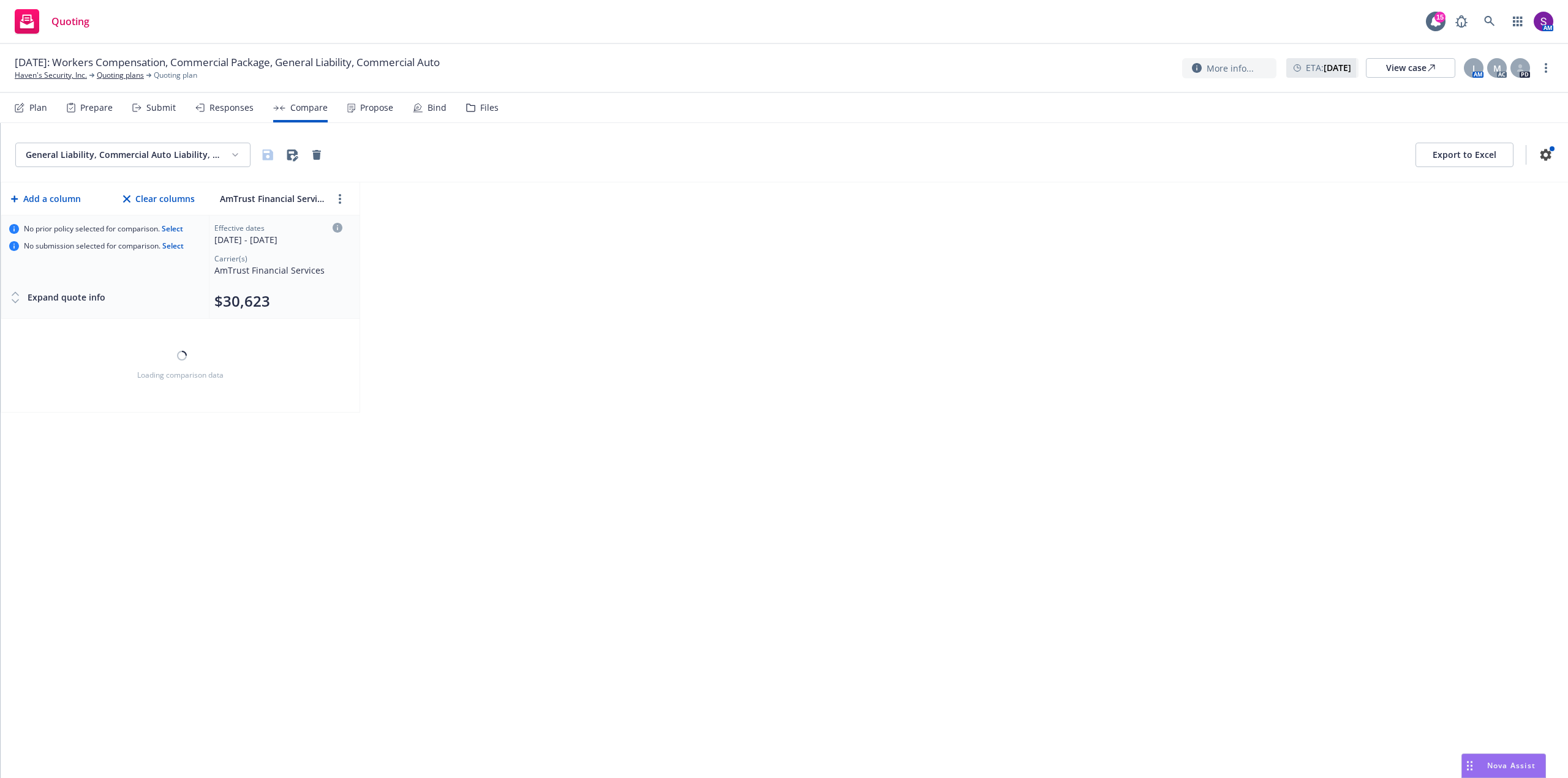
click at [229, 110] on div "Responses" at bounding box center [231, 108] width 44 height 10
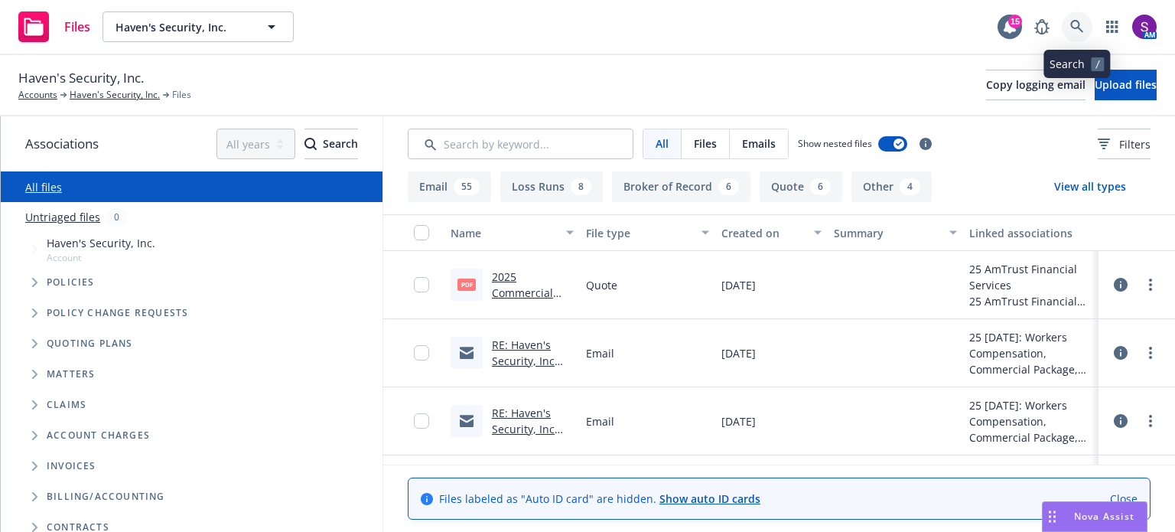
click at [1076, 24] on icon at bounding box center [1077, 27] width 14 height 14
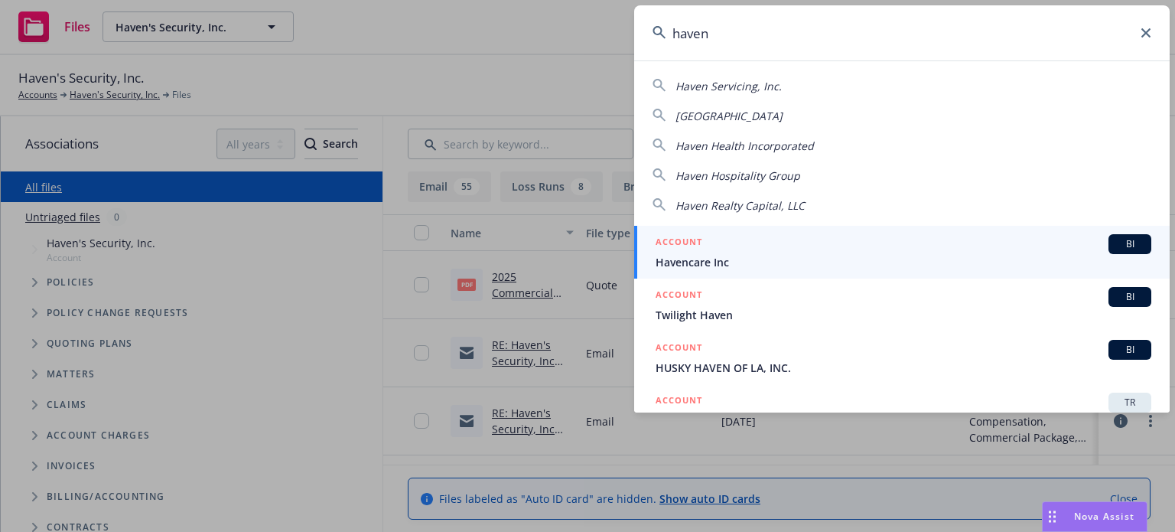
click at [755, 85] on span "Haven Servicing, Inc." at bounding box center [728, 86] width 106 height 15
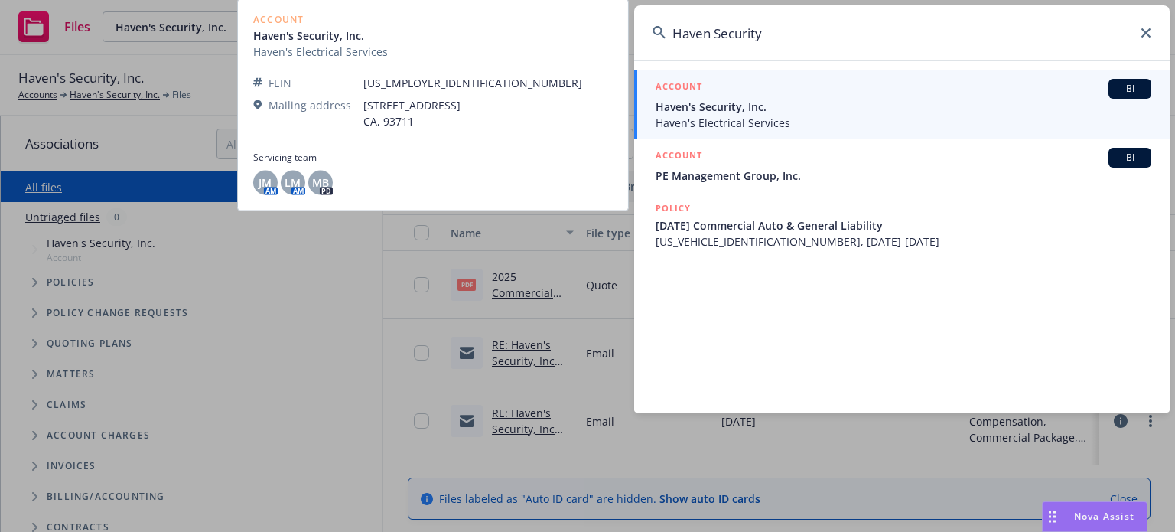
type input "Haven Security"
click at [744, 116] on span "Haven's Electrical Services" at bounding box center [904, 123] width 496 height 16
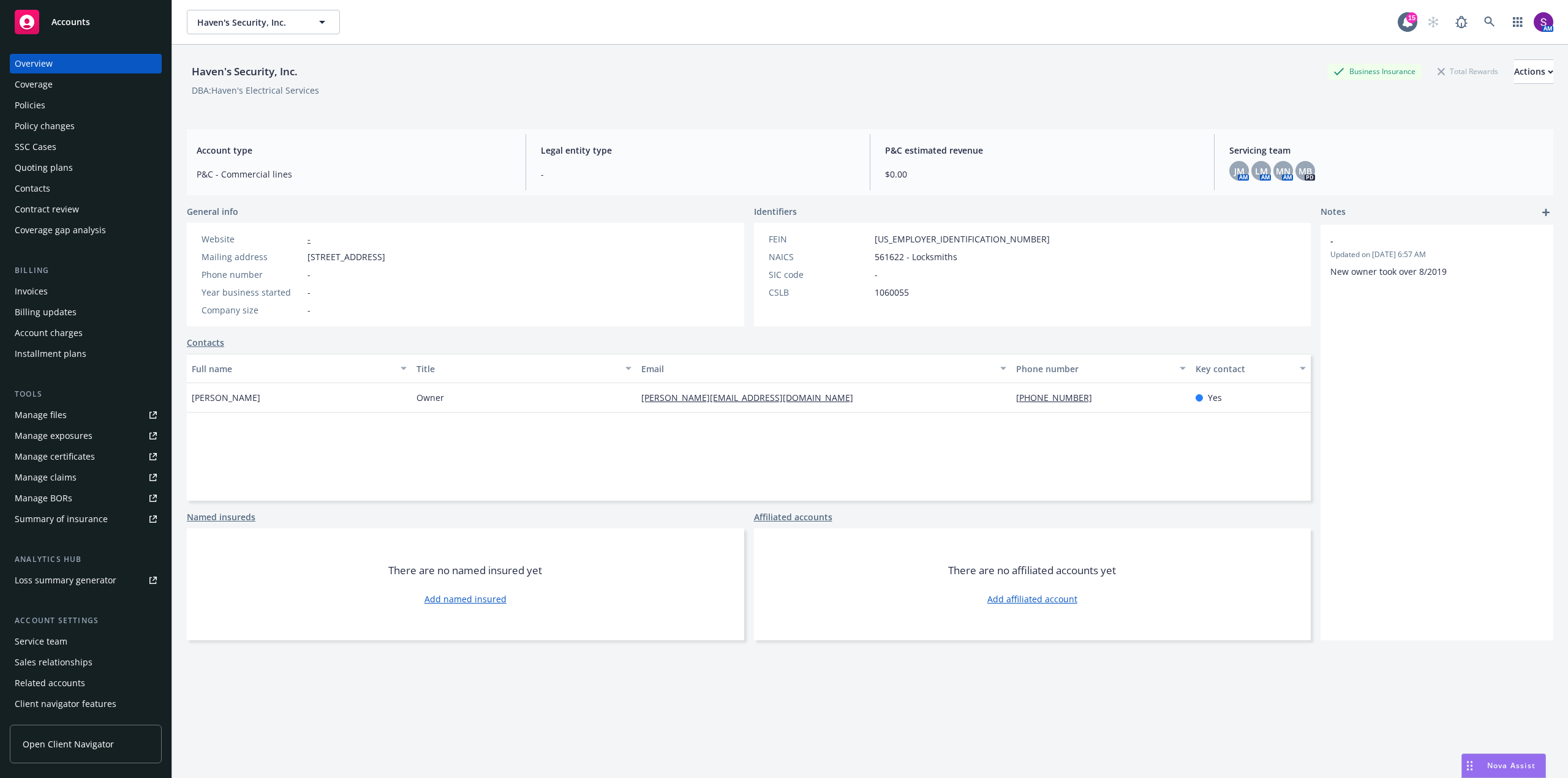
click at [75, 124] on div "Policy changes" at bounding box center [85, 126] width 142 height 19
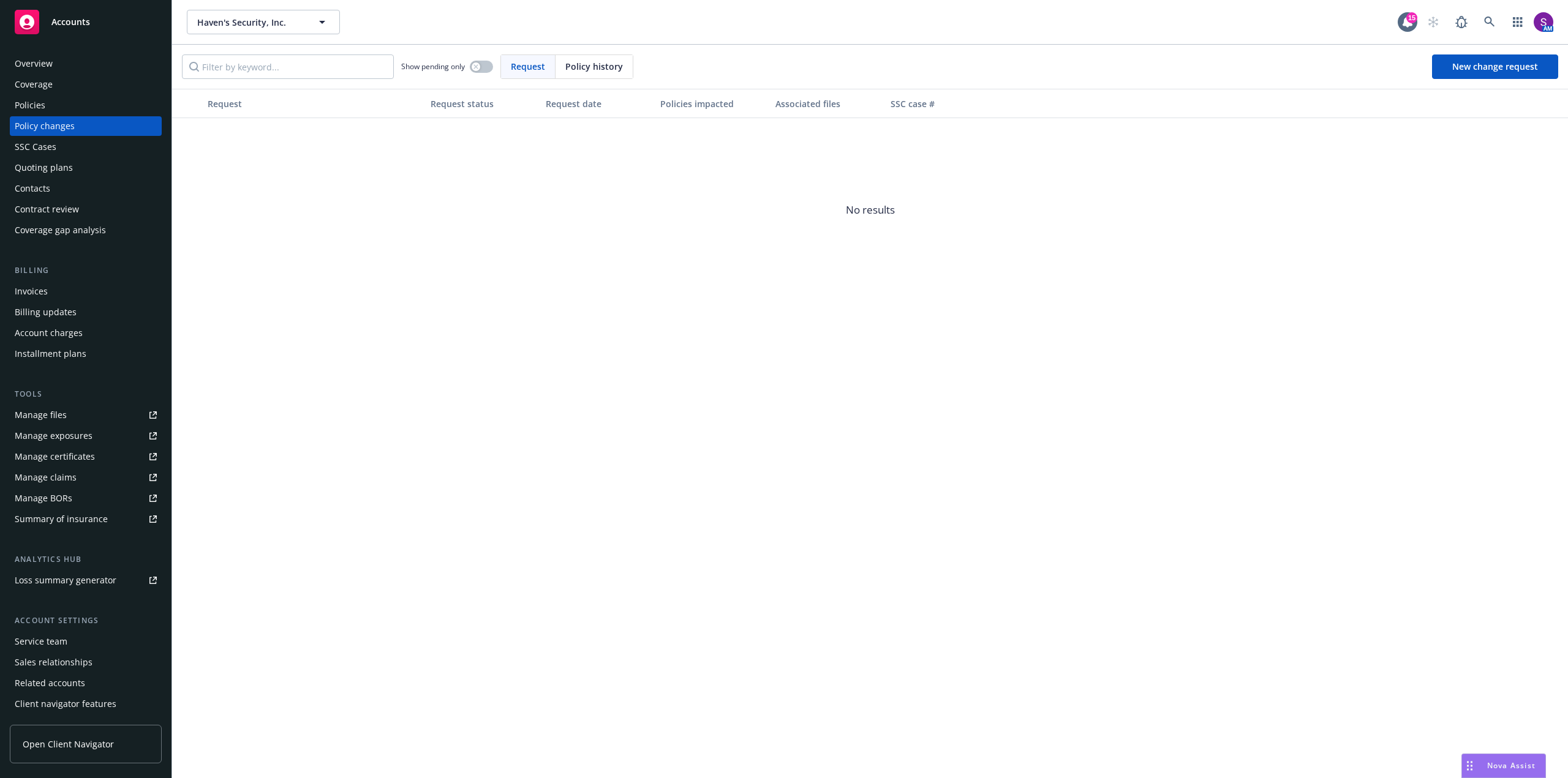
click at [56, 168] on div "Quoting plans" at bounding box center [43, 167] width 58 height 19
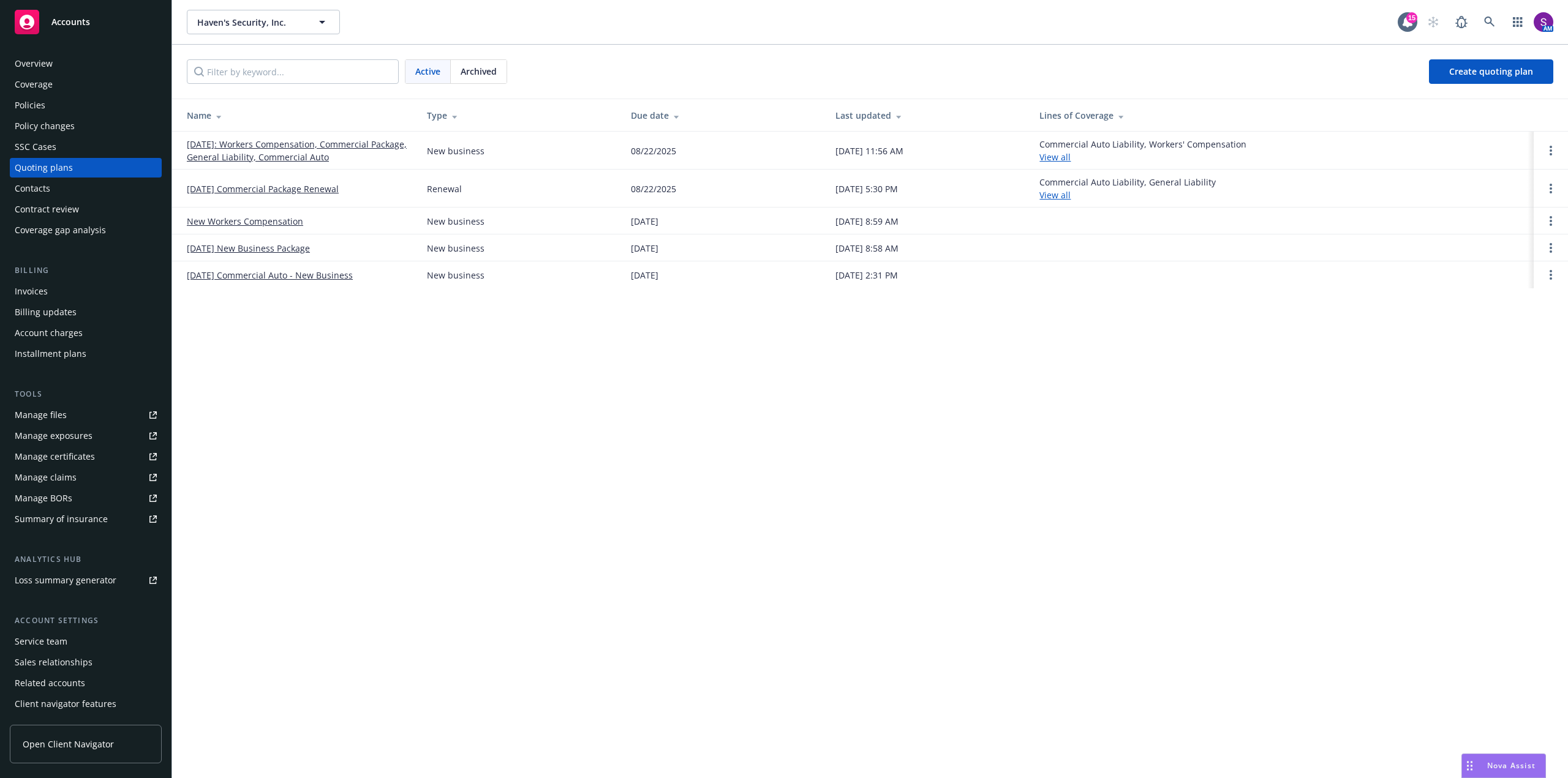
click at [249, 152] on link "[DATE]: Workers Compensation, Commercial Package, General Liability, Commercial…" at bounding box center [296, 150] width 220 height 26
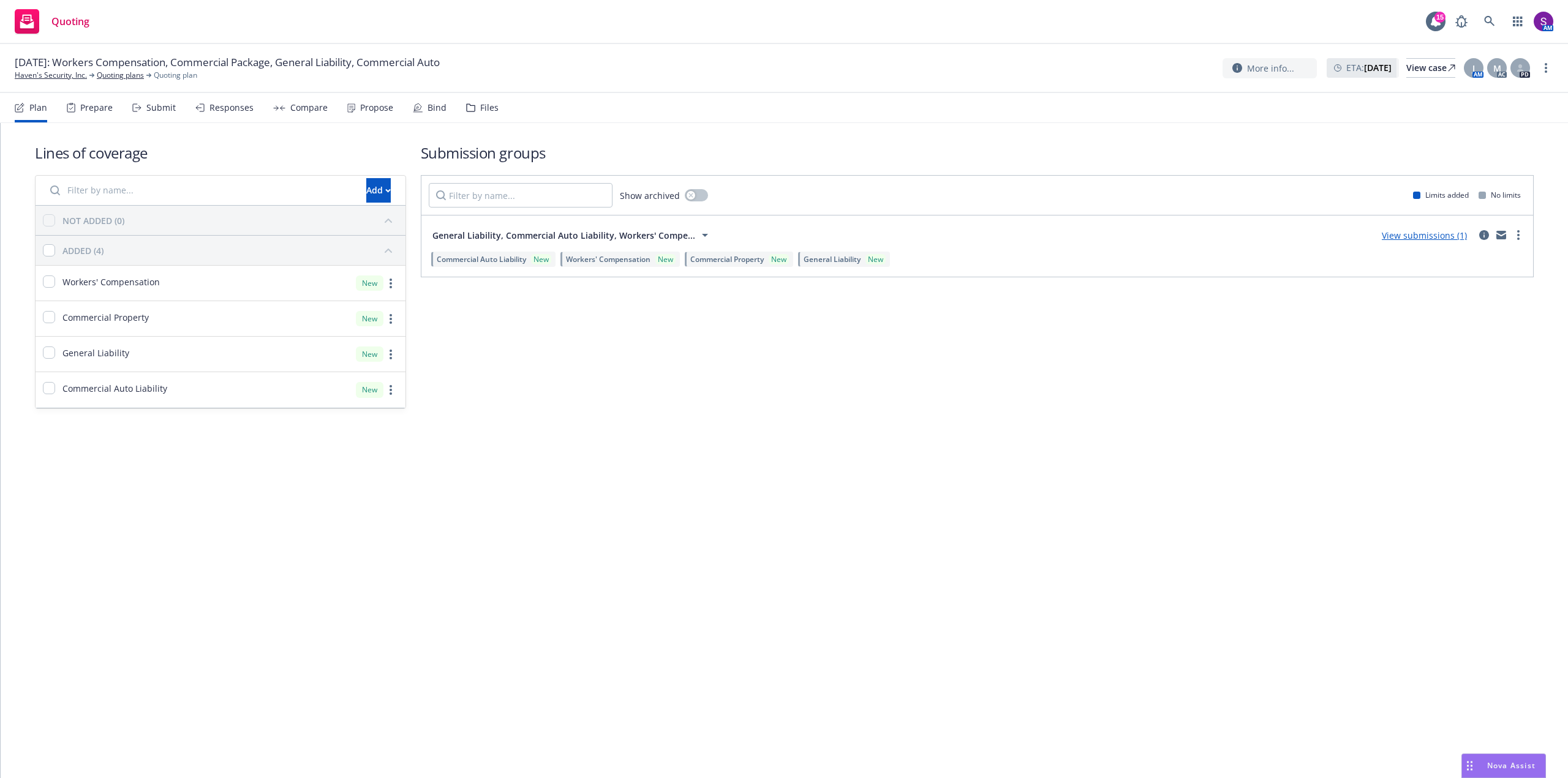
click at [94, 112] on div "Prepare" at bounding box center [96, 108] width 33 height 10
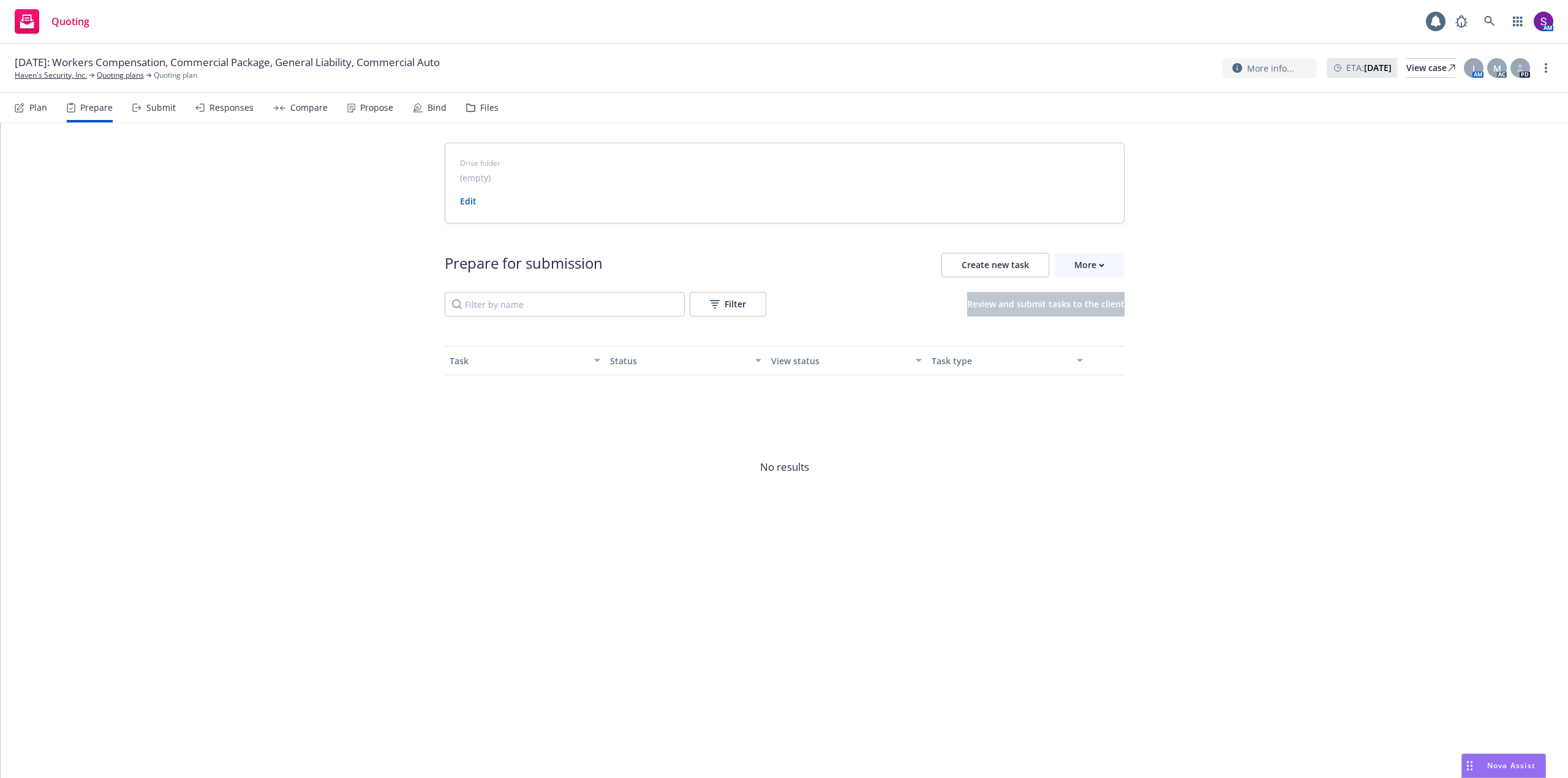
click at [163, 113] on div "Submit" at bounding box center [161, 108] width 30 height 10
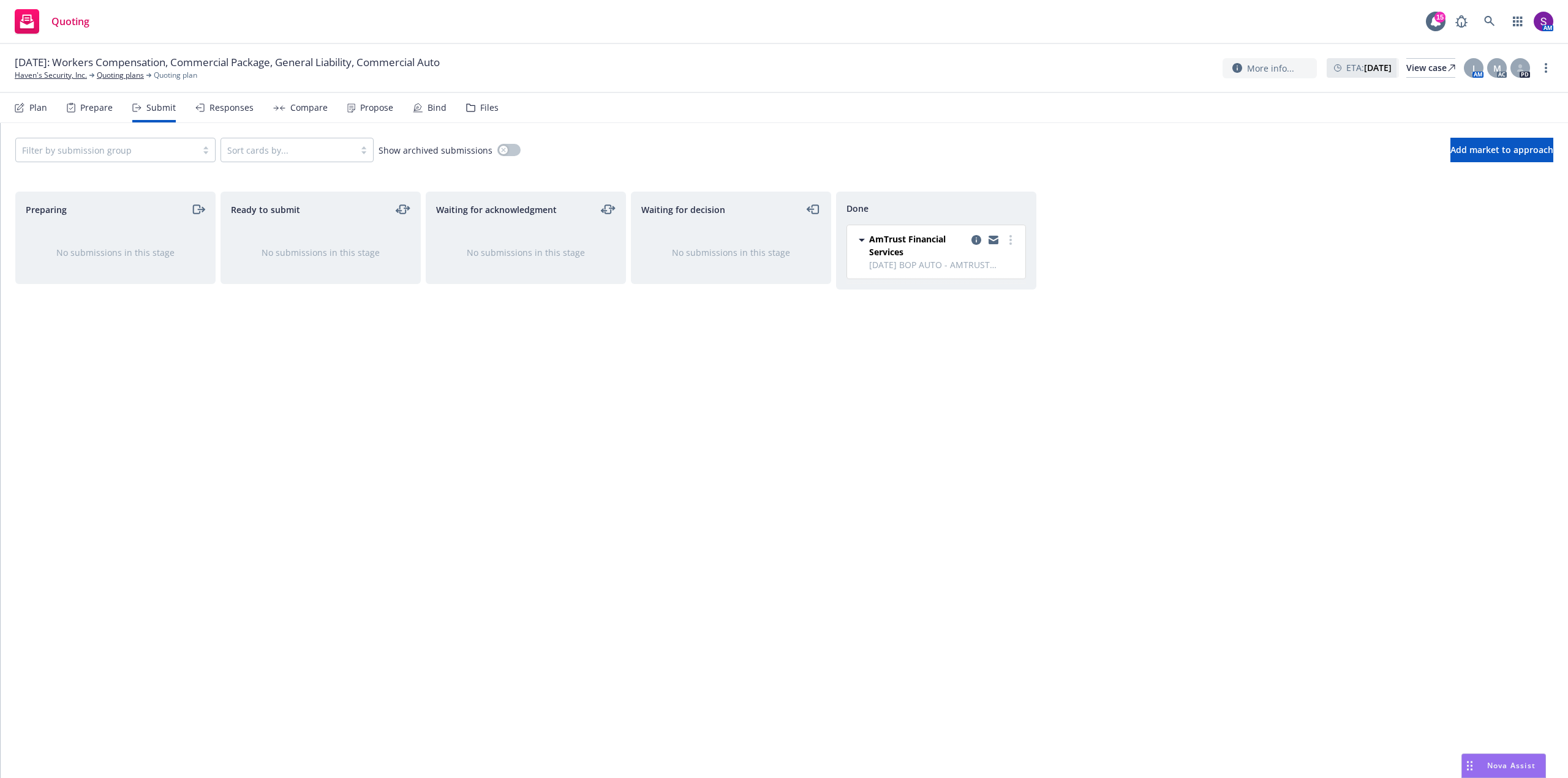
click at [222, 110] on div "Responses" at bounding box center [231, 108] width 44 height 10
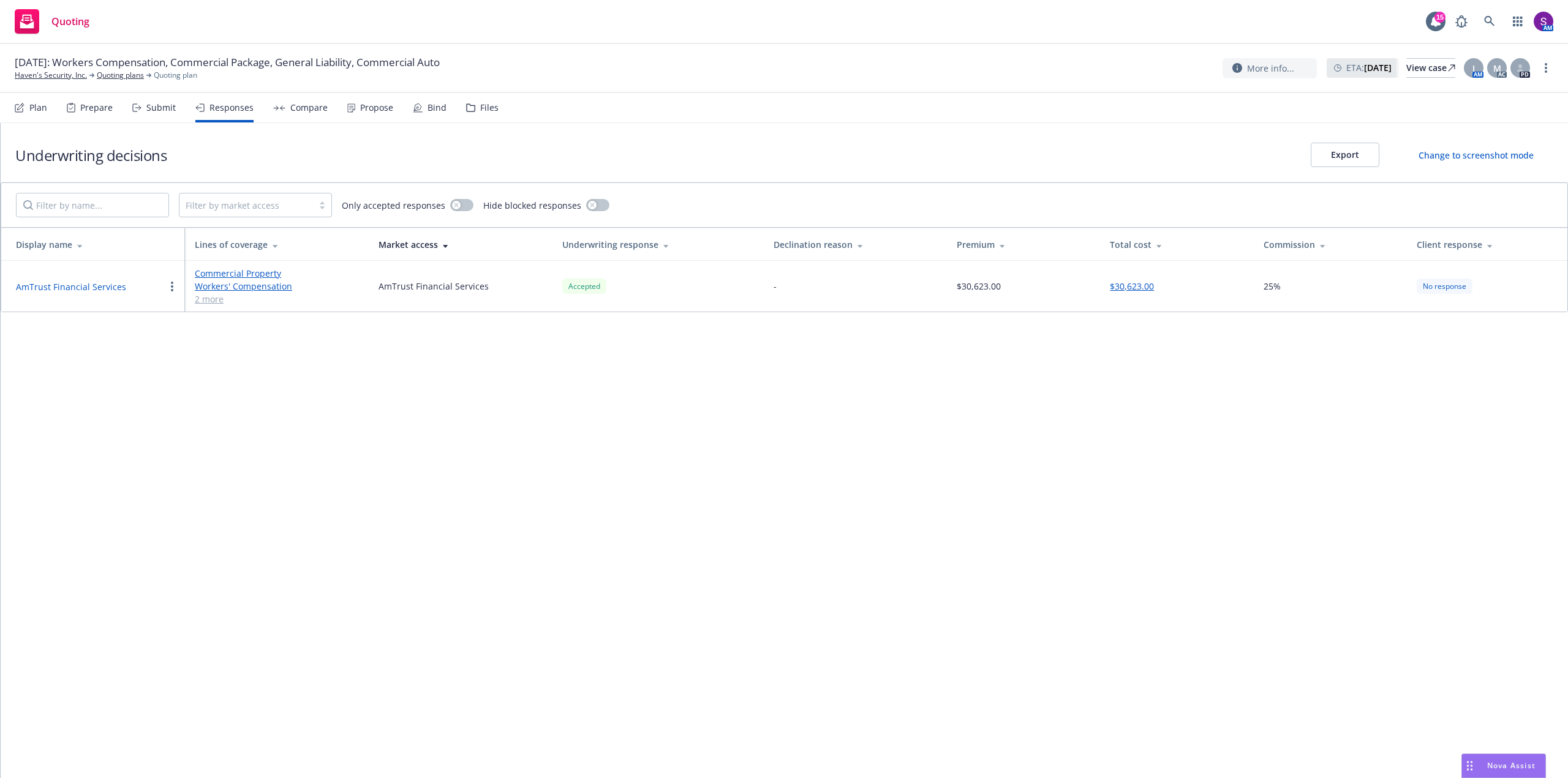
click at [374, 110] on div "Propose" at bounding box center [376, 108] width 33 height 10
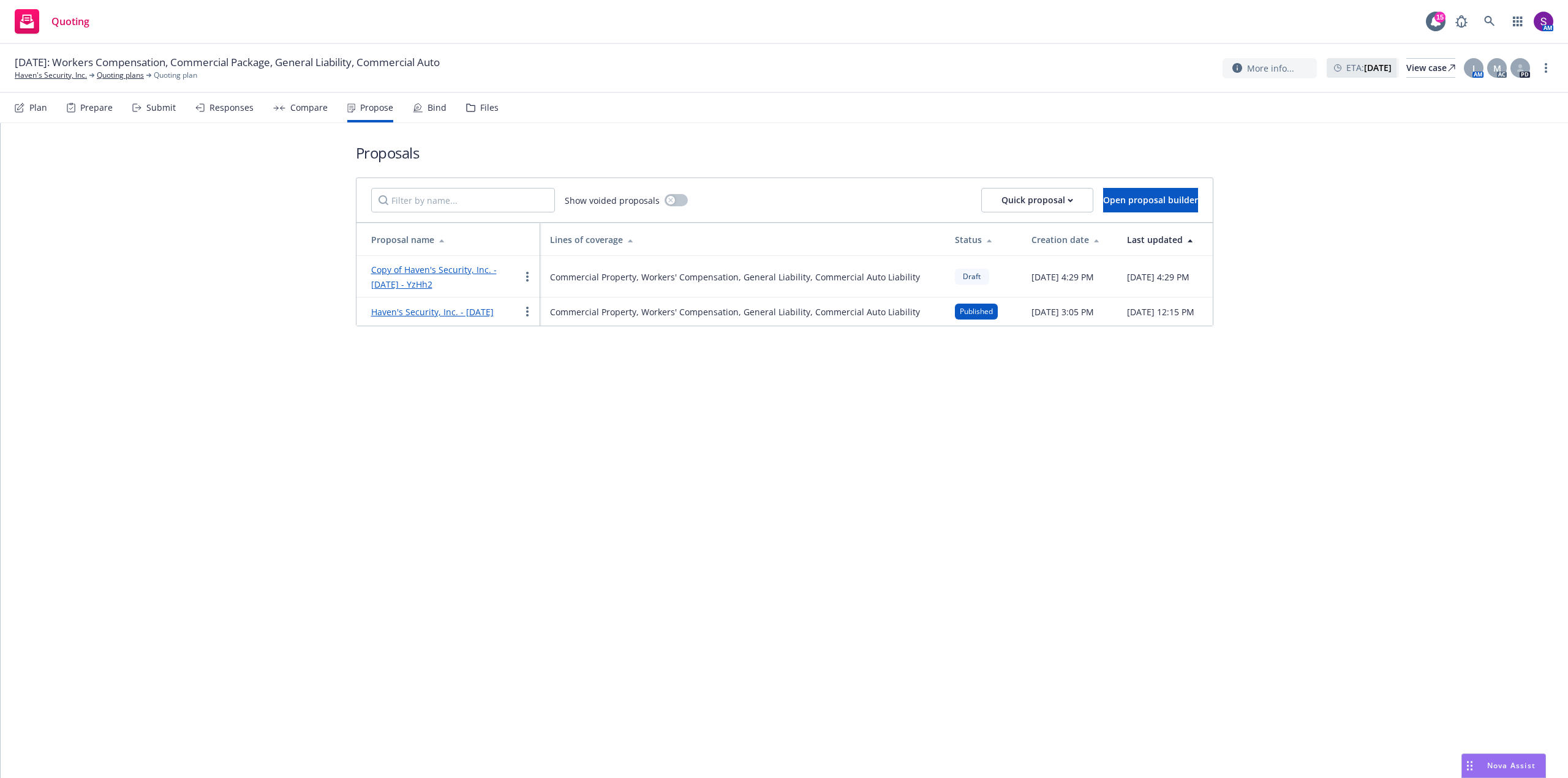
click at [1513, 766] on span "Nova Assist" at bounding box center [1511, 765] width 48 height 10
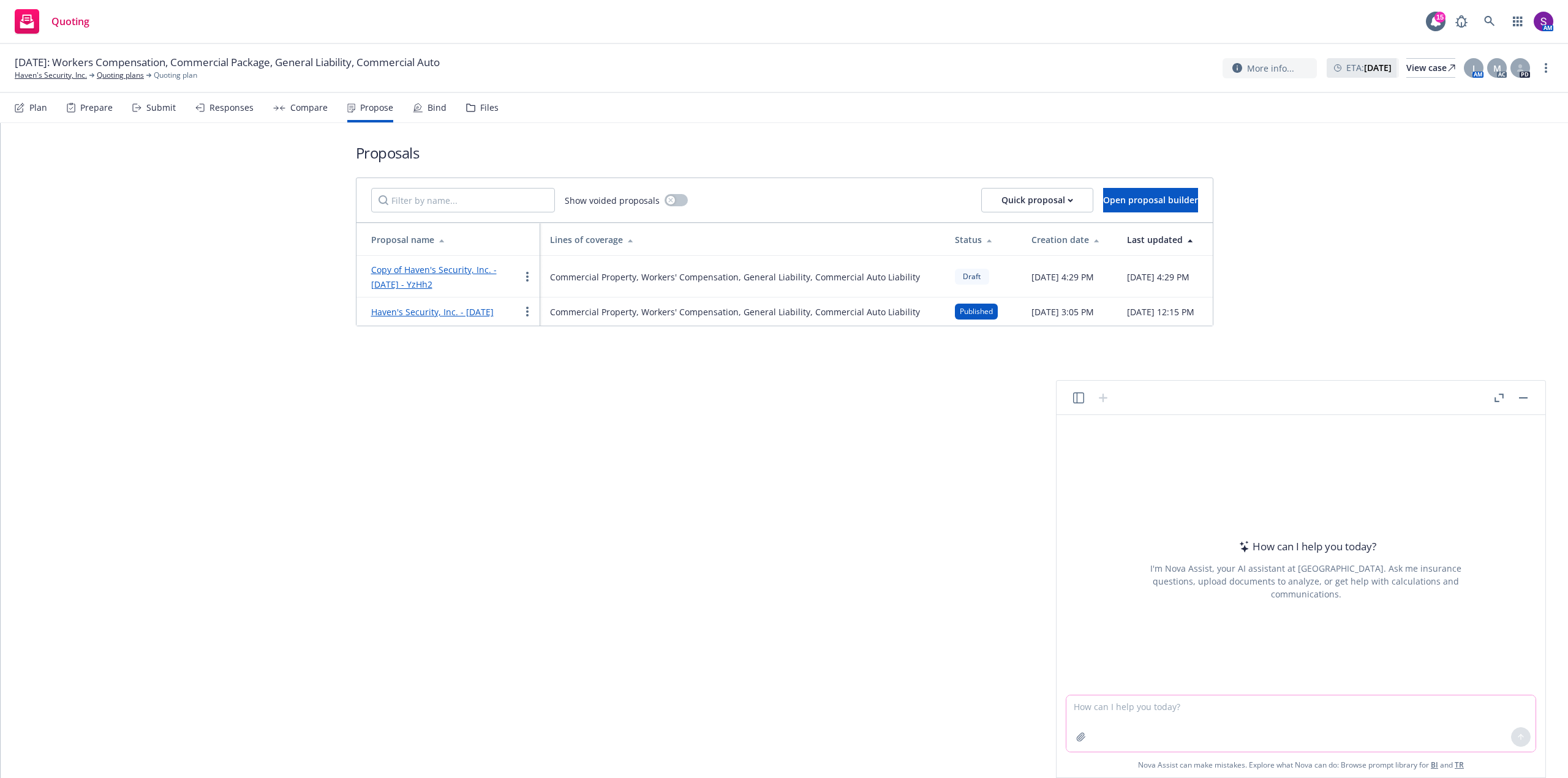
click at [1145, 715] on textarea at bounding box center [1301, 724] width 469 height 56
click at [1394, 710] on textarea "help me write an email to a client a proposal of coverage from amtrust" at bounding box center [1301, 724] width 469 height 56
click at [527, 313] on circle "more" at bounding box center [527, 311] width 2 height 2
click at [570, 444] on span "See client view" at bounding box center [565, 444] width 90 height 12
click at [1381, 707] on textarea "help me write an email to a client a proposal of coverage from amtrust" at bounding box center [1301, 724] width 469 height 56
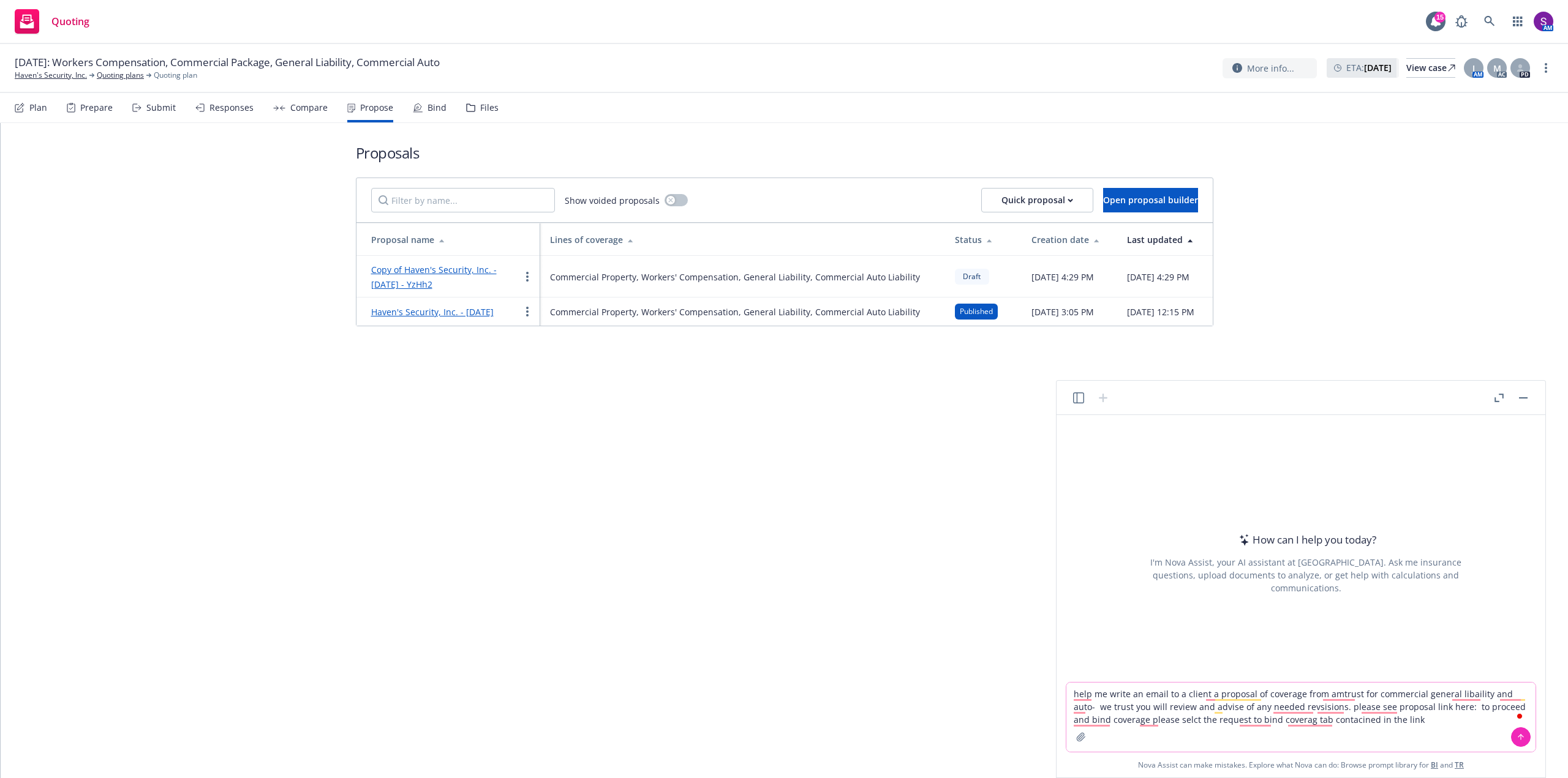
click at [1321, 692] on textarea "help me write an email to a client a proposal of coverage from amtrust for comm…" at bounding box center [1301, 717] width 469 height 69
click at [1427, 717] on textarea "help me write an email to a client a proposal of coverage we are honored to ser…" at bounding box center [1301, 711] width 469 height 82
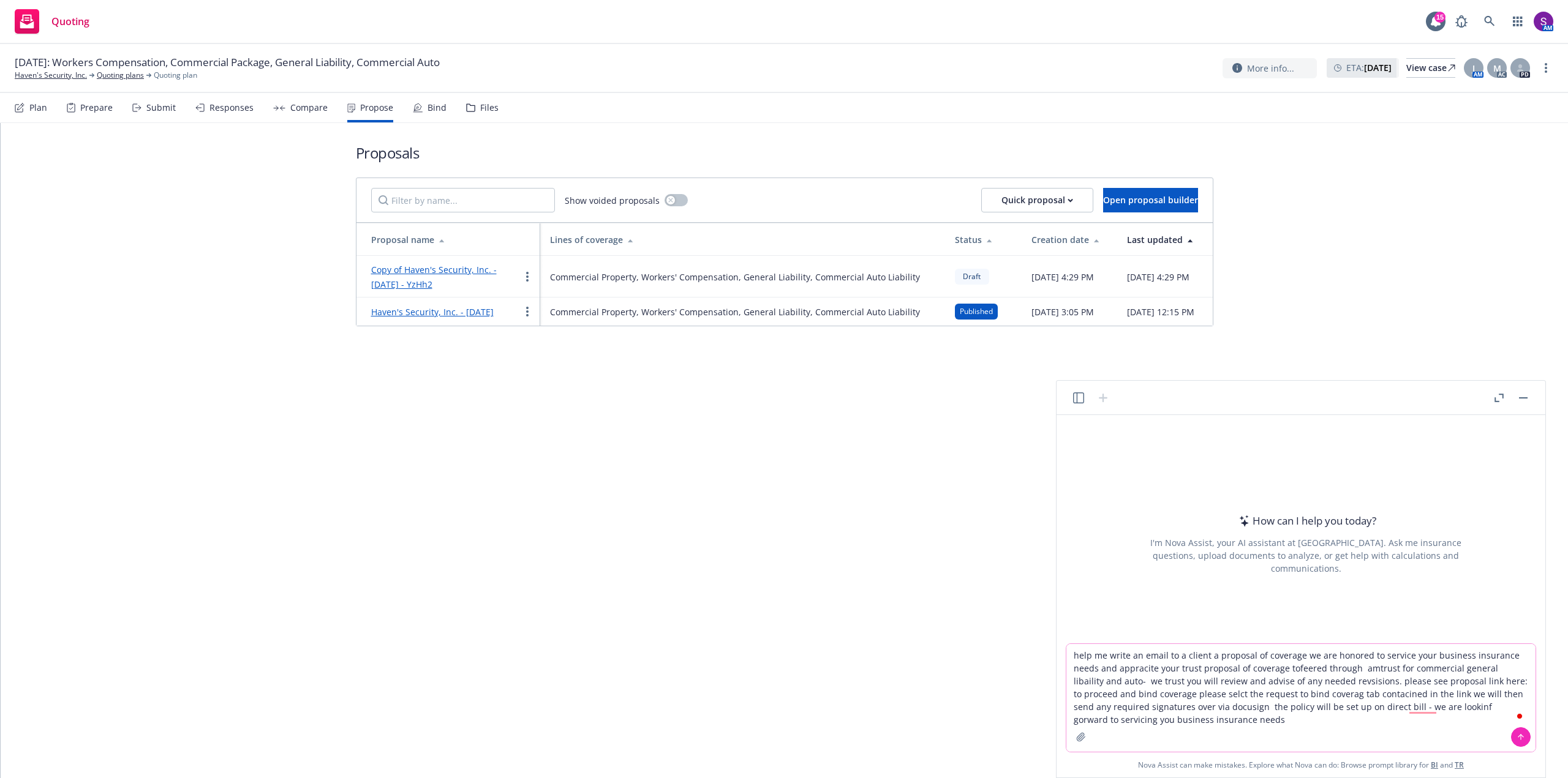
type textarea "help me write an email to a client a proposal of coverage we are honored to ser…"
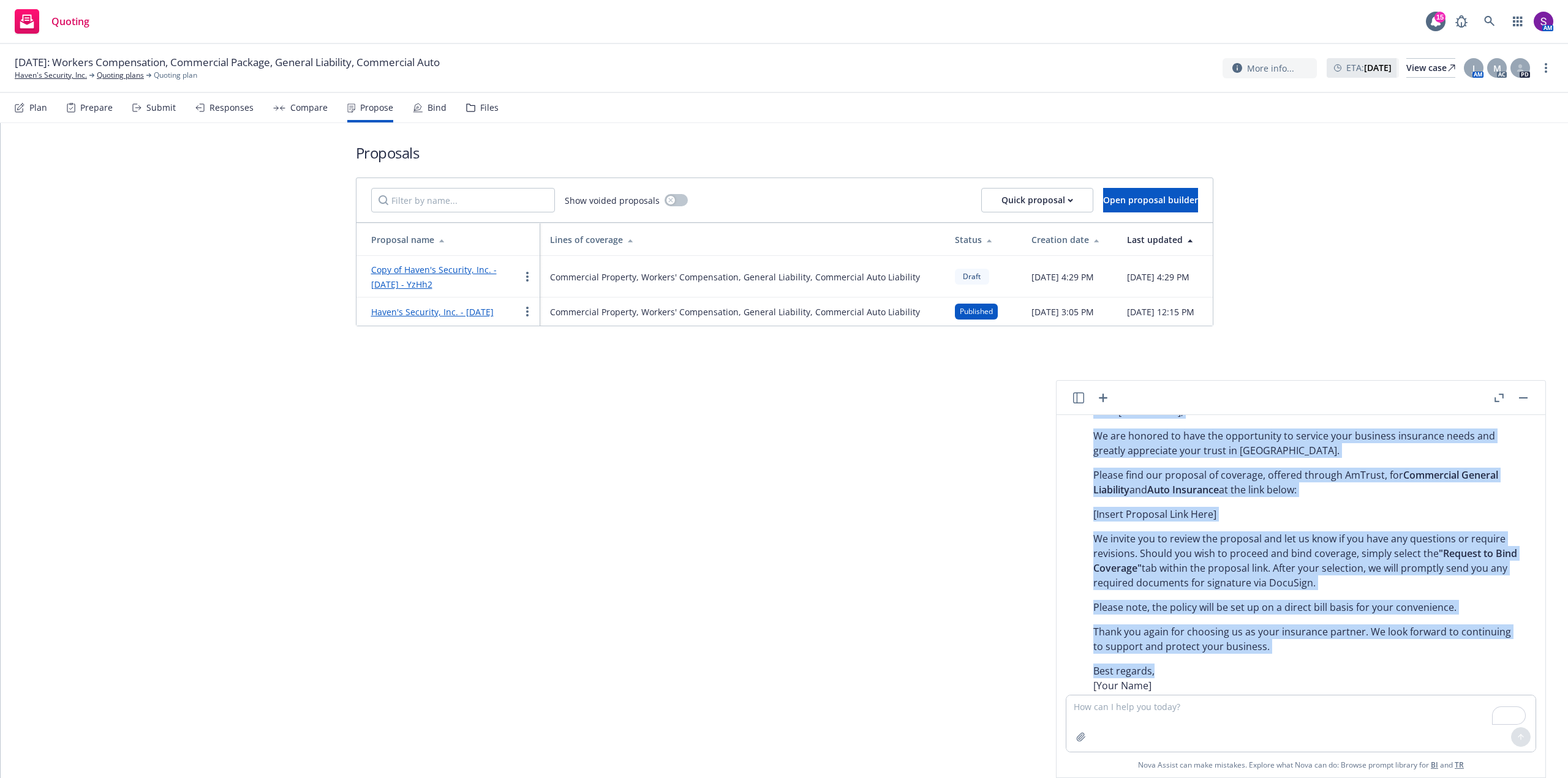
scroll to position [245, 0]
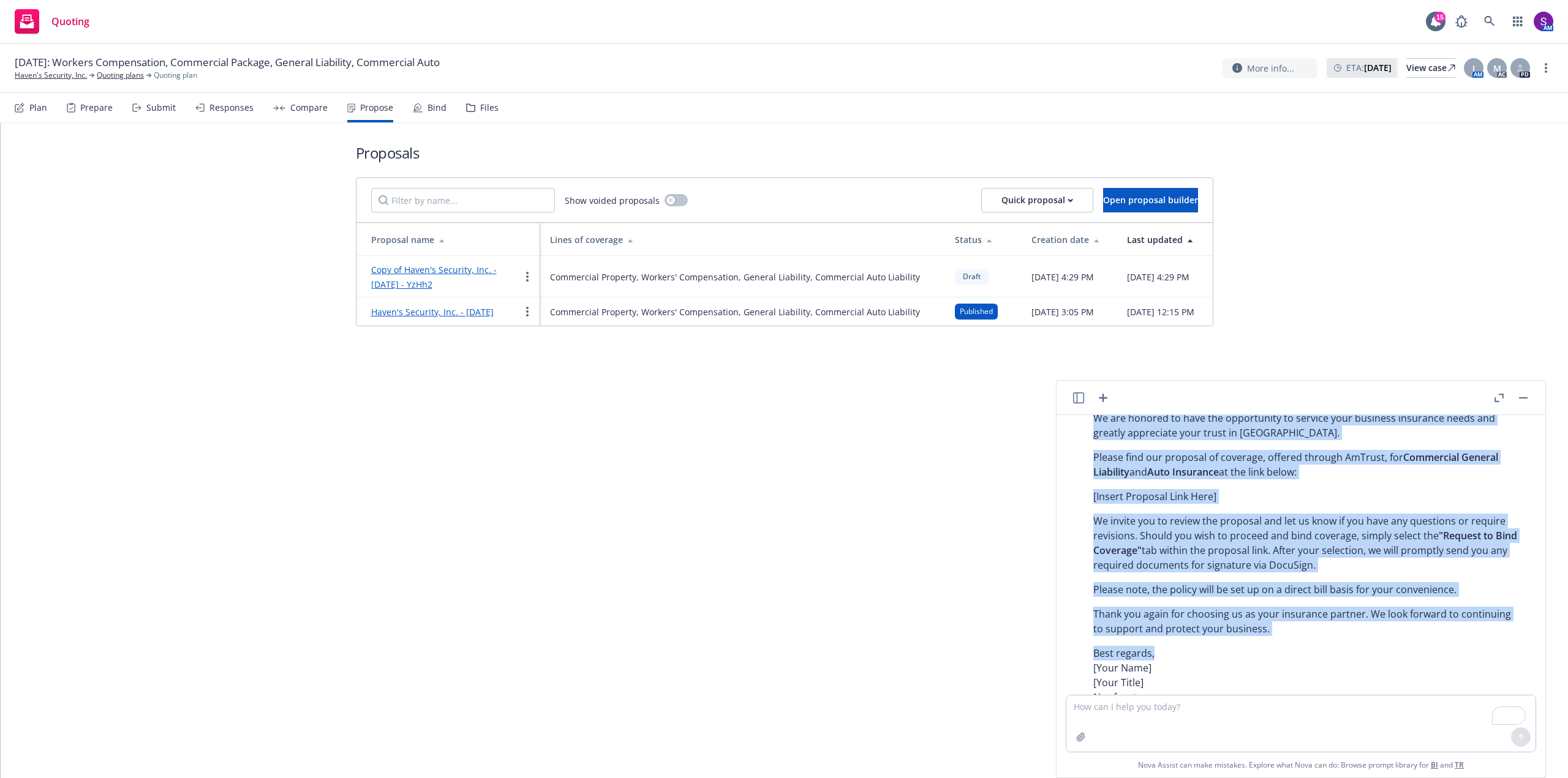
drag, startPoint x: 1095, startPoint y: 515, endPoint x: 1173, endPoint y: 650, distance: 155.9
click at [1173, 650] on div "Certainly! Here’s a polished and professional draft for your client email: Subj…" at bounding box center [1305, 540] width 449 height 437
copy div "Dear [Client Name], We are honored to have the opportunity to service your busi…"
click at [61, 78] on link "Haven's Security, Inc." at bounding box center [50, 75] width 72 height 11
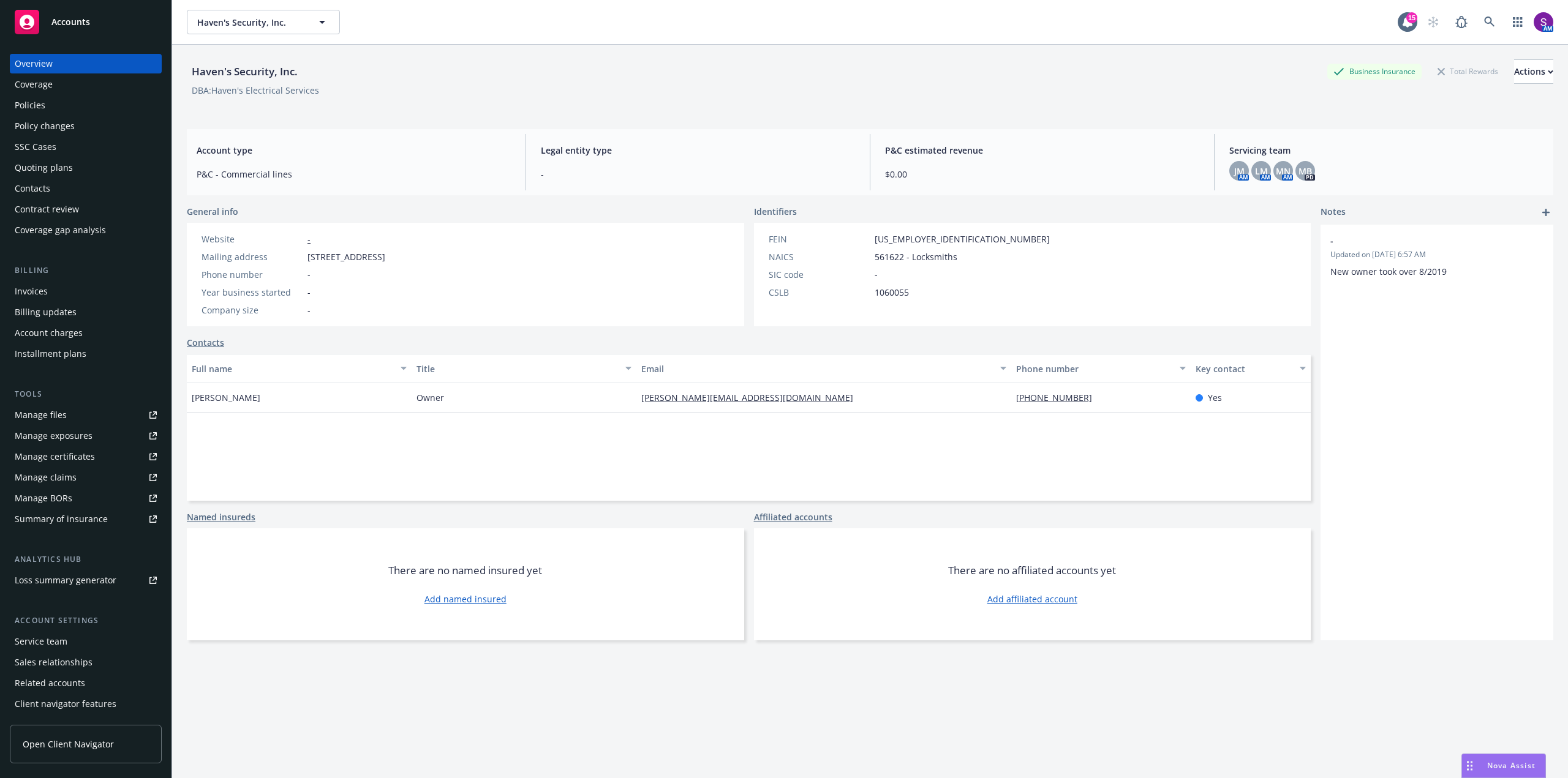
click at [58, 118] on div "Policy changes" at bounding box center [44, 126] width 60 height 19
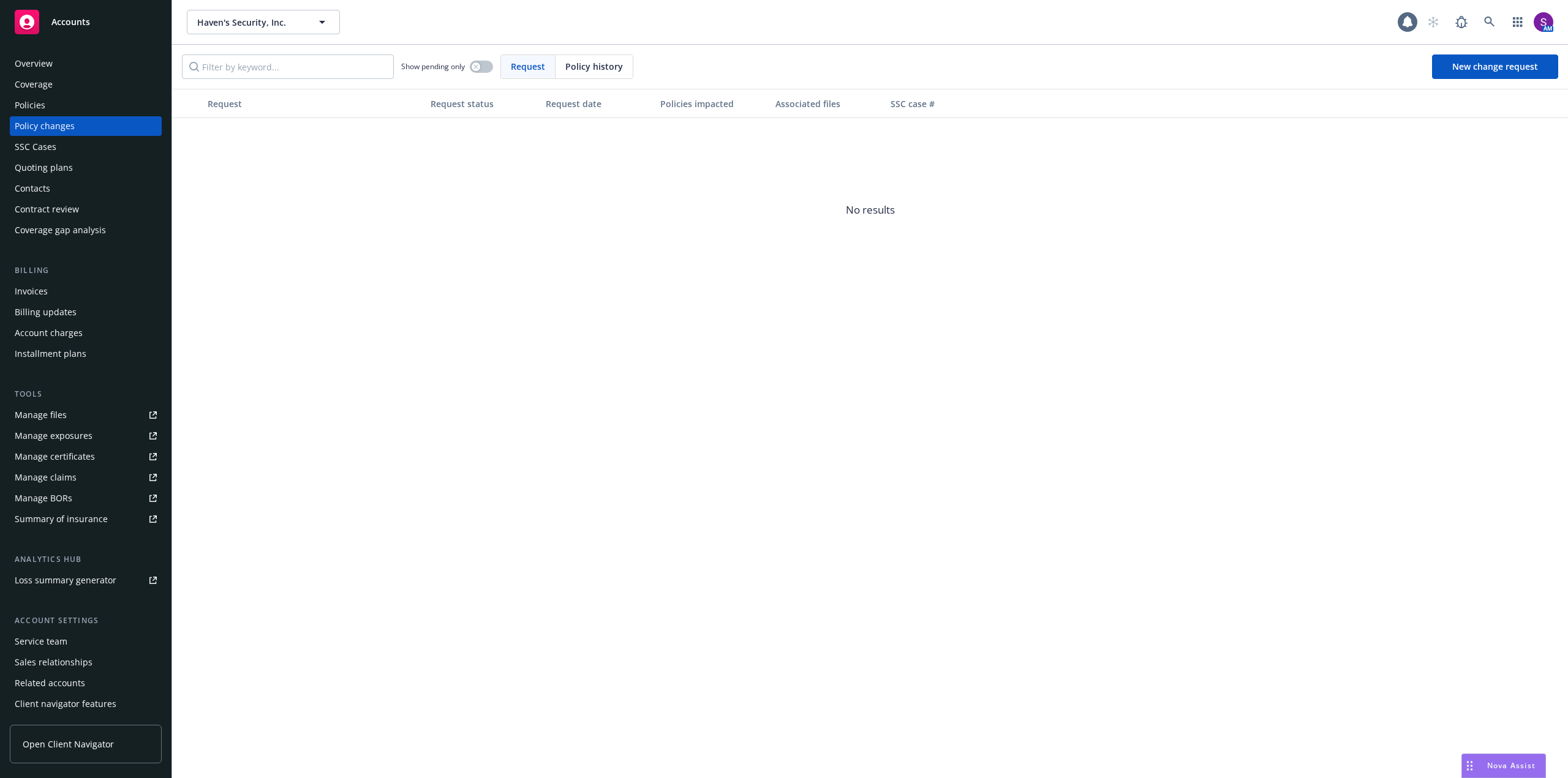
click at [56, 164] on div "Quoting plans" at bounding box center [43, 167] width 58 height 19
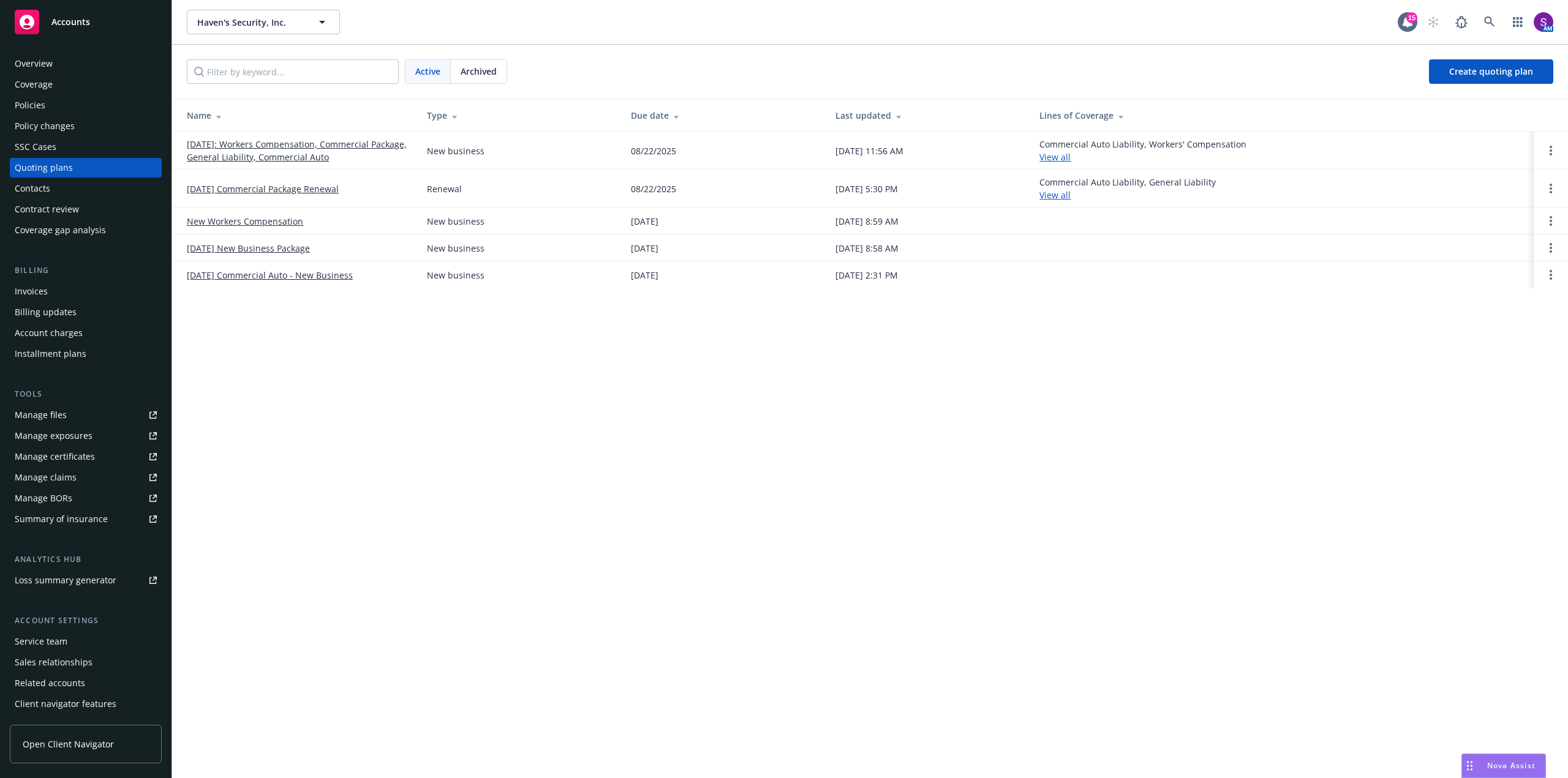
click at [303, 145] on link "[DATE]: Workers Compensation, Commercial Package, General Liability, Commercial…" at bounding box center [296, 150] width 220 height 26
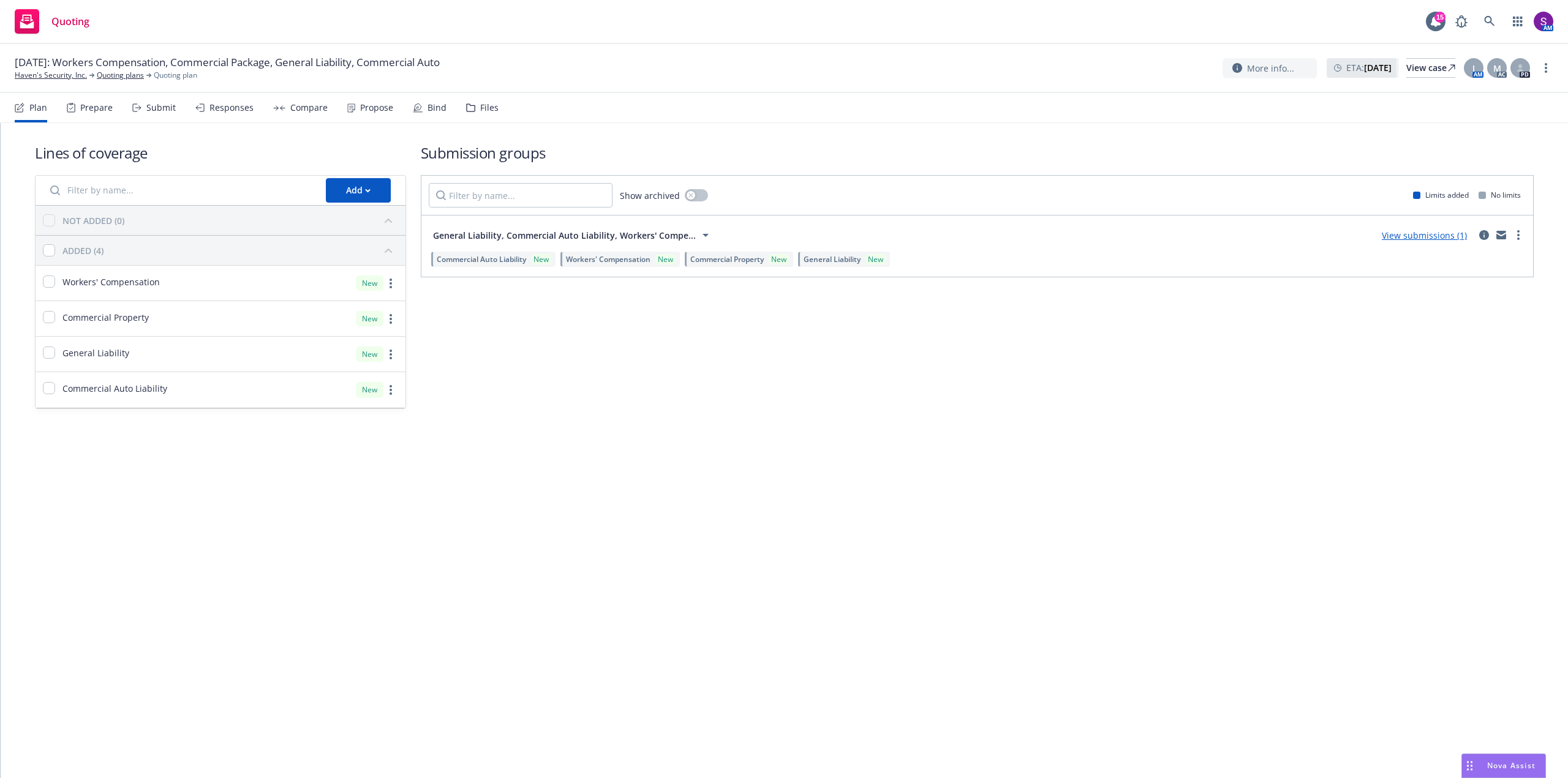
click at [380, 114] on div "Propose" at bounding box center [370, 107] width 46 height 30
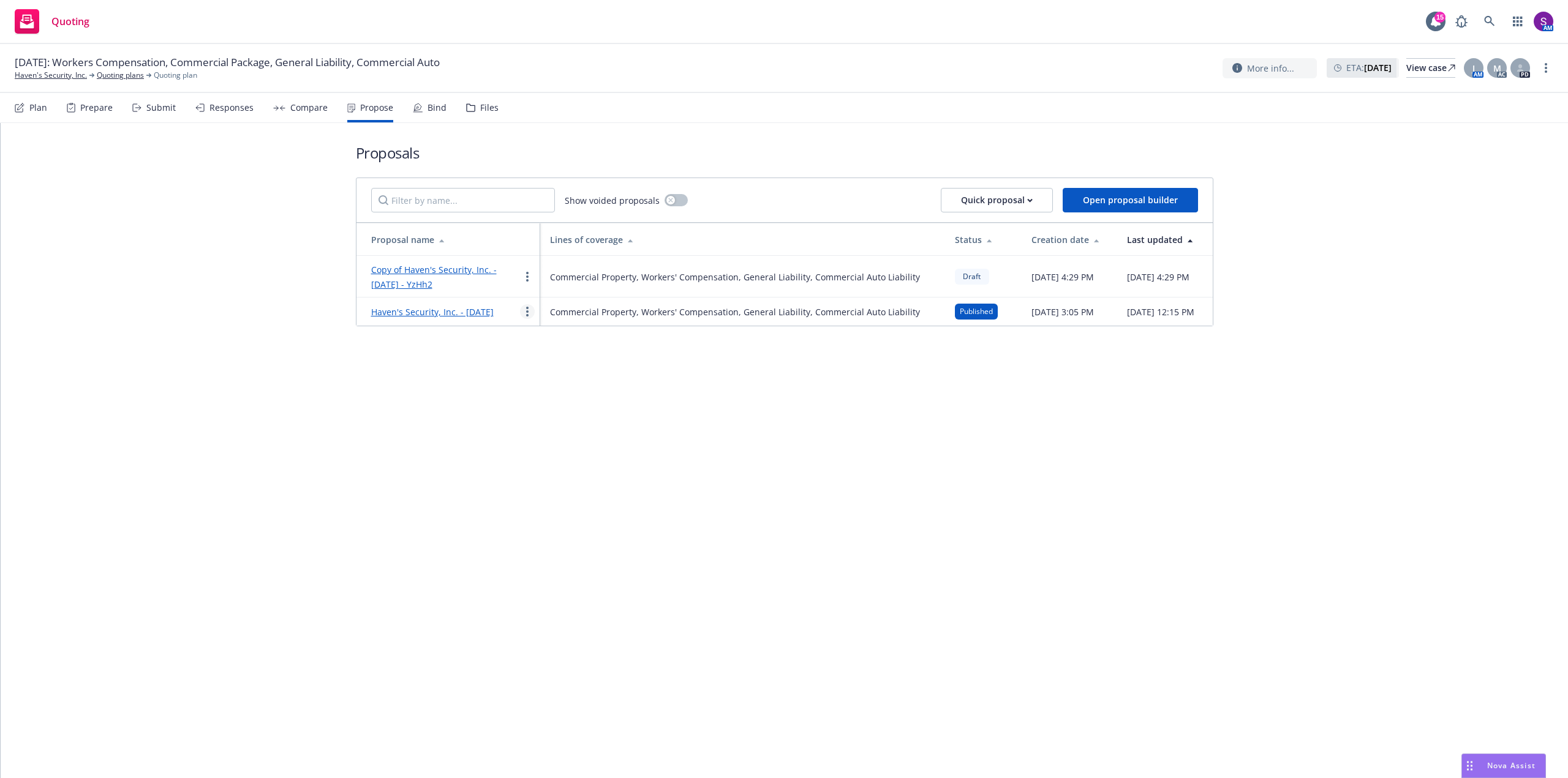
click at [526, 316] on circle "more" at bounding box center [527, 315] width 2 height 2
click at [465, 318] on link "Haven's Security, Inc. - August 2025" at bounding box center [432, 311] width 123 height 12
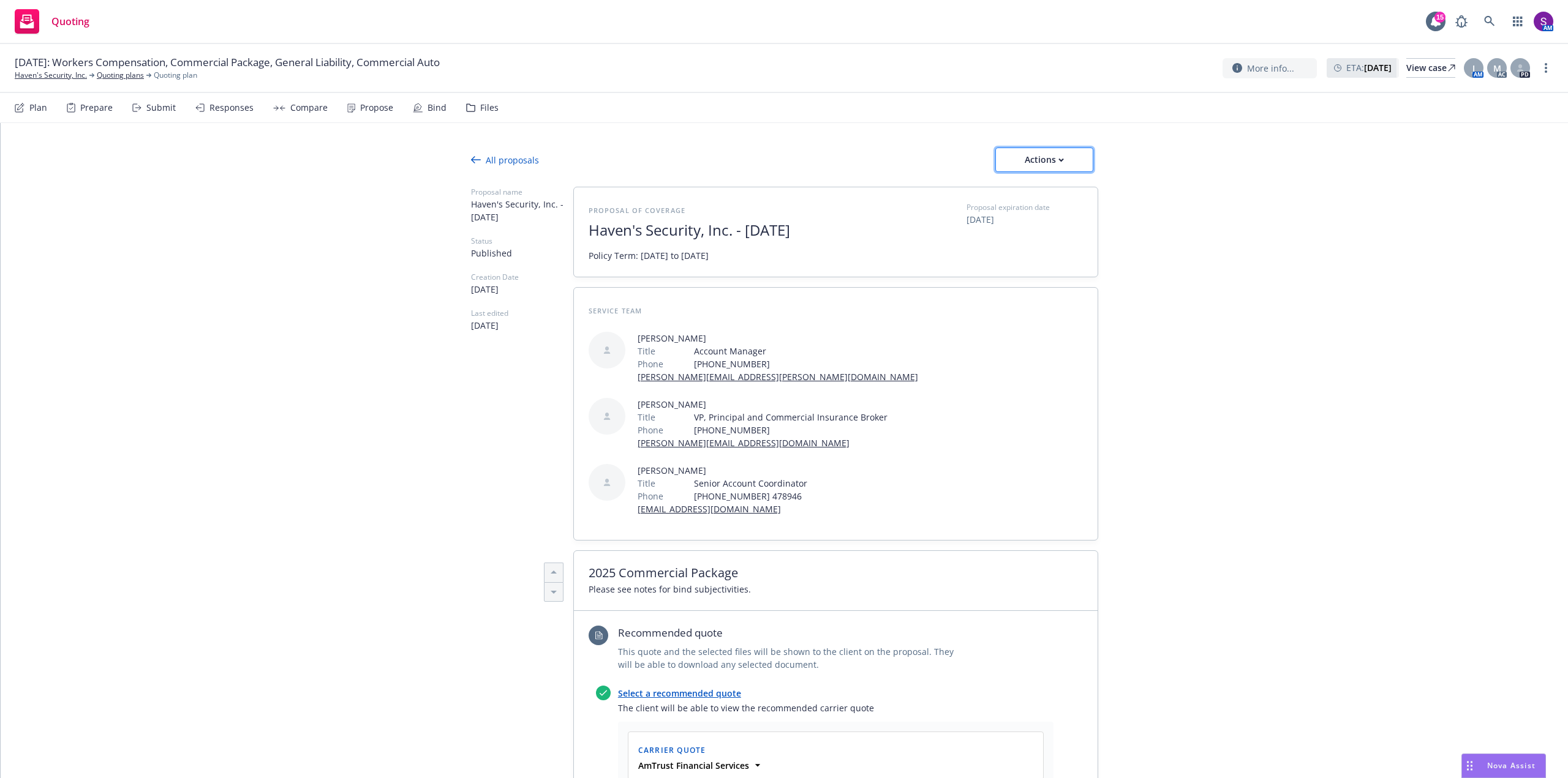
click at [1039, 167] on div "Actions" at bounding box center [1044, 159] width 58 height 23
click at [1067, 191] on span "Copy proposal link" at bounding box center [1044, 191] width 106 height 12
type textarea "x"
click at [60, 76] on link "Haven's Security, Inc." at bounding box center [50, 75] width 72 height 11
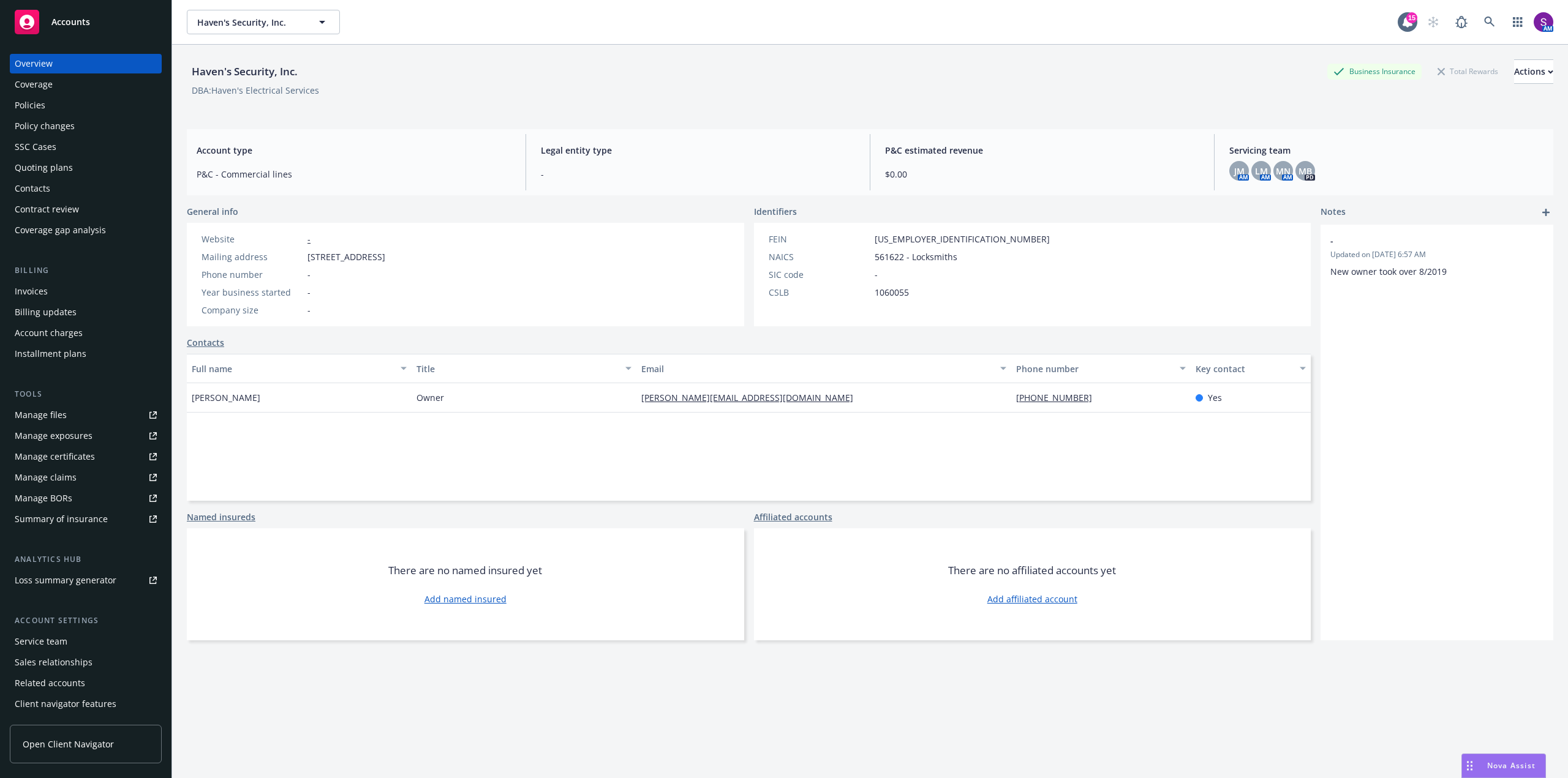
scroll to position [19, 0]
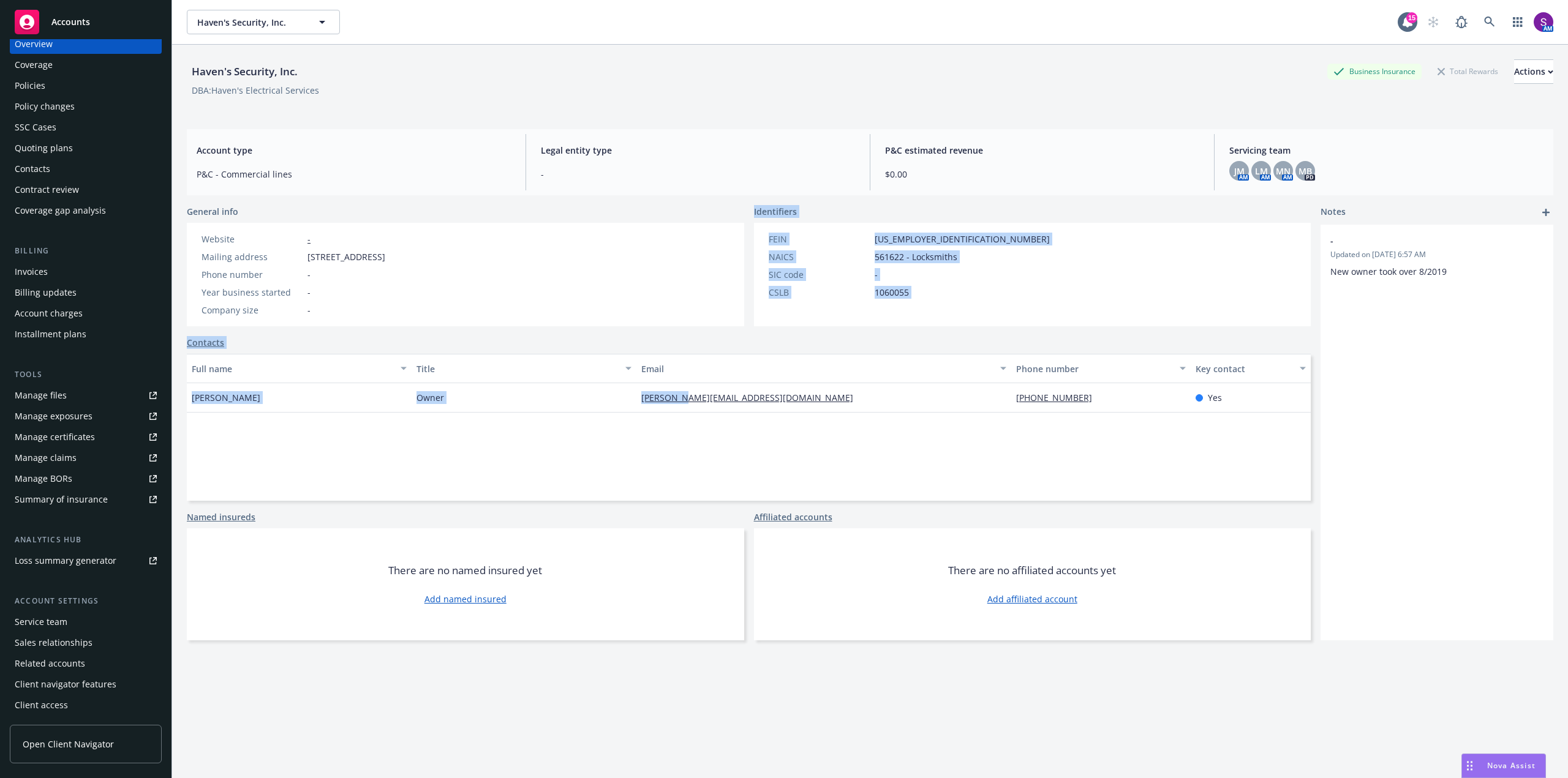
drag, startPoint x: 2, startPoint y: 304, endPoint x: 684, endPoint y: 399, distance: 688.6
click at [684, 399] on div "General info Website - Mailing address [STREET_ADDRESS] Phone number - Year bus…" at bounding box center [749, 423] width 1124 height 435
click at [698, 399] on link "[PERSON_NAME][EMAIL_ADDRESS][DOMAIN_NAME]" at bounding box center [752, 398] width 222 height 12
click at [838, 412] on div "[PERSON_NAME][EMAIL_ADDRESS][DOMAIN_NAME]" at bounding box center [824, 398] width 375 height 30
click at [716, 398] on link "[PERSON_NAME][EMAIL_ADDRESS][DOMAIN_NAME]" at bounding box center [752, 398] width 222 height 12
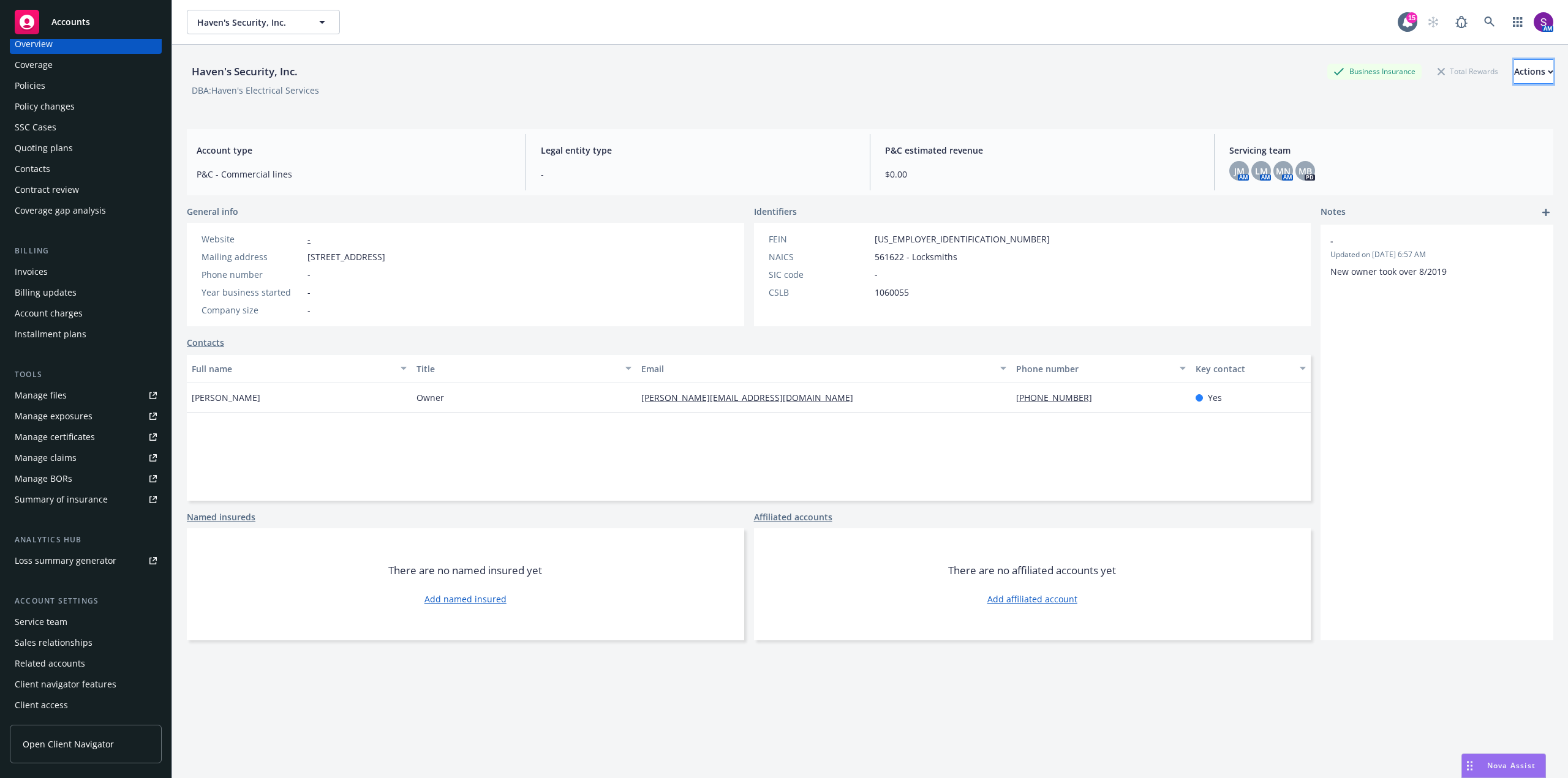
click at [1514, 77] on div "Actions" at bounding box center [1534, 71] width 39 height 23
click at [1418, 154] on link "Copy logging email" at bounding box center [1452, 154] width 201 height 25
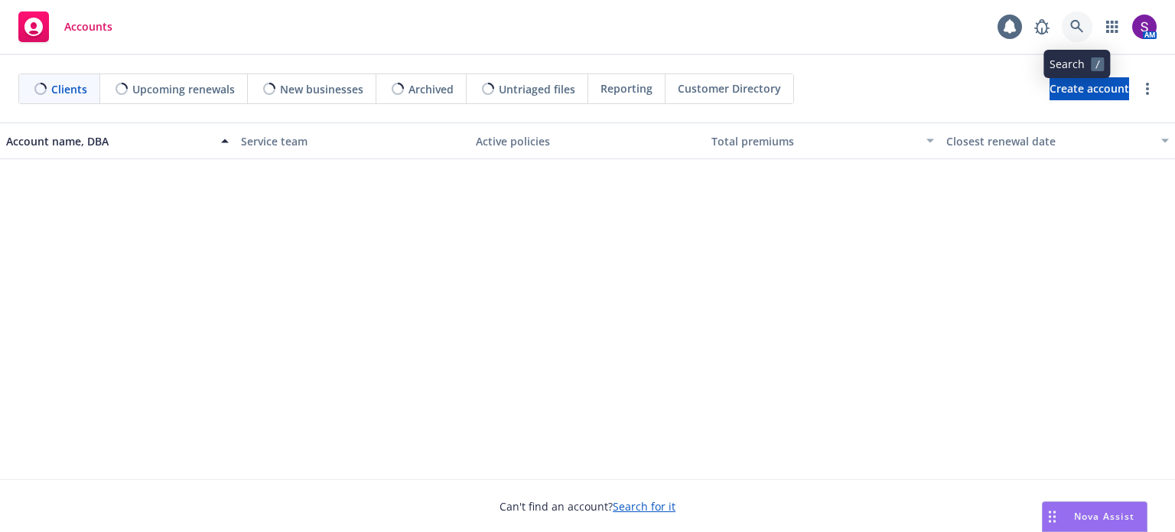
click at [1071, 30] on icon at bounding box center [1077, 27] width 14 height 14
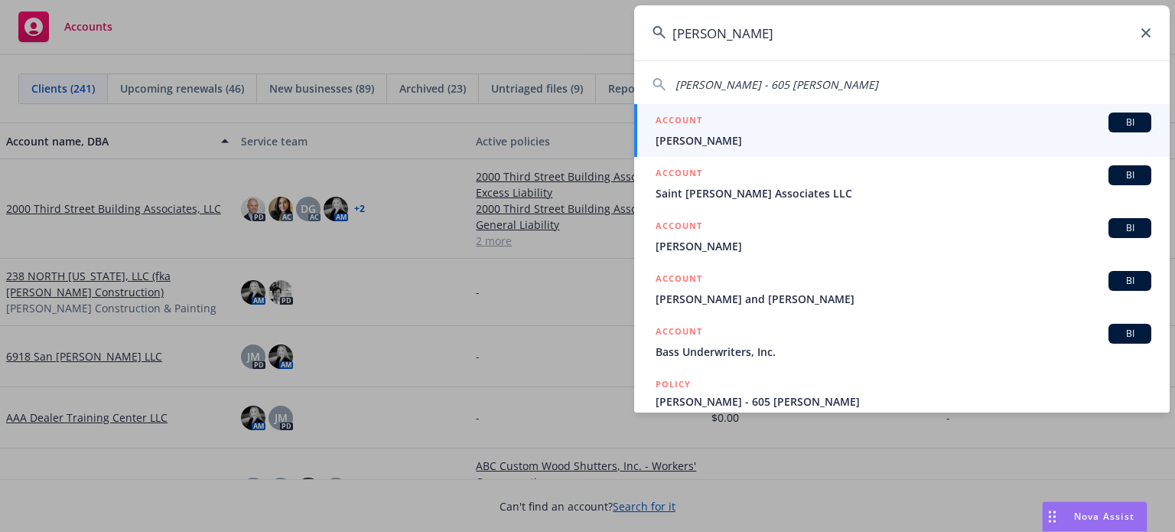
click at [827, 81] on span "Andrew Wasserman - 605 Courtland" at bounding box center [776, 84] width 203 height 15
type input "Andrew Wasserman - 605 Courtland"
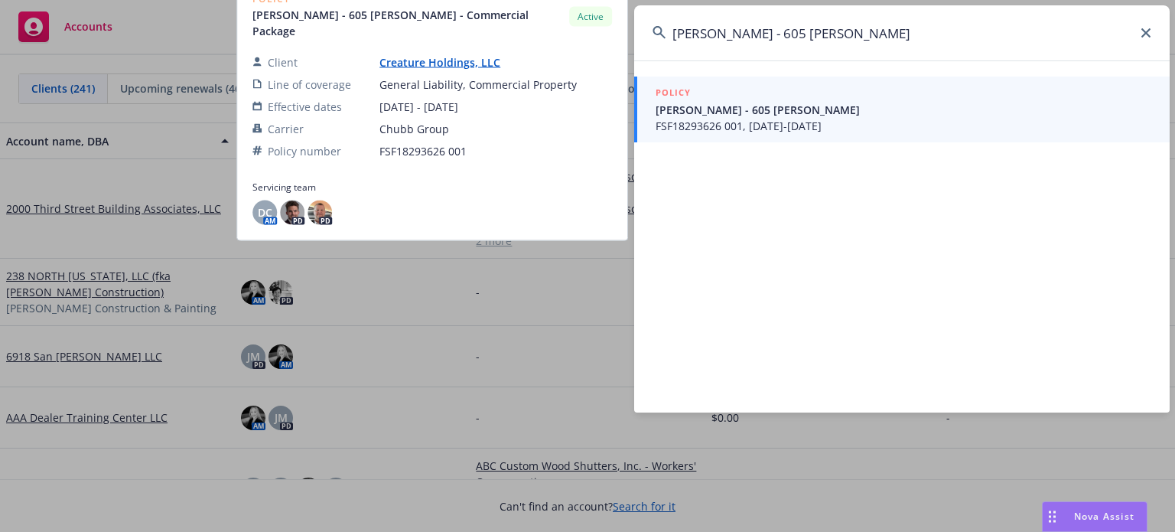
click at [765, 119] on span "FSF18293626 001, 03/13/2025-03/13/2026" at bounding box center [904, 126] width 496 height 16
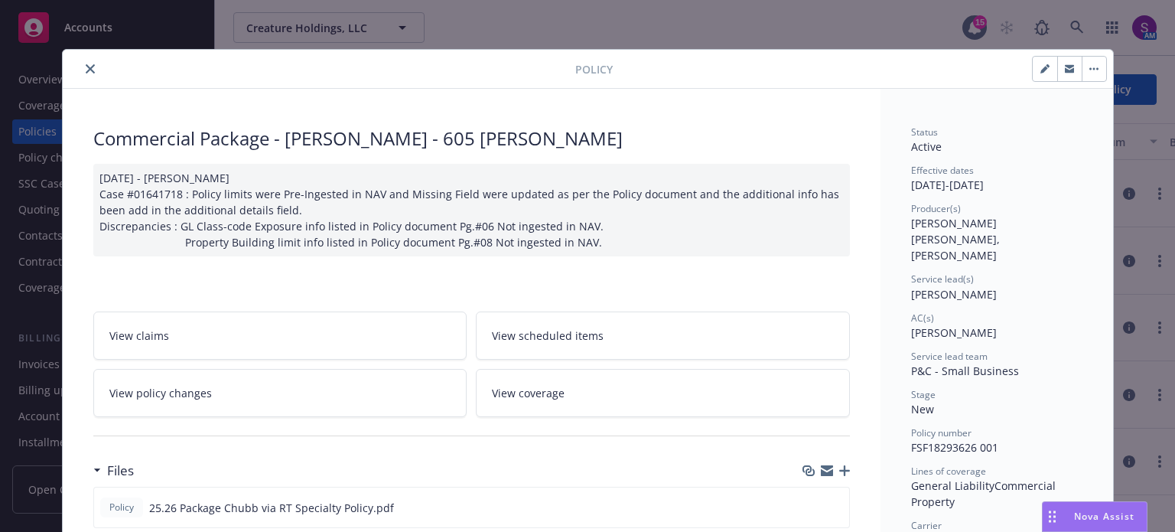
click at [81, 67] on button "close" at bounding box center [90, 69] width 18 height 18
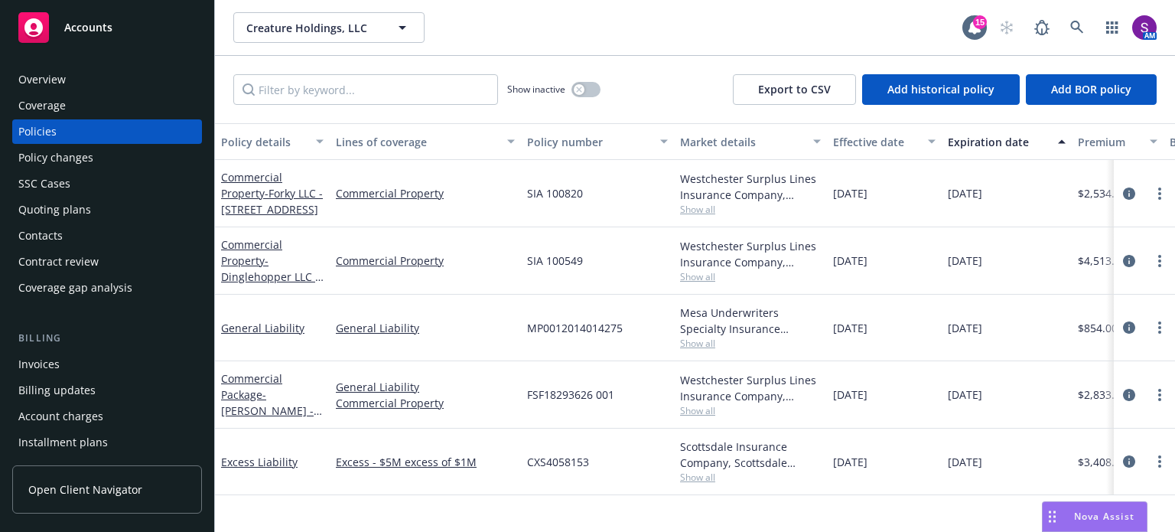
click at [80, 84] on div "Overview" at bounding box center [106, 79] width 177 height 24
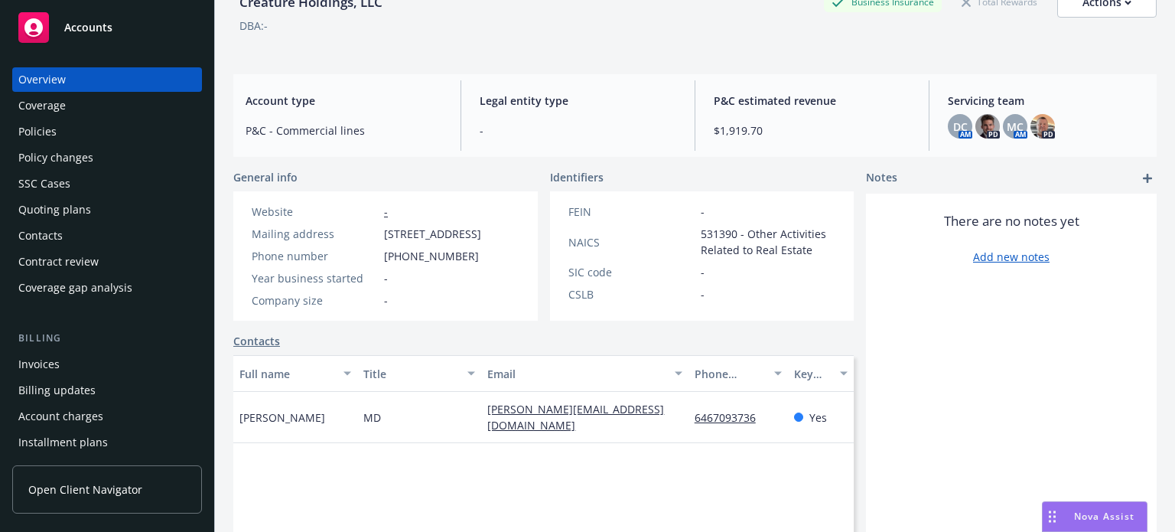
scroll to position [229, 0]
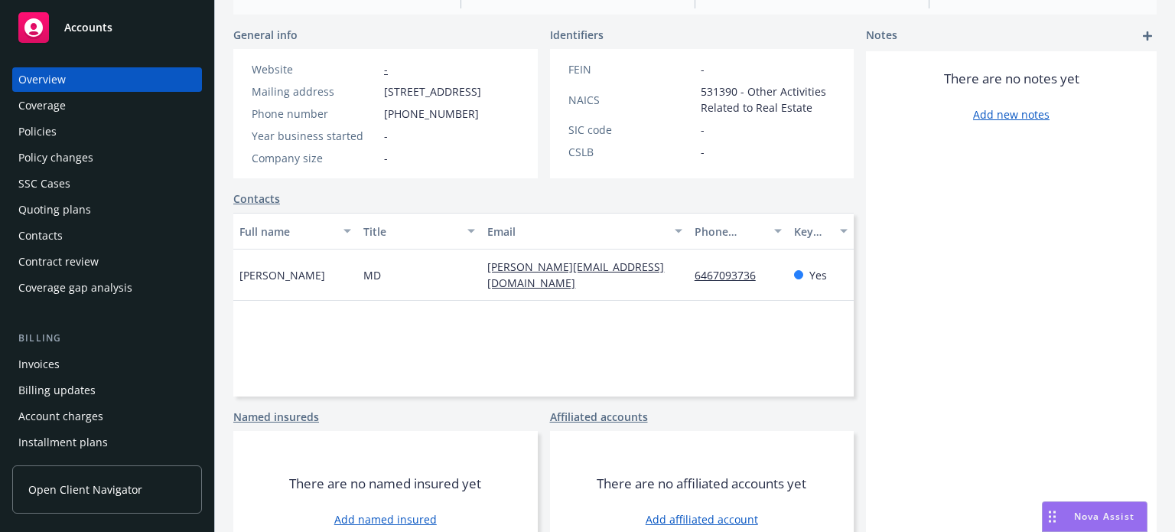
click at [71, 139] on div "Policies" at bounding box center [106, 131] width 177 height 24
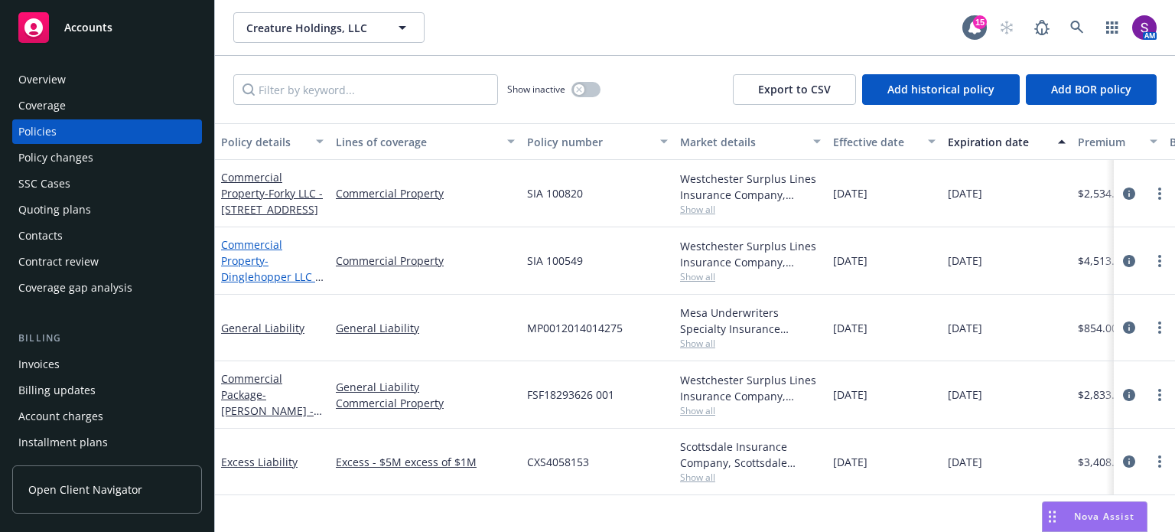
click at [254, 251] on link "Commercial Property - Dinglehopper LLC - 414 - 416 Courtland" at bounding box center [271, 268] width 101 height 63
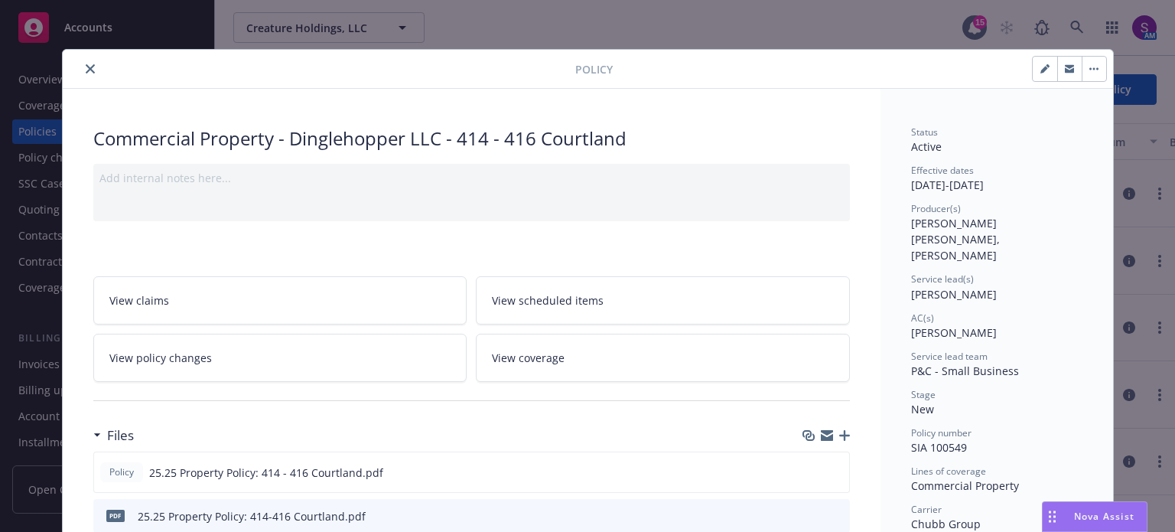
scroll to position [229, 0]
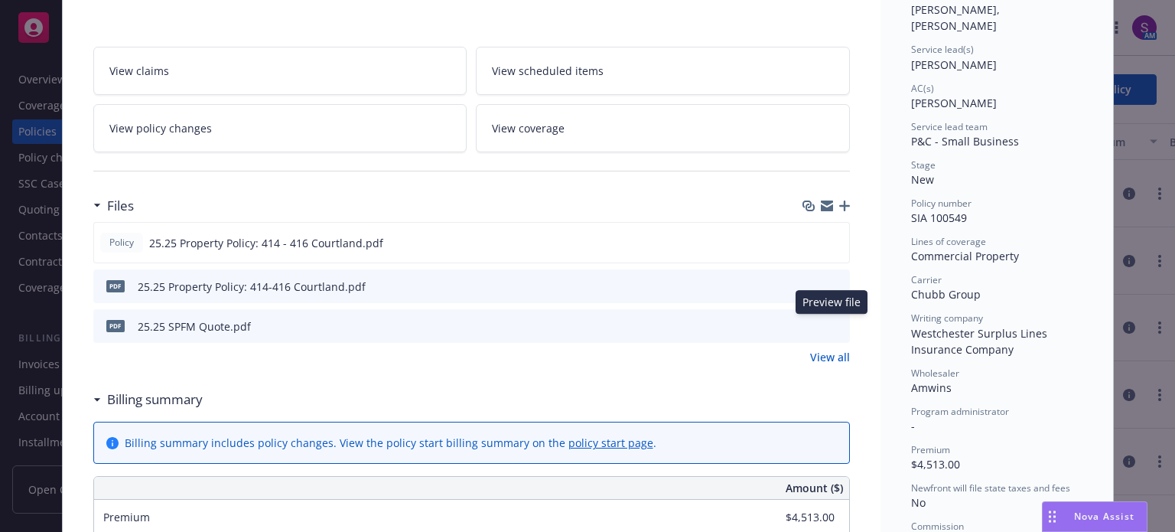
click at [834, 321] on icon "preview file" at bounding box center [835, 325] width 14 height 11
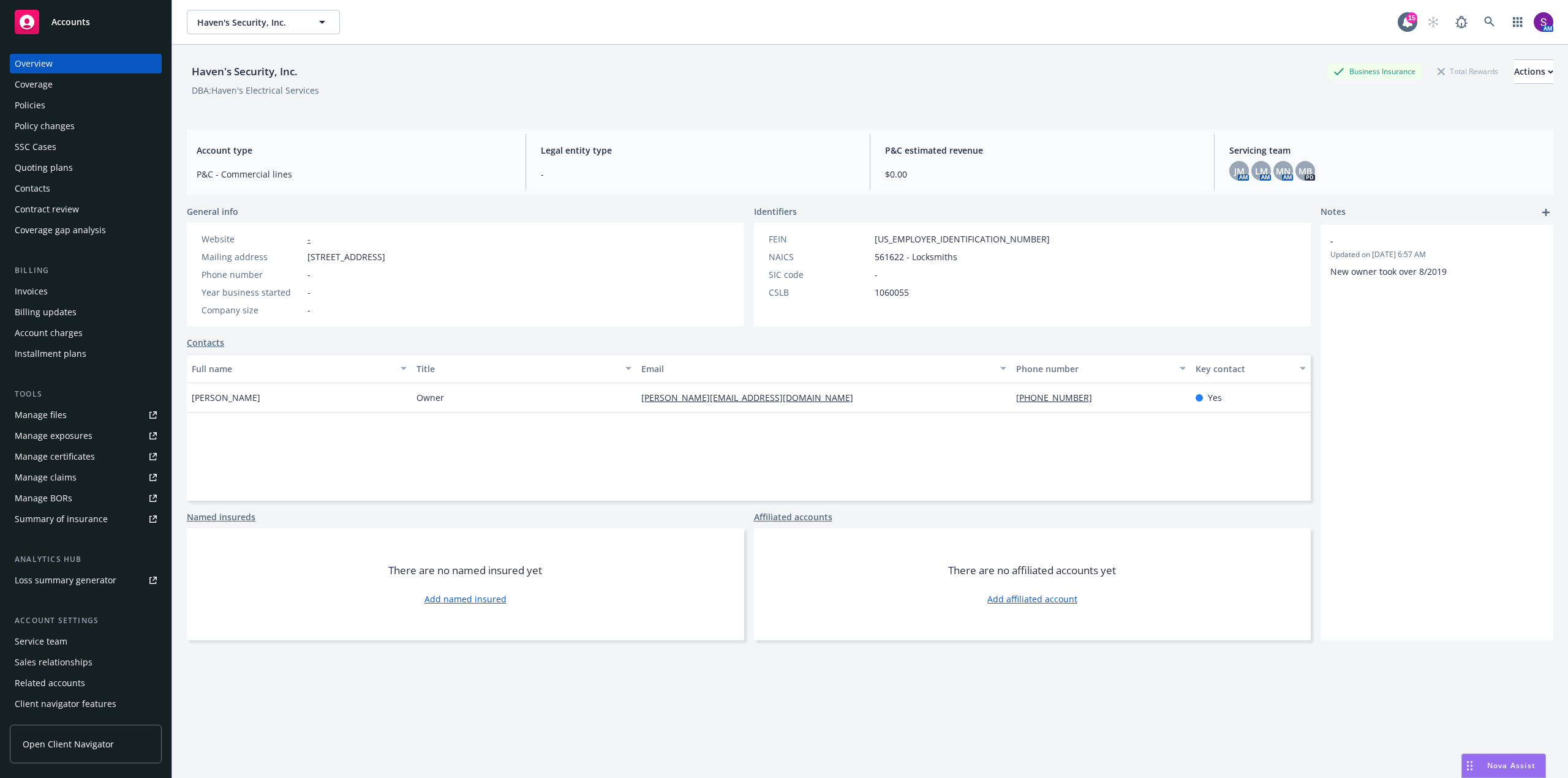
scroll to position [19, 0]
